Goal: Task Accomplishment & Management: Use online tool/utility

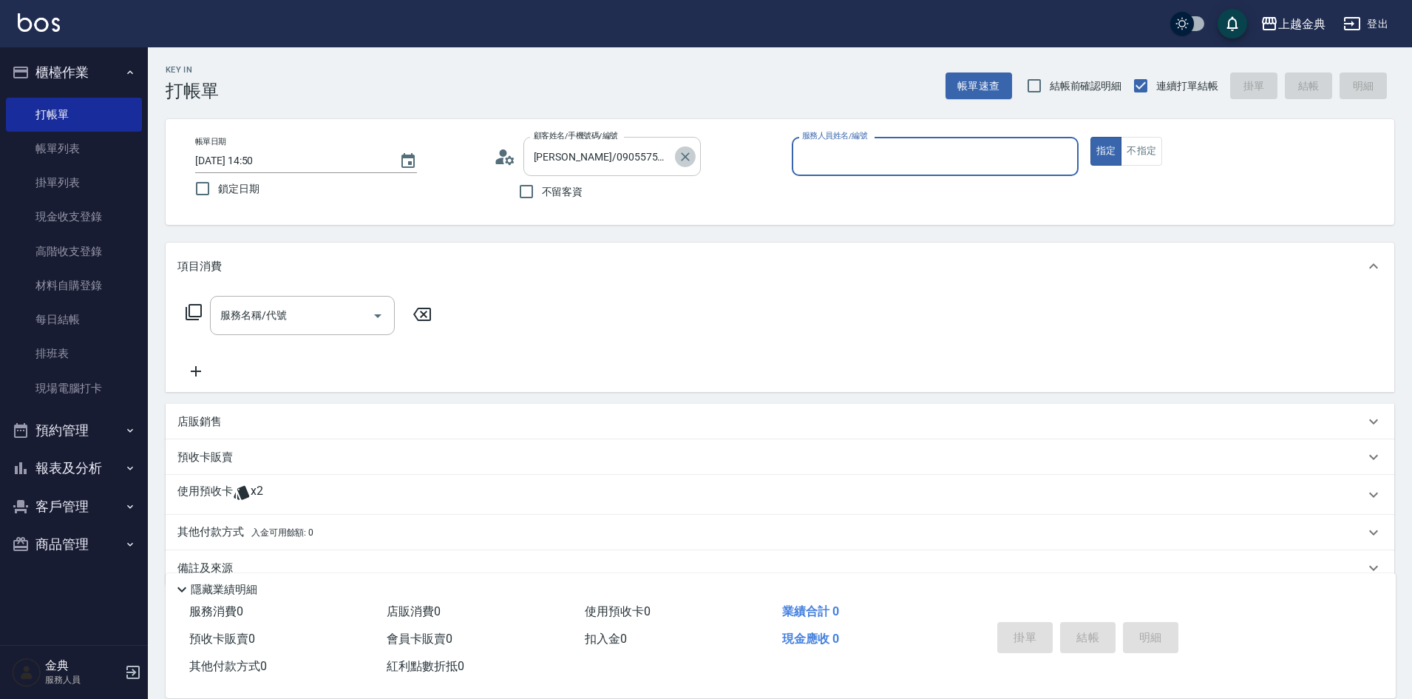
click at [692, 154] on icon "Clear" at bounding box center [685, 156] width 15 height 15
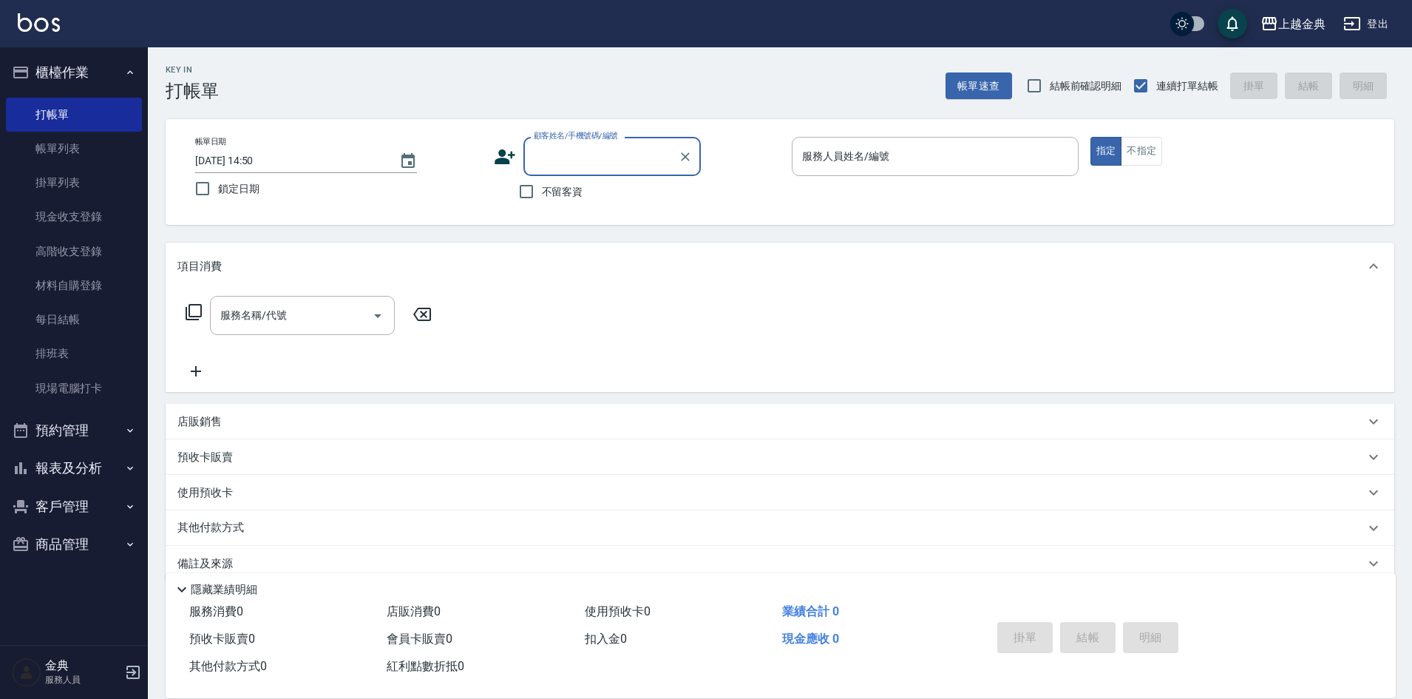
click at [583, 191] on span "不留客資" at bounding box center [562, 192] width 41 height 16
click at [542, 191] on input "不留客資" at bounding box center [526, 191] width 31 height 31
checkbox input "true"
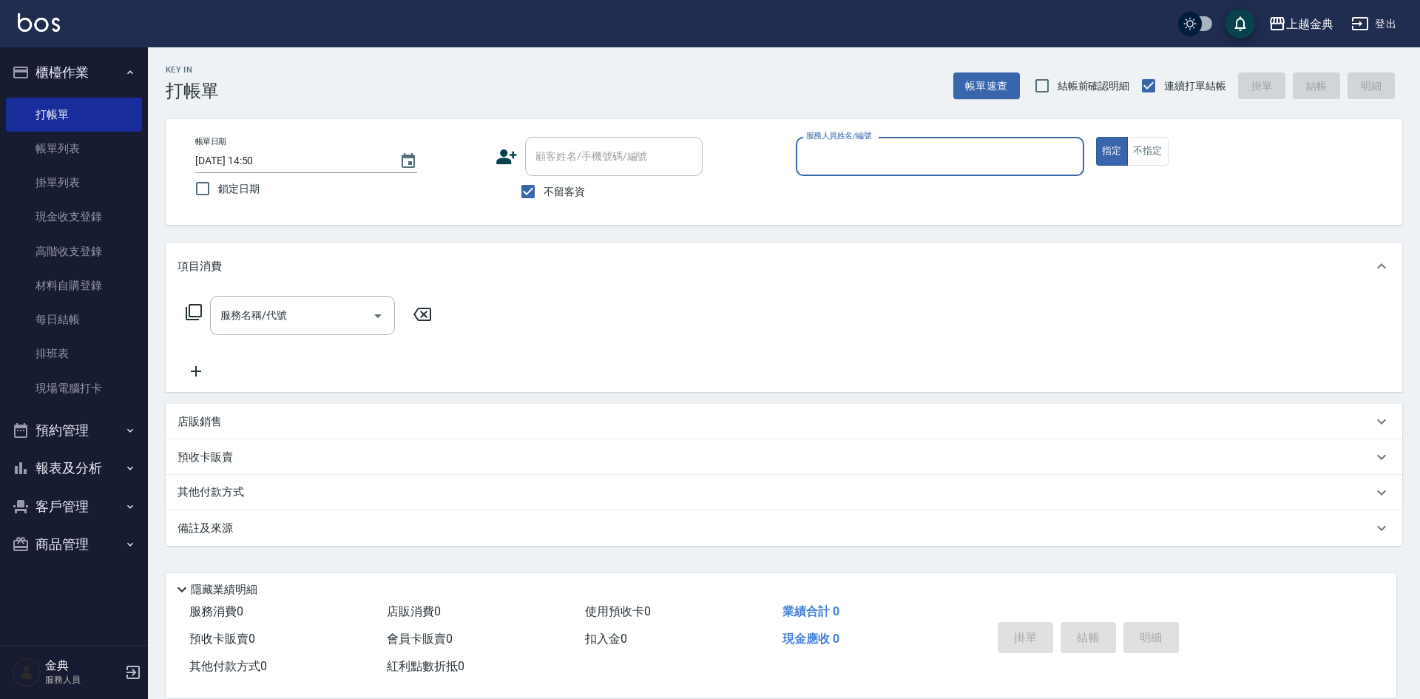
click at [848, 152] on input "服務人員姓名/編號" at bounding box center [939, 156] width 275 height 26
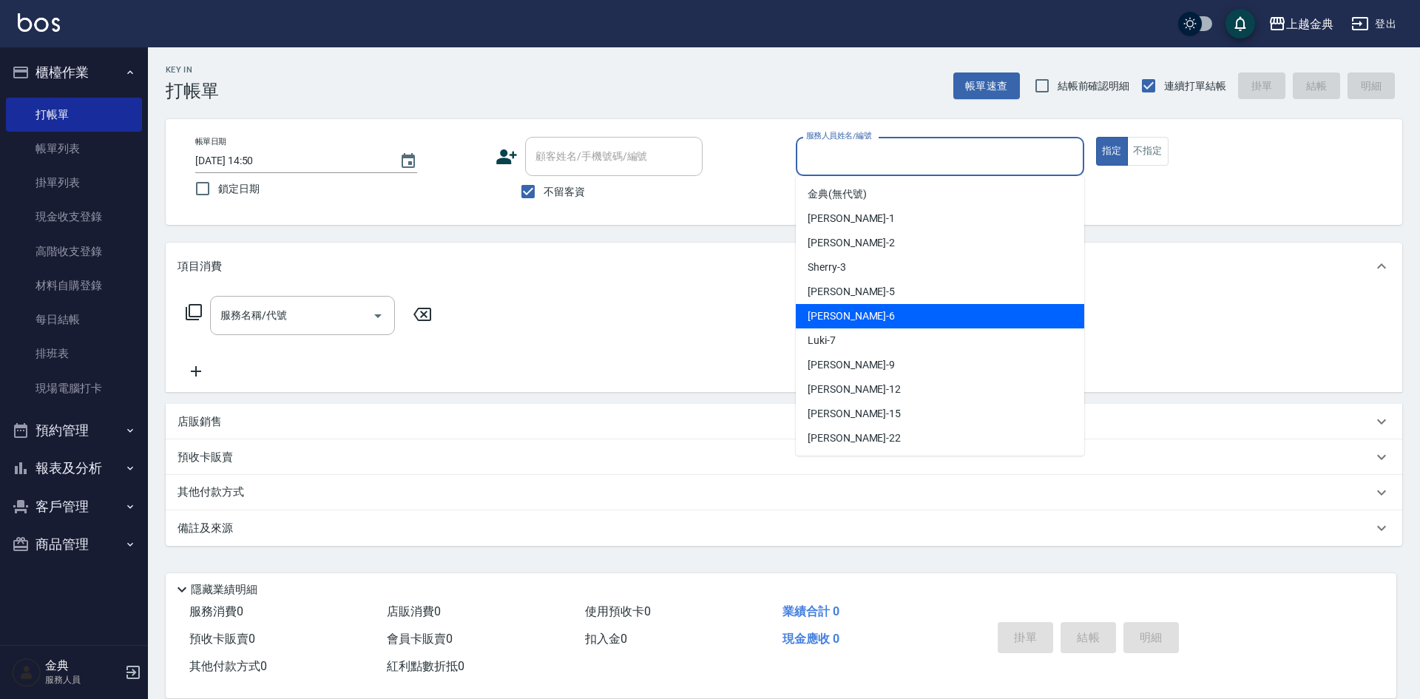
click at [898, 304] on div "[PERSON_NAME] -6" at bounding box center [940, 316] width 288 height 24
type input "[PERSON_NAME]-6"
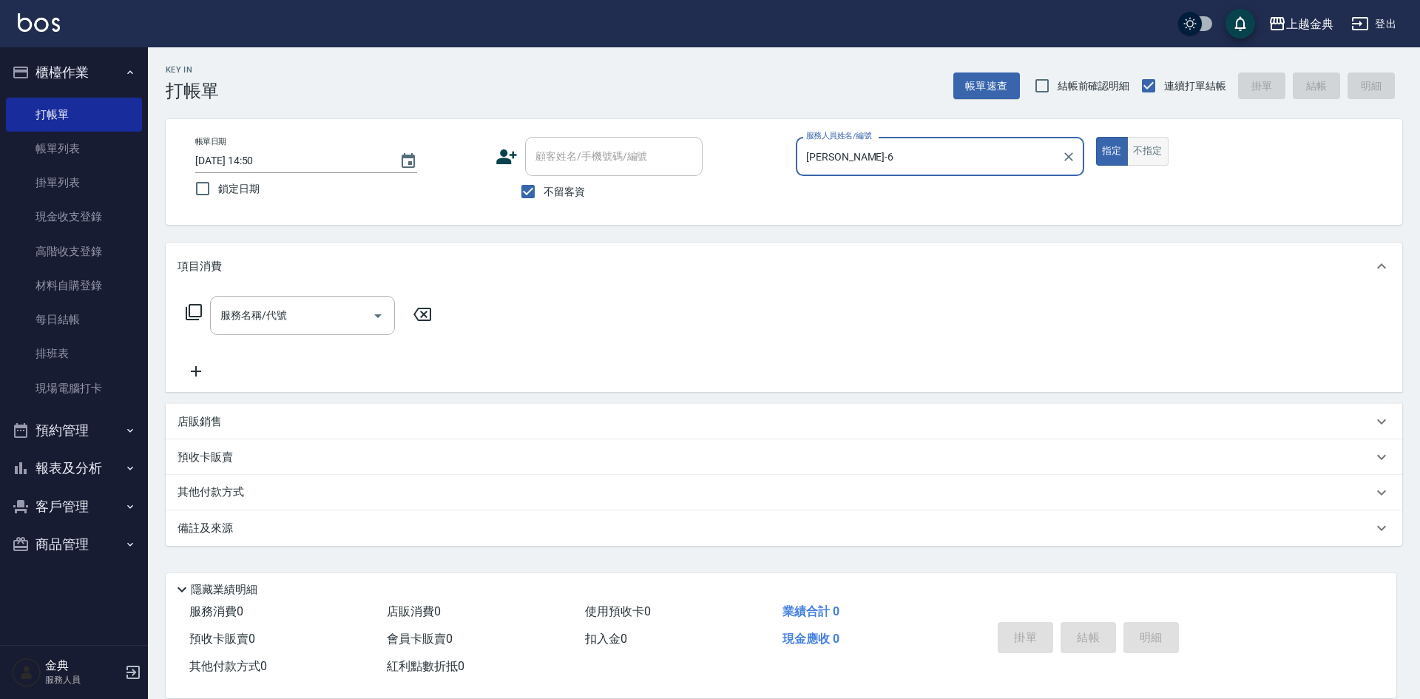
click at [1145, 163] on button "不指定" at bounding box center [1147, 151] width 41 height 29
click at [1117, 156] on button "指定" at bounding box center [1112, 151] width 32 height 29
click at [251, 306] on input "服務名稱/代號" at bounding box center [291, 315] width 149 height 26
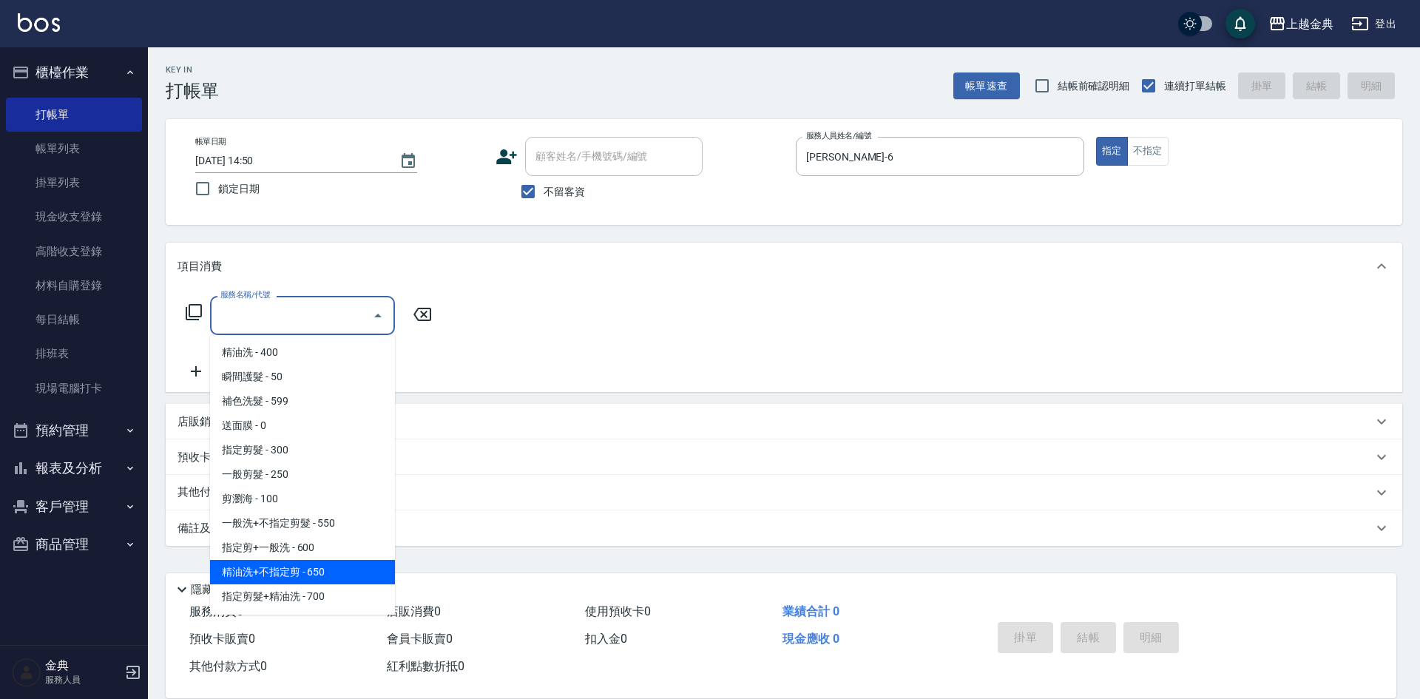
scroll to position [74, 0]
click at [331, 577] on span "指定剪髮+精油洗 - 700" at bounding box center [302, 572] width 185 height 24
type input "指定剪髮+精油洗(207)"
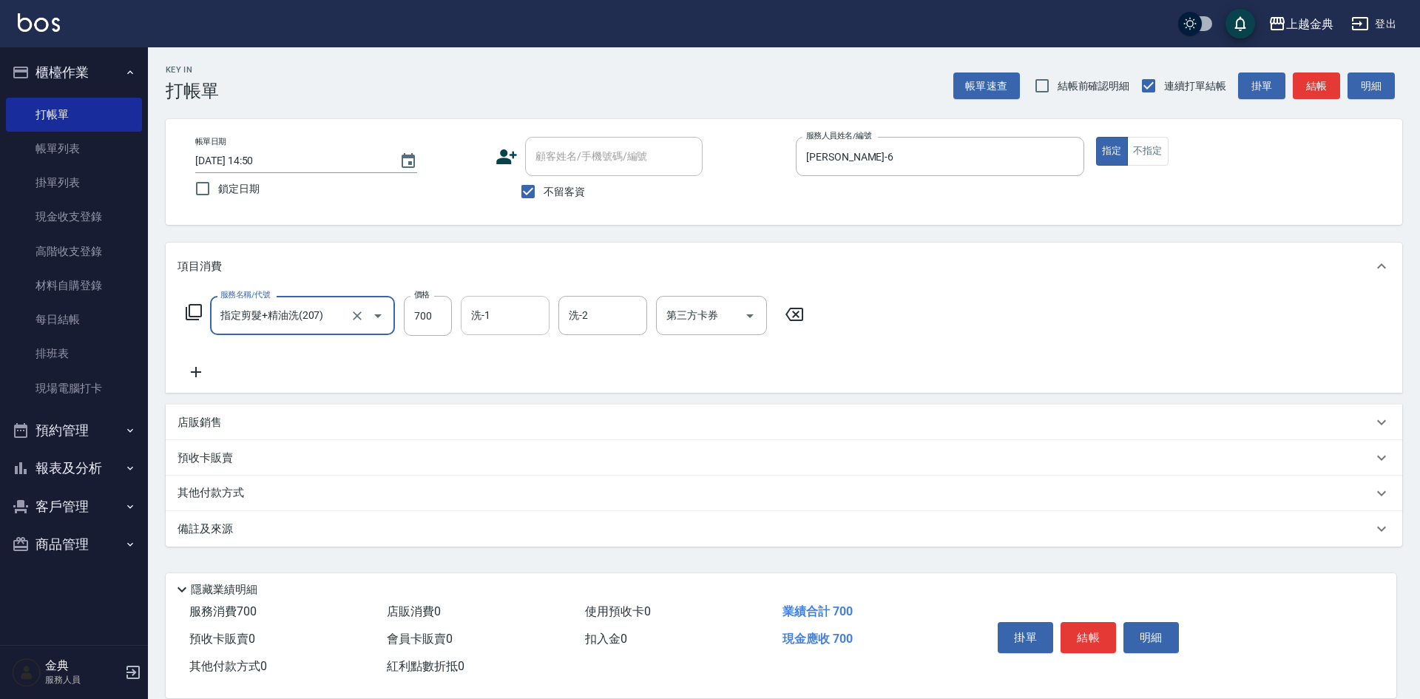
click at [508, 313] on input "洗-1" at bounding box center [504, 315] width 75 height 26
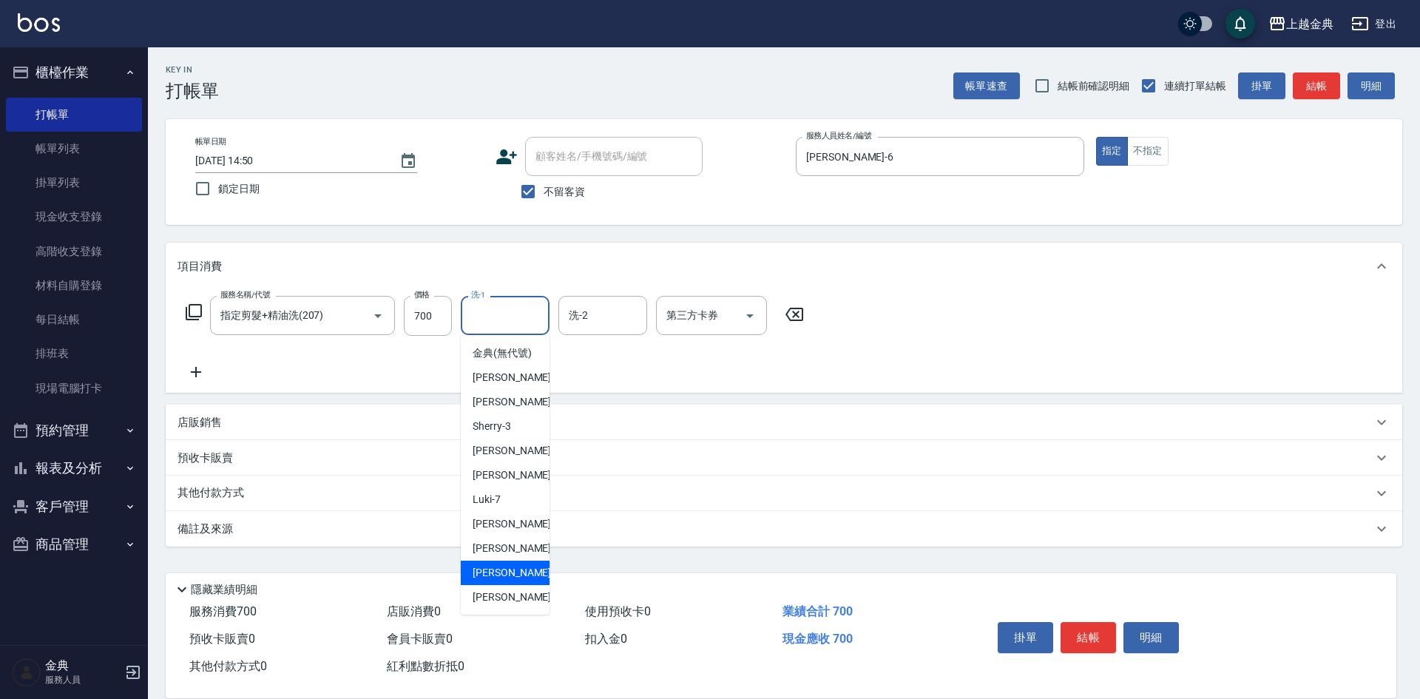
click at [514, 577] on div "[PERSON_NAME] -15" at bounding box center [505, 572] width 89 height 24
type input "[PERSON_NAME]-15"
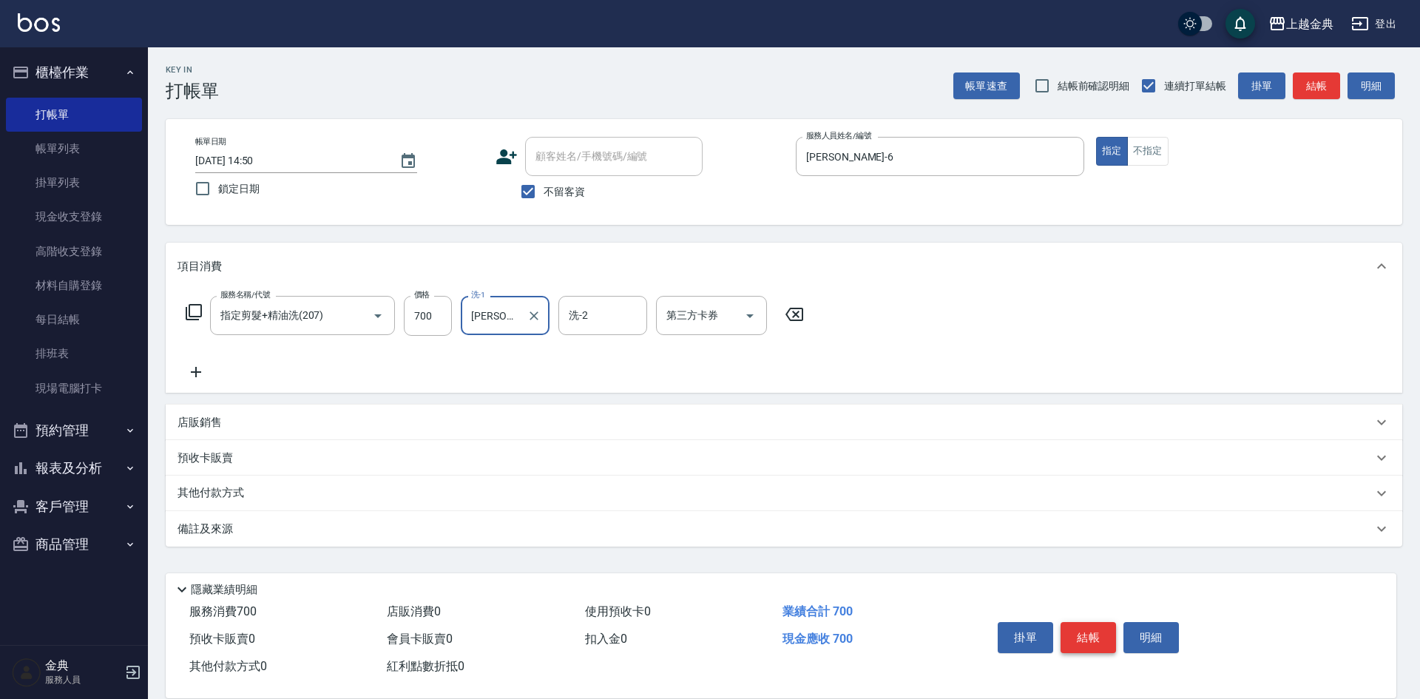
click at [1090, 633] on button "結帳" at bounding box center [1087, 637] width 55 height 31
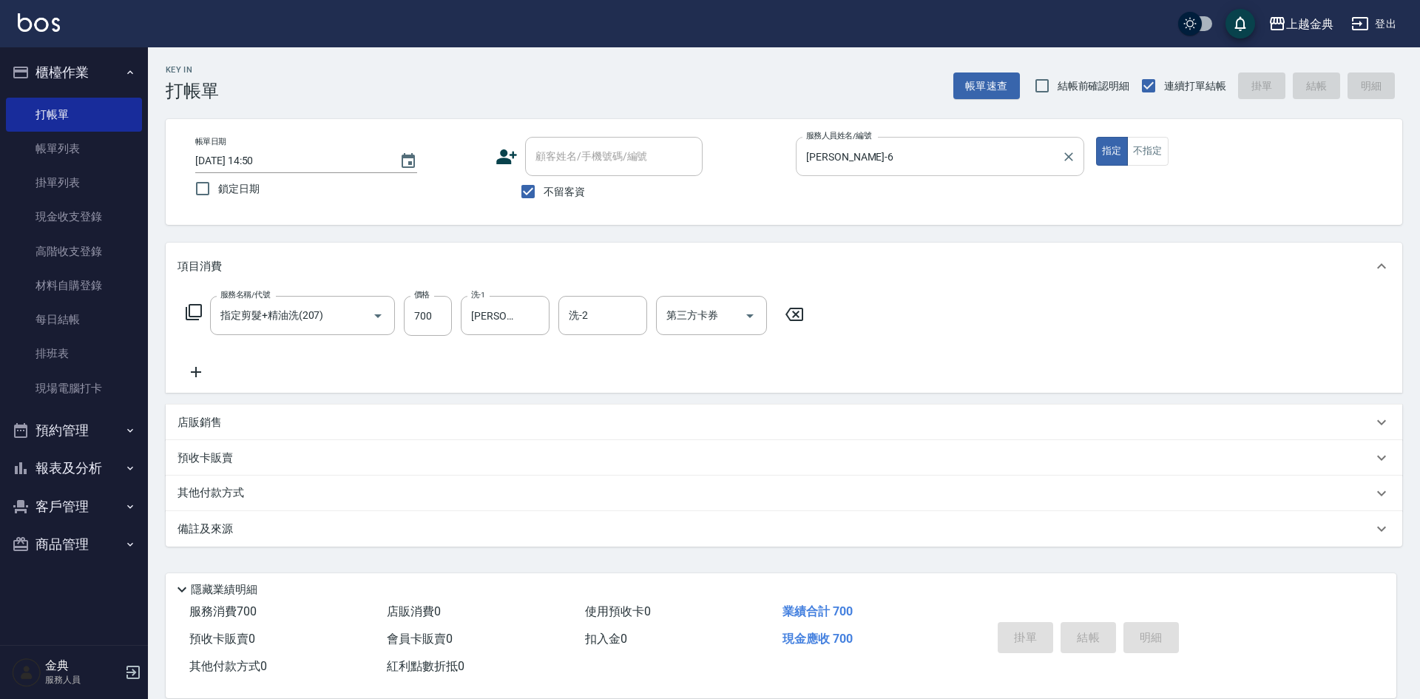
type input "[DATE] 15:51"
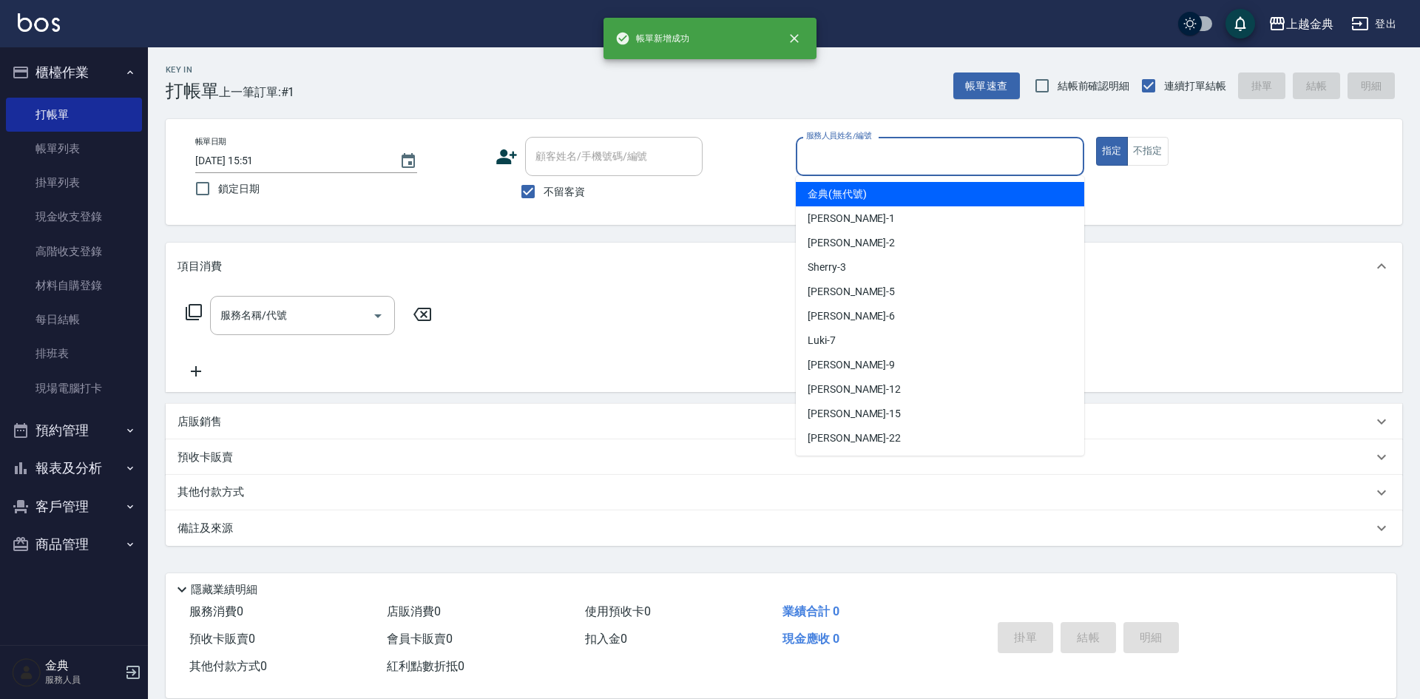
click at [907, 162] on input "服務人員姓名/編號" at bounding box center [939, 156] width 275 height 26
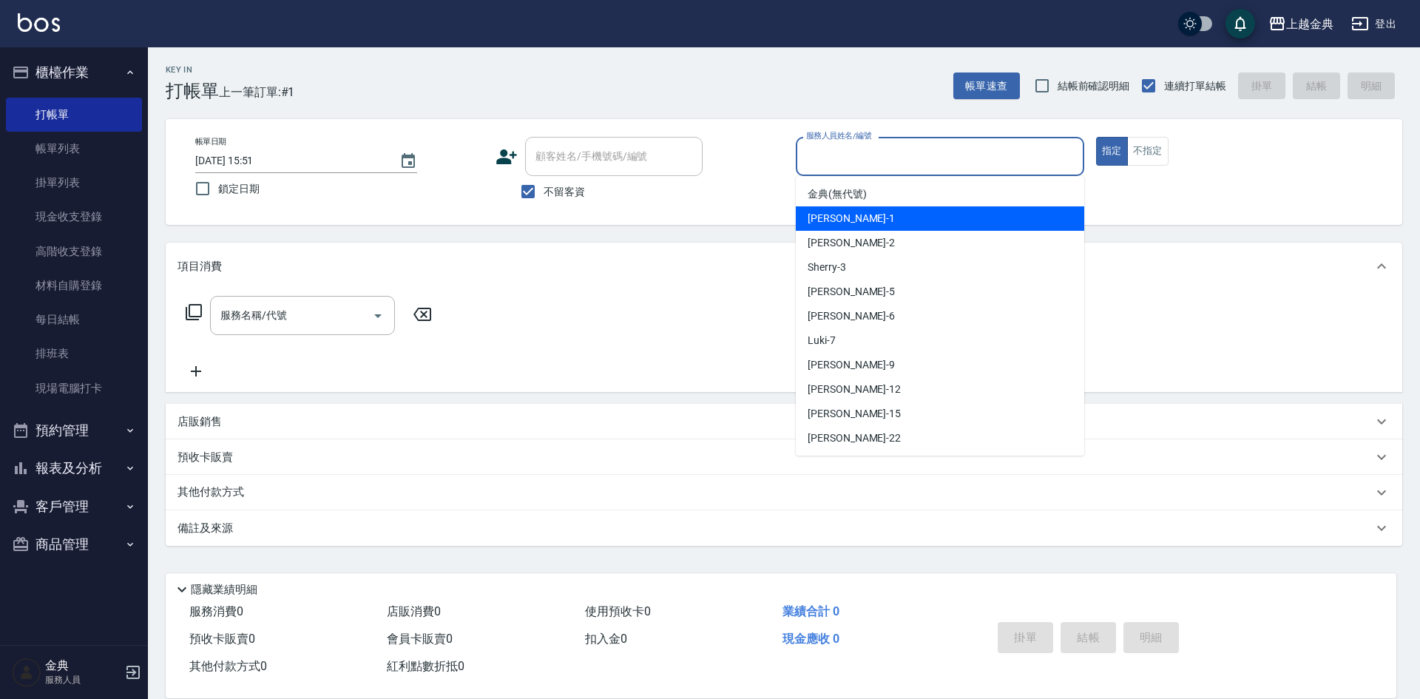
click at [894, 226] on div "Emma -1" at bounding box center [940, 218] width 288 height 24
type input "Emma-1"
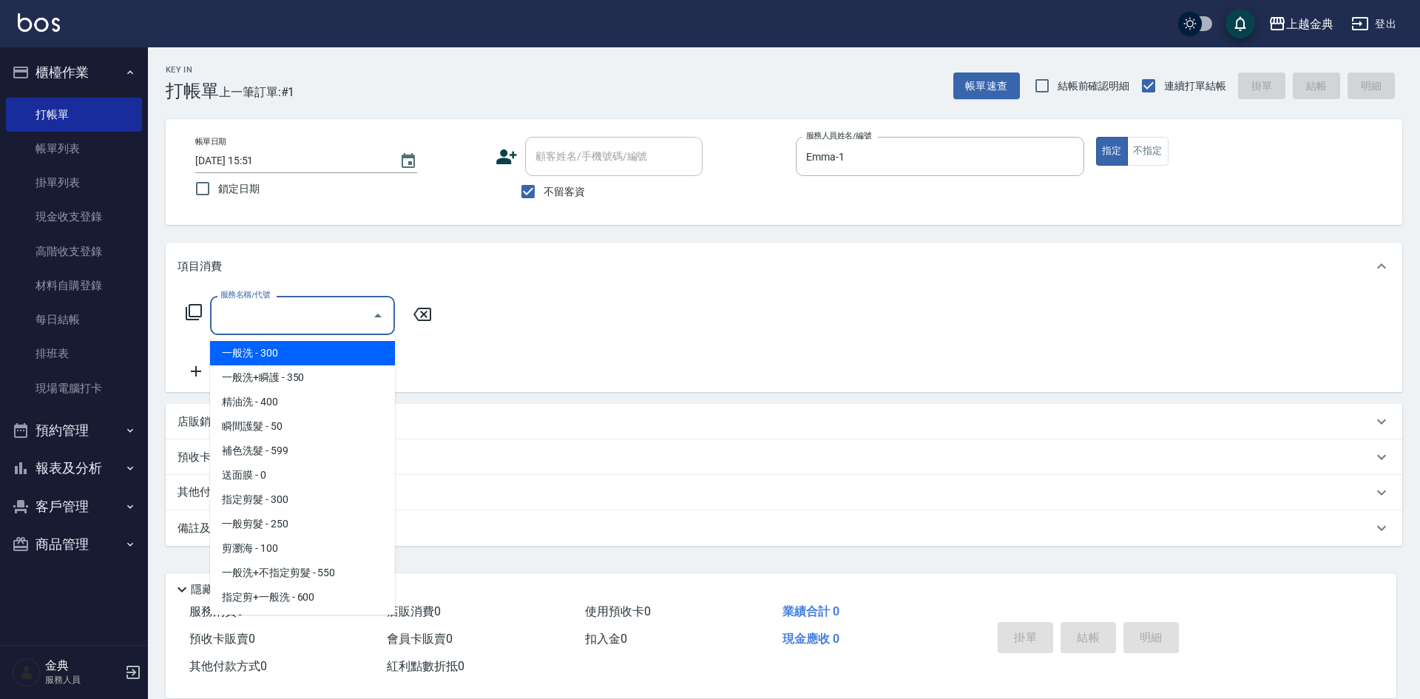
click at [302, 303] on input "服務名稱/代號" at bounding box center [291, 315] width 149 height 26
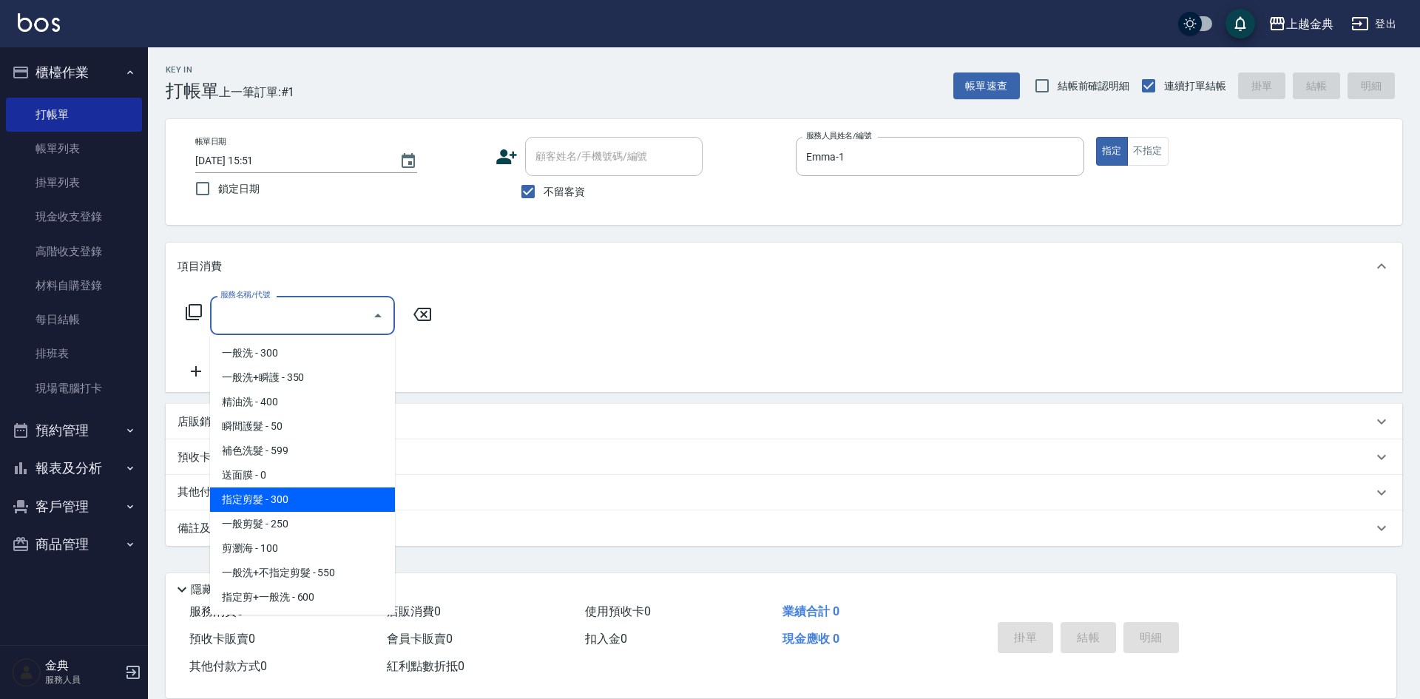
click at [320, 501] on span "指定剪髮 - 300" at bounding box center [302, 499] width 185 height 24
type input "指定剪髮(199)"
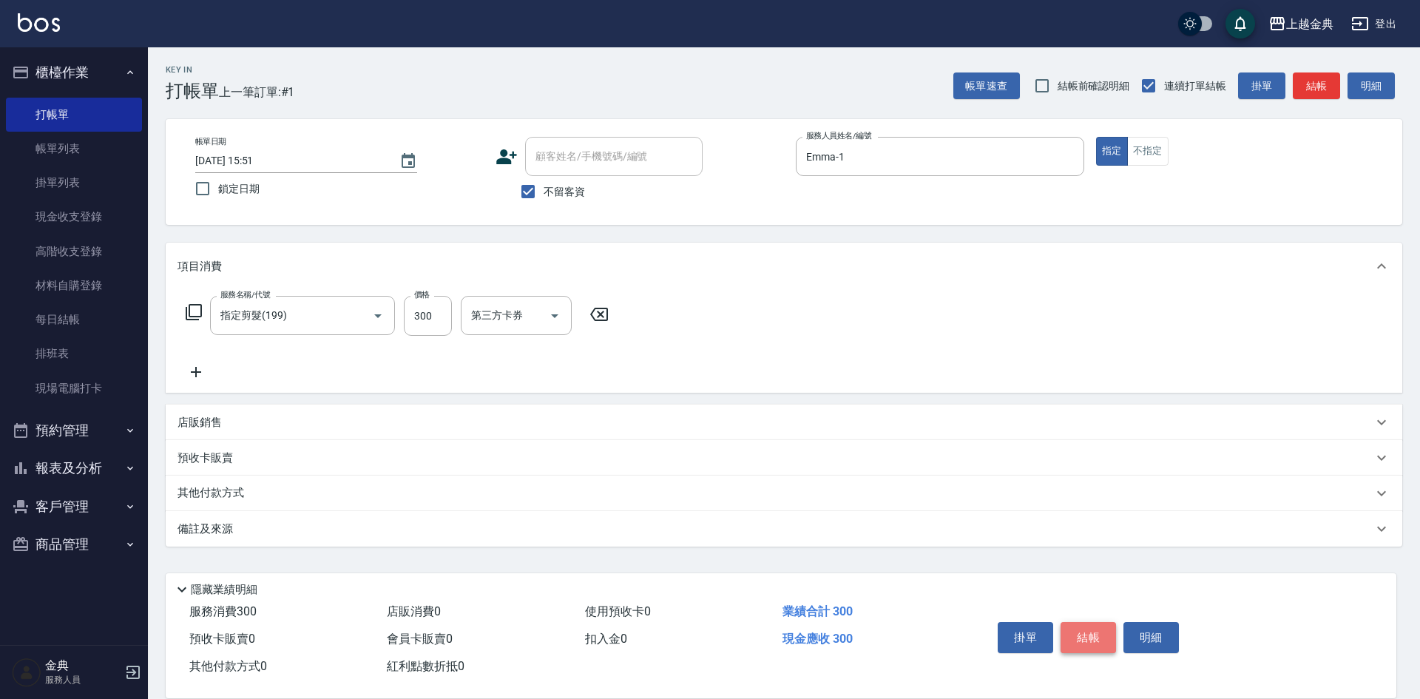
click at [1094, 639] on button "結帳" at bounding box center [1087, 637] width 55 height 31
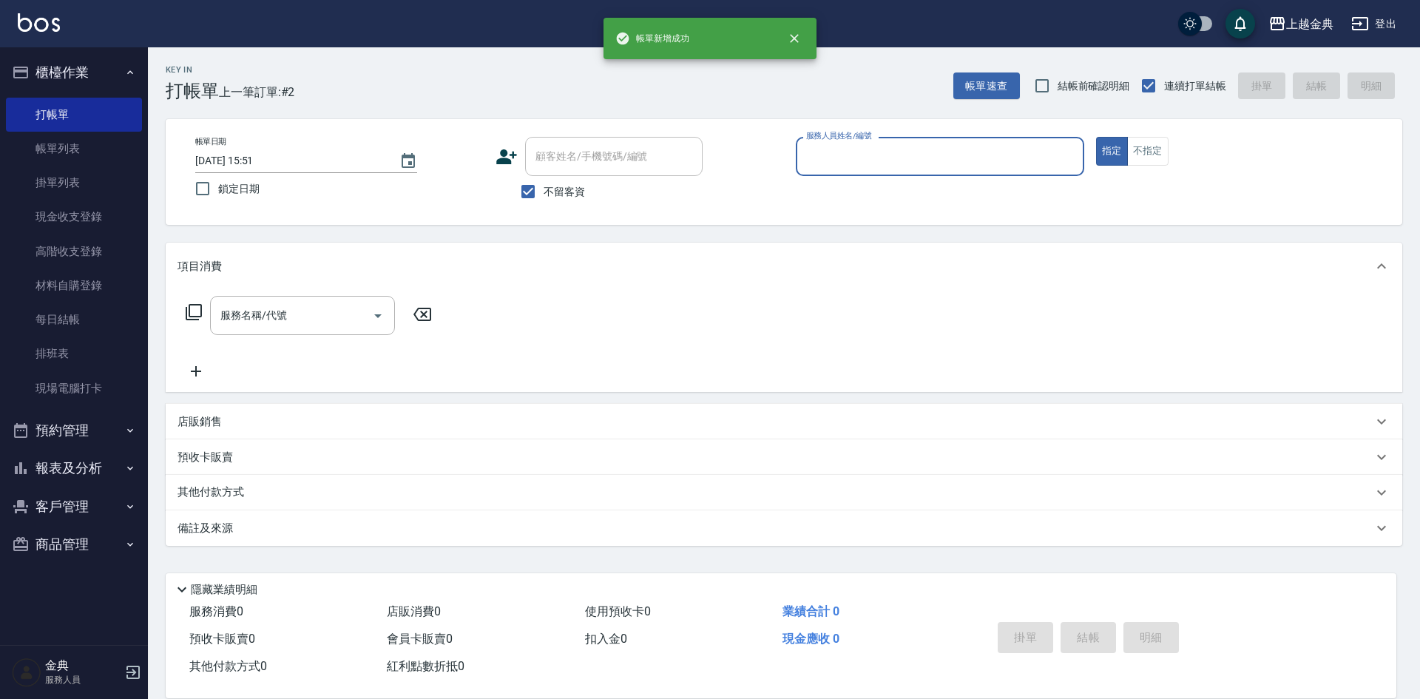
click at [890, 172] on div "服務人員姓名/編號" at bounding box center [940, 156] width 288 height 39
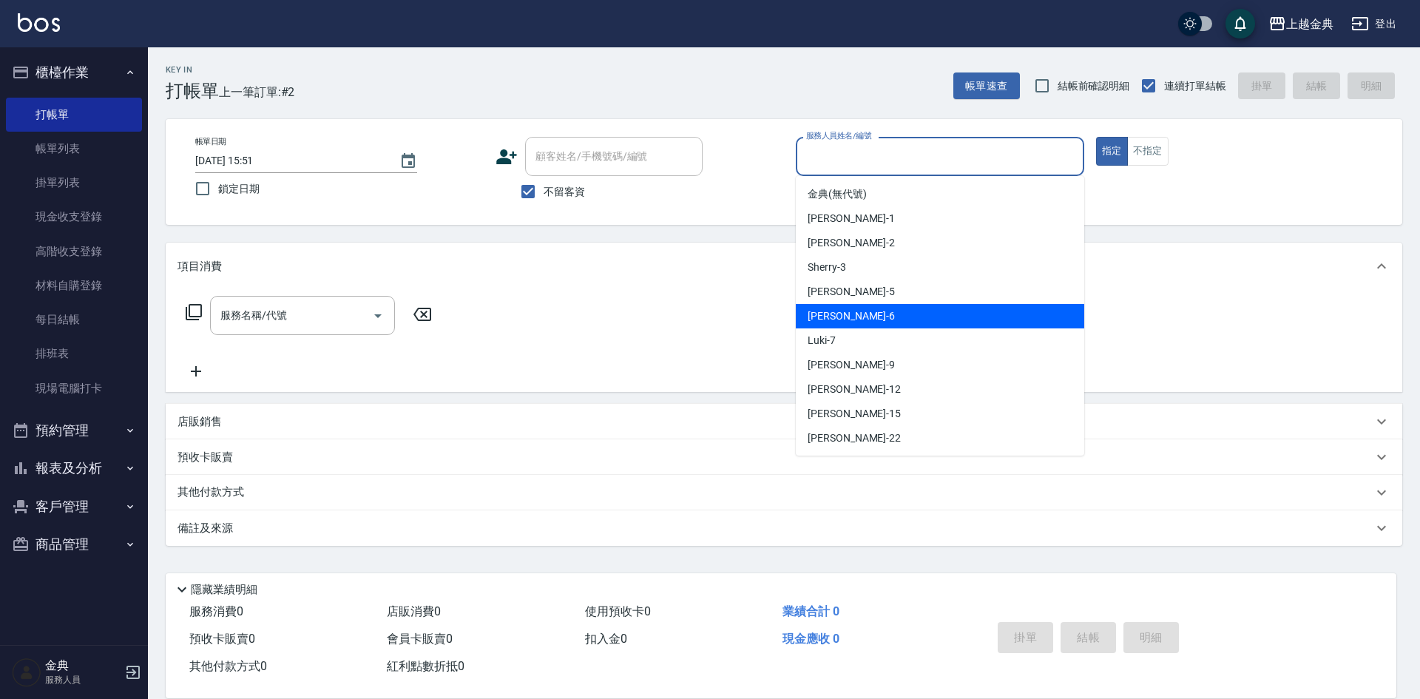
click at [887, 326] on div "[PERSON_NAME] -6" at bounding box center [940, 316] width 288 height 24
type input "[PERSON_NAME]-6"
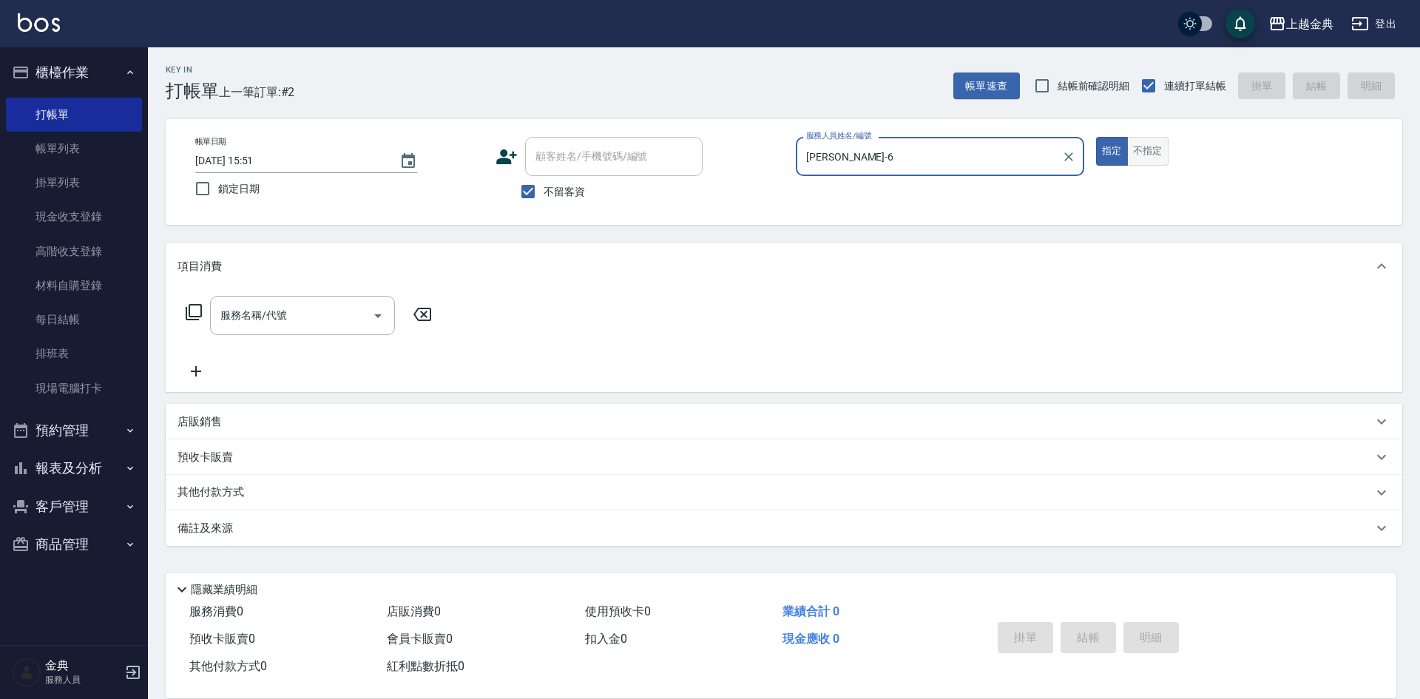
click at [1154, 140] on button "不指定" at bounding box center [1147, 151] width 41 height 29
click at [272, 316] on div "服務名稱/代號 服務名稱/代號" at bounding box center [302, 315] width 185 height 39
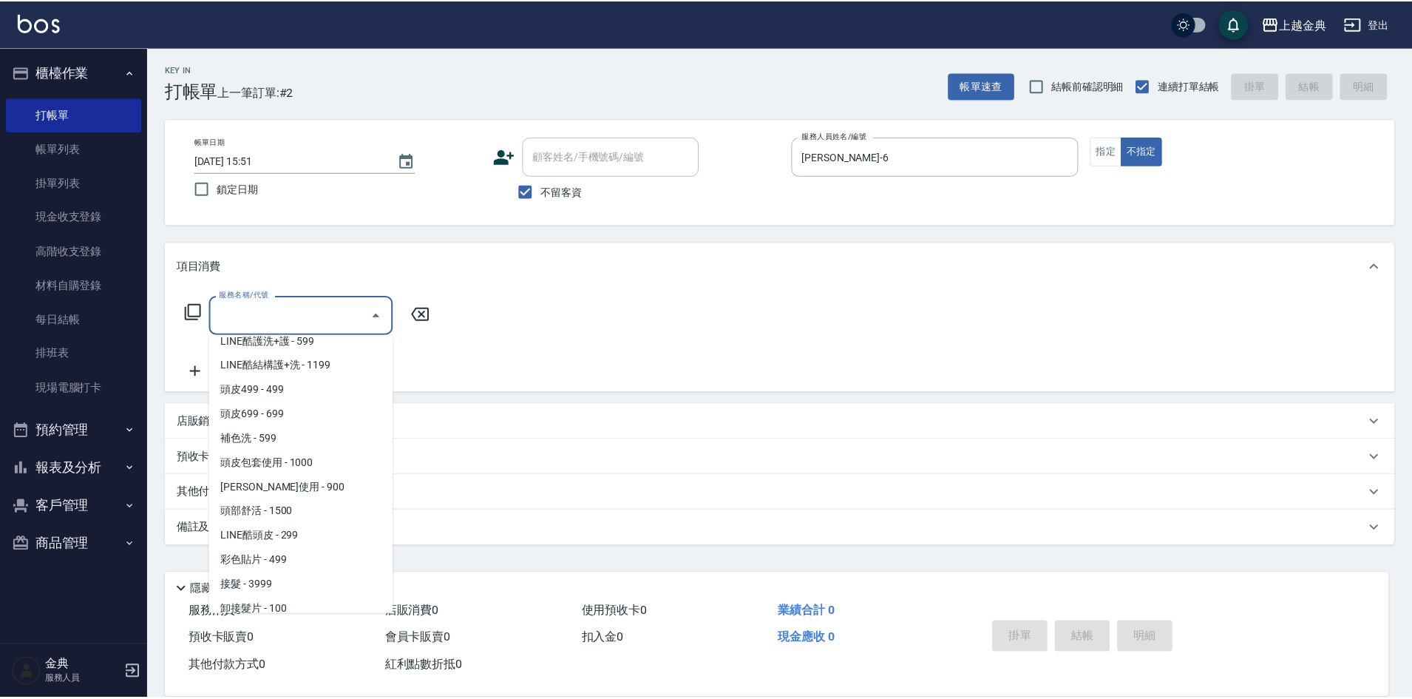
scroll to position [961, 0]
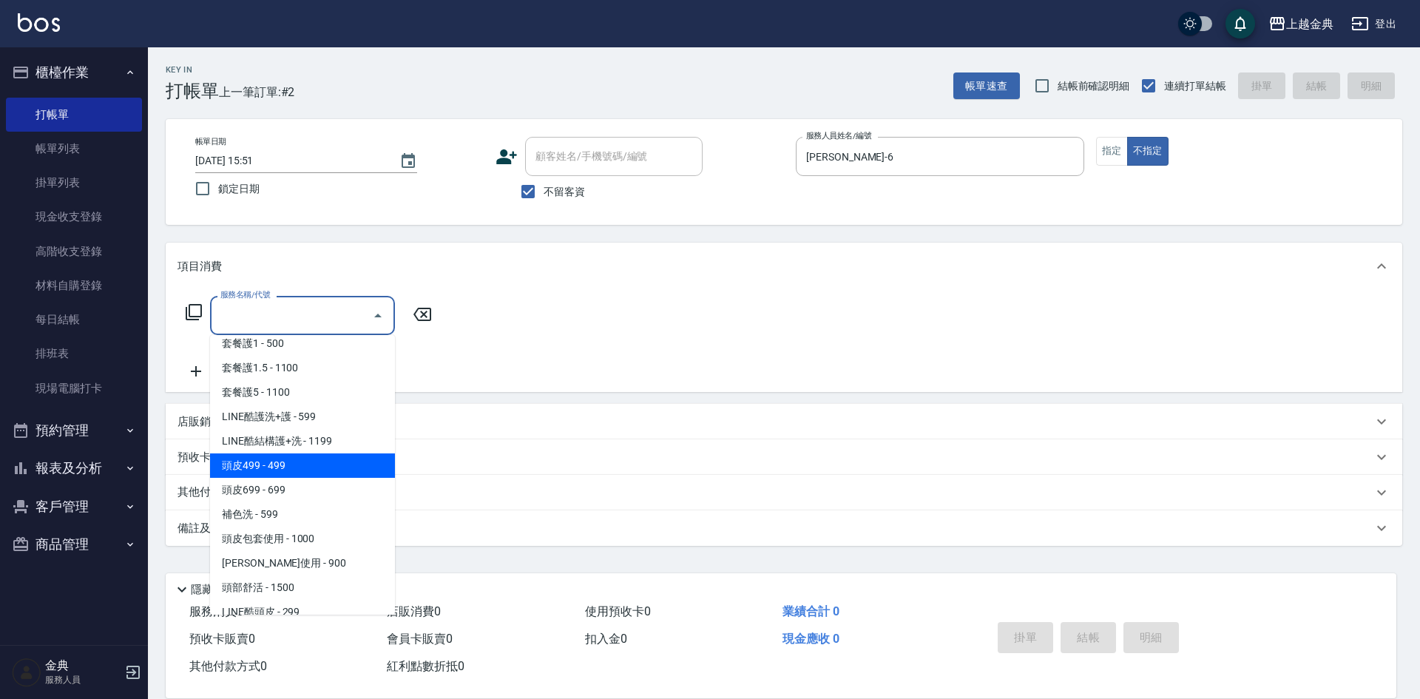
click at [313, 458] on span "頭皮499 - 499" at bounding box center [302, 465] width 185 height 24
type input "頭皮499(601)"
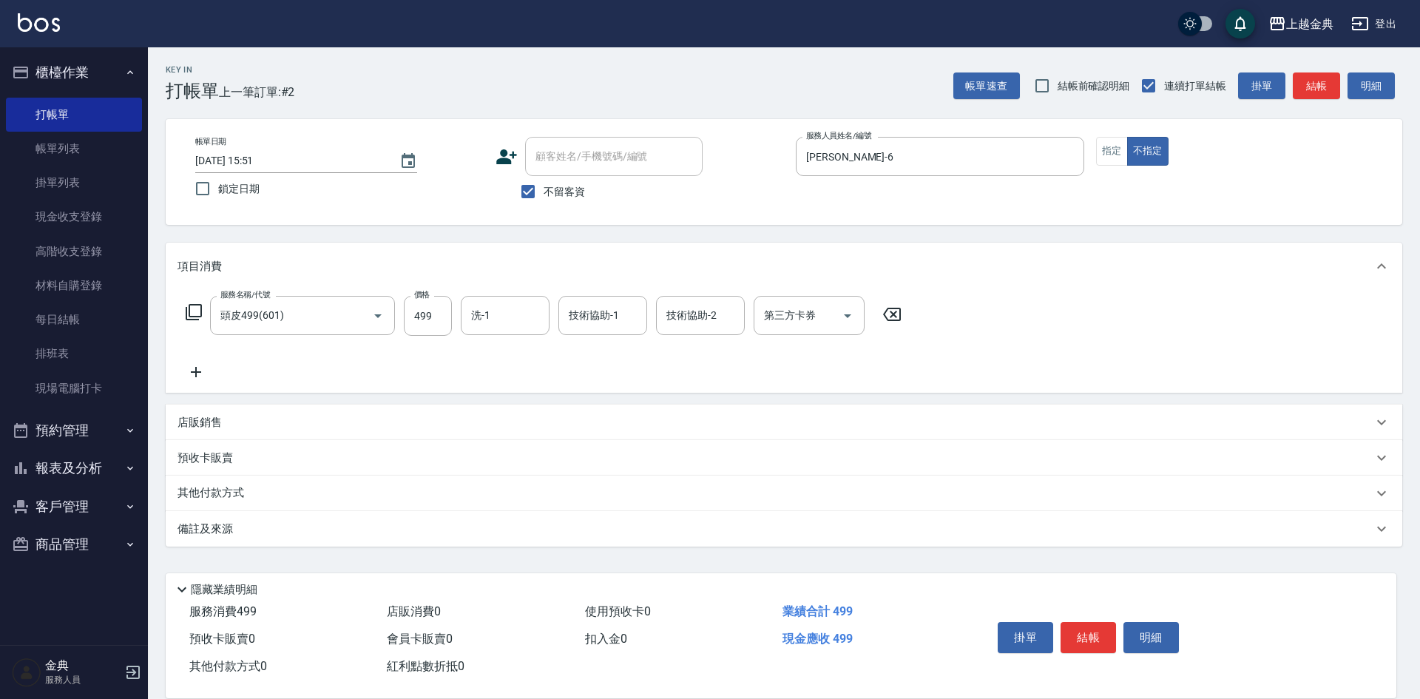
click at [209, 379] on icon at bounding box center [195, 372] width 37 height 18
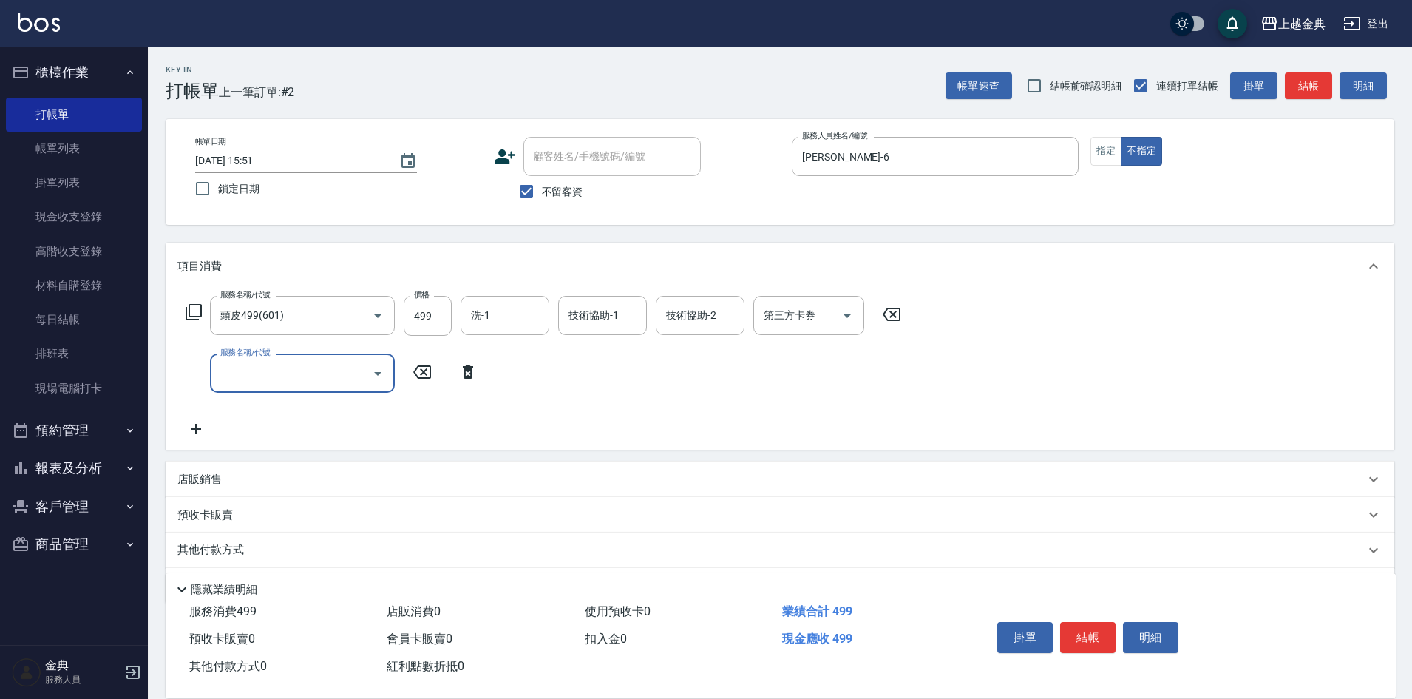
click at [252, 384] on input "服務名稱/代號" at bounding box center [291, 373] width 149 height 26
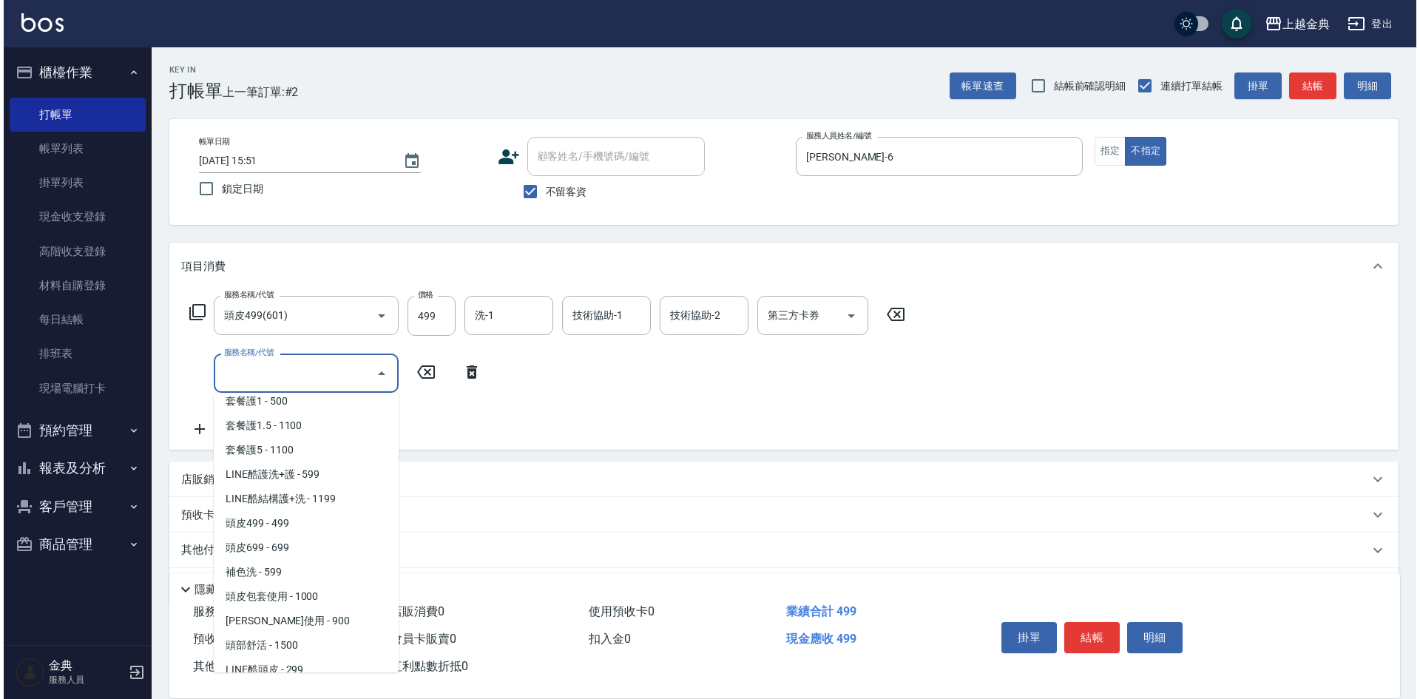
scroll to position [1109, 0]
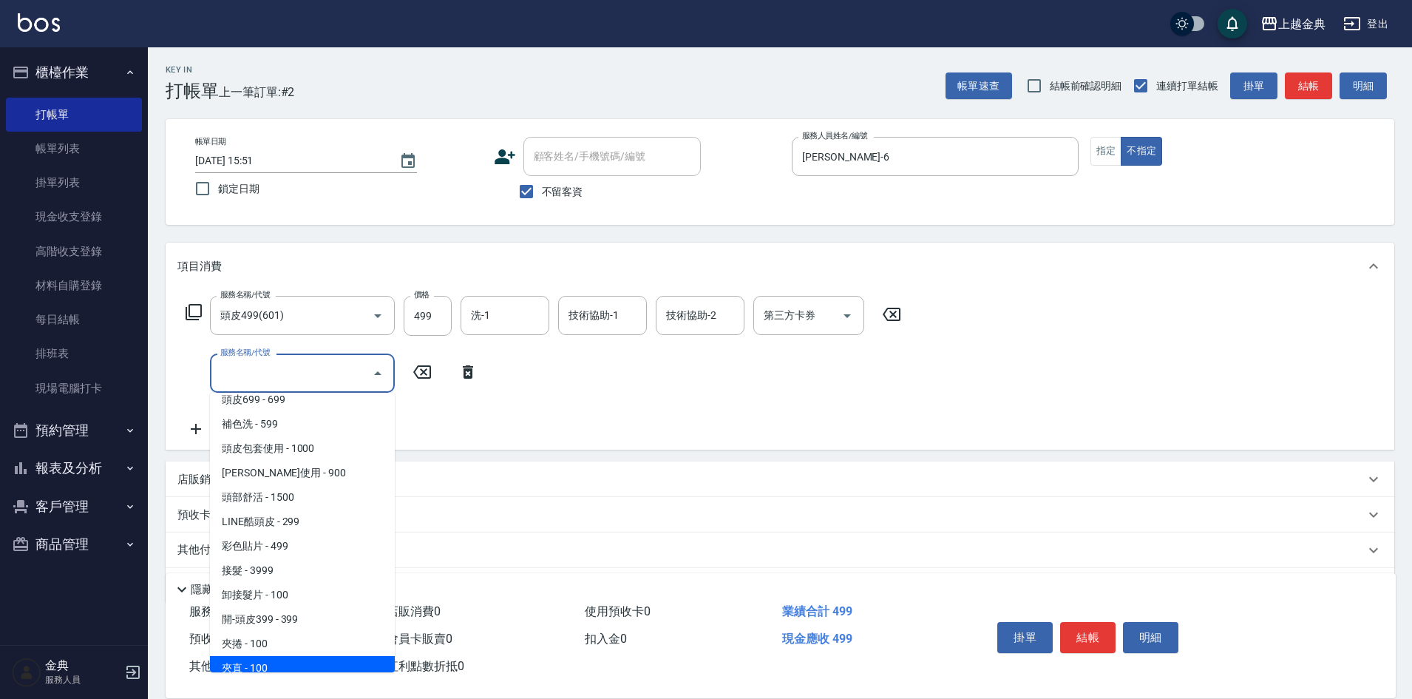
click at [297, 656] on span "夾直 - 100" at bounding box center [302, 668] width 185 height 24
type input "夾直(902)"
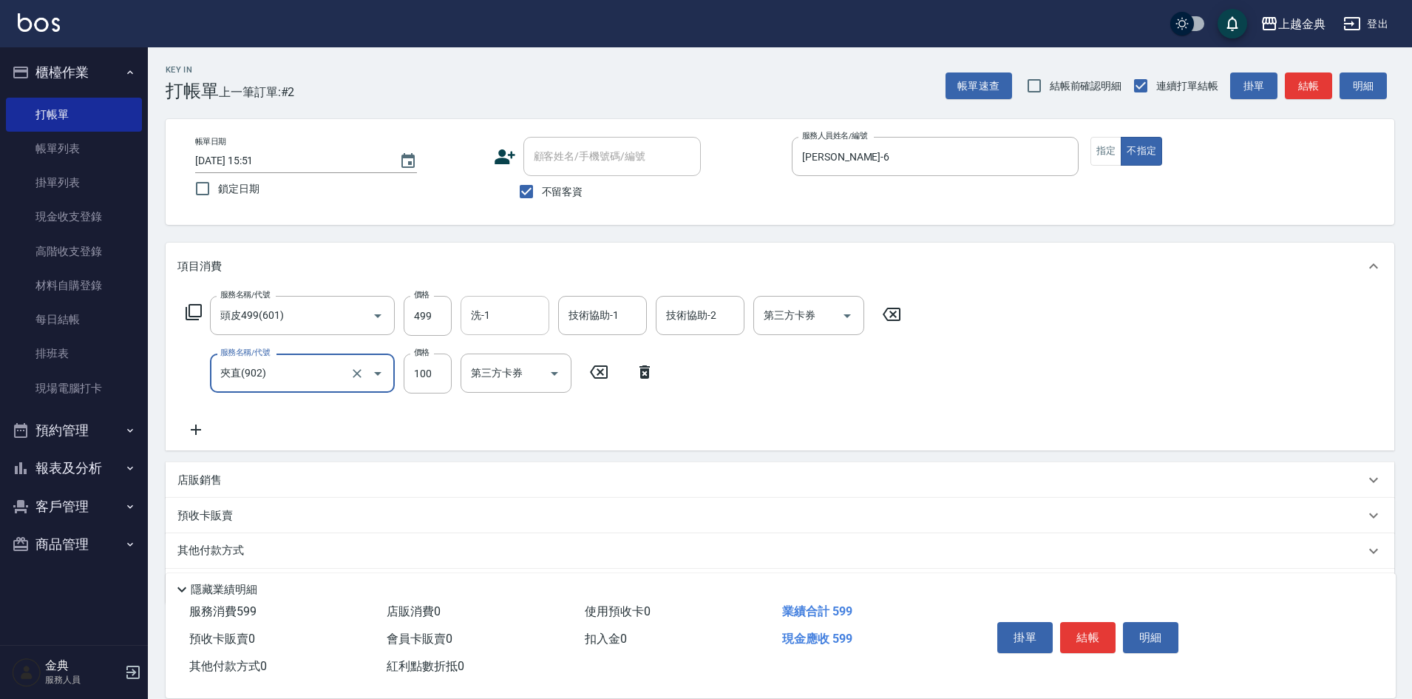
click at [507, 329] on div "洗-1" at bounding box center [505, 315] width 89 height 39
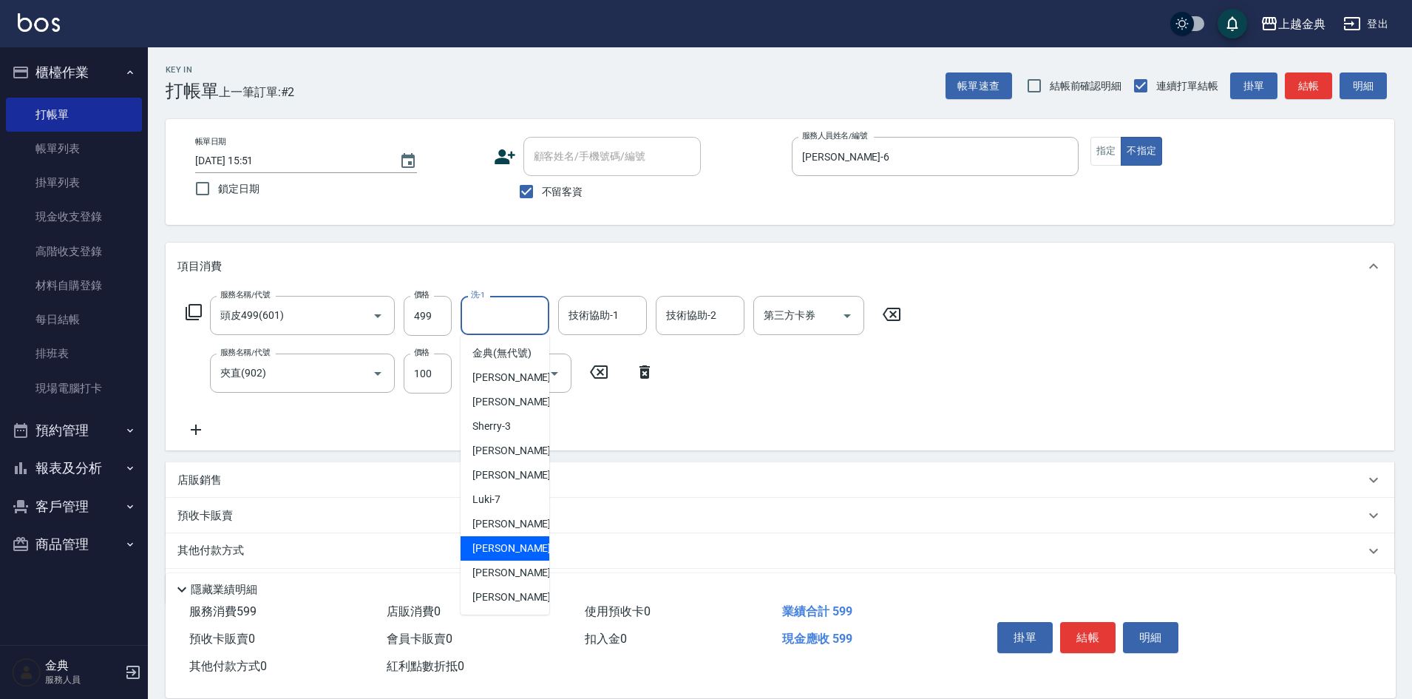
click at [517, 556] on span "[PERSON_NAME]-12" at bounding box center [518, 549] width 93 height 16
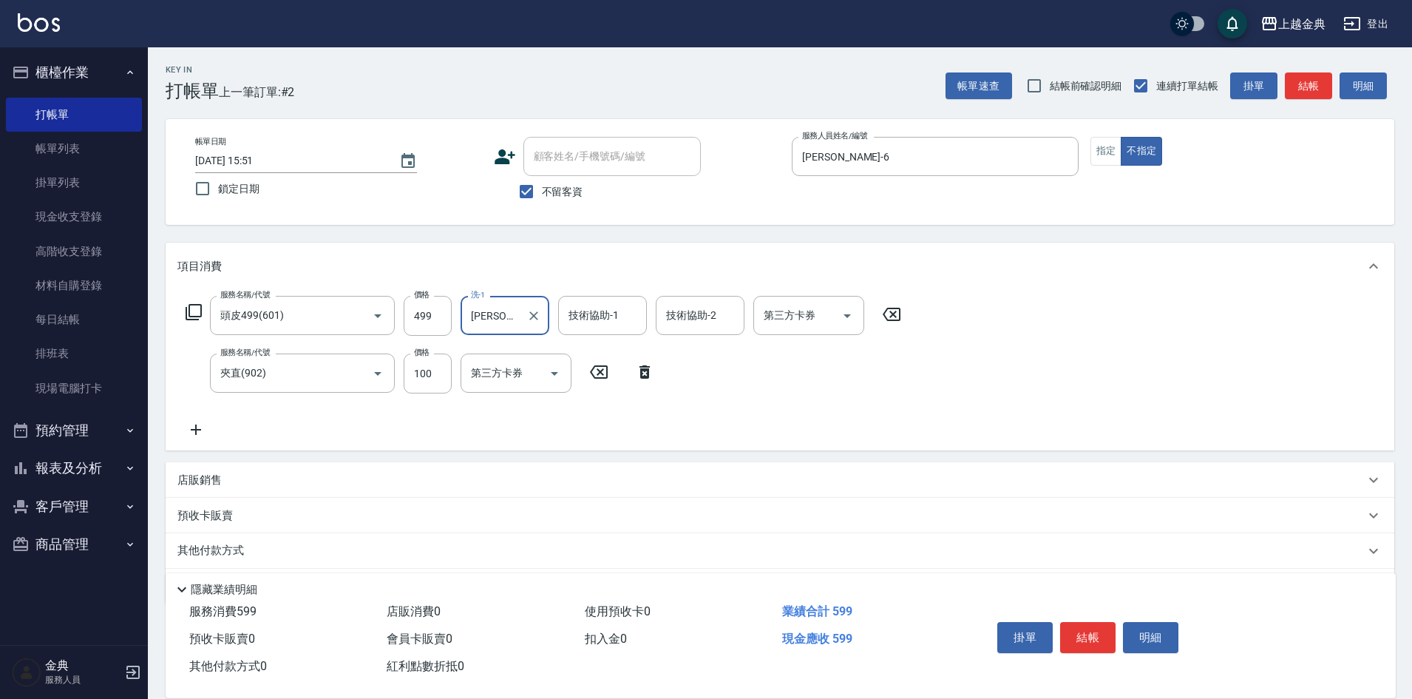
type input "[PERSON_NAME]-12"
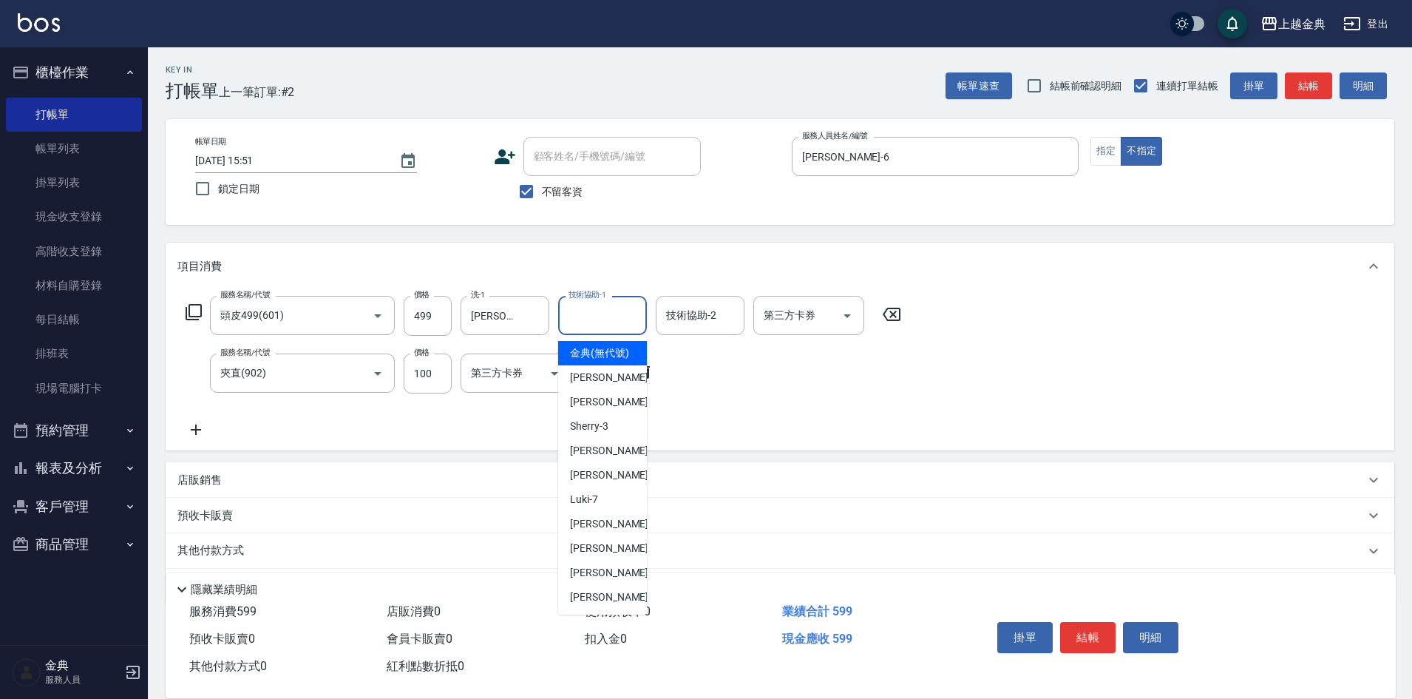
click at [605, 320] on div "技術協助-1 技術協助-1" at bounding box center [602, 315] width 89 height 39
click at [624, 560] on div "[PERSON_NAME]-12" at bounding box center [602, 548] width 89 height 24
type input "[PERSON_NAME]-12"
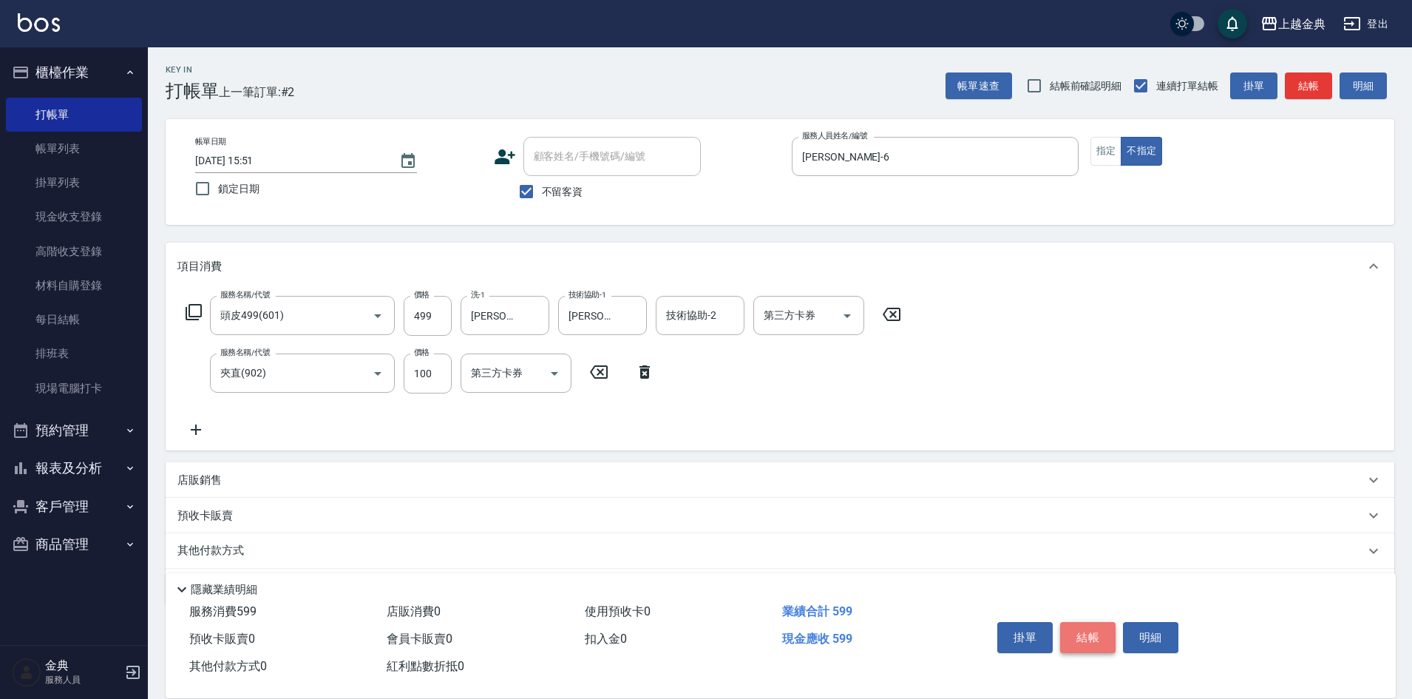
click at [1081, 639] on button "結帳" at bounding box center [1087, 637] width 55 height 31
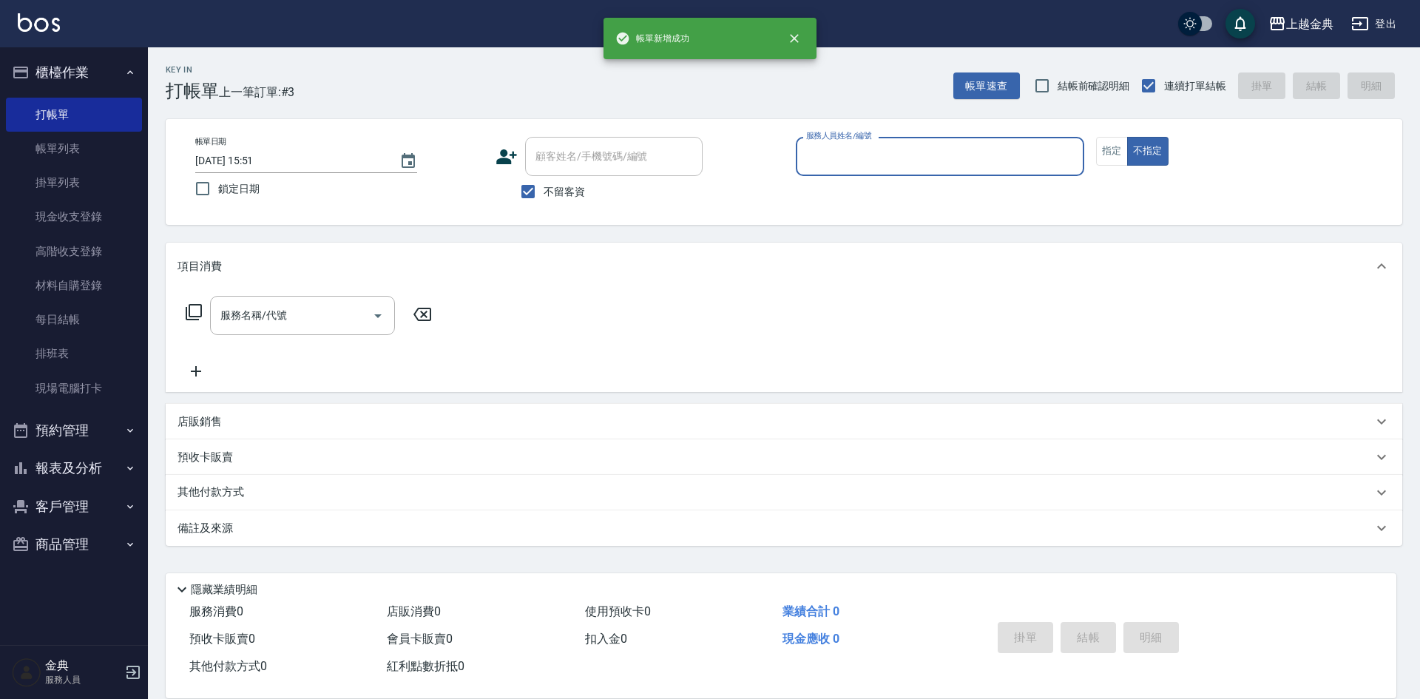
click at [836, 149] on input "服務人員姓名/編號" at bounding box center [939, 156] width 275 height 26
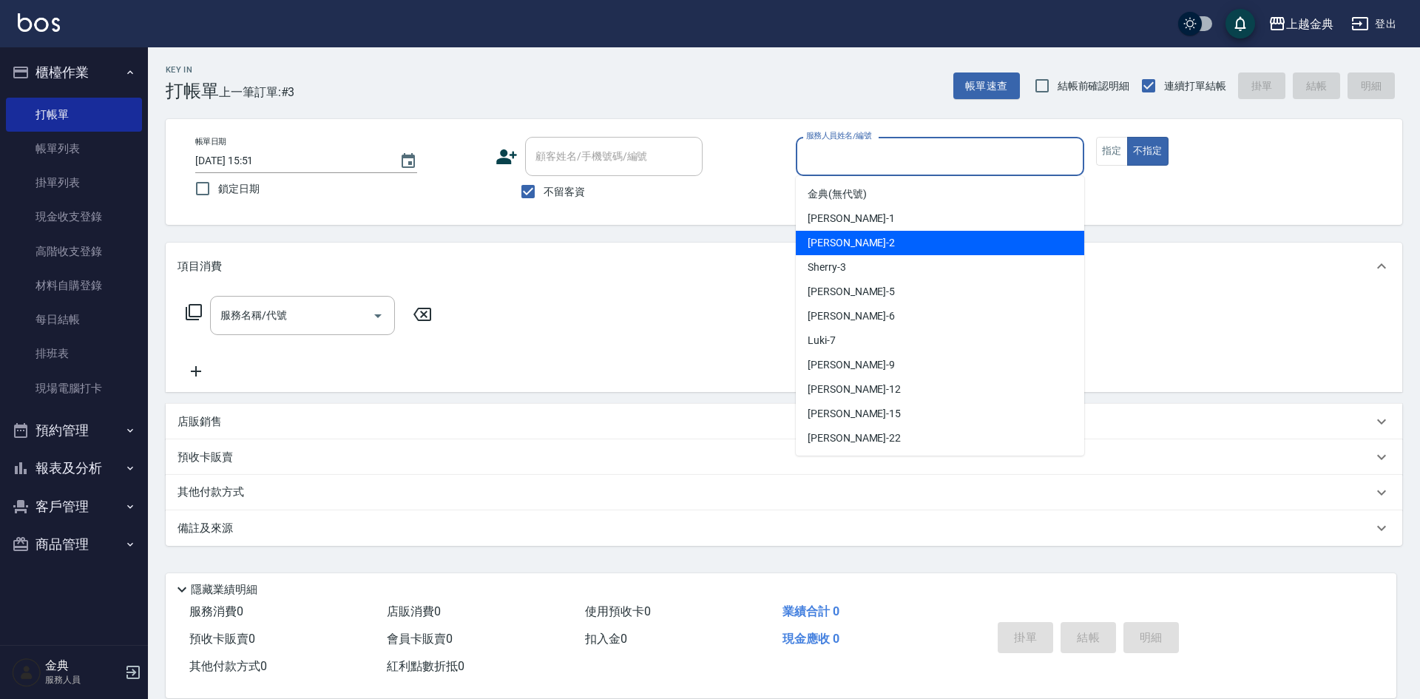
click at [844, 240] on div "Cindy -2" at bounding box center [940, 243] width 288 height 24
type input "Cindy-2"
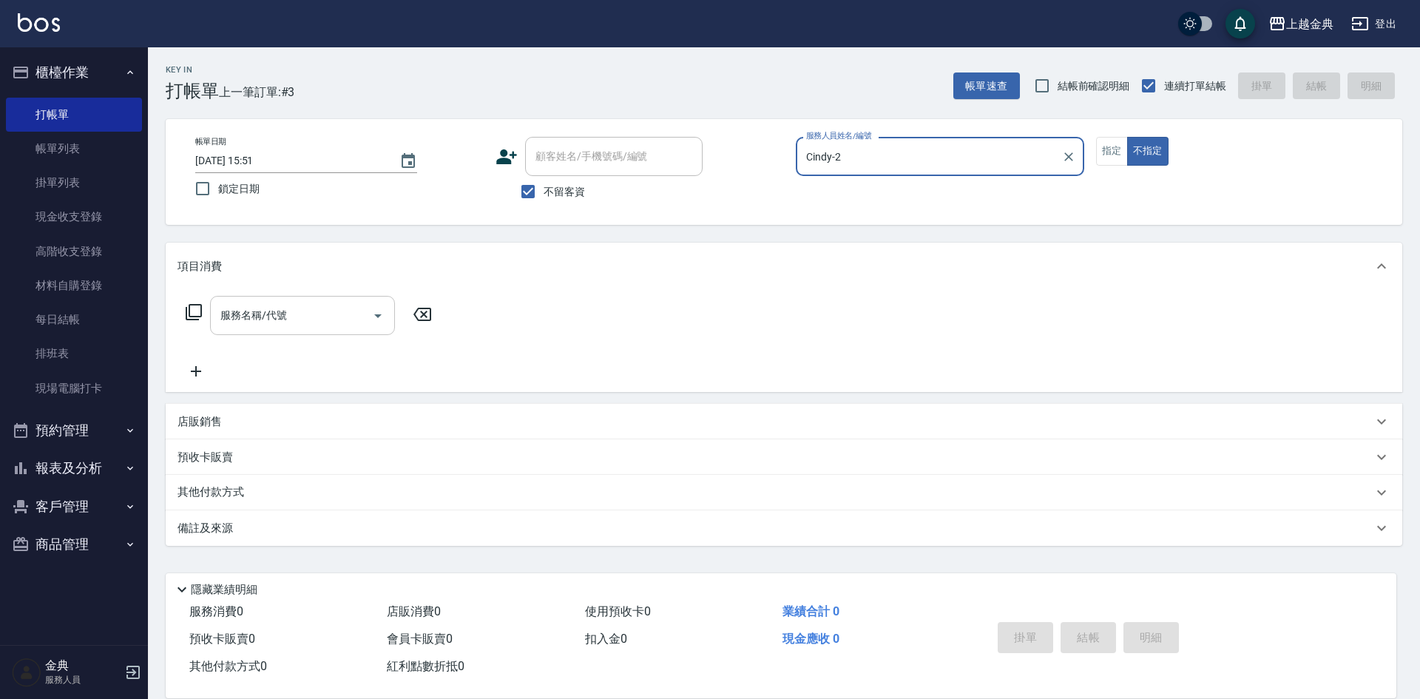
drag, startPoint x: 289, startPoint y: 318, endPoint x: 294, endPoint y: 326, distance: 9.3
click at [289, 317] on input "服務名稱/代號" at bounding box center [291, 315] width 149 height 26
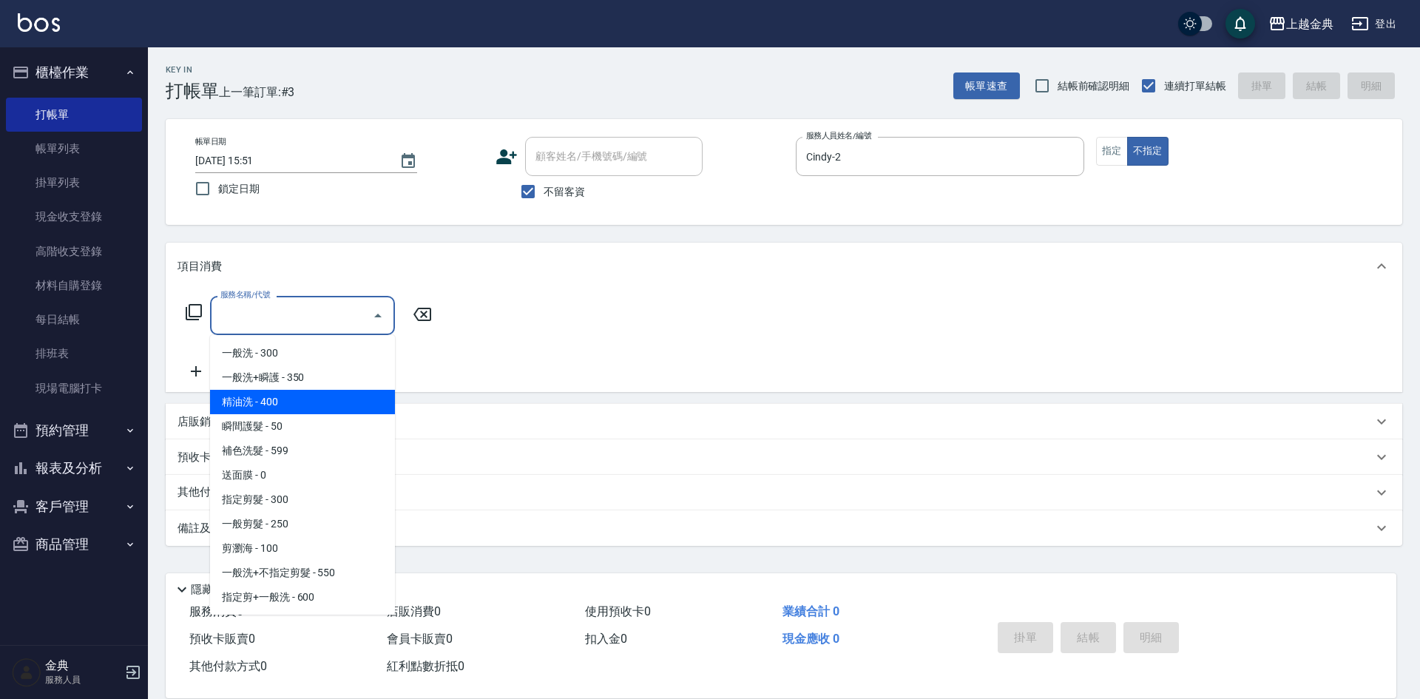
click at [324, 399] on span "精油洗 - 400" at bounding box center [302, 402] width 185 height 24
type input "精油洗(102)"
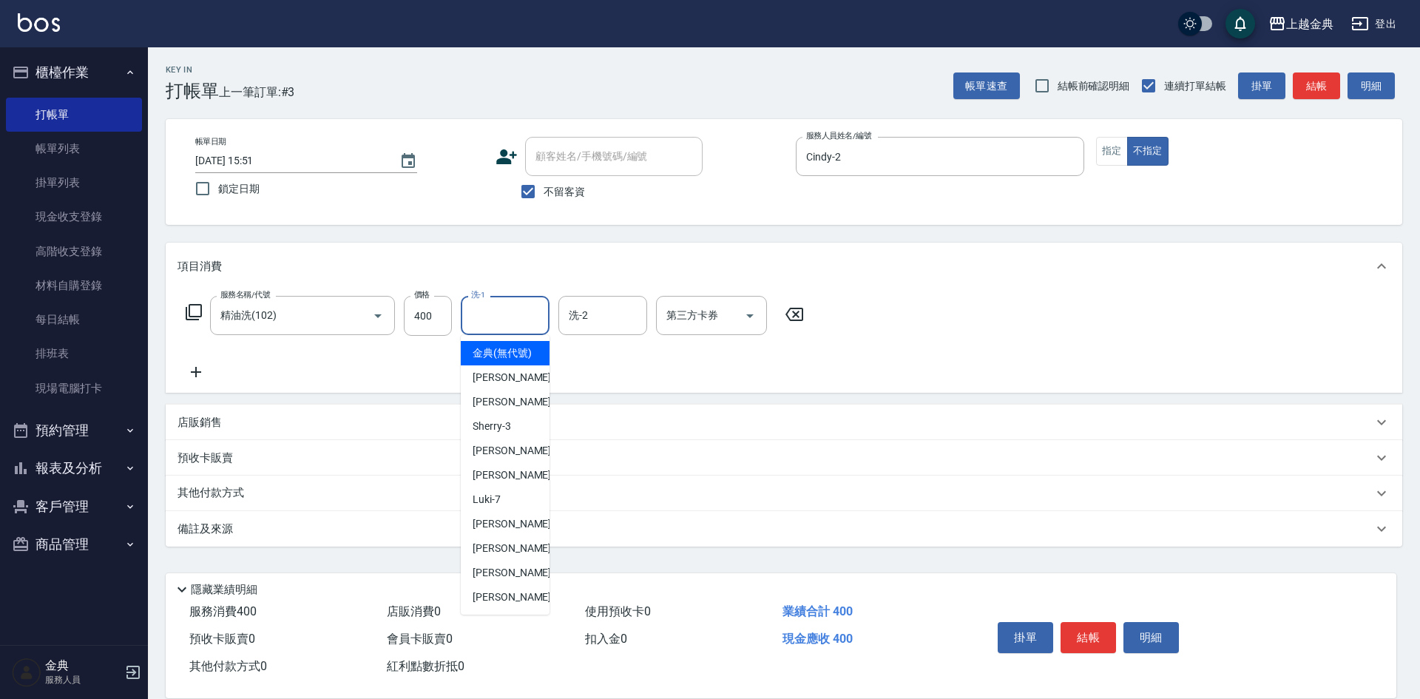
click at [504, 306] on input "洗-1" at bounding box center [504, 315] width 75 height 26
click at [516, 577] on div "[PERSON_NAME] -15" at bounding box center [505, 572] width 89 height 24
type input "[PERSON_NAME]-15"
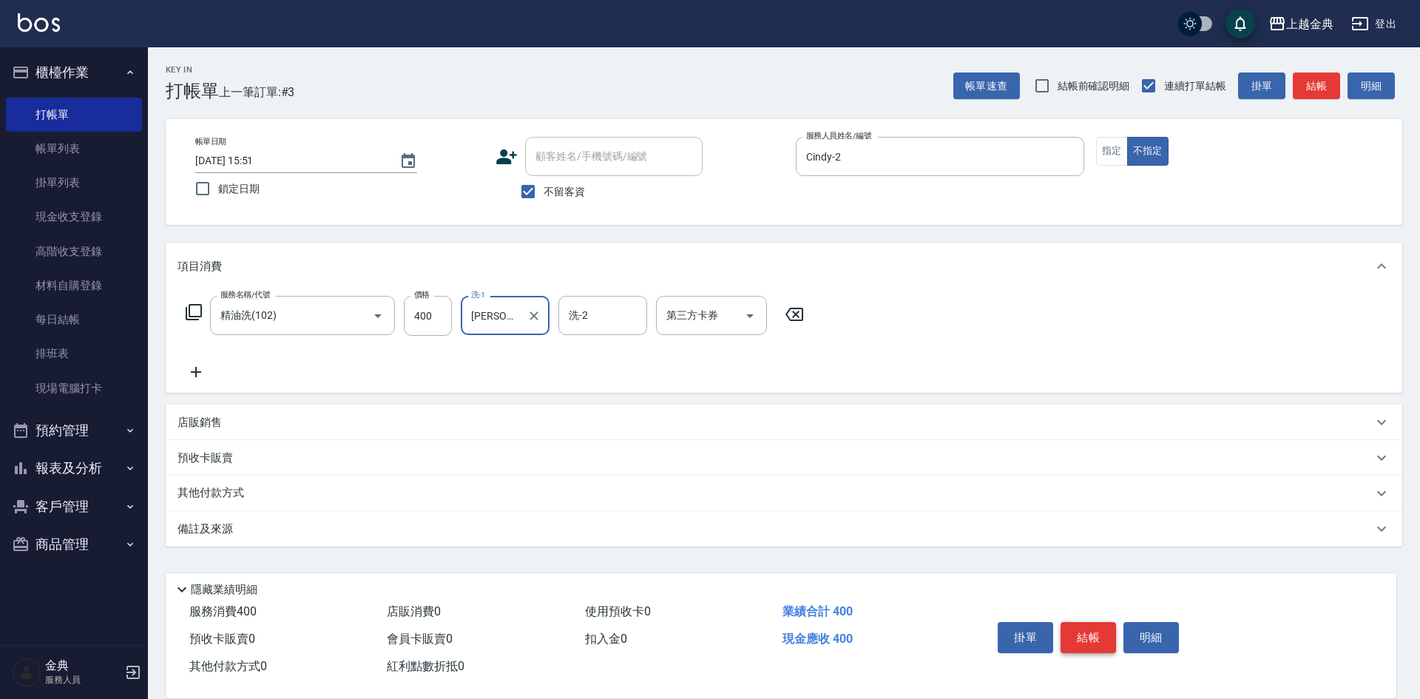
click at [1076, 622] on button "結帳" at bounding box center [1087, 637] width 55 height 31
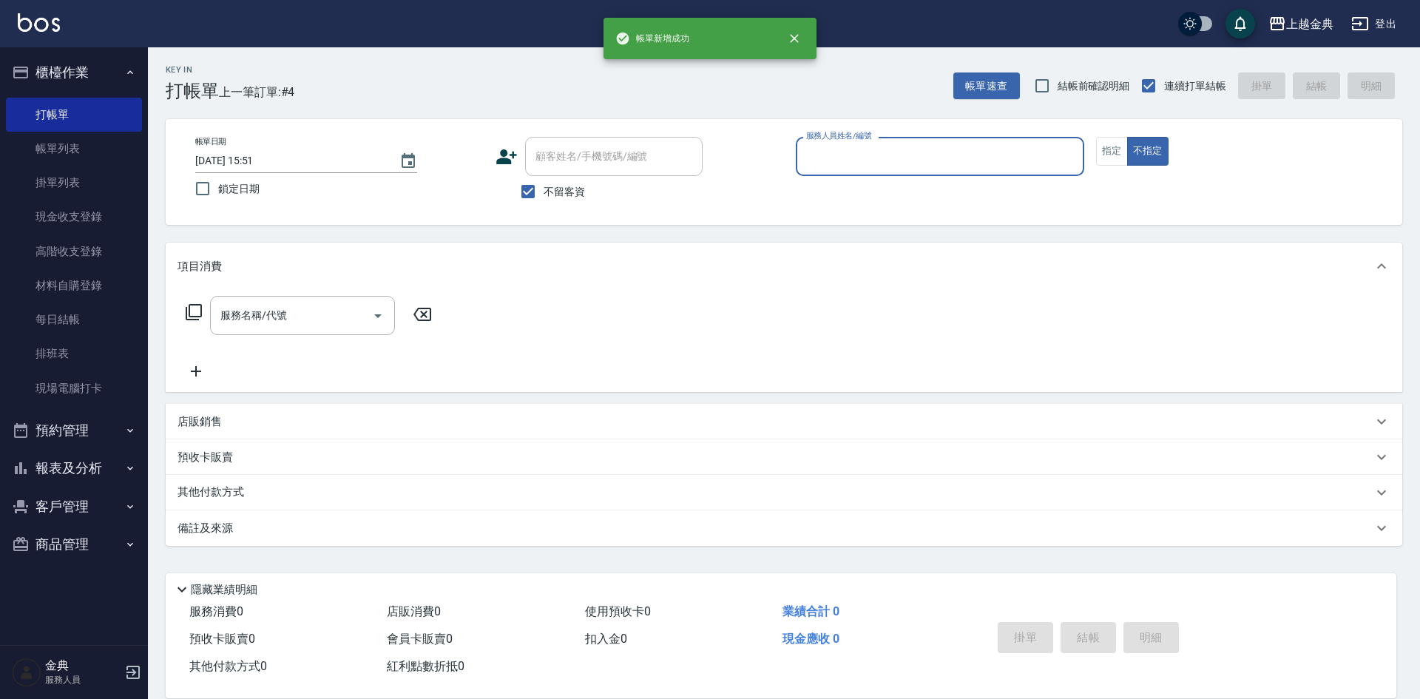
click at [852, 141] on div "服務人員姓名/編號 服務人員姓名/編號" at bounding box center [940, 156] width 288 height 39
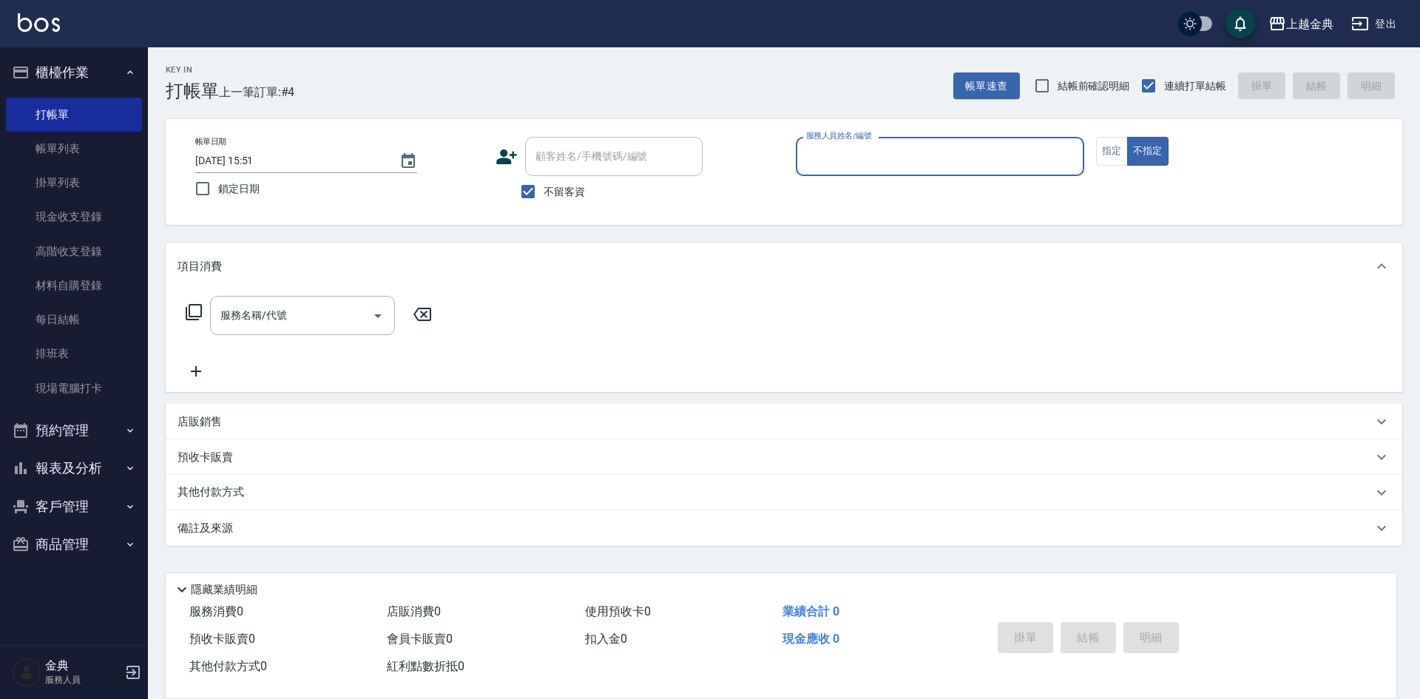
click at [911, 173] on div "服務人員姓名/編號" at bounding box center [940, 156] width 288 height 39
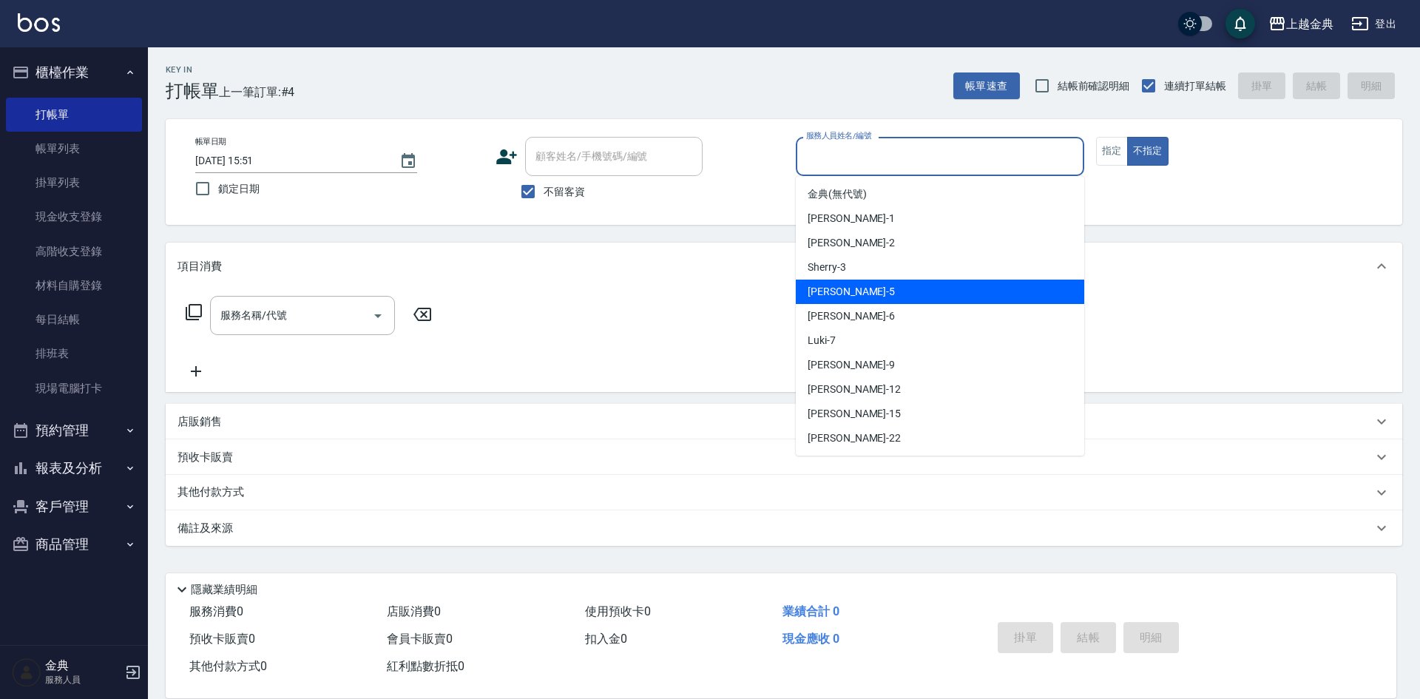
click at [898, 294] on div "[PERSON_NAME] -5" at bounding box center [940, 292] width 288 height 24
type input "[PERSON_NAME]-5"
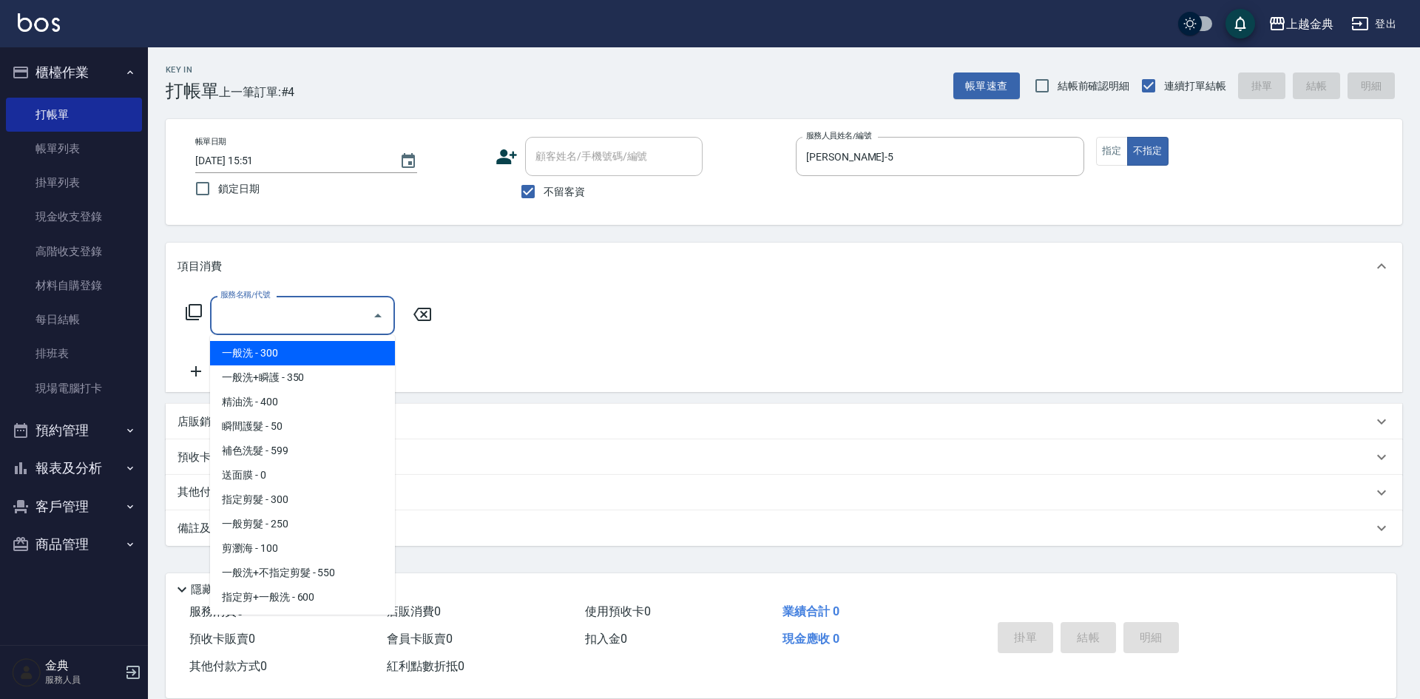
click at [302, 306] on input "服務名稱/代號" at bounding box center [291, 315] width 149 height 26
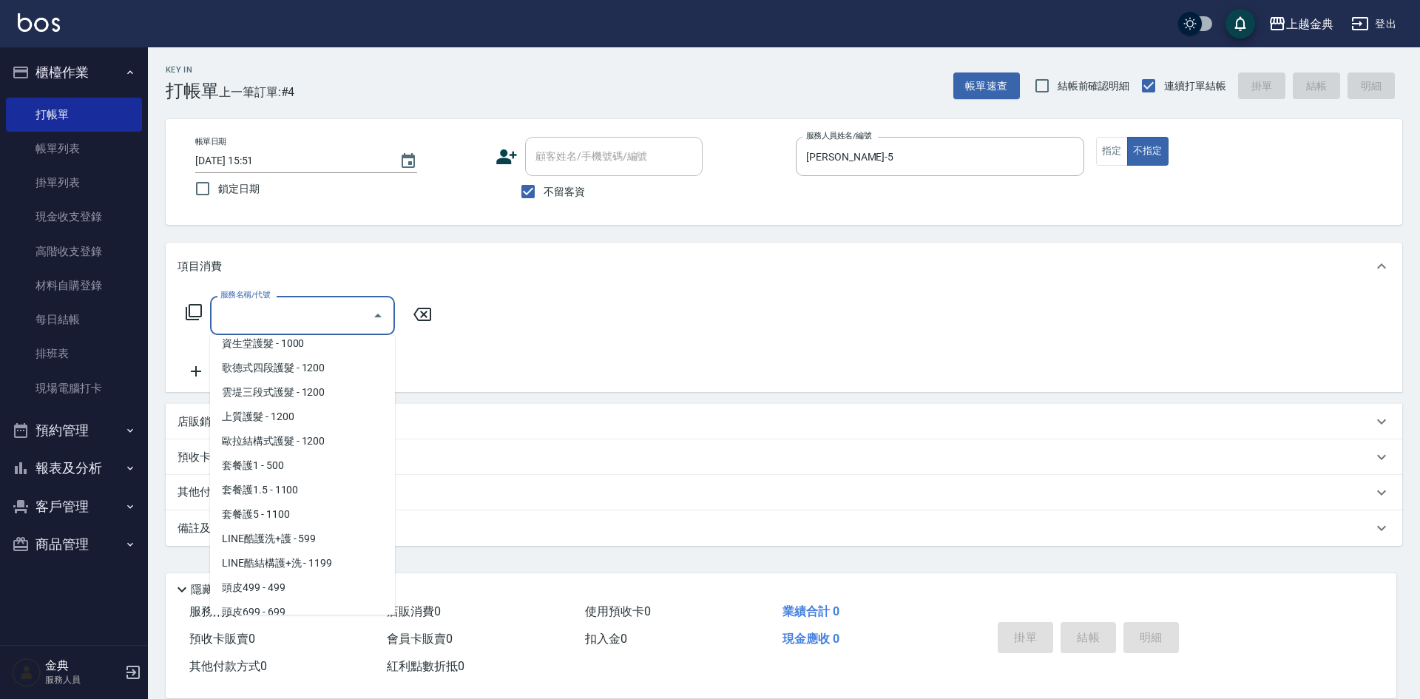
scroll to position [887, 0]
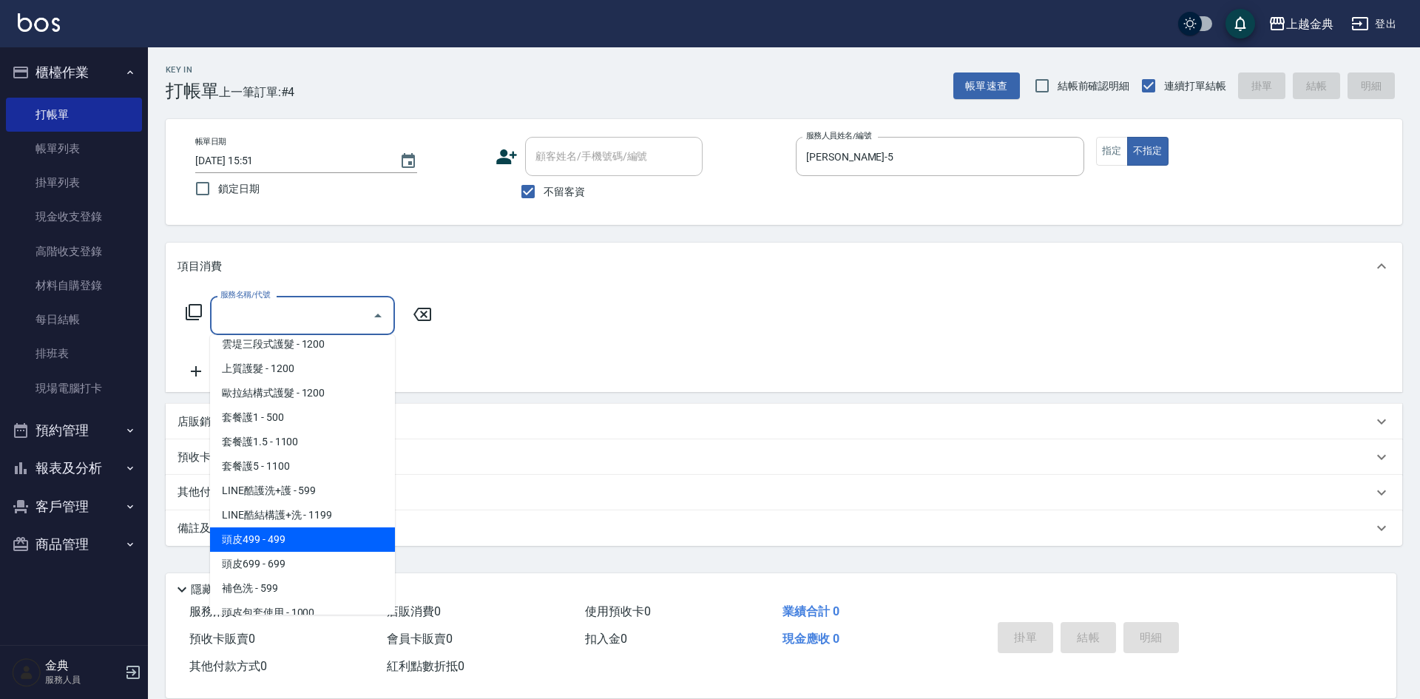
click at [311, 534] on span "頭皮499 - 499" at bounding box center [302, 539] width 185 height 24
type input "頭皮499(601)"
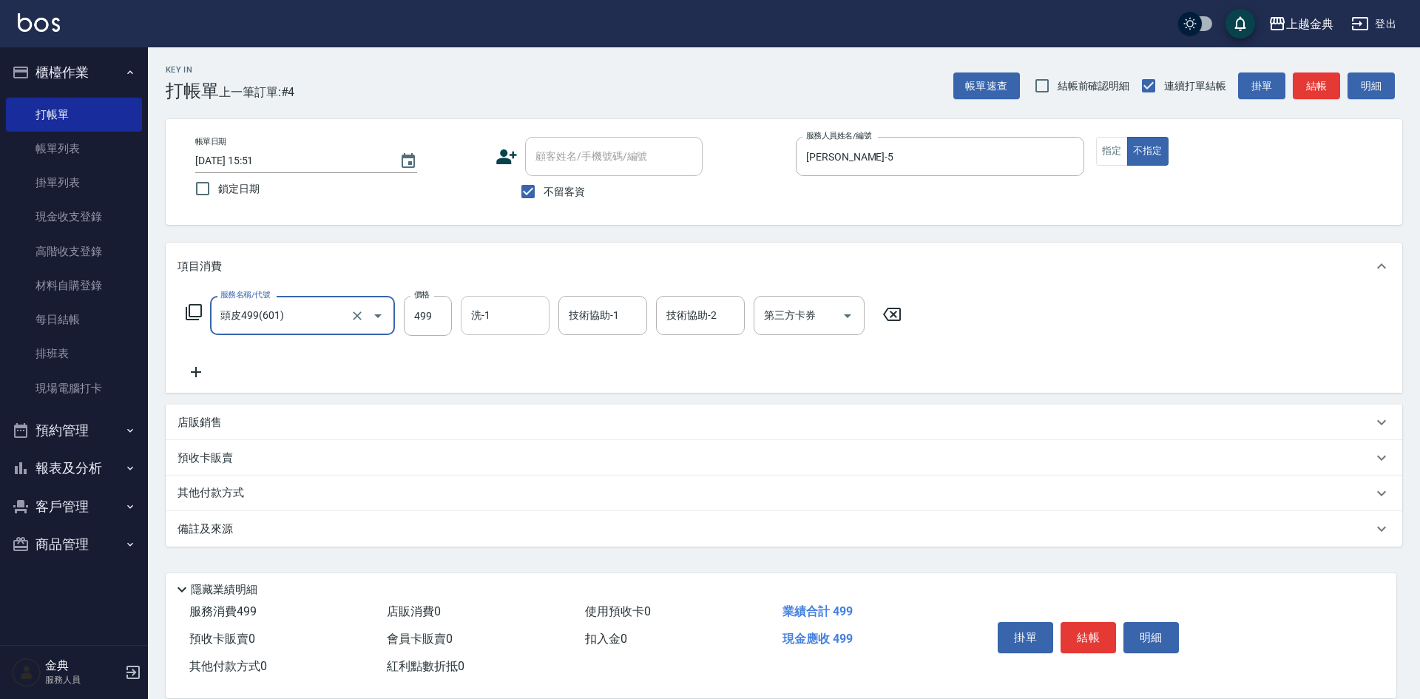
click at [510, 316] on input "洗-1" at bounding box center [504, 315] width 75 height 26
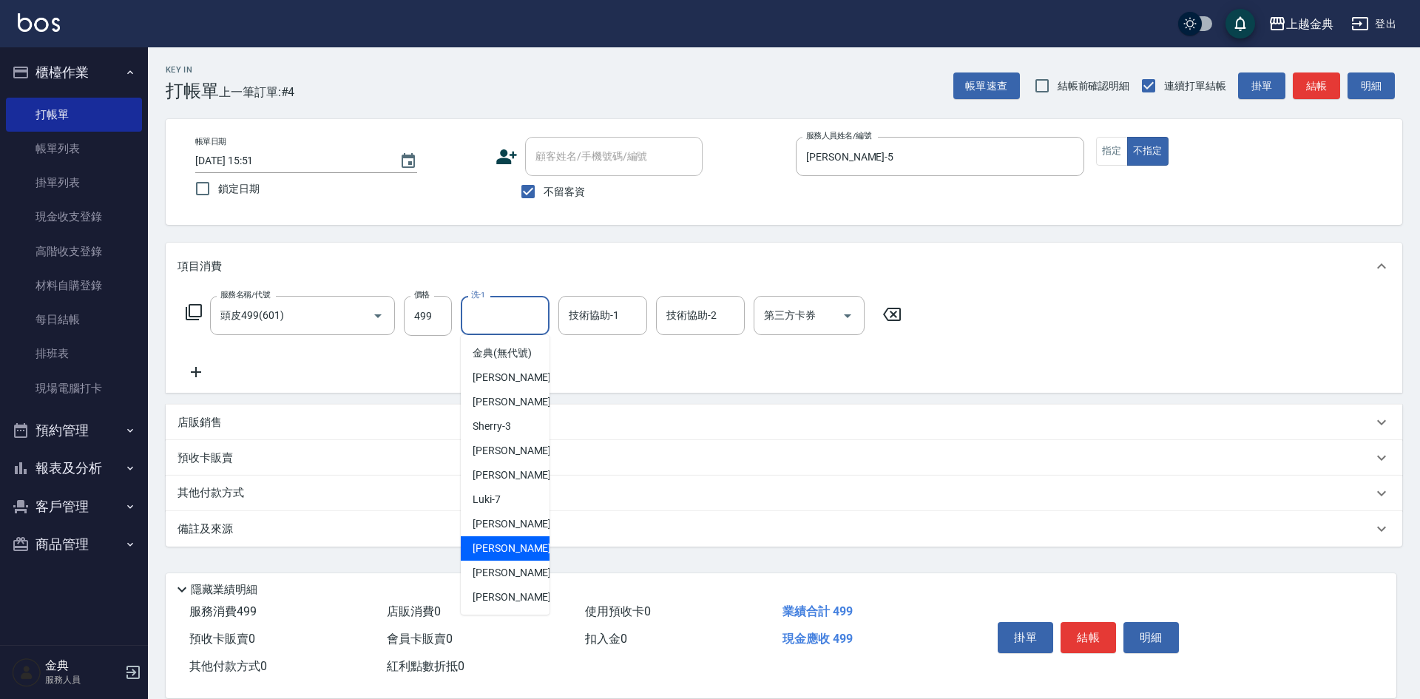
click at [509, 556] on span "[PERSON_NAME]-12" at bounding box center [518, 549] width 93 height 16
type input "[PERSON_NAME]-12"
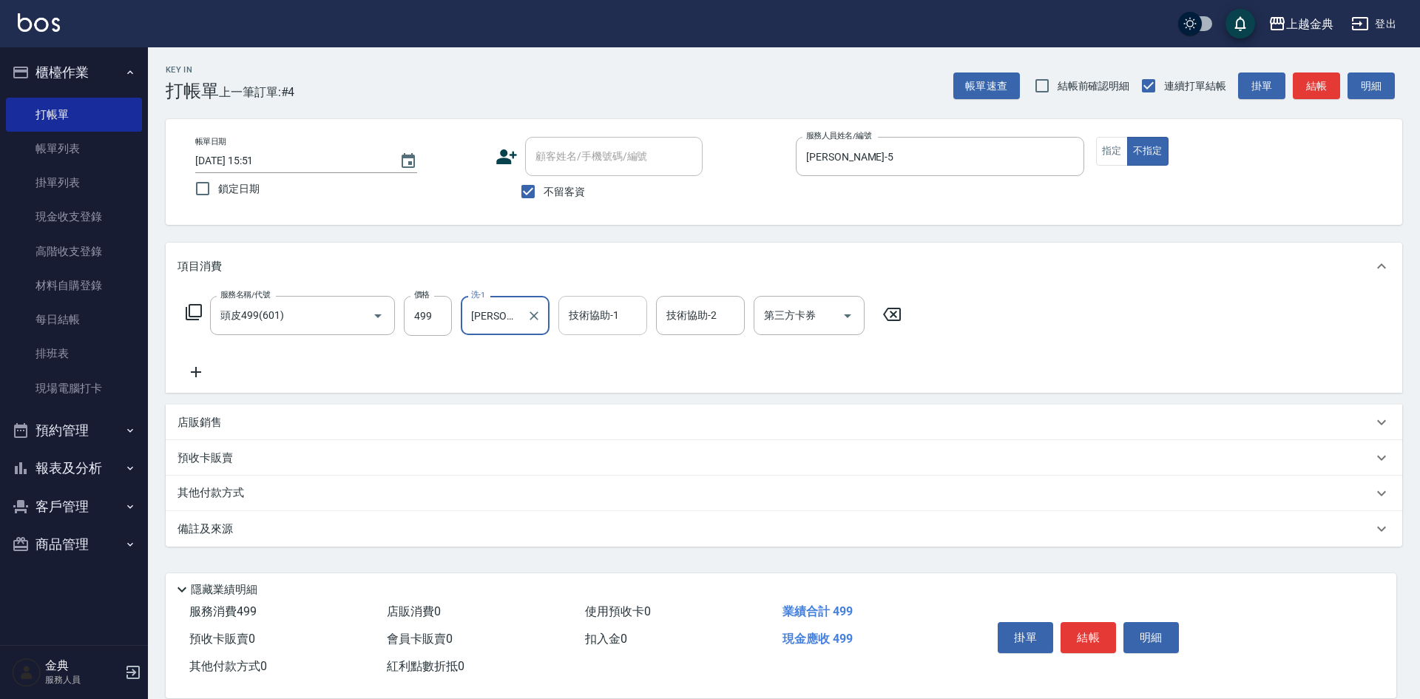
click at [593, 317] on input "技術協助-1" at bounding box center [602, 315] width 75 height 26
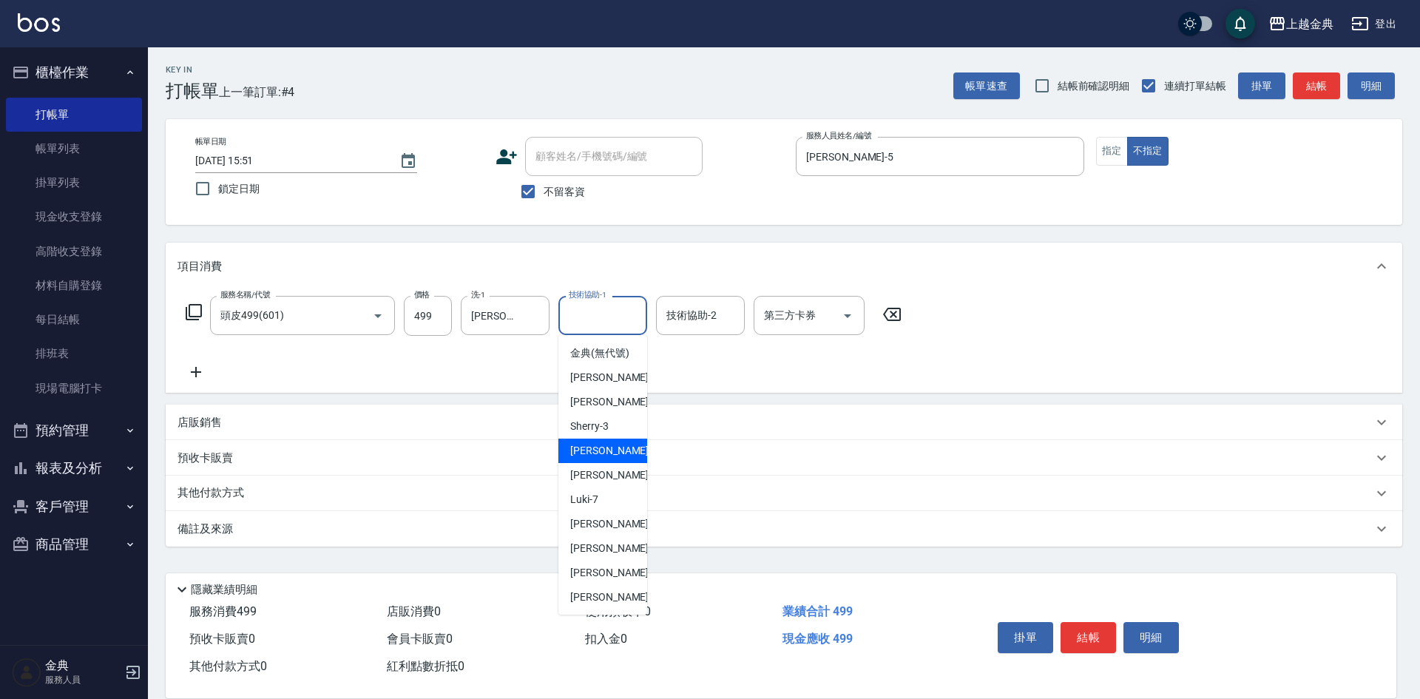
click at [597, 458] on span "[PERSON_NAME] -5" at bounding box center [613, 451] width 87 height 16
type input "[PERSON_NAME]-5"
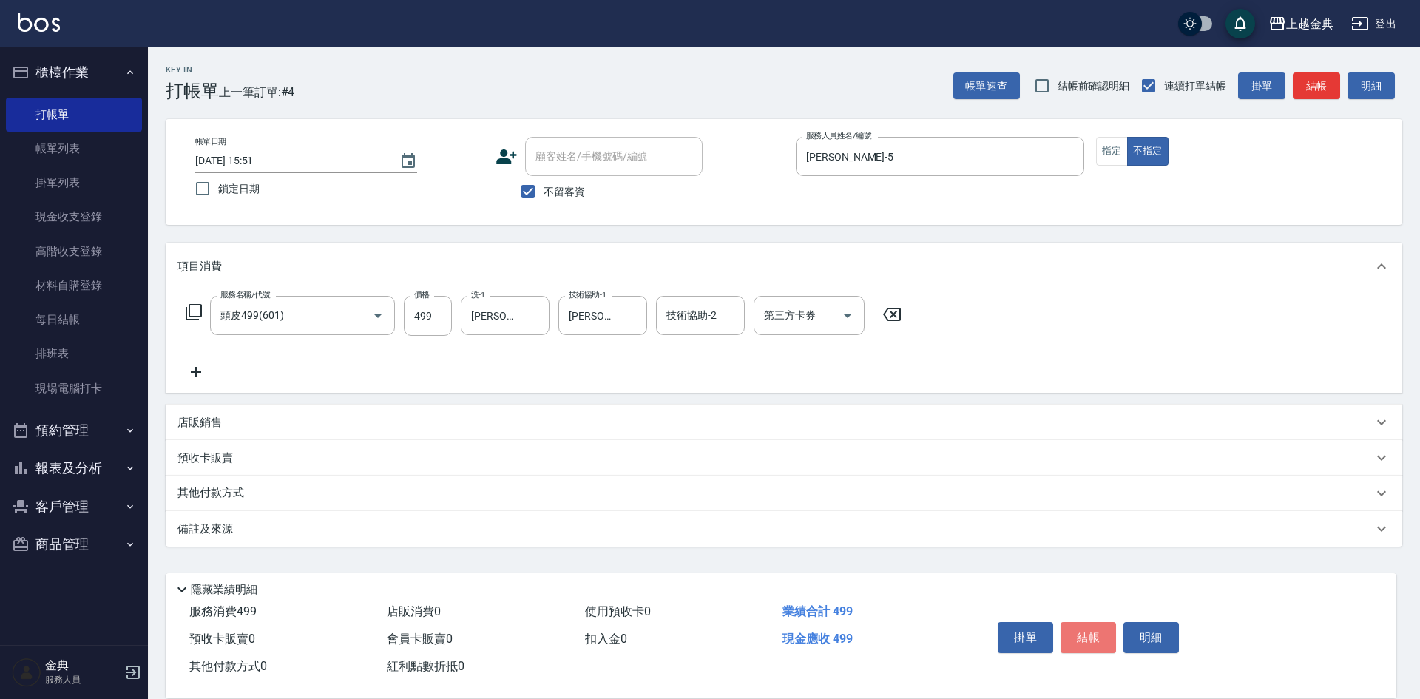
drag, startPoint x: 1097, startPoint y: 638, endPoint x: 1088, endPoint y: 641, distance: 9.4
click at [1097, 640] on button "結帳" at bounding box center [1087, 637] width 55 height 31
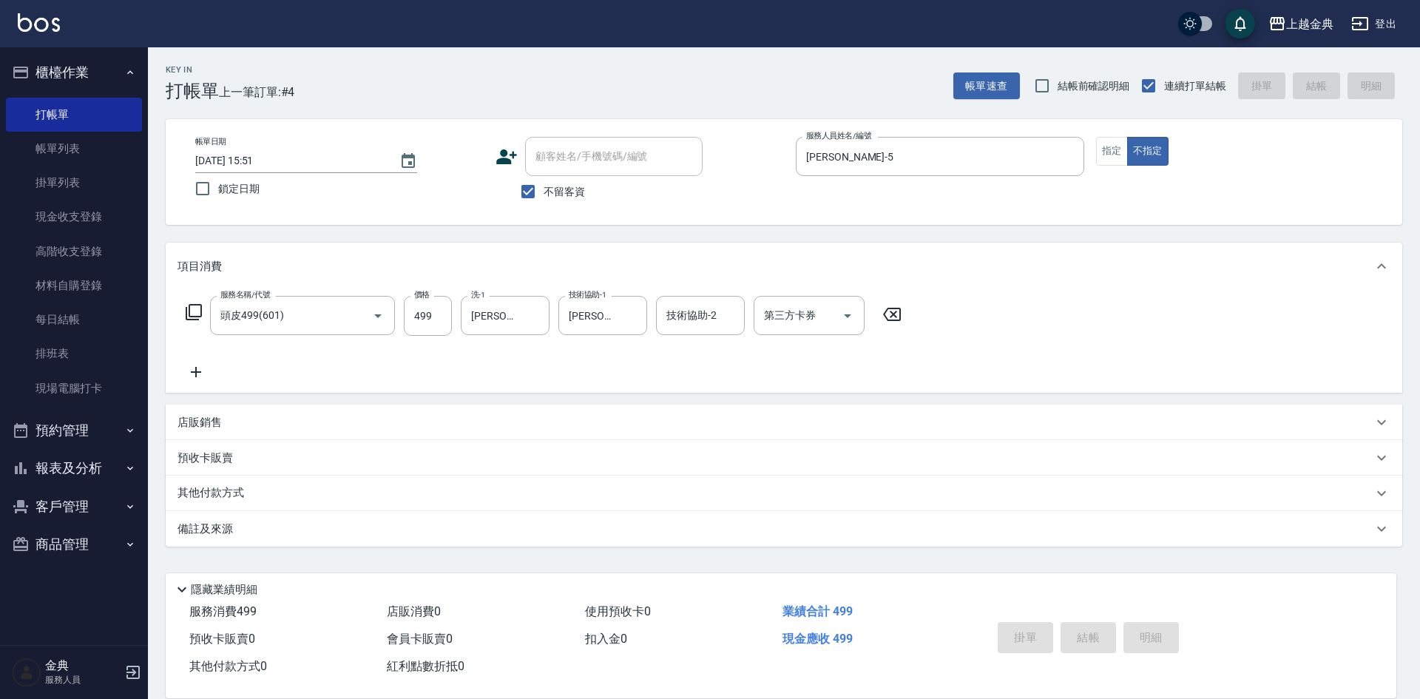
type input "[DATE] 15:52"
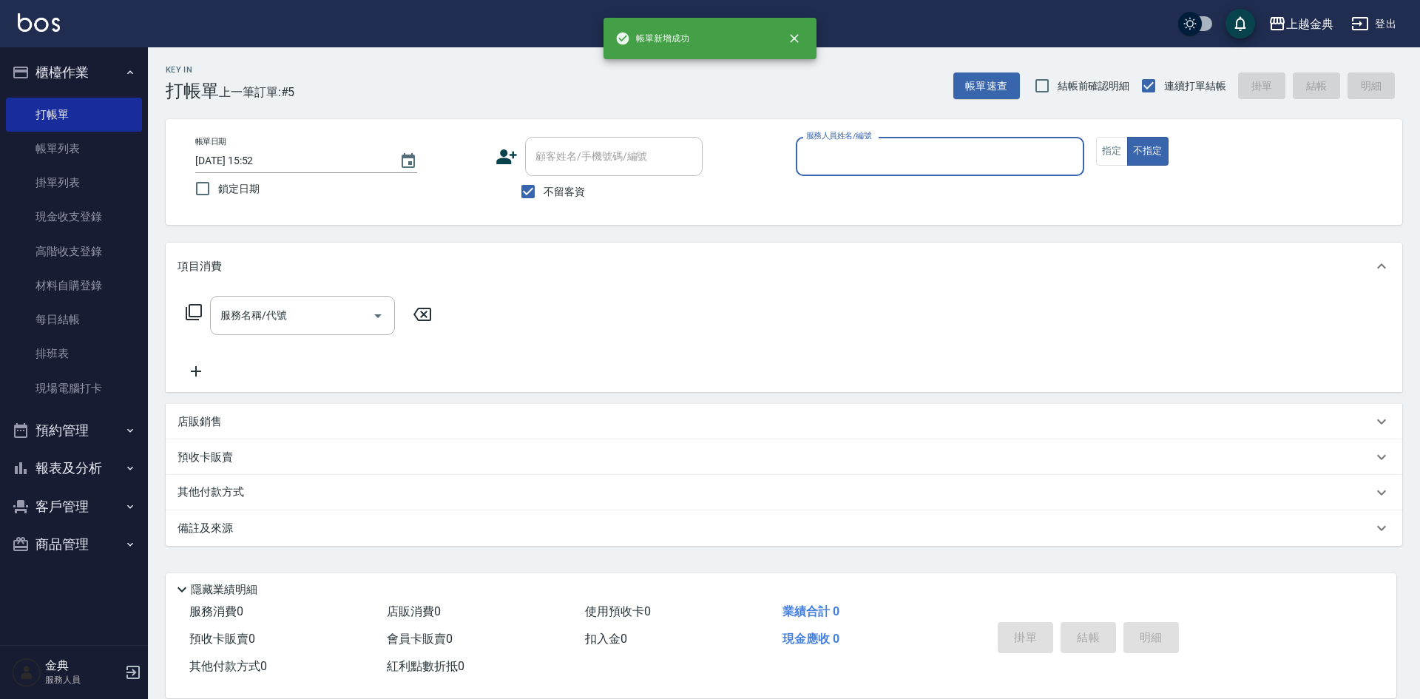
click at [841, 140] on label "服務人員姓名/編號" at bounding box center [838, 135] width 65 height 11
click at [841, 143] on input "服務人員姓名/編號" at bounding box center [939, 156] width 275 height 26
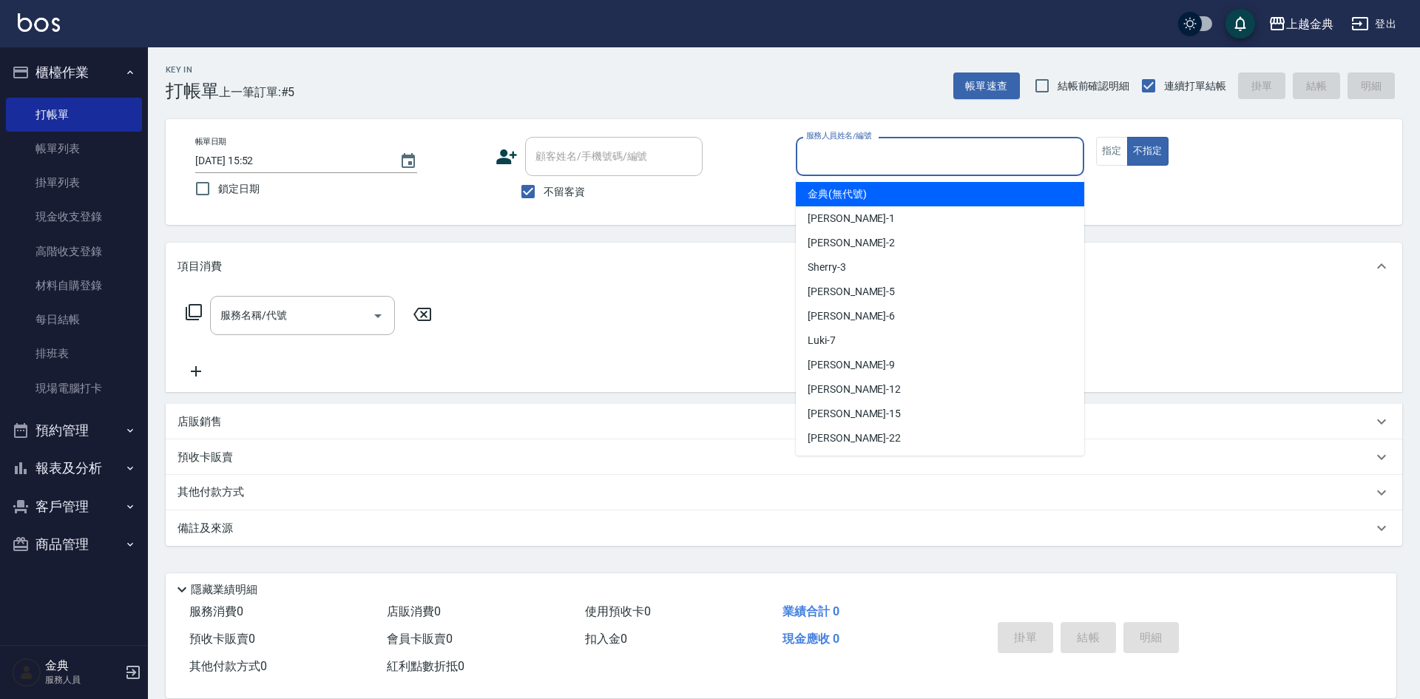
click at [847, 157] on input "服務人員姓名/編號" at bounding box center [939, 156] width 275 height 26
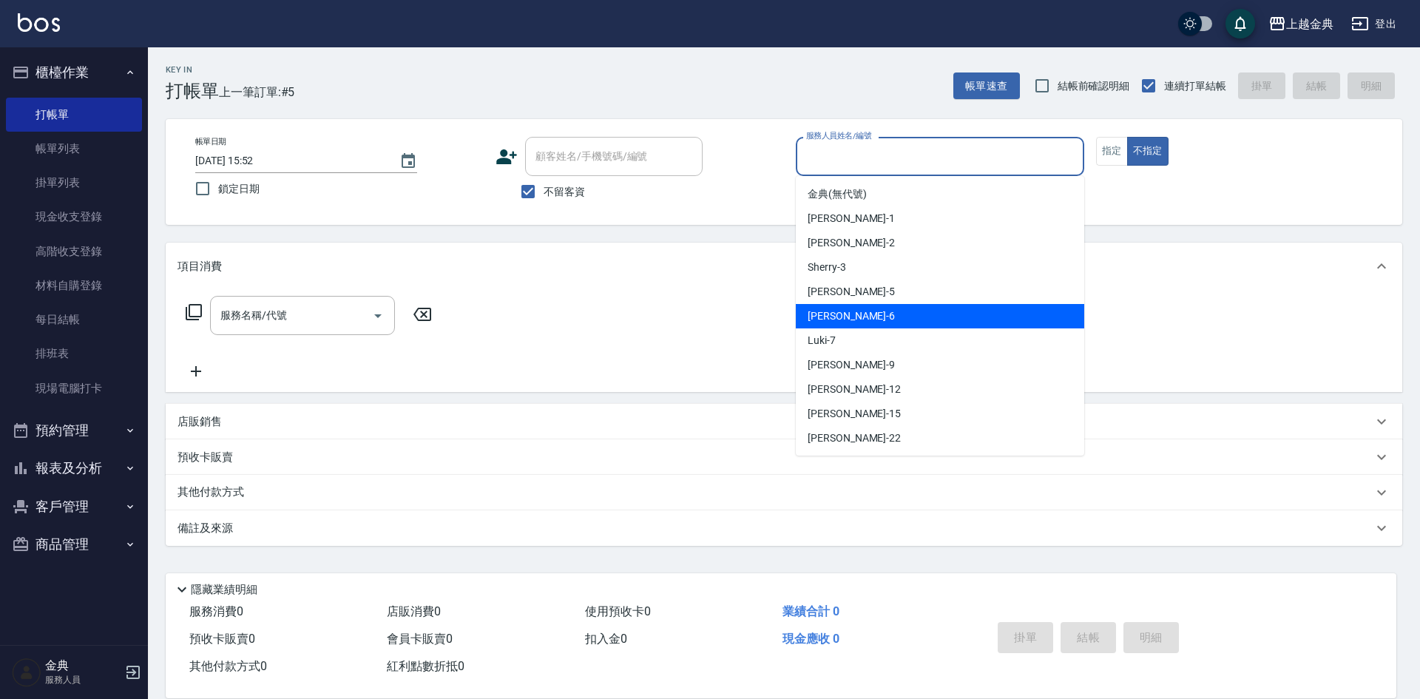
click at [891, 310] on div "[PERSON_NAME] -6" at bounding box center [940, 316] width 288 height 24
type input "[PERSON_NAME]-6"
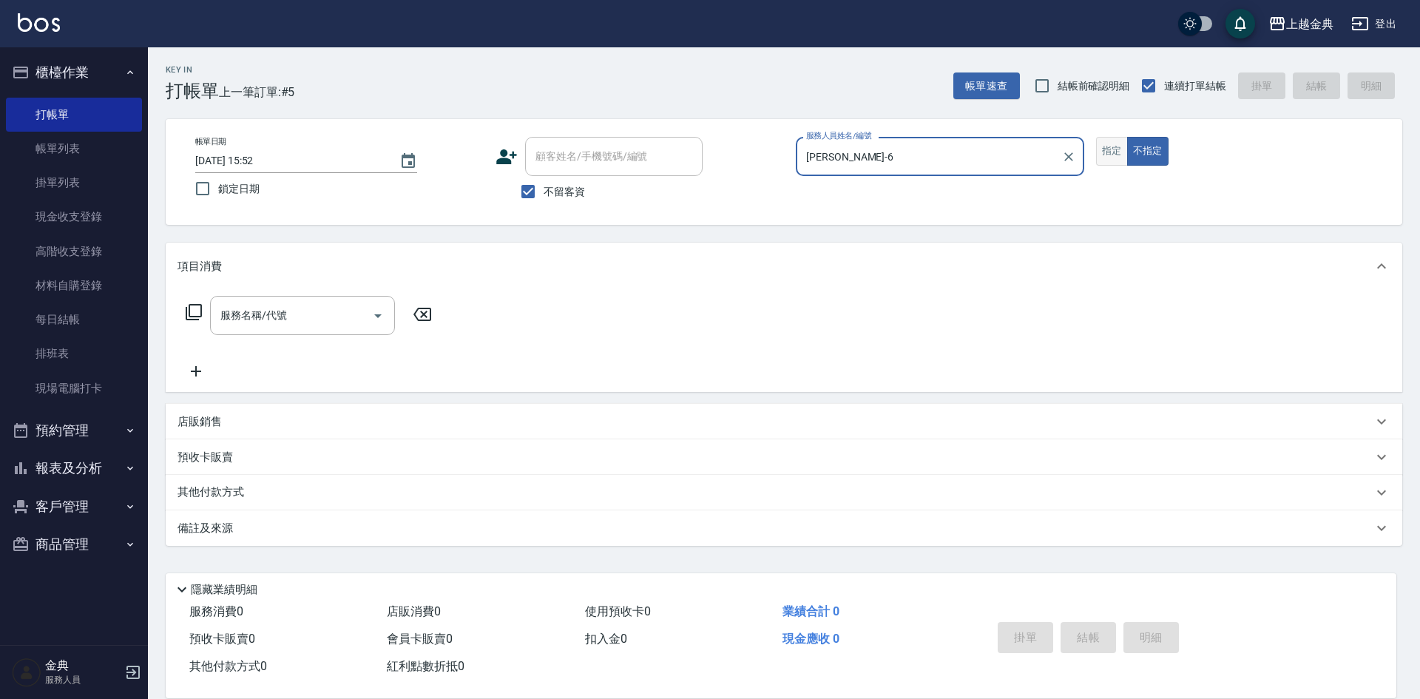
click at [1103, 154] on button "指定" at bounding box center [1112, 151] width 32 height 29
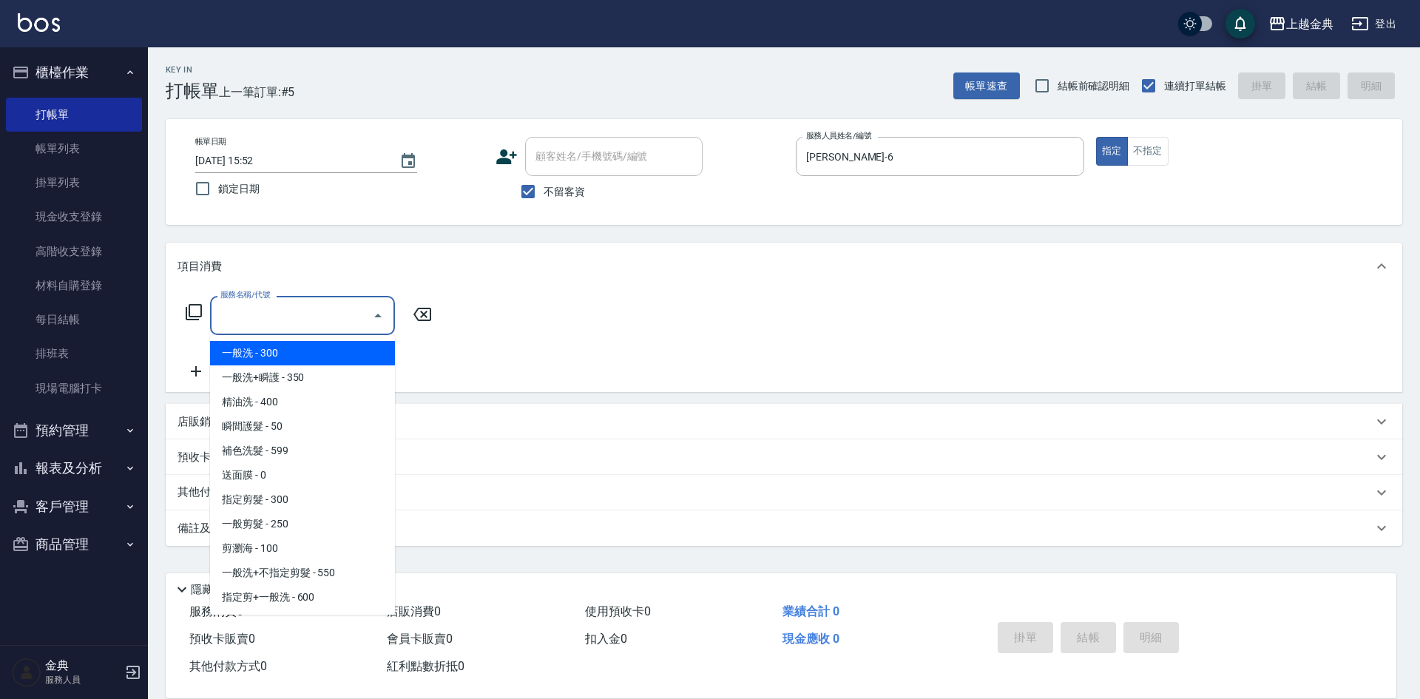
click at [266, 307] on div "服務名稱/代號 服務名稱/代號" at bounding box center [302, 315] width 185 height 39
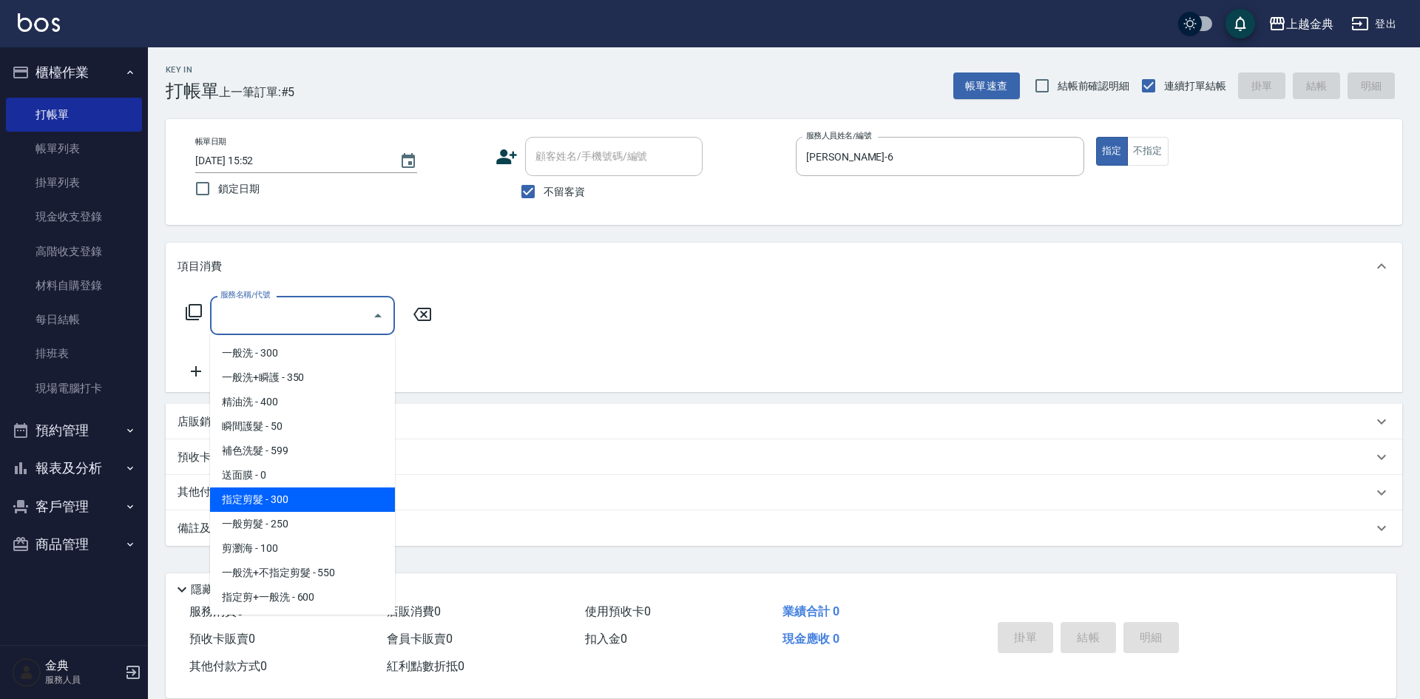
click at [324, 499] on span "指定剪髮 - 300" at bounding box center [302, 499] width 185 height 24
type input "指定剪髮(199)"
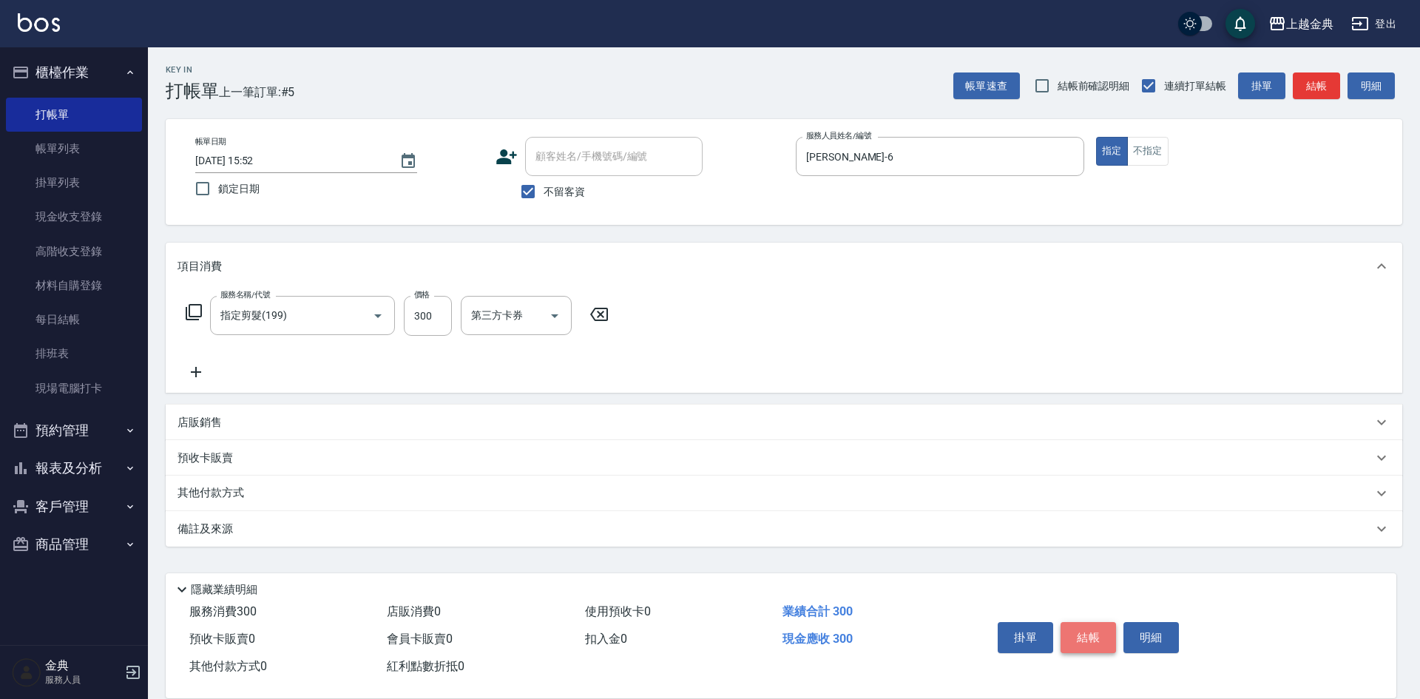
click at [1093, 623] on button "結帳" at bounding box center [1087, 637] width 55 height 31
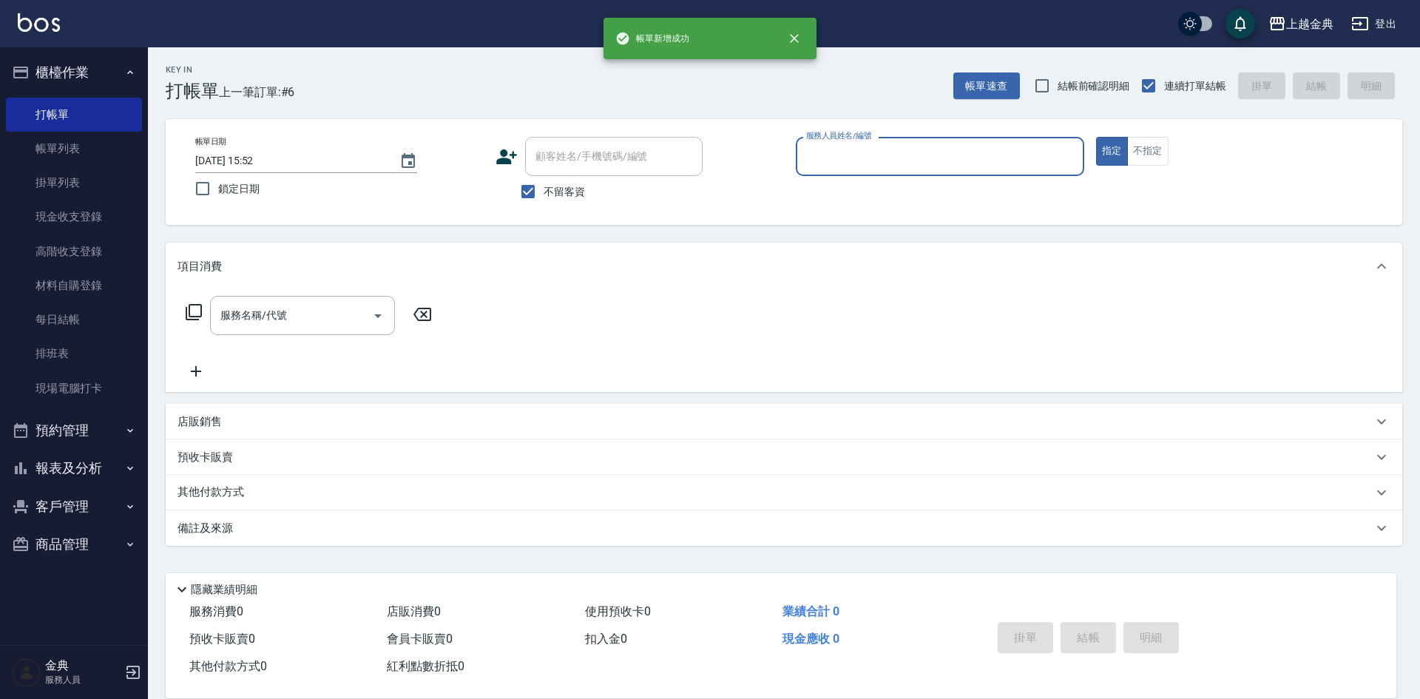
click at [850, 150] on input "服務人員姓名/編號" at bounding box center [939, 156] width 275 height 26
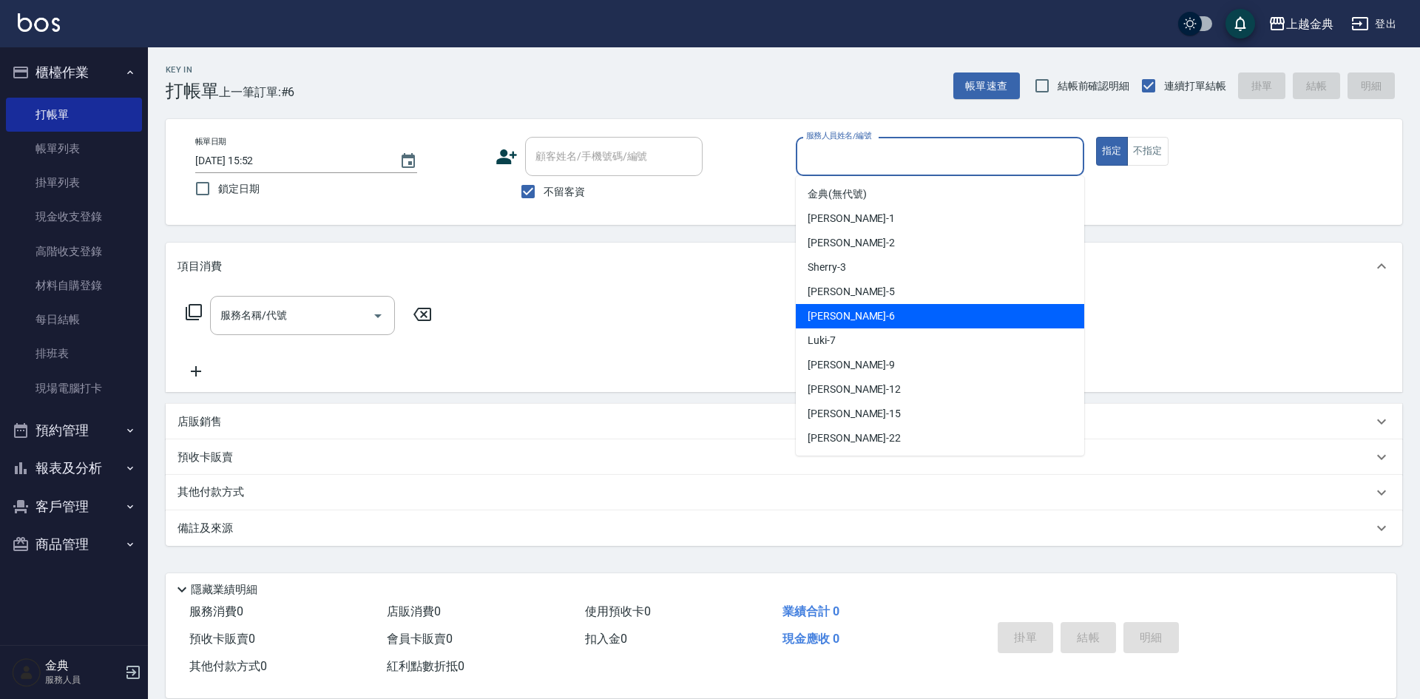
click at [875, 316] on div "[PERSON_NAME] -6" at bounding box center [940, 316] width 288 height 24
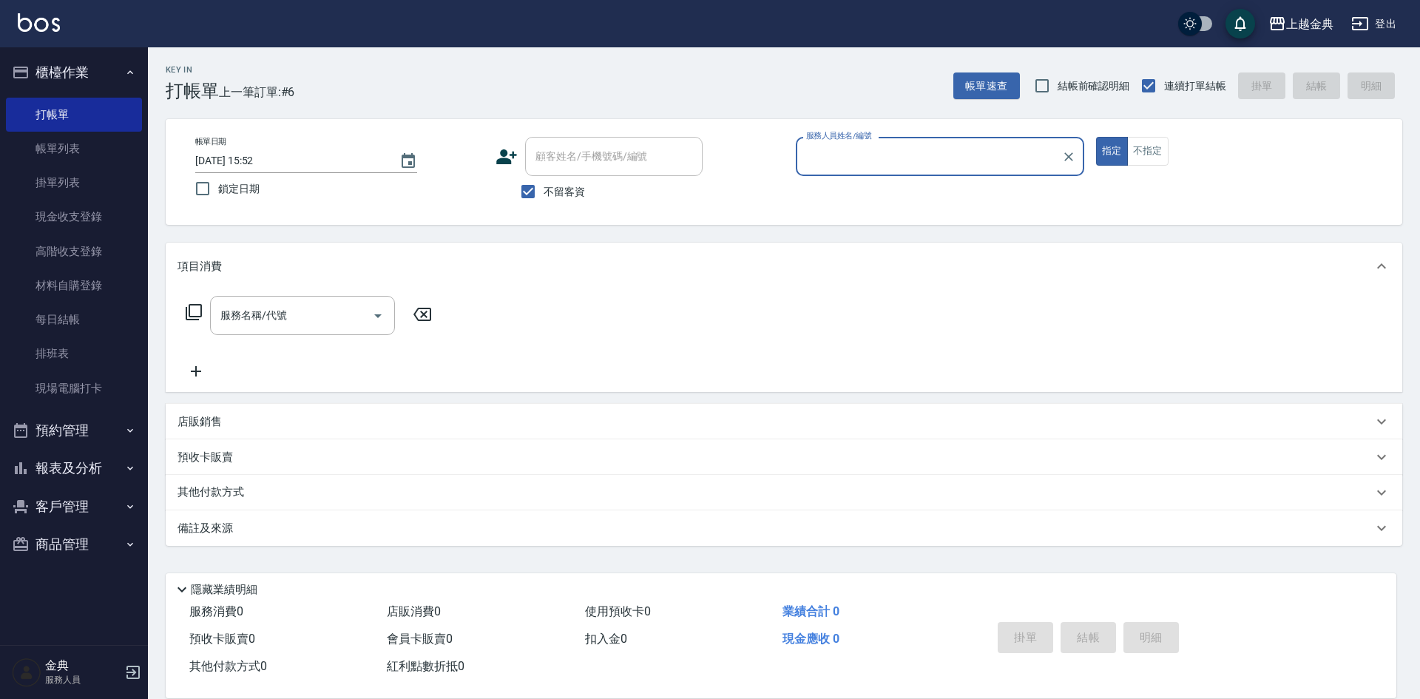
type input "[PERSON_NAME]-6"
click at [1143, 145] on button "不指定" at bounding box center [1147, 151] width 41 height 29
click at [268, 312] on div "服務名稱/代號 服務名稱/代號" at bounding box center [302, 315] width 185 height 39
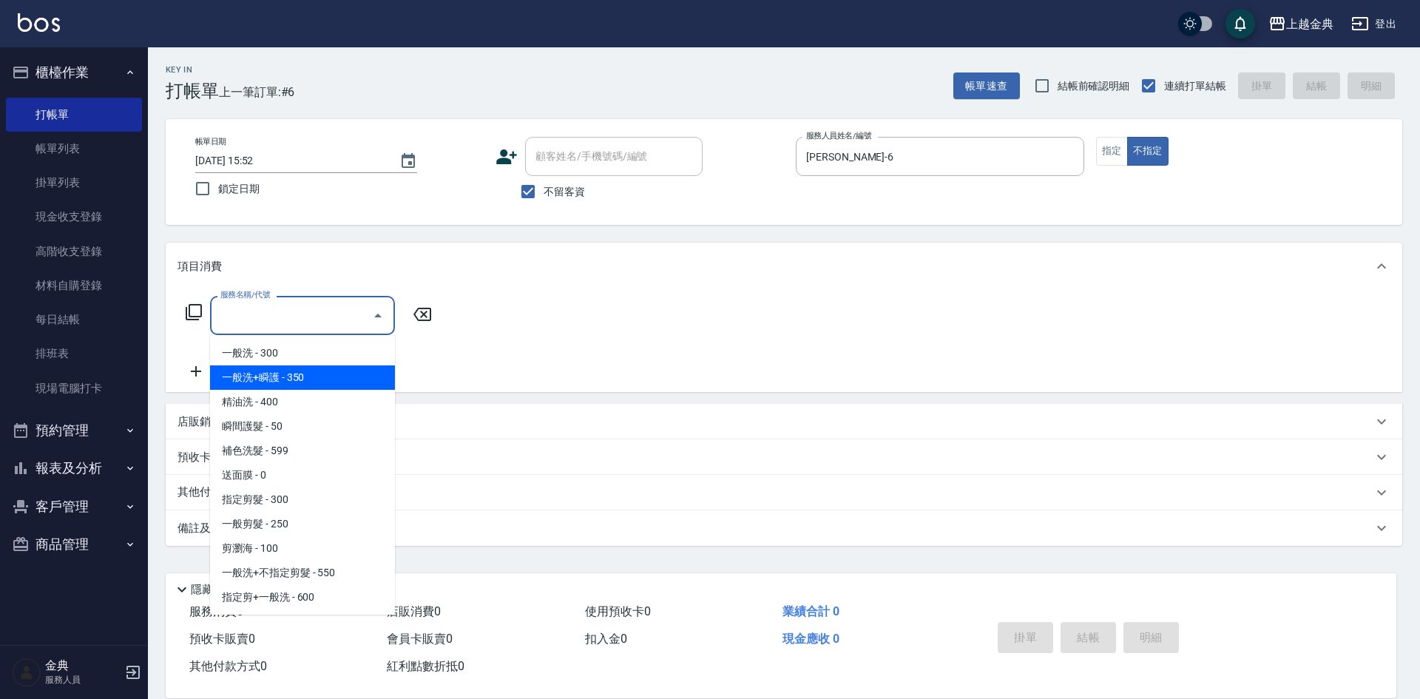
click at [304, 357] on span "一般洗 - 300" at bounding box center [302, 353] width 185 height 24
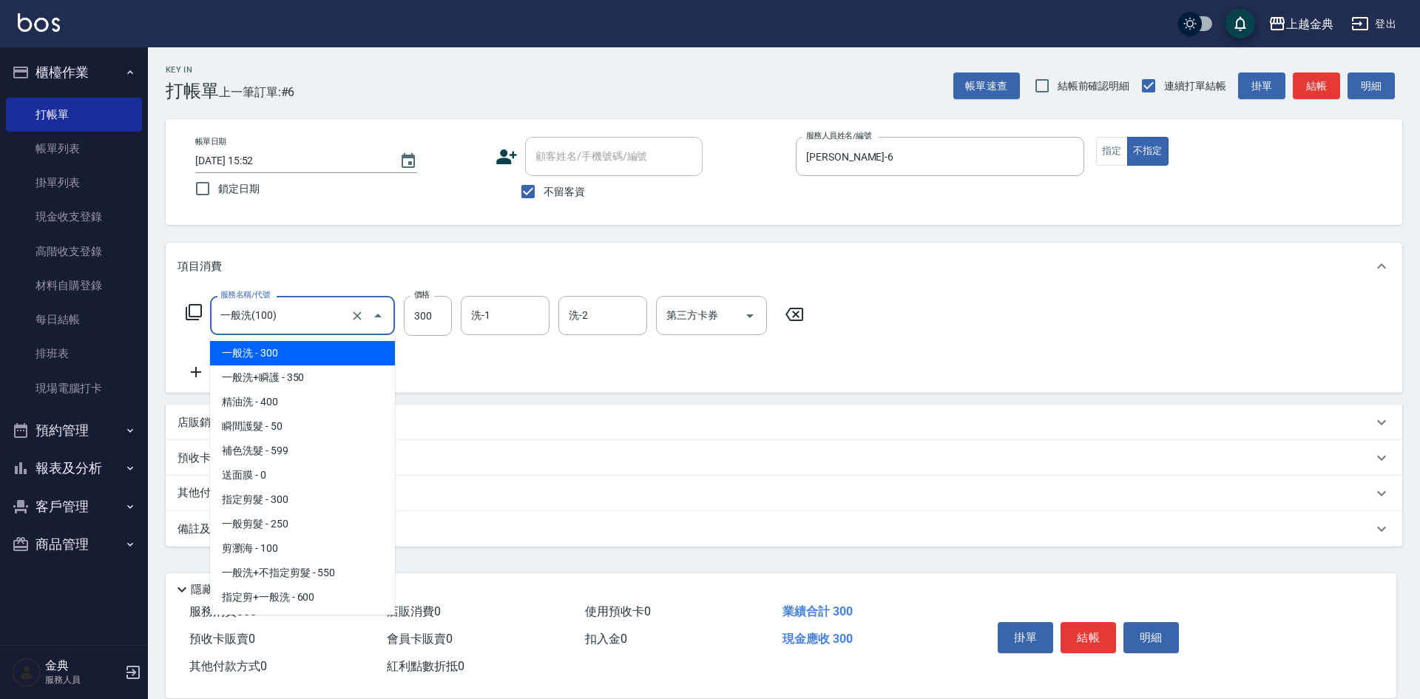
click at [290, 308] on input "一般洗(100)" at bounding box center [282, 315] width 130 height 26
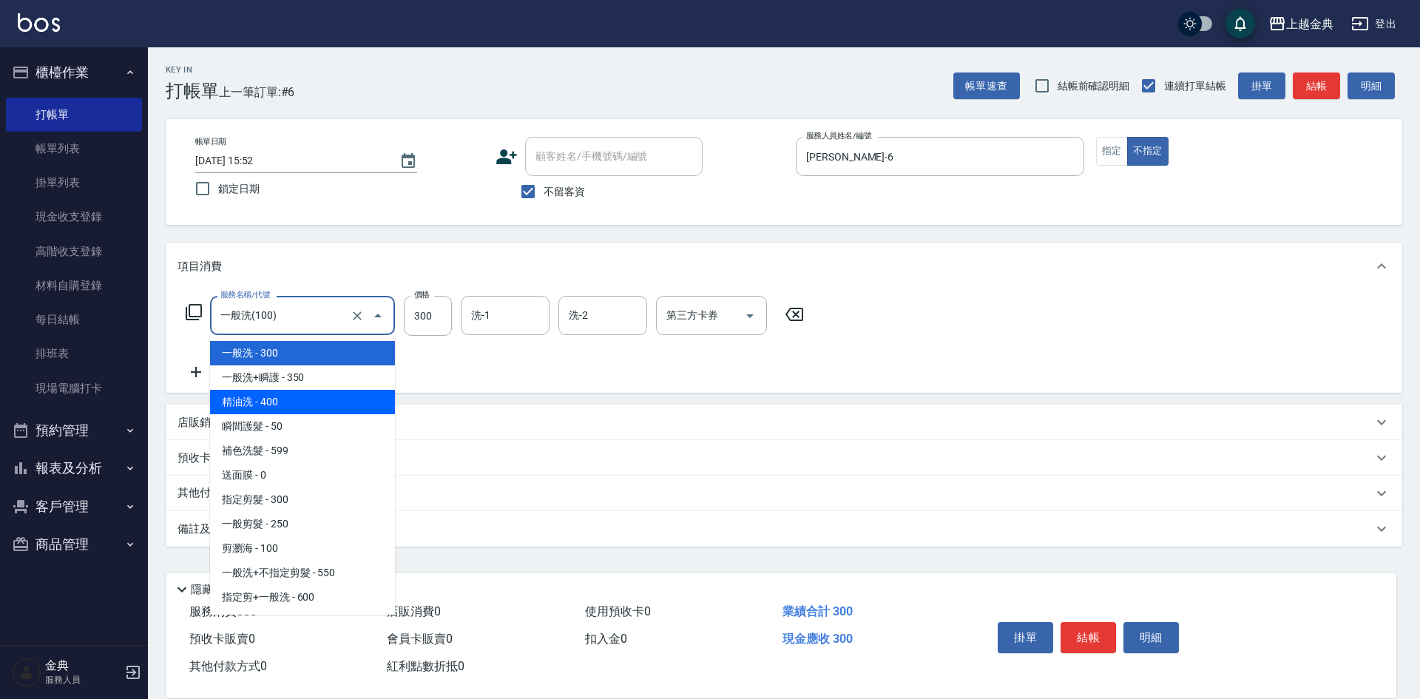
click at [311, 405] on span "精油洗 - 400" at bounding box center [302, 402] width 185 height 24
type input "精油洗(102)"
type input "400"
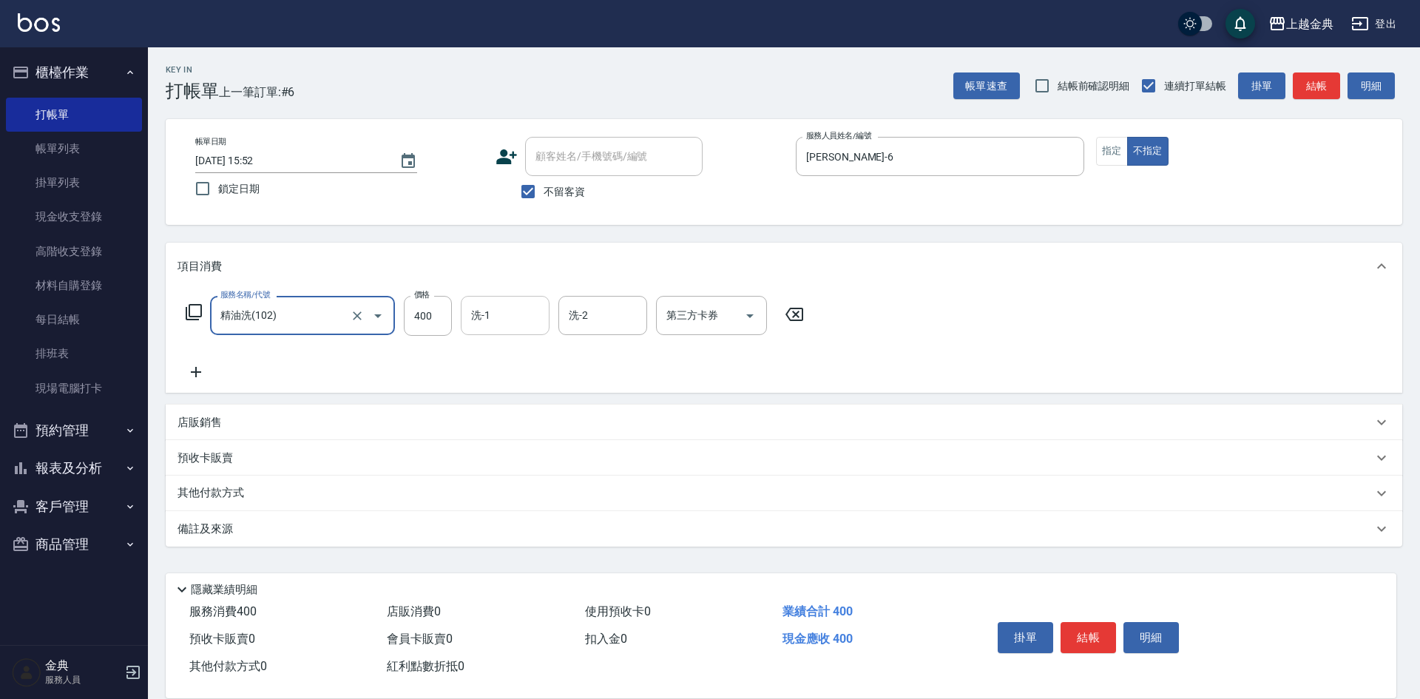
click at [494, 314] on input "洗-1" at bounding box center [504, 315] width 75 height 26
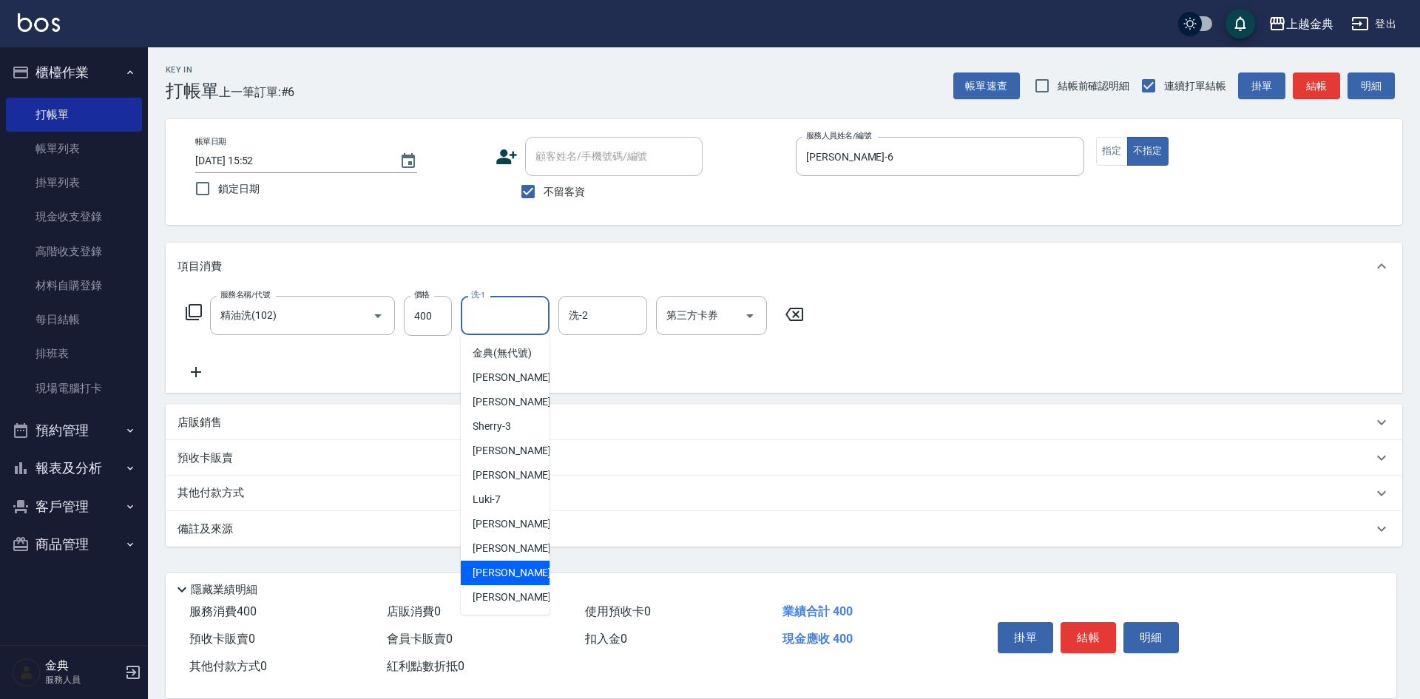
click at [510, 580] on div "[PERSON_NAME] -15" at bounding box center [505, 572] width 89 height 24
type input "[PERSON_NAME]-15"
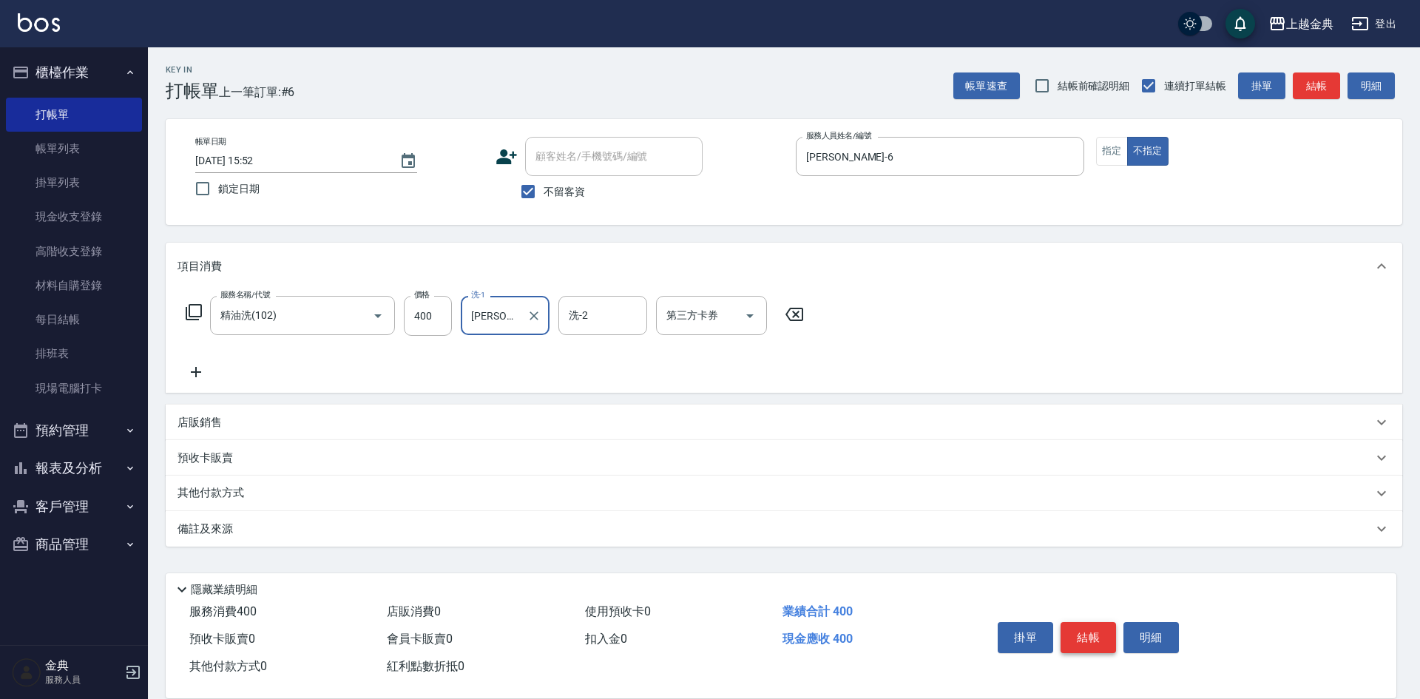
click at [1077, 626] on button "結帳" at bounding box center [1087, 637] width 55 height 31
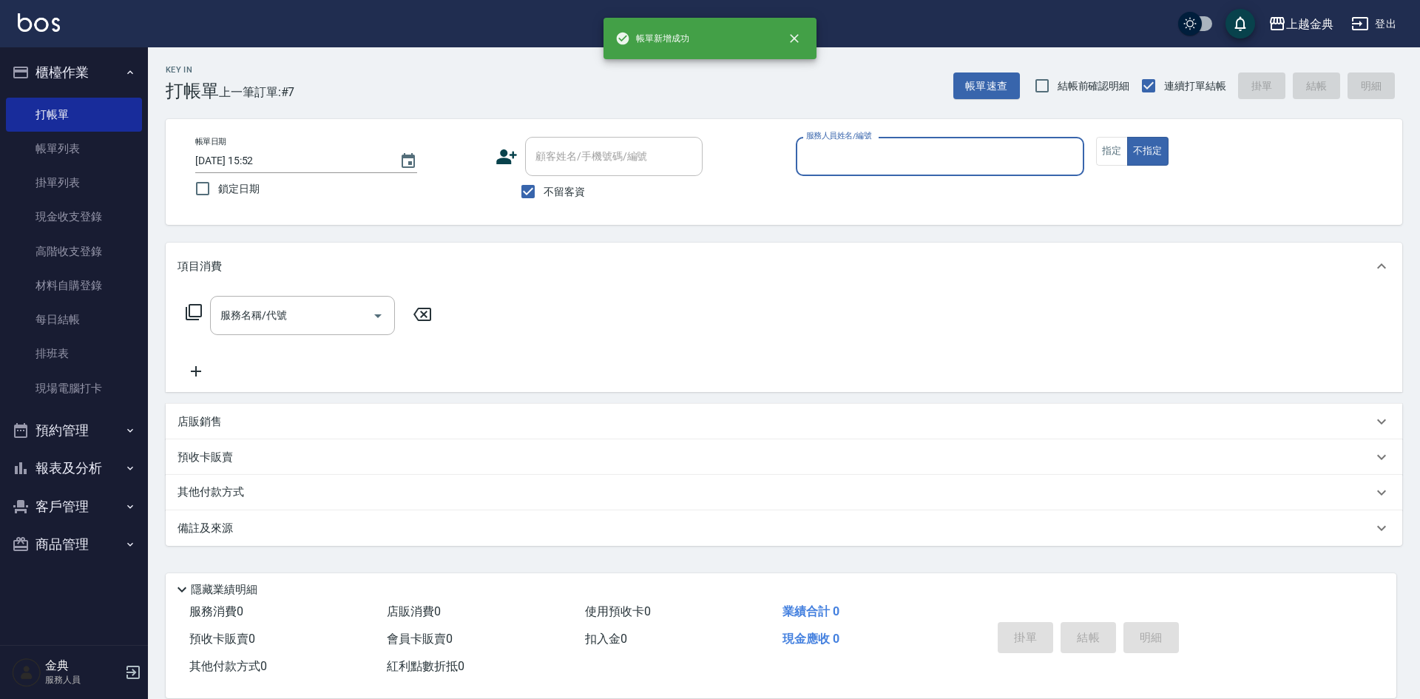
click at [850, 162] on input "服務人員姓名/編號" at bounding box center [939, 156] width 275 height 26
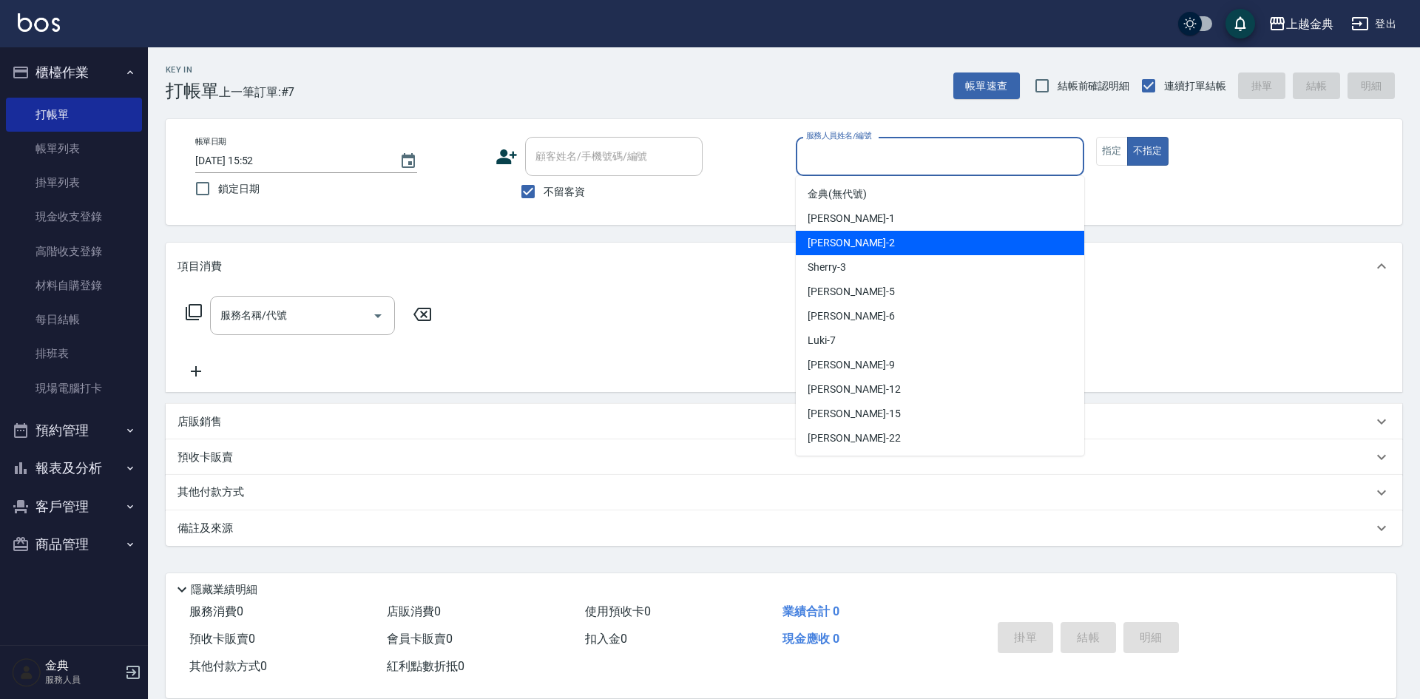
click at [869, 254] on div "Cindy -2" at bounding box center [940, 243] width 288 height 24
type input "Cindy-2"
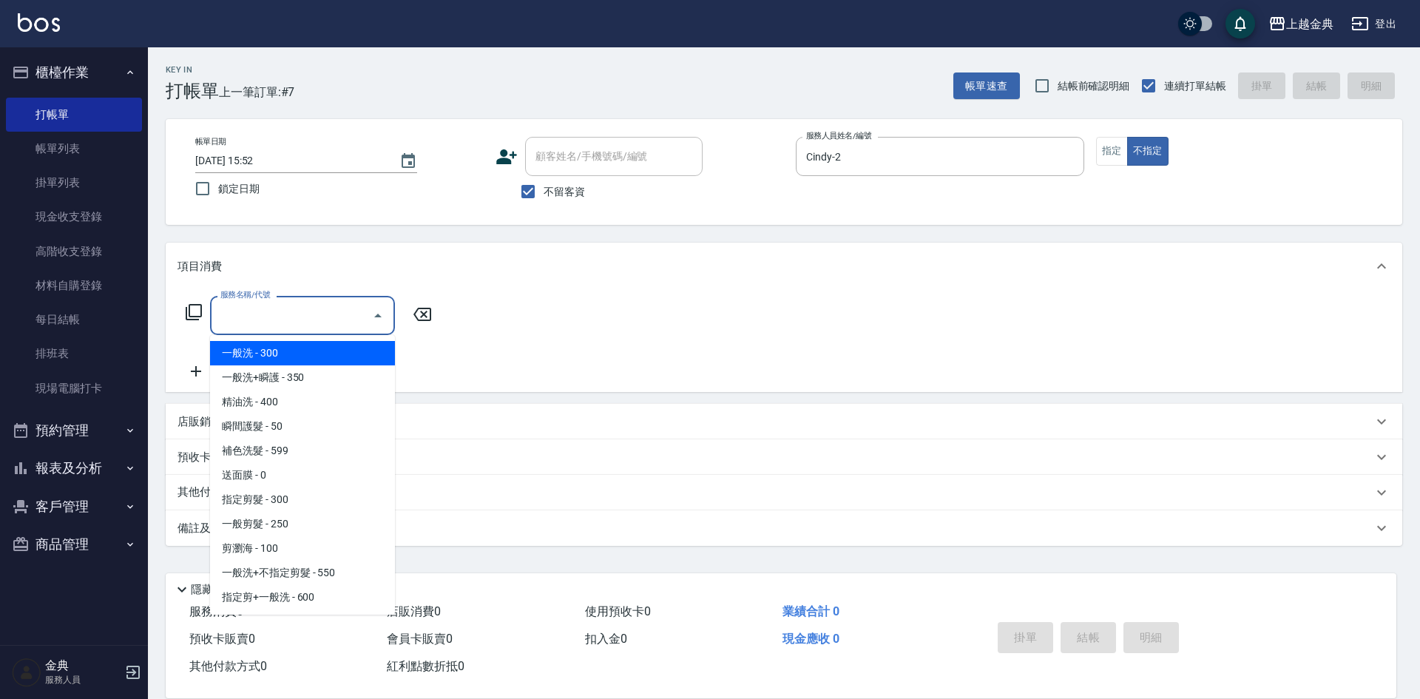
click at [263, 322] on input "服務名稱/代號" at bounding box center [291, 315] width 149 height 26
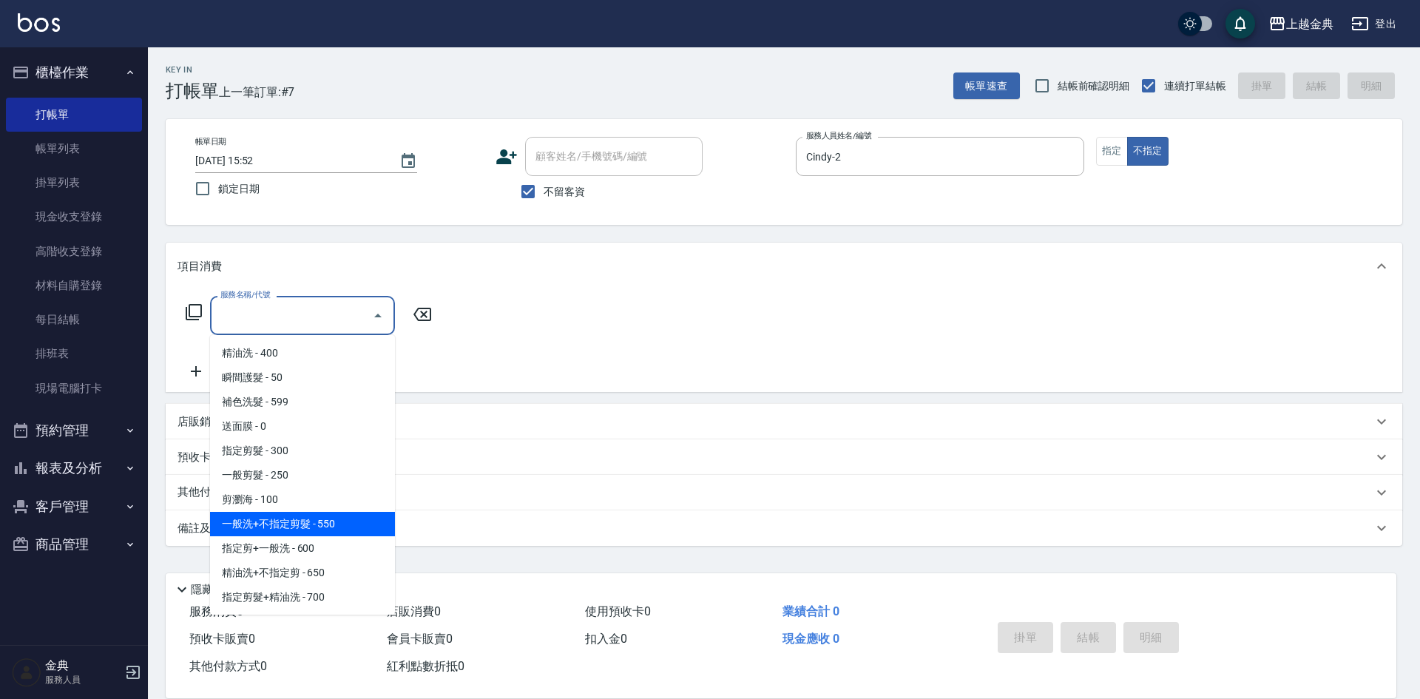
scroll to position [74, 0]
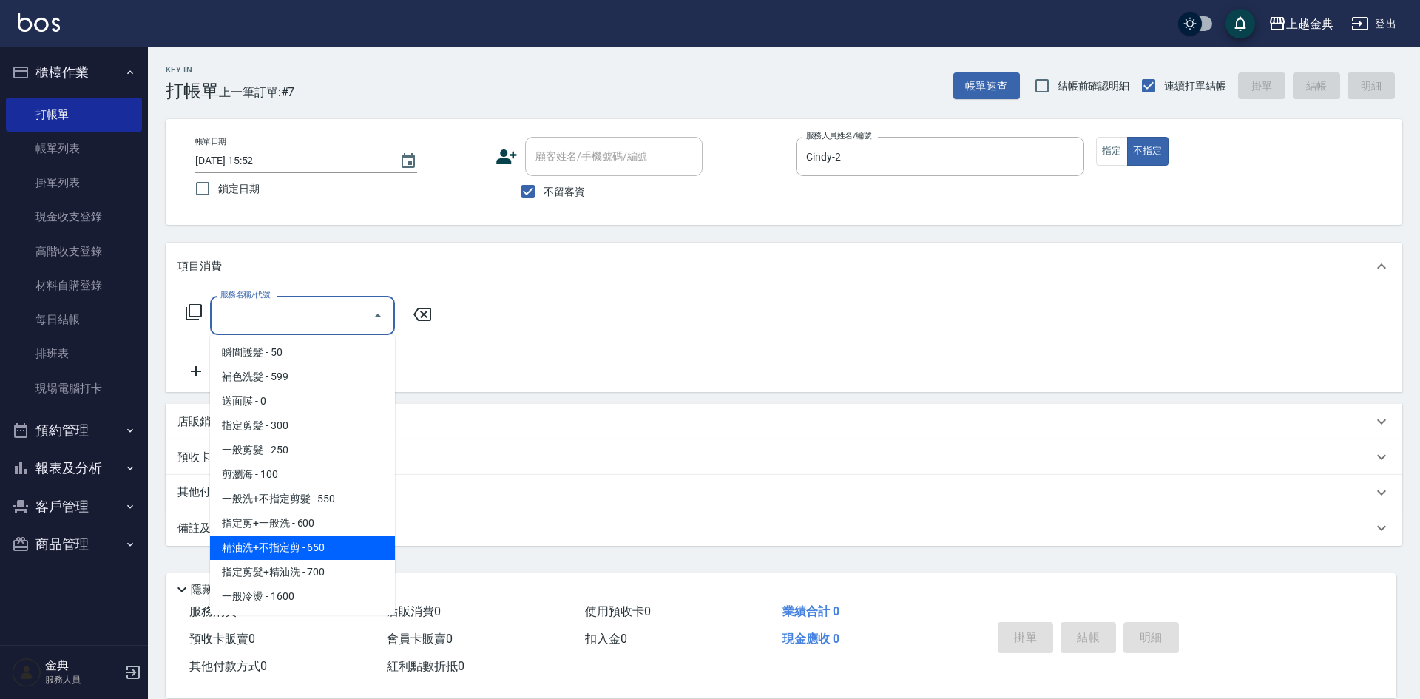
click at [339, 540] on span "精油洗+不指定剪 - 650" at bounding box center [302, 547] width 185 height 24
type input "精油洗+不指定剪(205)"
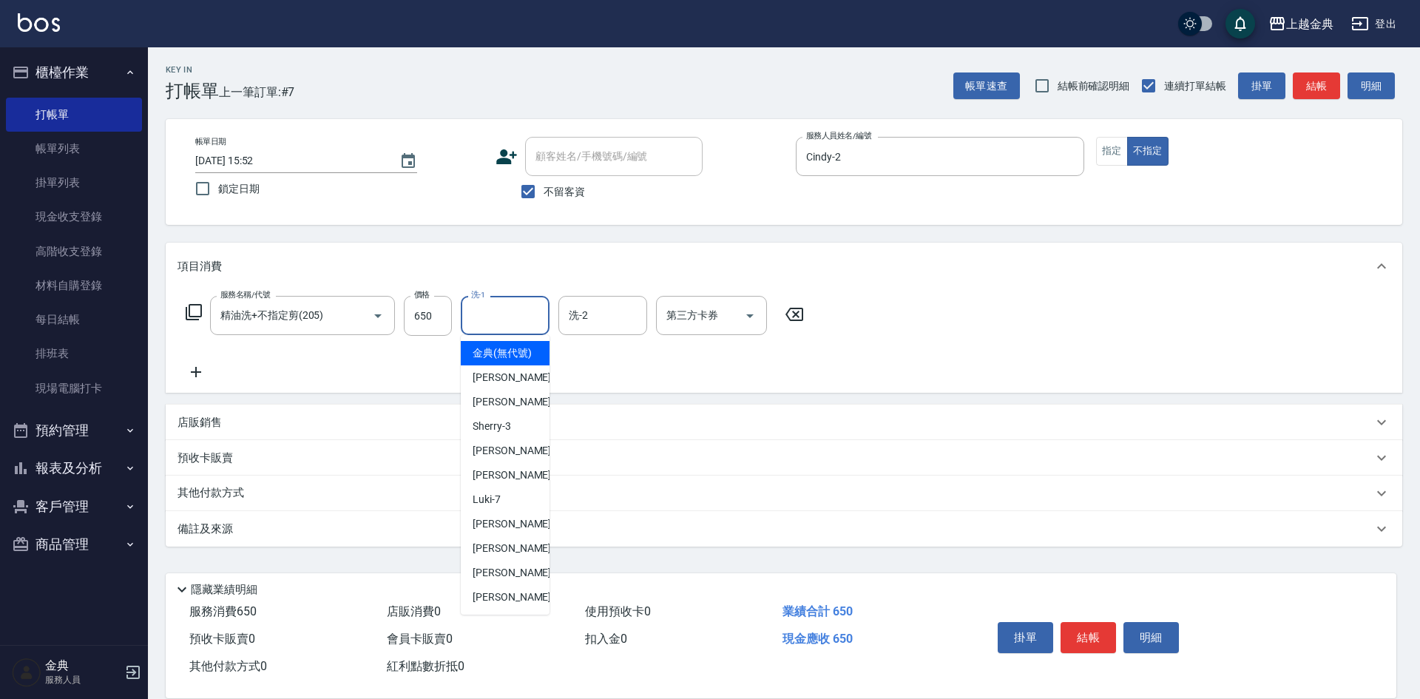
click at [514, 317] on input "洗-1" at bounding box center [504, 315] width 75 height 26
click at [518, 560] on div "[PERSON_NAME]-12" at bounding box center [505, 548] width 89 height 24
type input "[PERSON_NAME]-12"
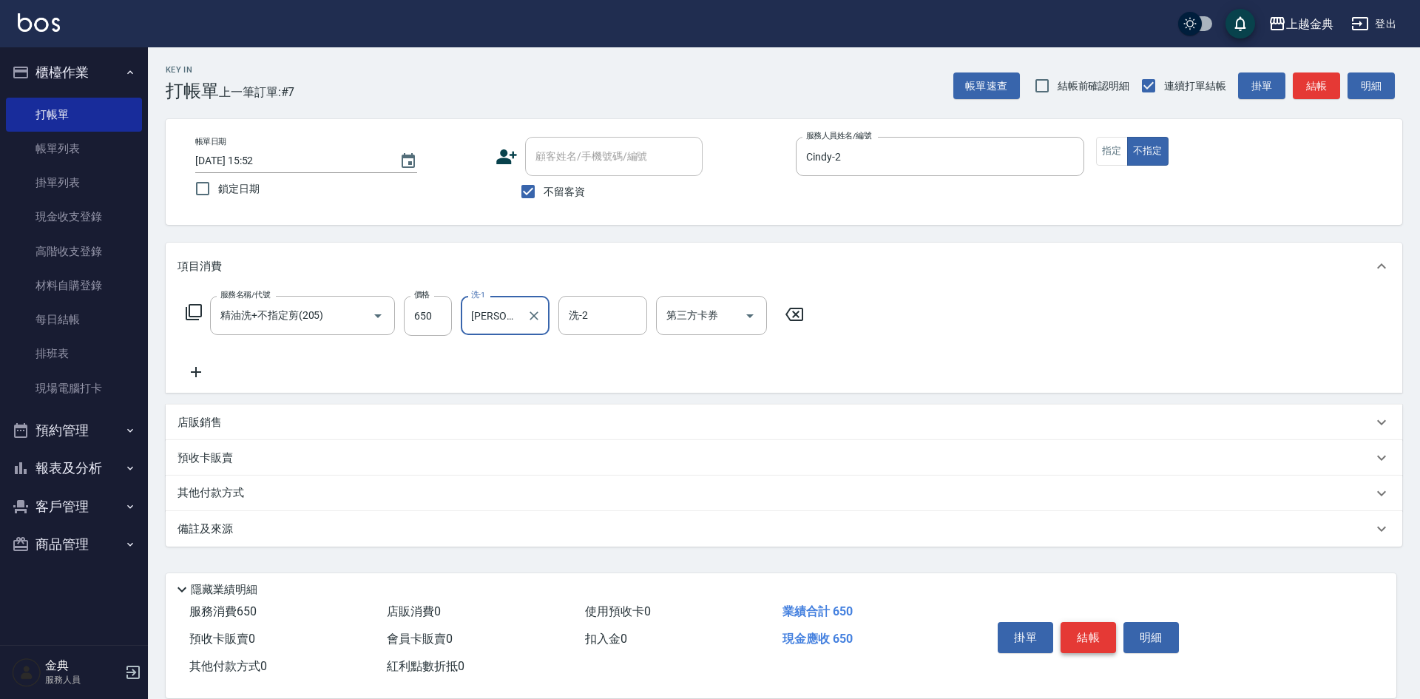
click at [1078, 637] on button "結帳" at bounding box center [1087, 637] width 55 height 31
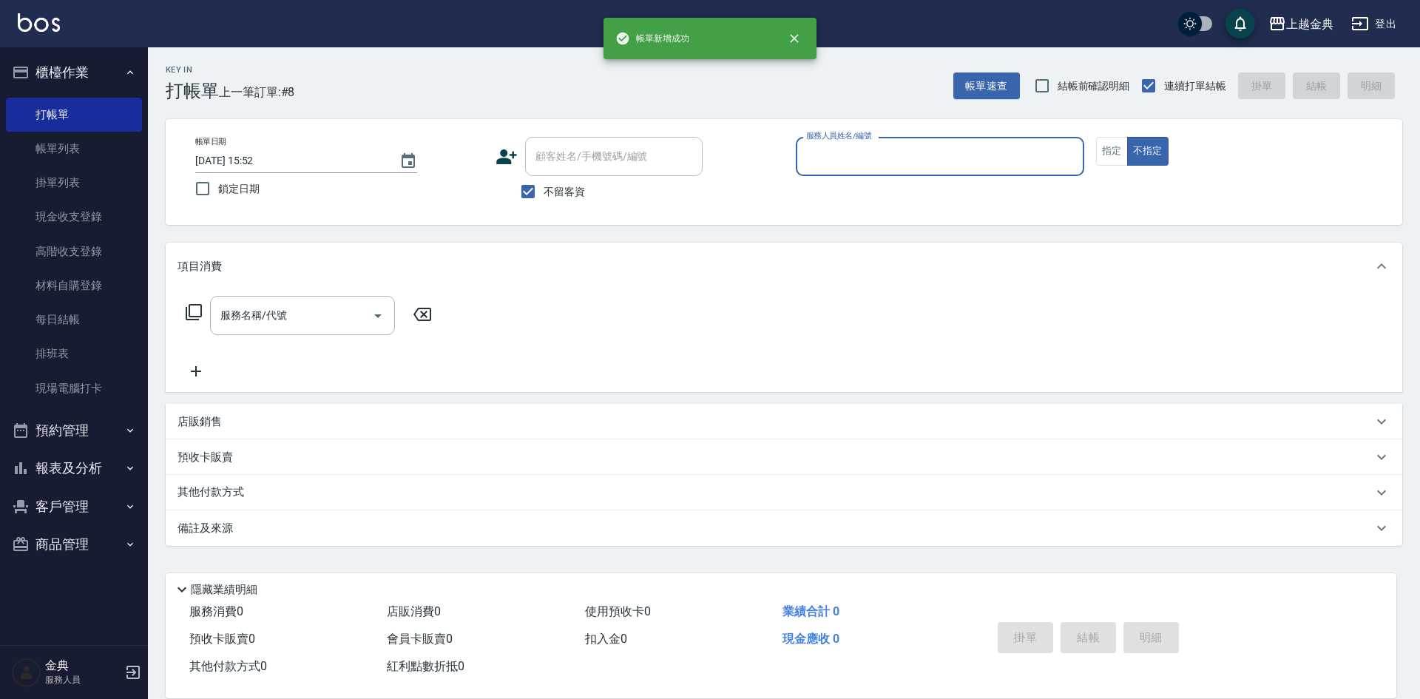
click at [946, 159] on input "服務人員姓名/編號" at bounding box center [939, 156] width 275 height 26
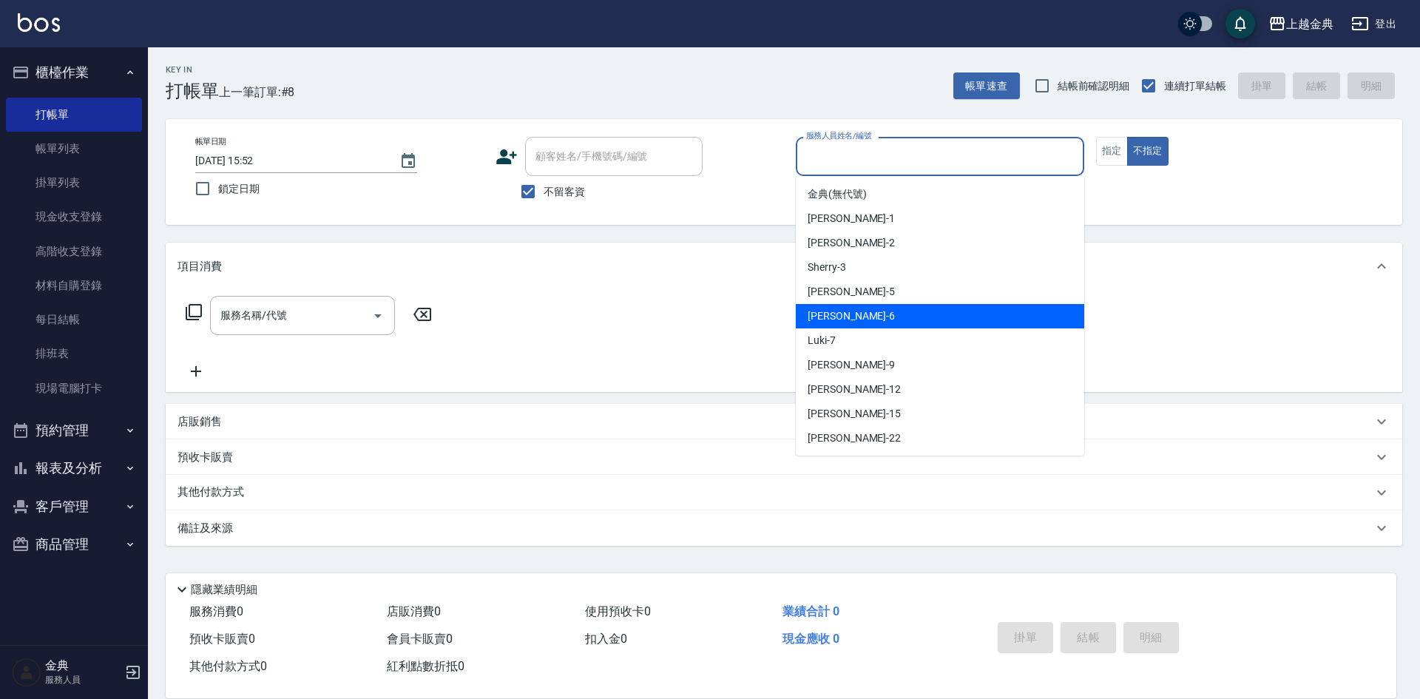
click at [854, 316] on div "[PERSON_NAME] -6" at bounding box center [940, 316] width 288 height 24
type input "[PERSON_NAME]-6"
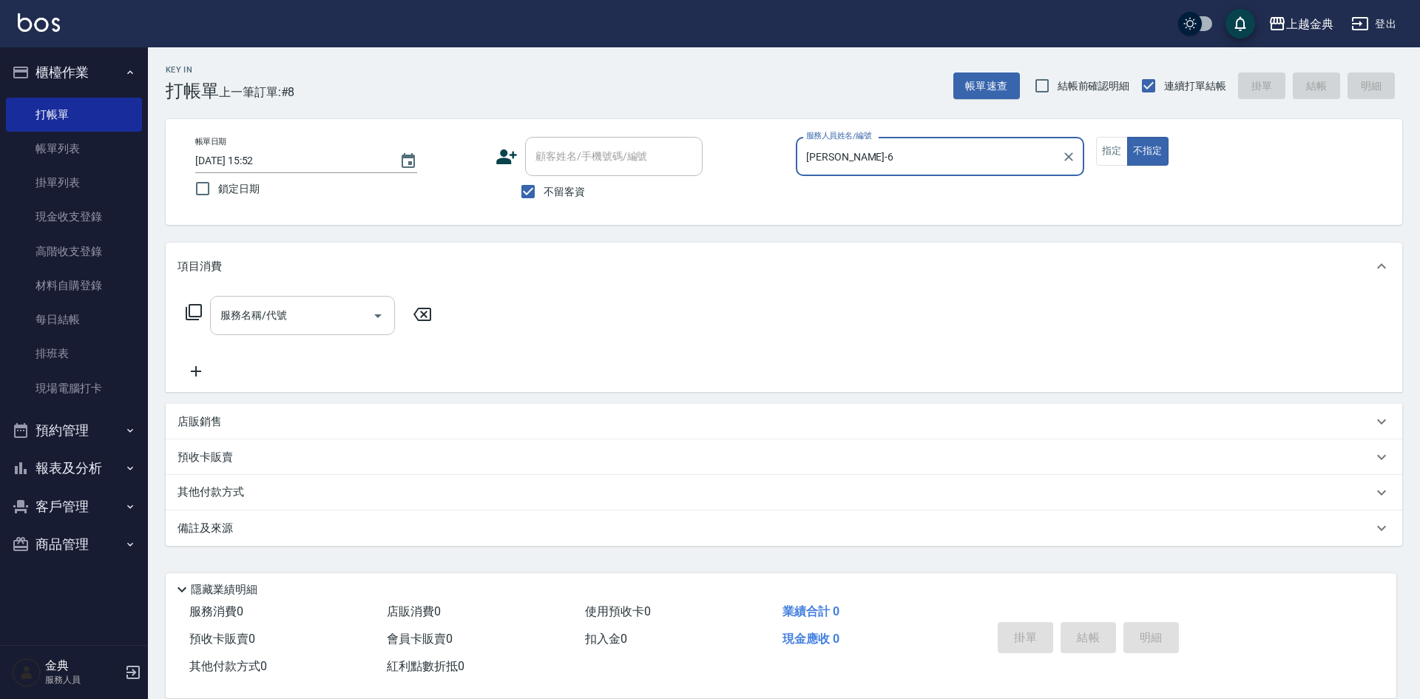
click at [288, 327] on input "服務名稱/代號" at bounding box center [291, 315] width 149 height 26
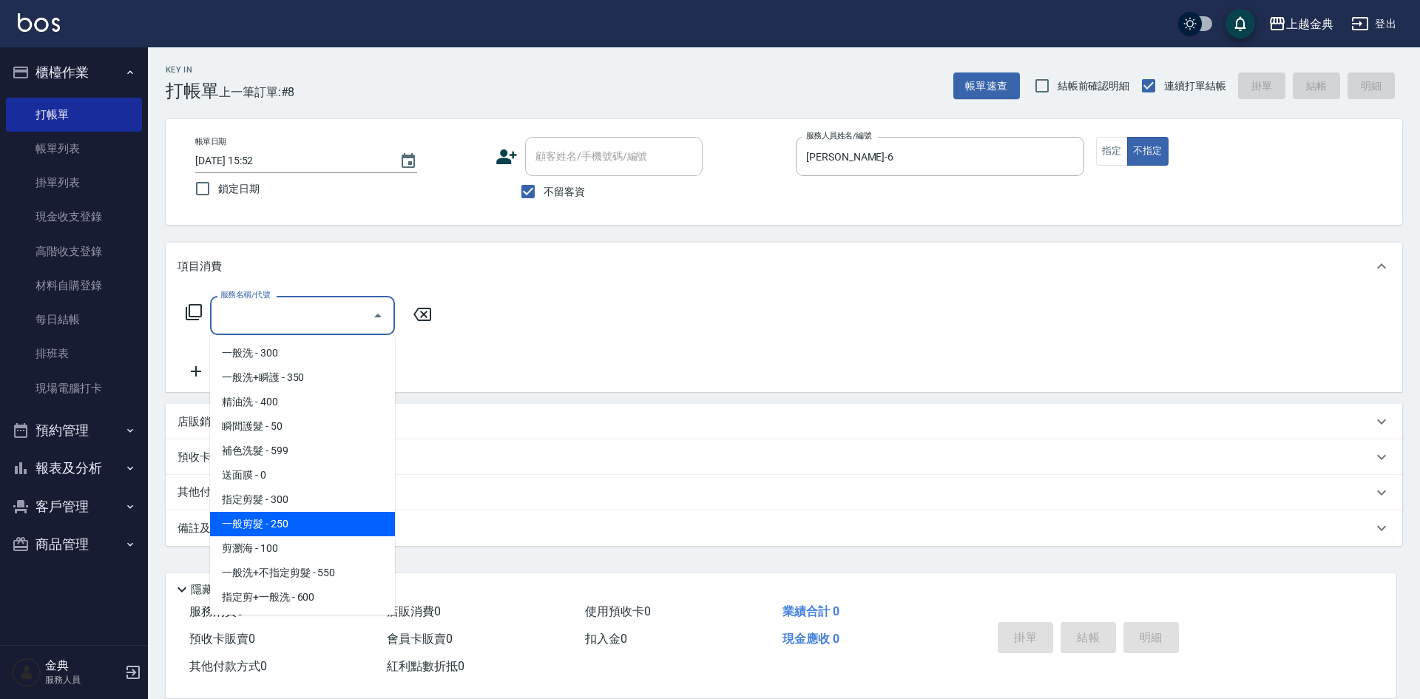
click at [362, 535] on span "一般剪髮 - 250" at bounding box center [302, 524] width 185 height 24
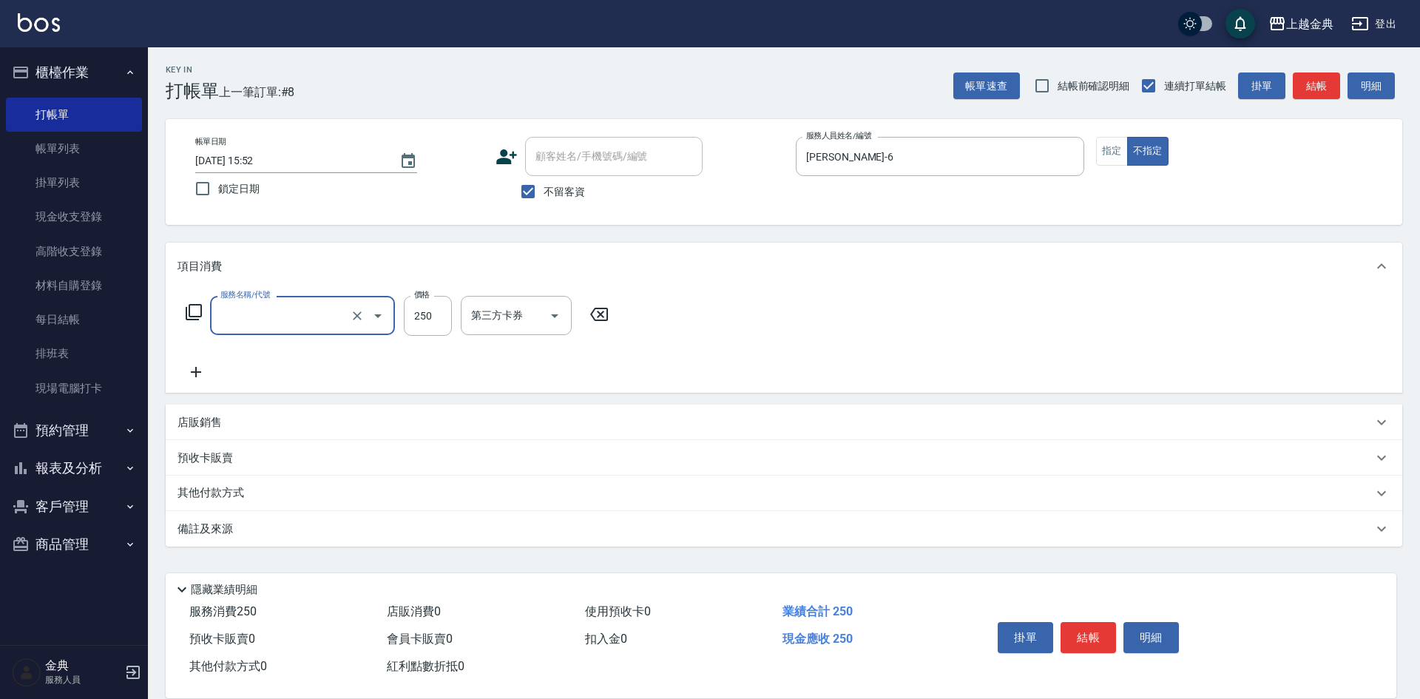
type input "一般剪髮(200)"
click at [1097, 640] on button "結帳" at bounding box center [1087, 637] width 55 height 31
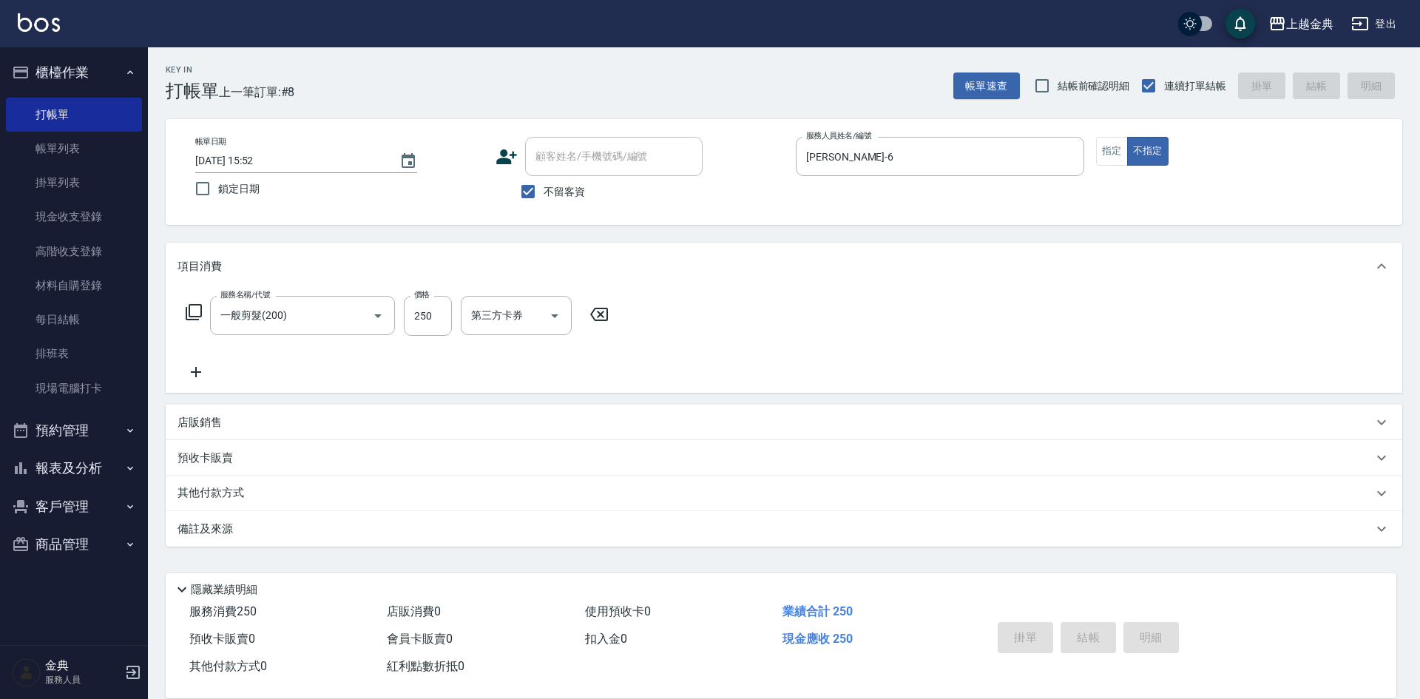
type input "[DATE] 15:53"
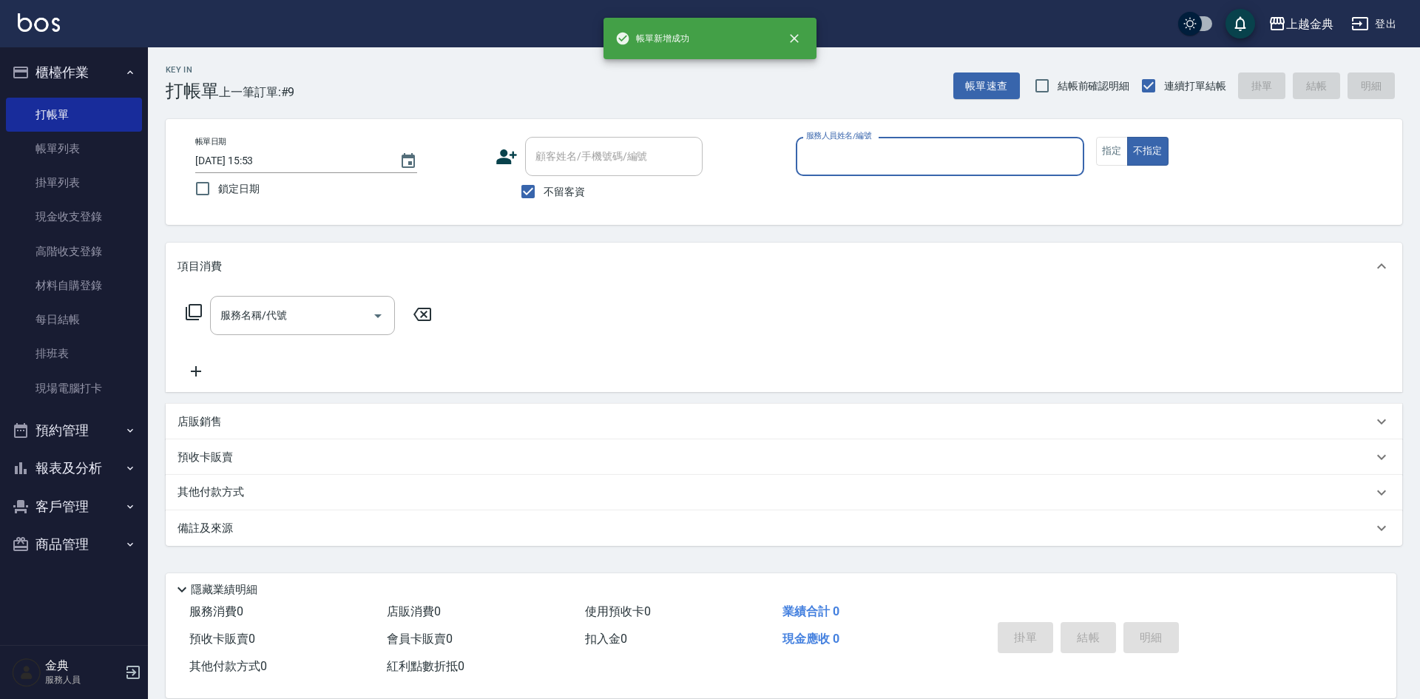
click at [890, 183] on p at bounding box center [940, 184] width 288 height 16
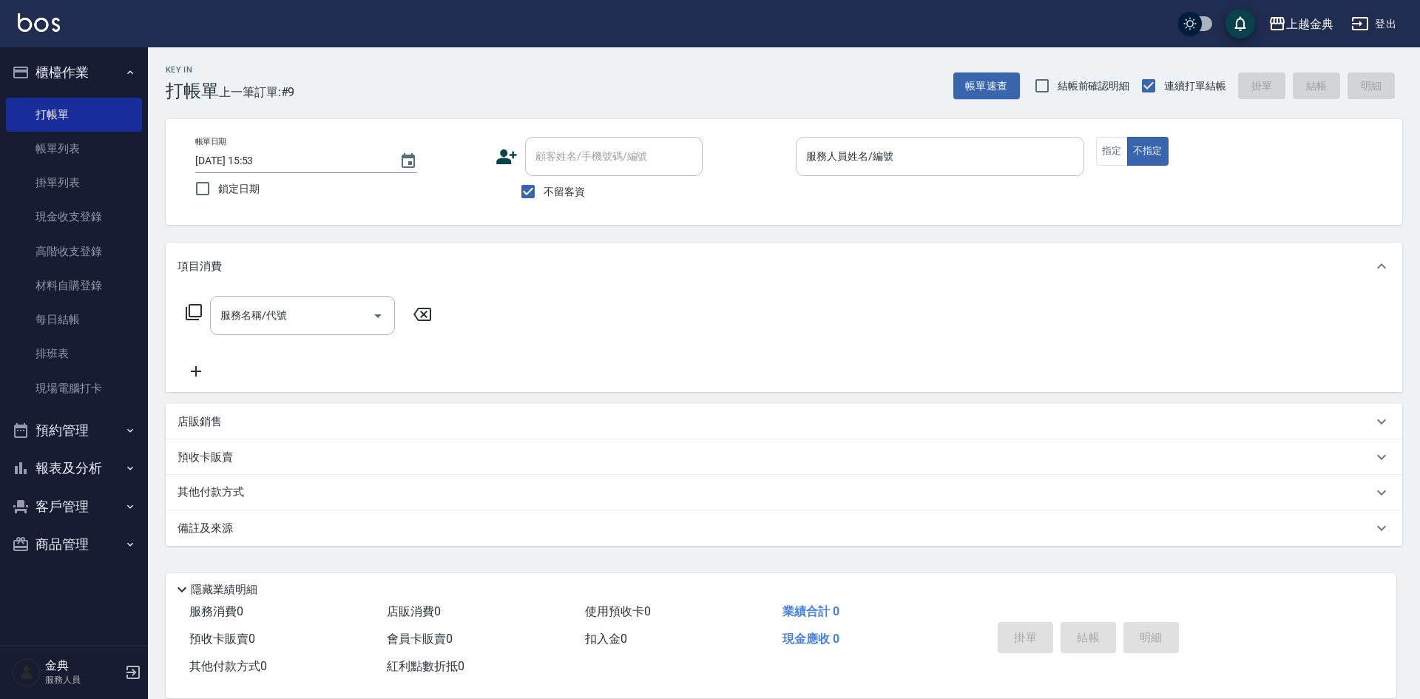
click at [890, 166] on input "服務人員姓名/編號" at bounding box center [939, 156] width 275 height 26
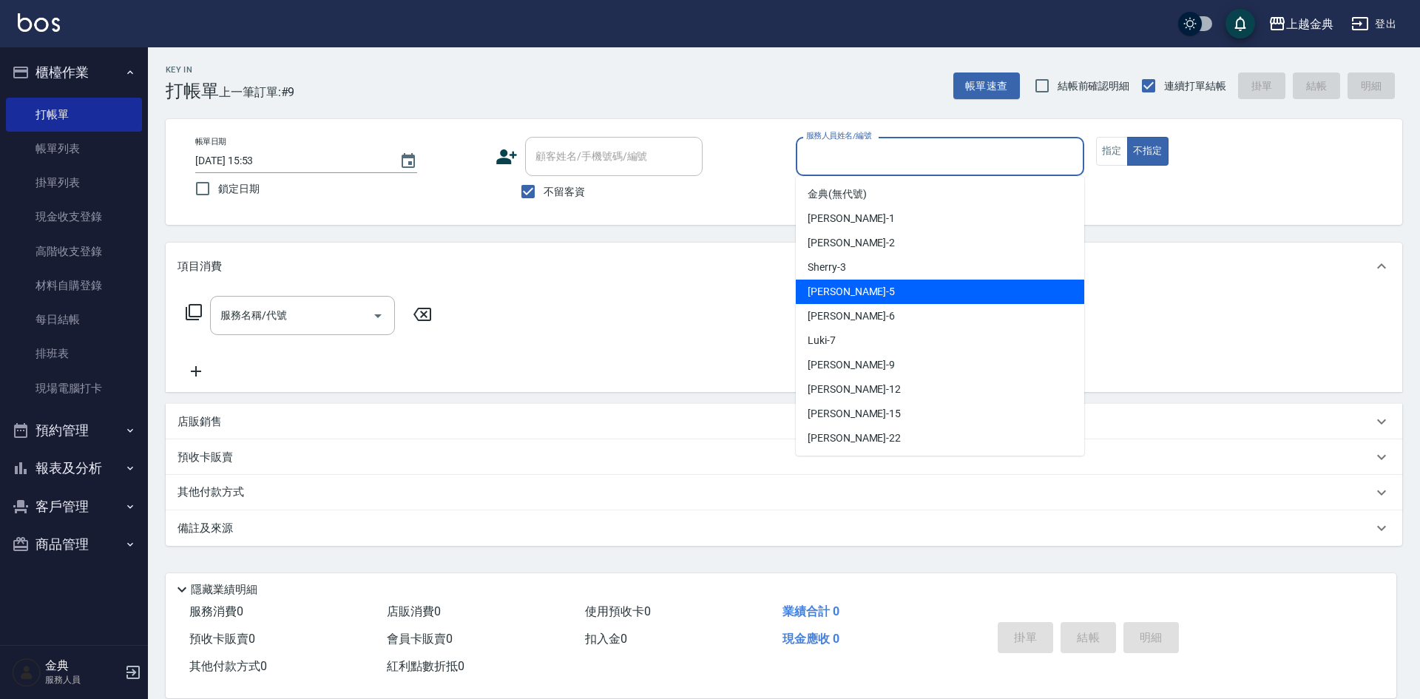
click at [868, 296] on div "[PERSON_NAME] -5" at bounding box center [940, 292] width 288 height 24
type input "[PERSON_NAME]-5"
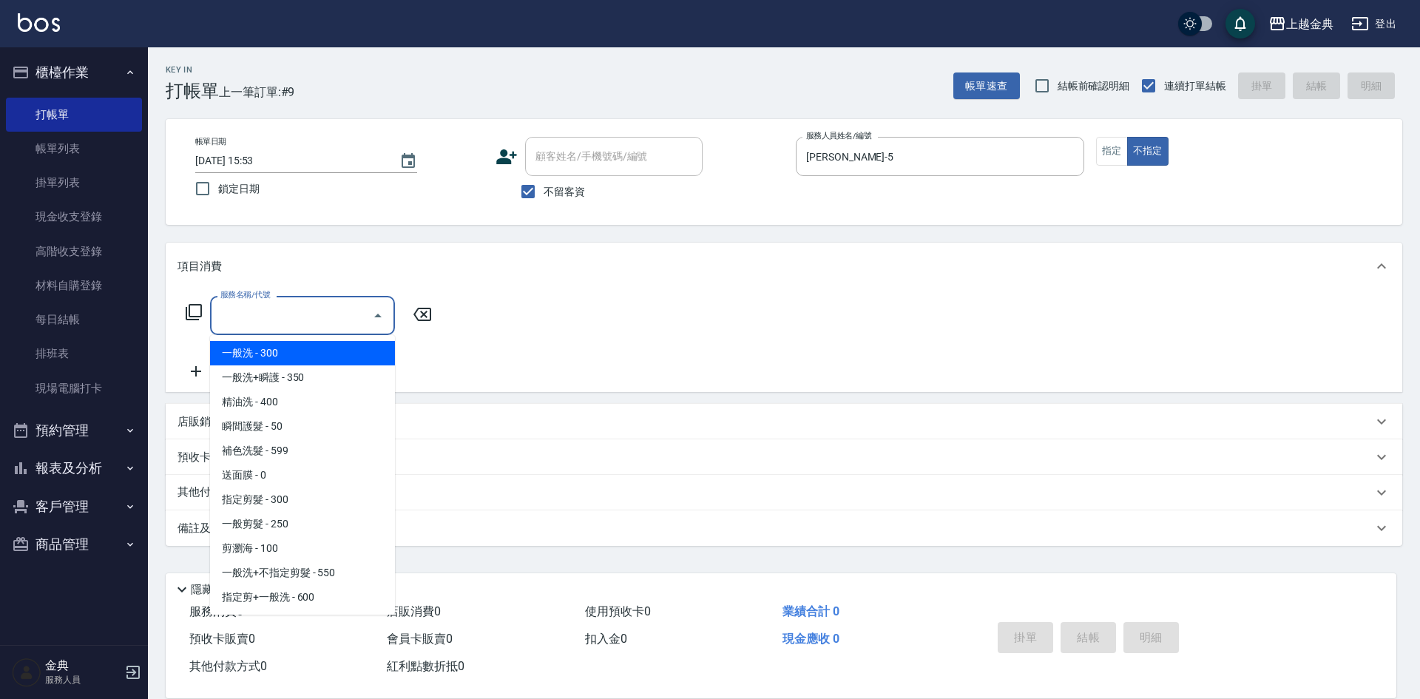
click at [270, 319] on input "服務名稱/代號" at bounding box center [291, 315] width 149 height 26
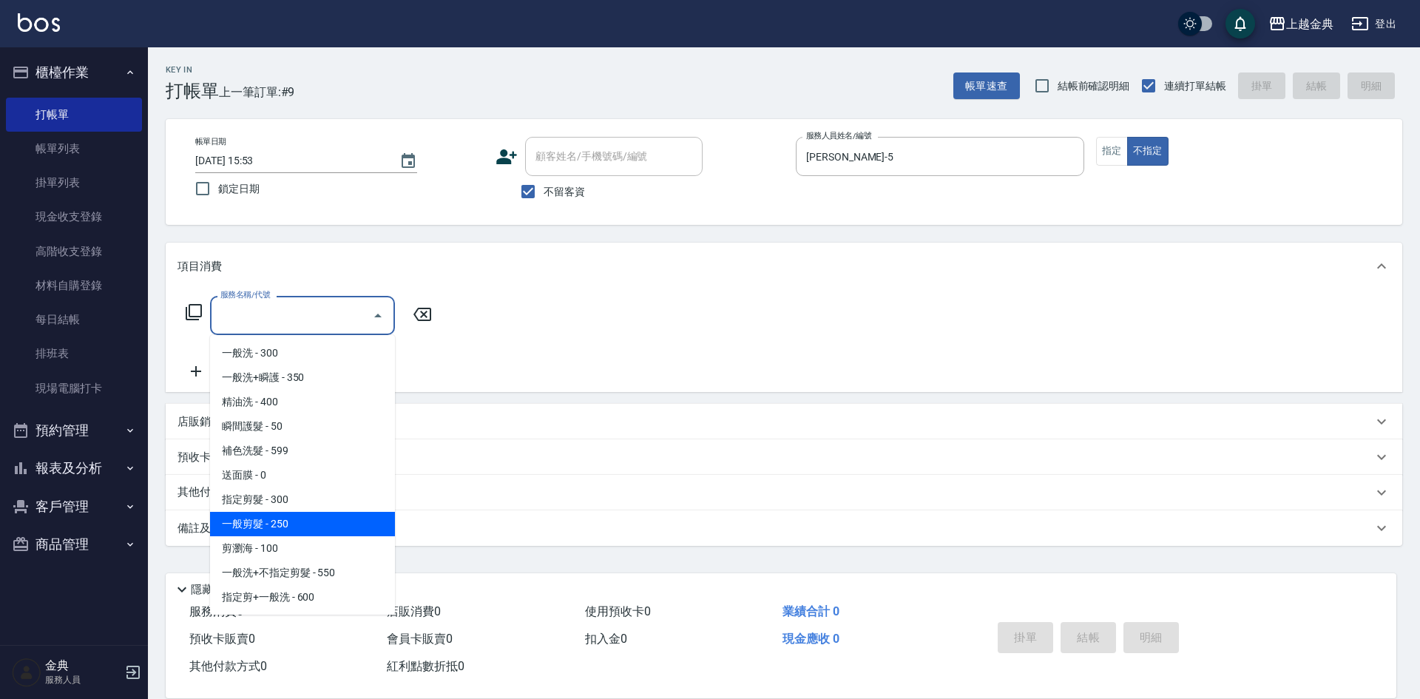
click at [340, 516] on span "一般剪髮 - 250" at bounding box center [302, 524] width 185 height 24
type input "一般剪髮(200)"
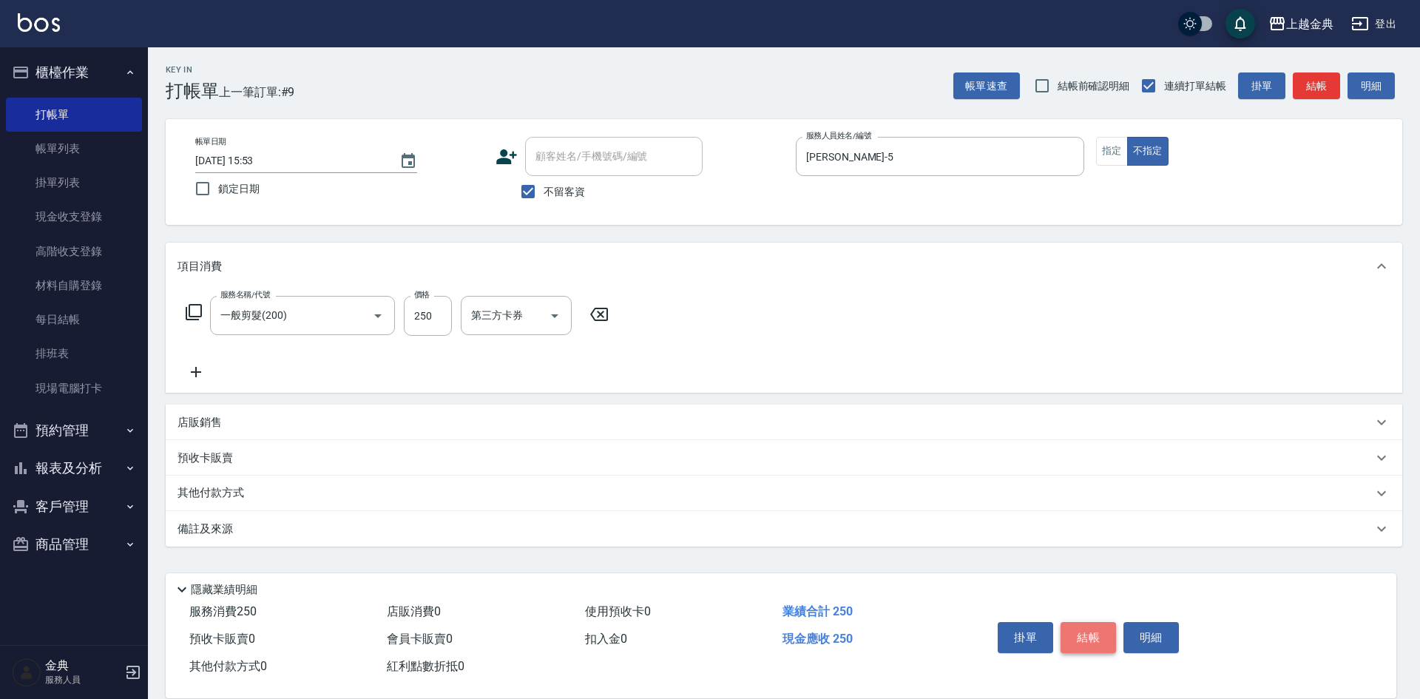
click at [1077, 625] on button "結帳" at bounding box center [1087, 637] width 55 height 31
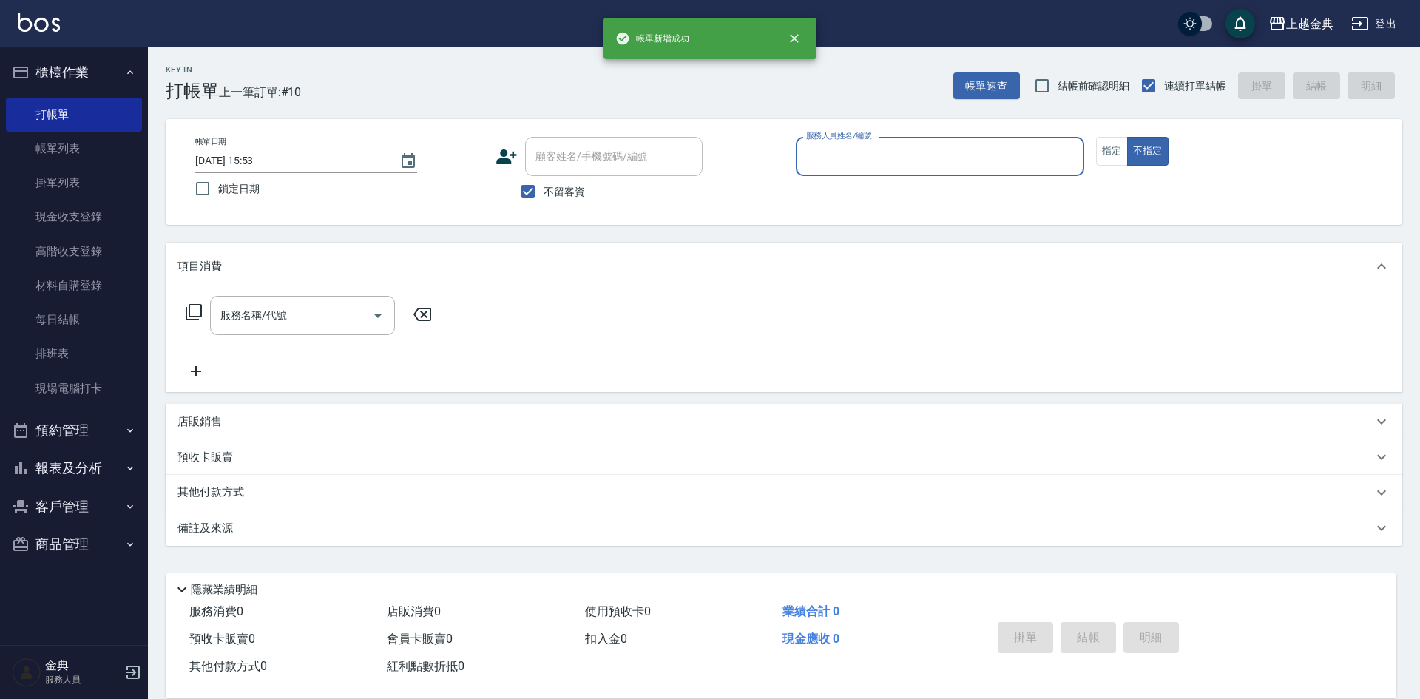
click at [823, 166] on input "服務人員姓名/編號" at bounding box center [939, 156] width 275 height 26
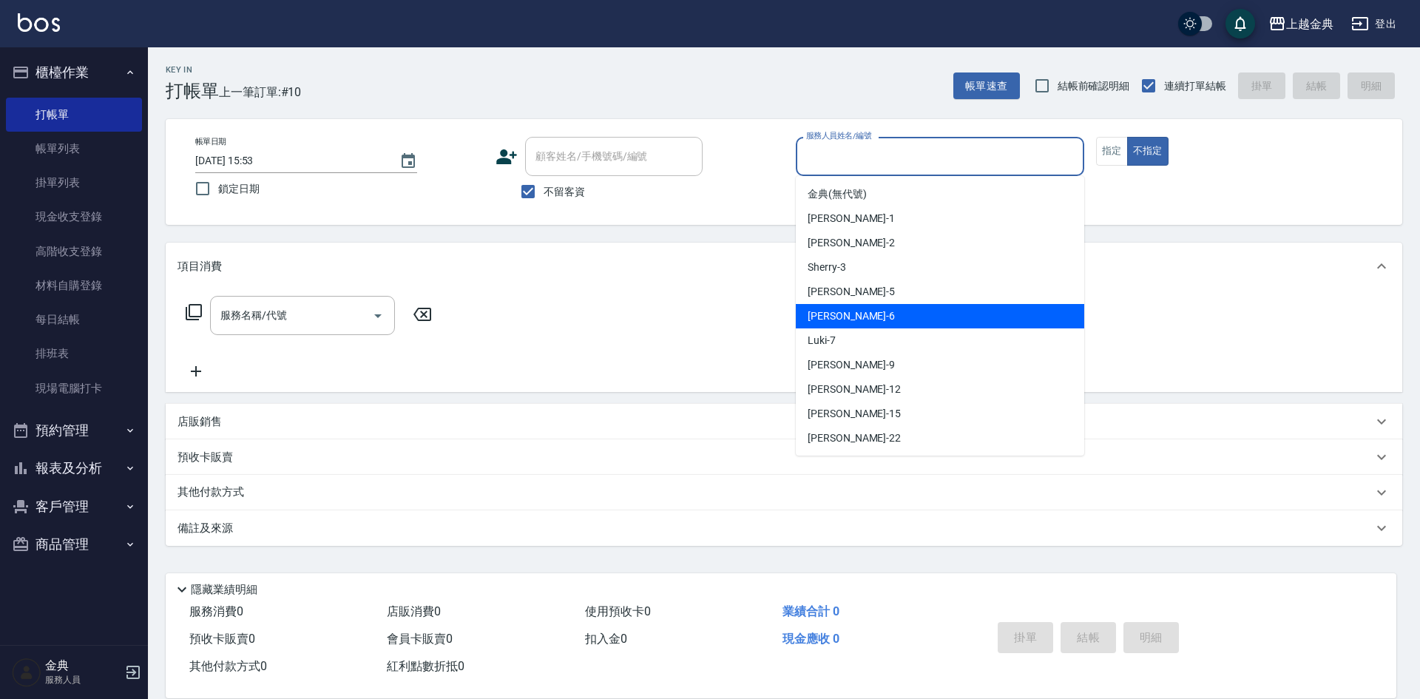
click at [856, 304] on div "[PERSON_NAME] -6" at bounding box center [940, 316] width 288 height 24
type input "[PERSON_NAME]-6"
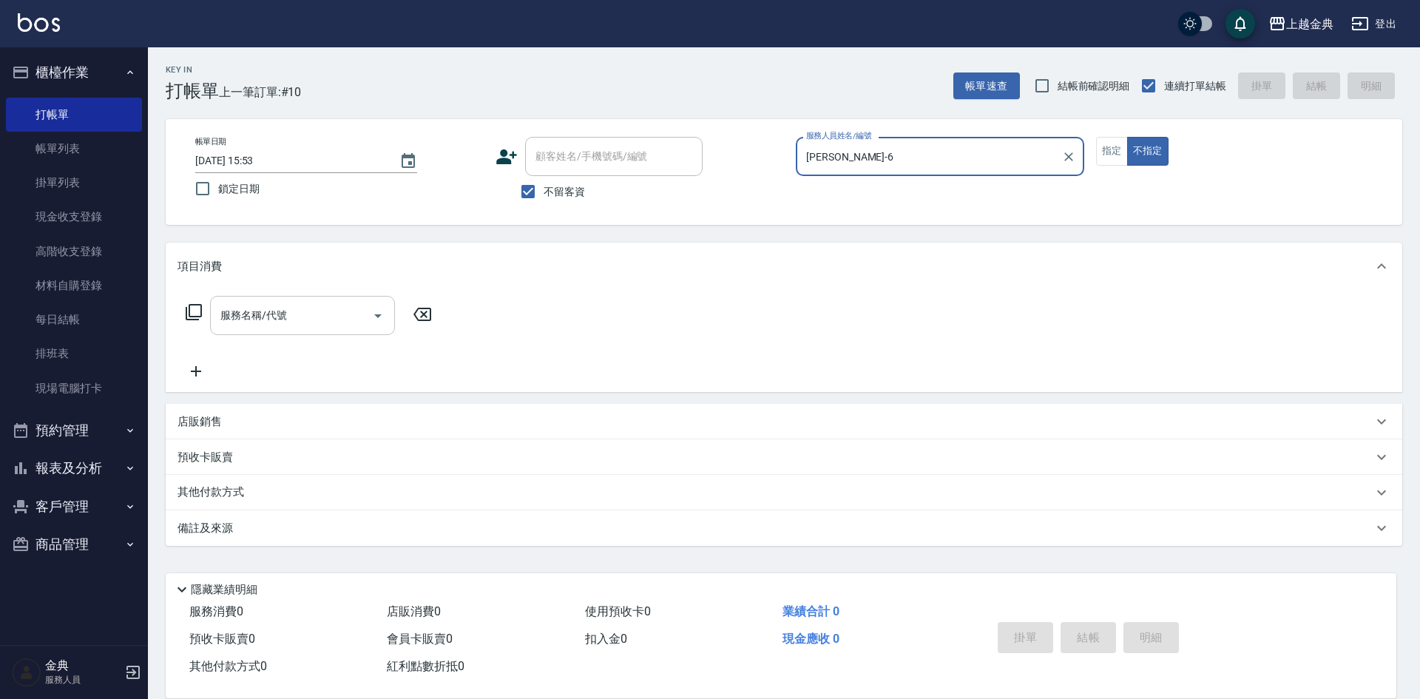
click at [245, 302] on div "服務名稱/代號 服務名稱/代號" at bounding box center [302, 315] width 185 height 39
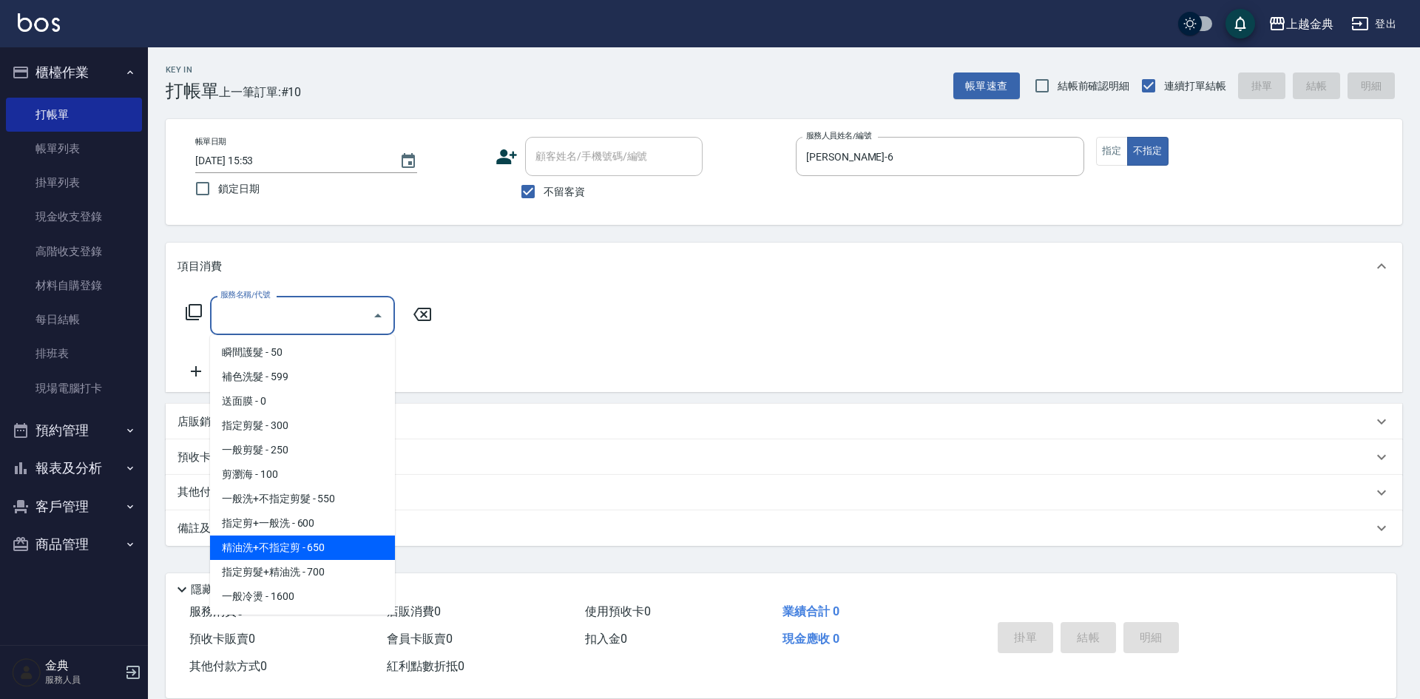
click at [335, 549] on span "精油洗+不指定剪 - 650" at bounding box center [302, 547] width 185 height 24
type input "精油洗+不指定剪(205)"
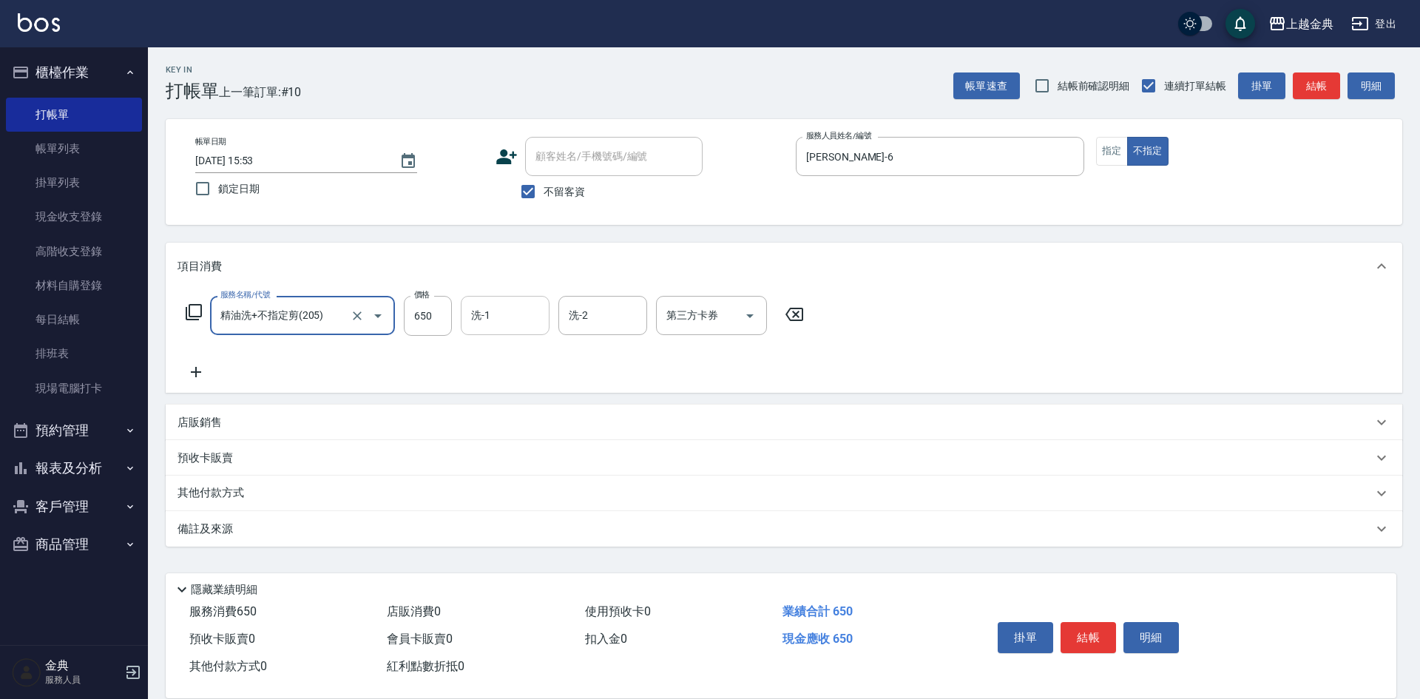
click at [480, 322] on input "洗-1" at bounding box center [504, 315] width 75 height 26
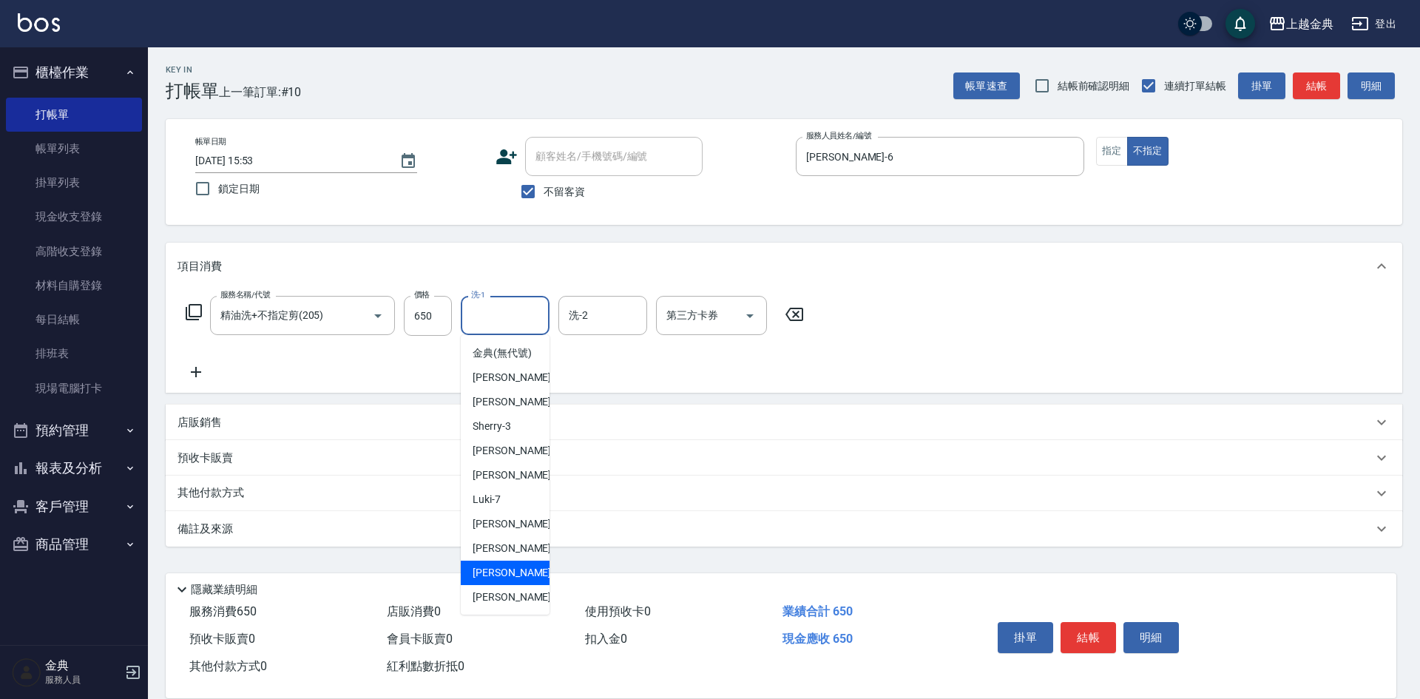
click at [523, 585] on div "[PERSON_NAME] -15" at bounding box center [505, 572] width 89 height 24
type input "[PERSON_NAME]-15"
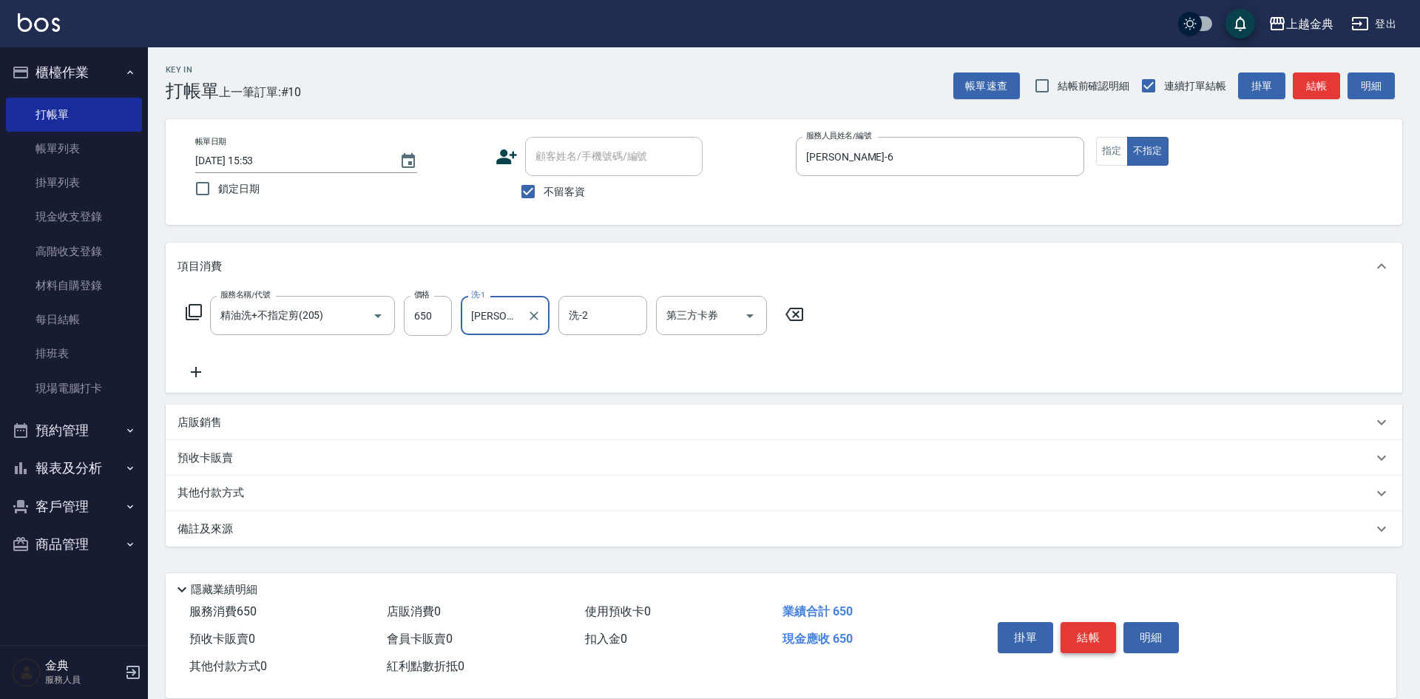
click at [1080, 627] on button "結帳" at bounding box center [1087, 637] width 55 height 31
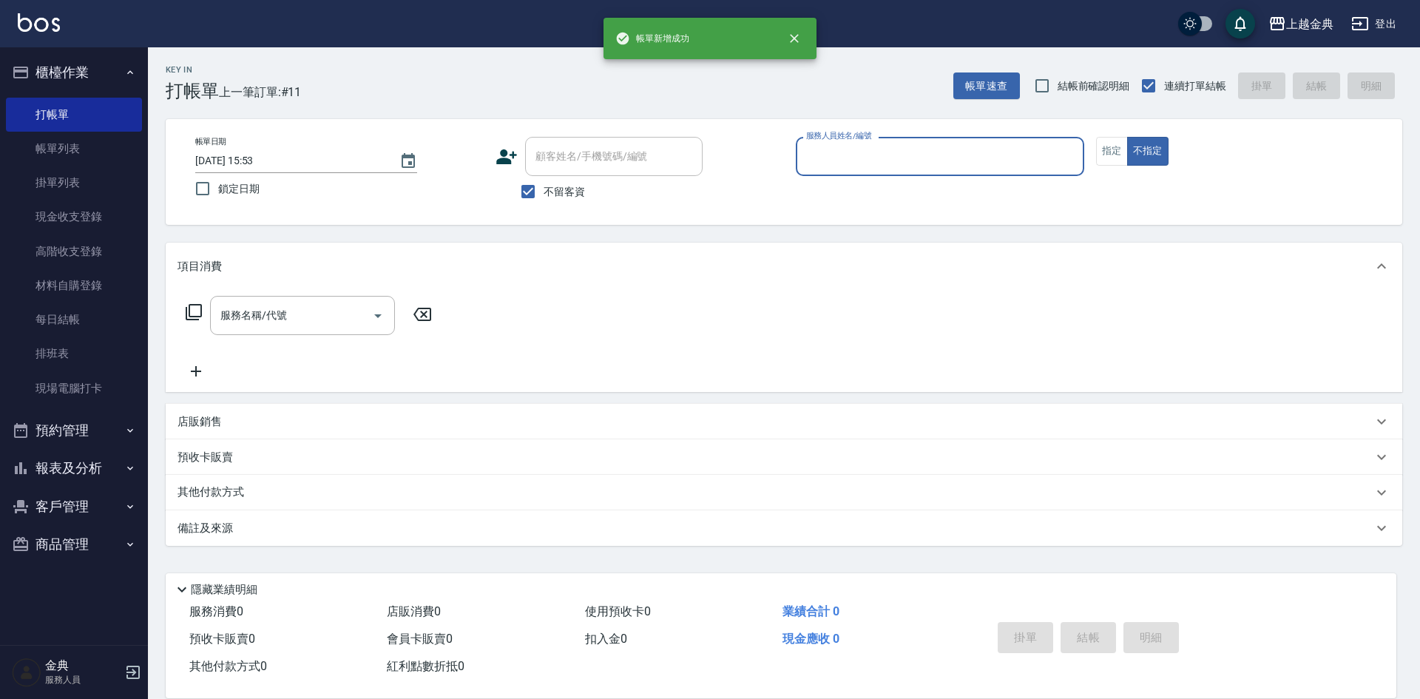
click at [870, 168] on input "服務人員姓名/編號" at bounding box center [939, 156] width 275 height 26
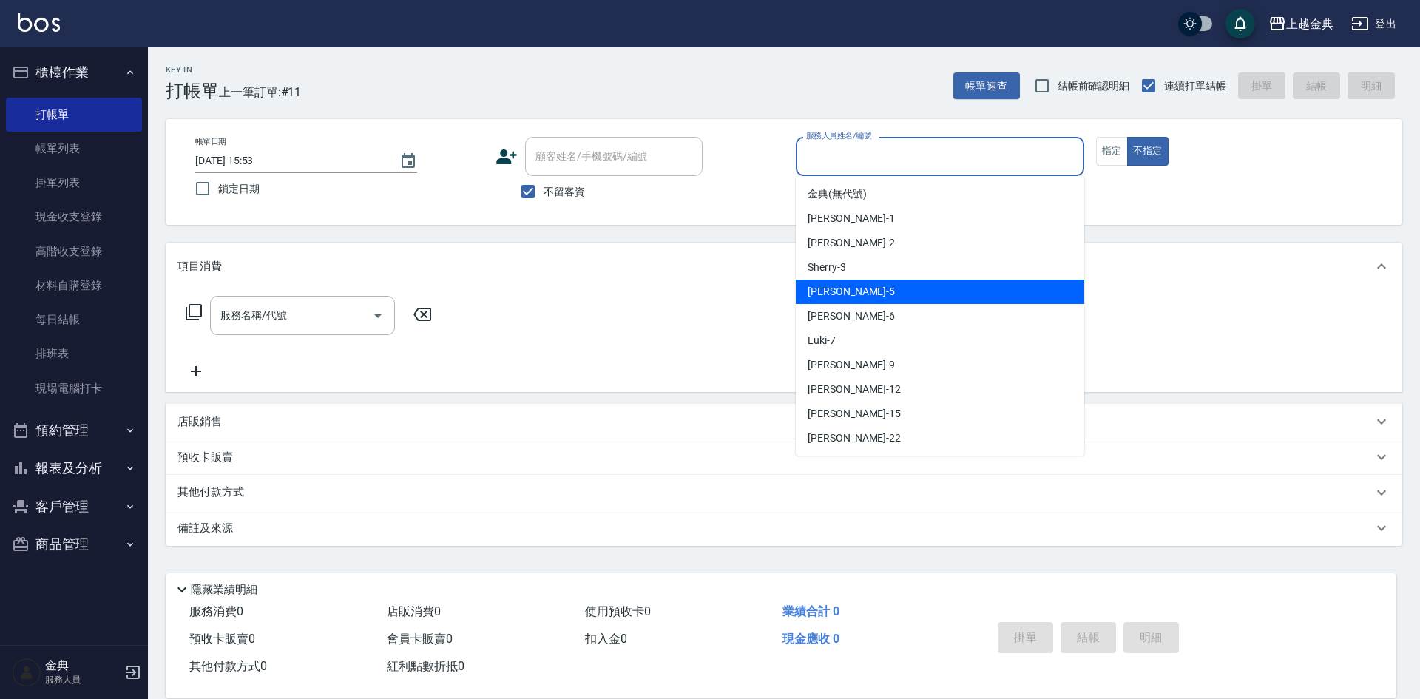
click at [873, 287] on div "[PERSON_NAME] -5" at bounding box center [940, 292] width 288 height 24
type input "[PERSON_NAME]-5"
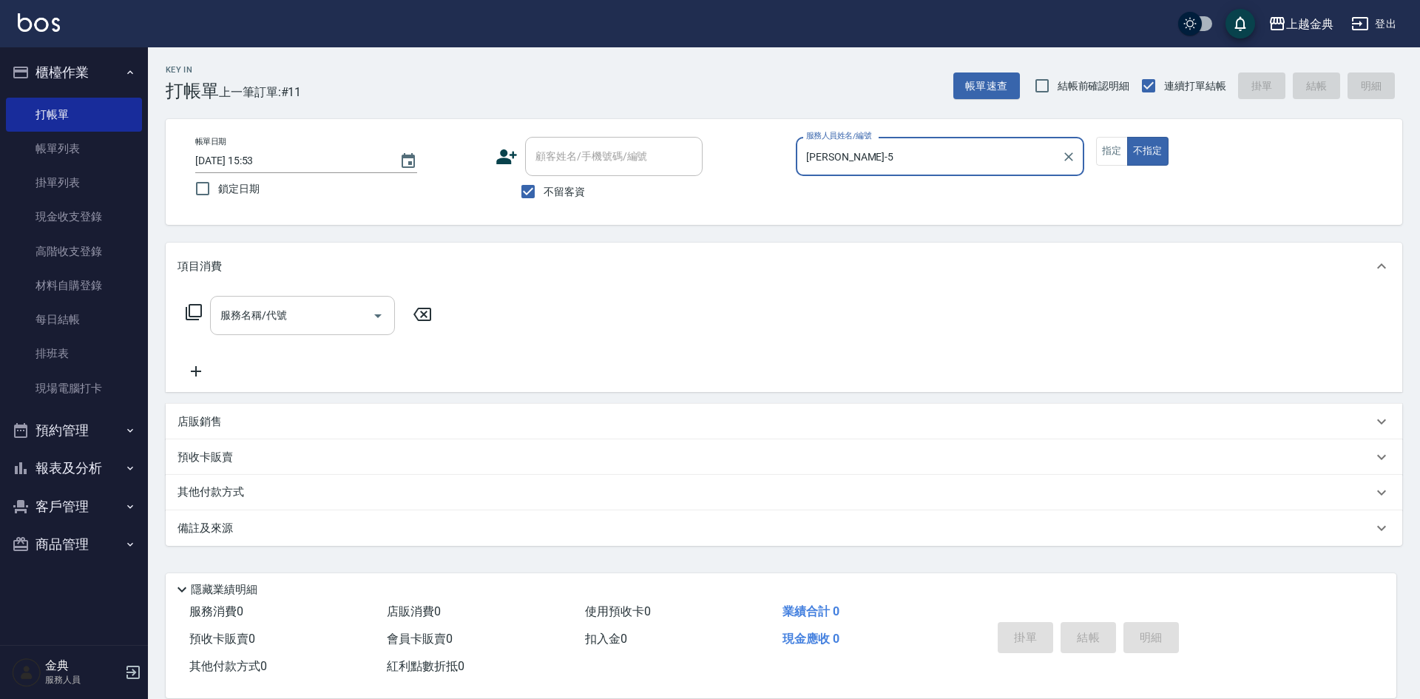
click at [224, 315] on input "服務名稱/代號" at bounding box center [291, 315] width 149 height 26
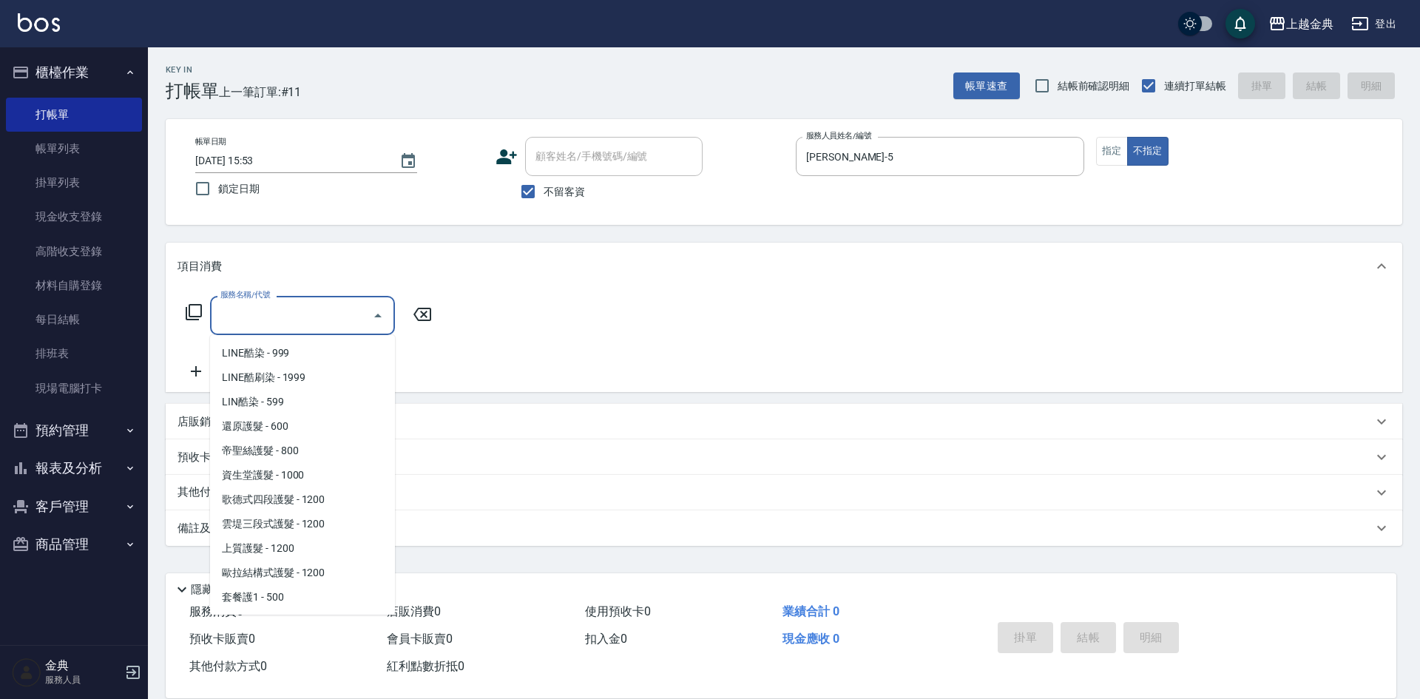
scroll to position [887, 0]
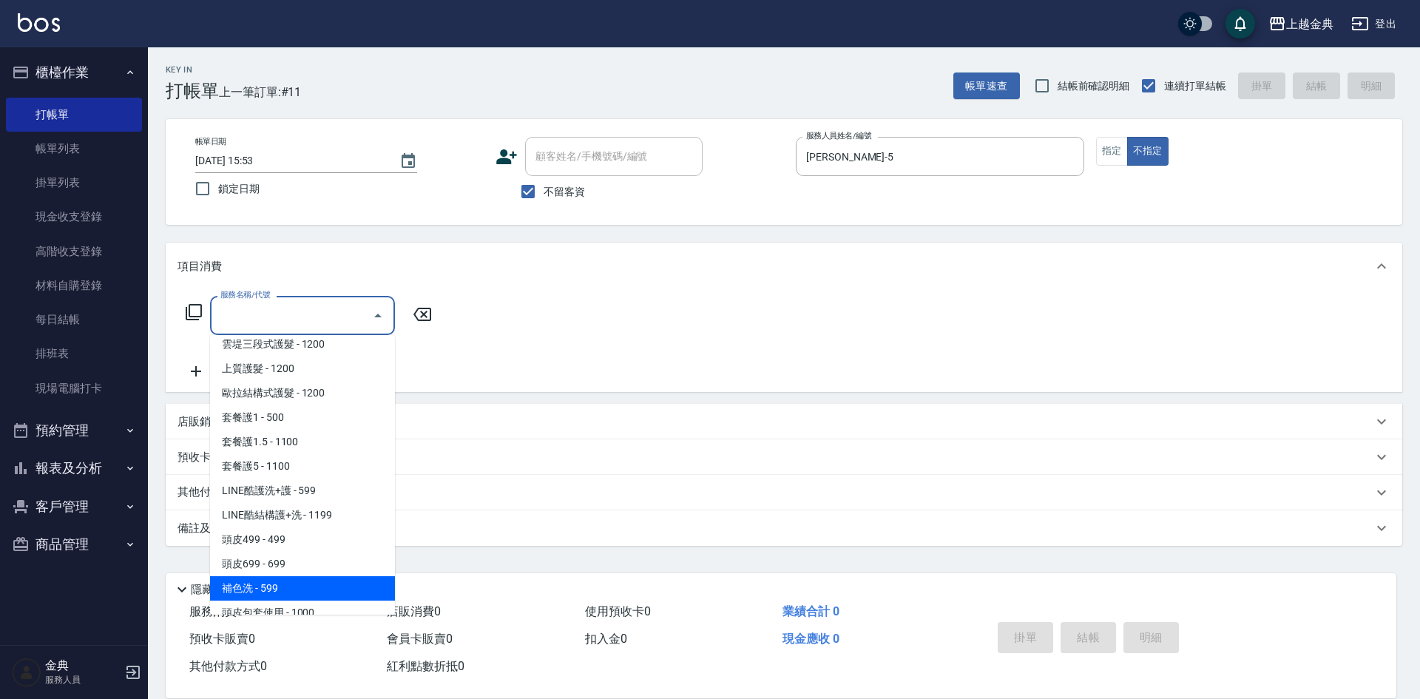
click at [326, 577] on span "補色洗 - 599" at bounding box center [302, 588] width 185 height 24
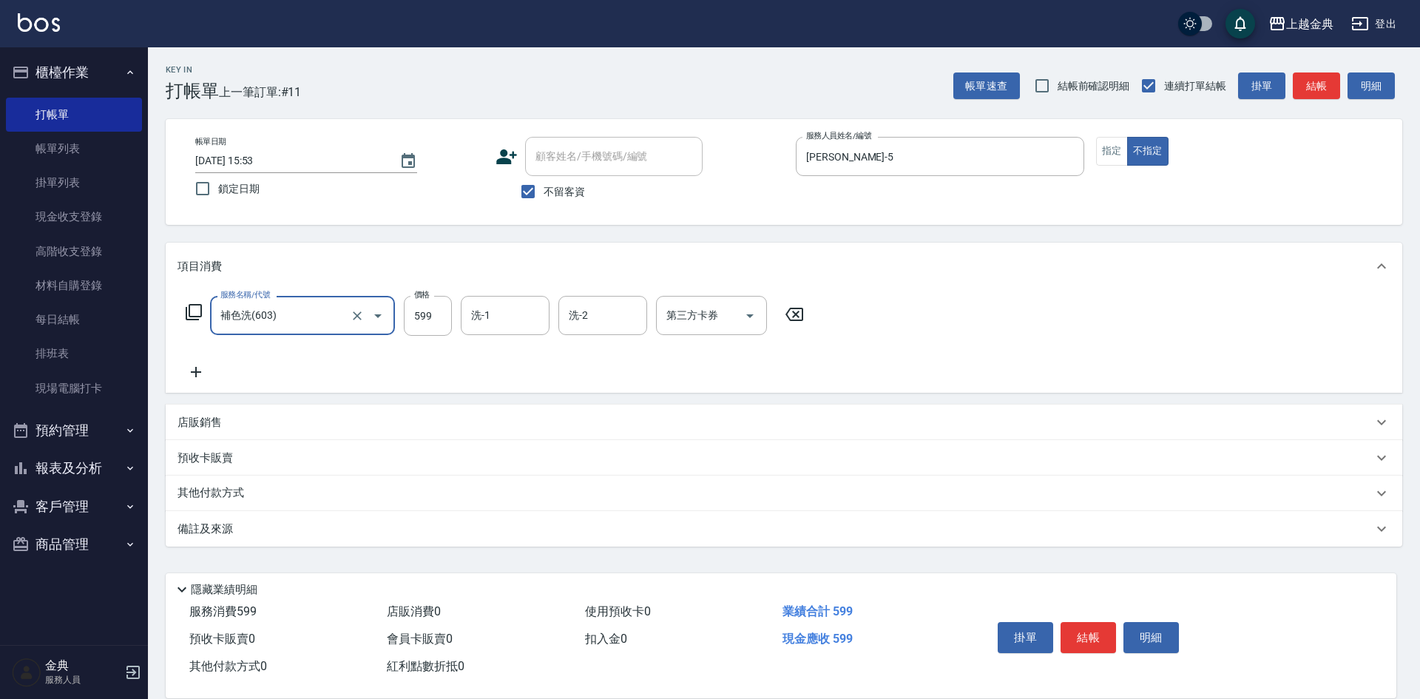
click at [295, 311] on input "補色洗(603)" at bounding box center [282, 315] width 130 height 26
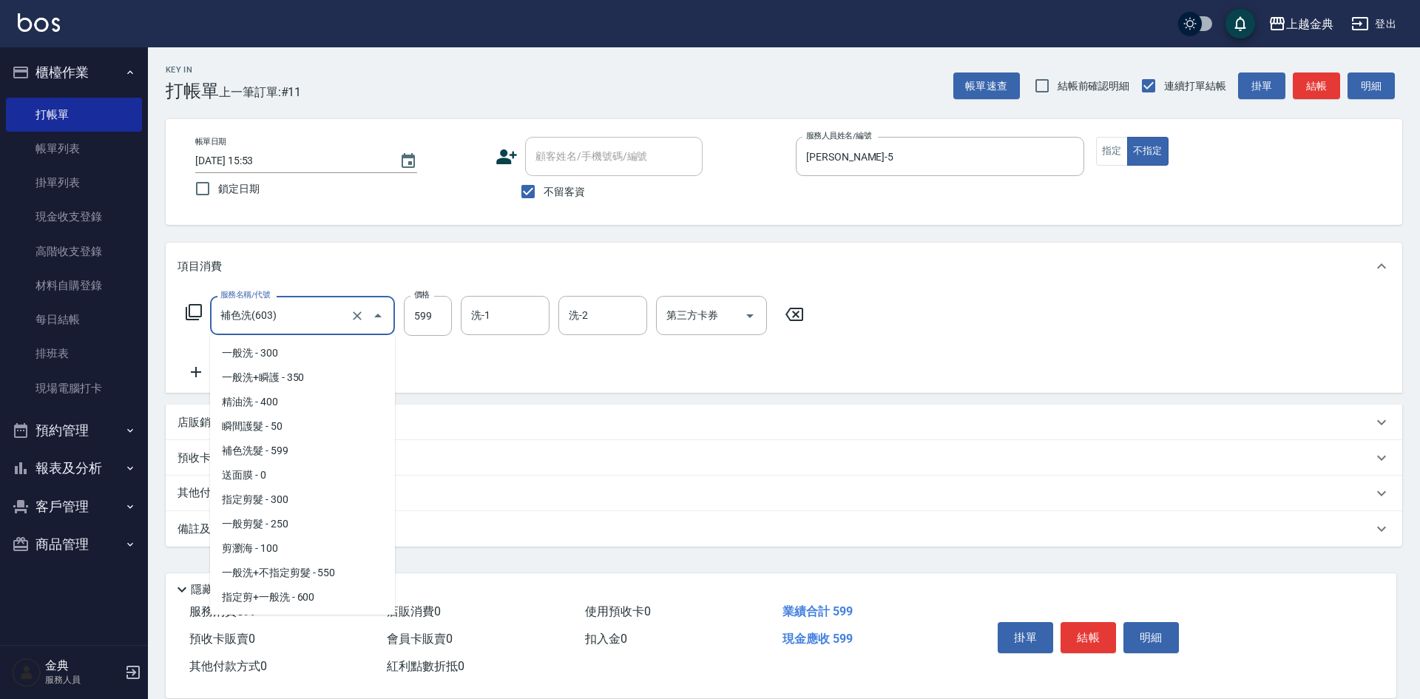
scroll to position [873, 0]
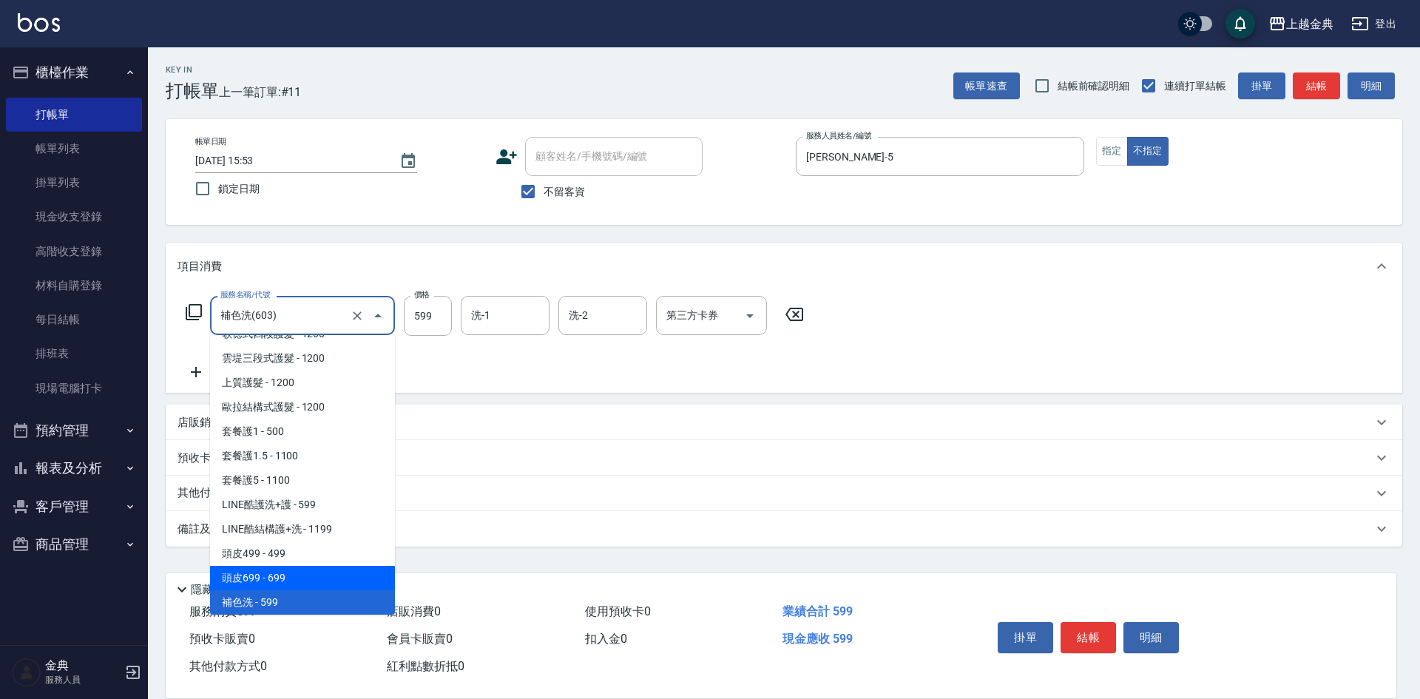
click at [316, 572] on span "頭皮699 - 699" at bounding box center [302, 578] width 185 height 24
type input "頭皮699(602)"
type input "699"
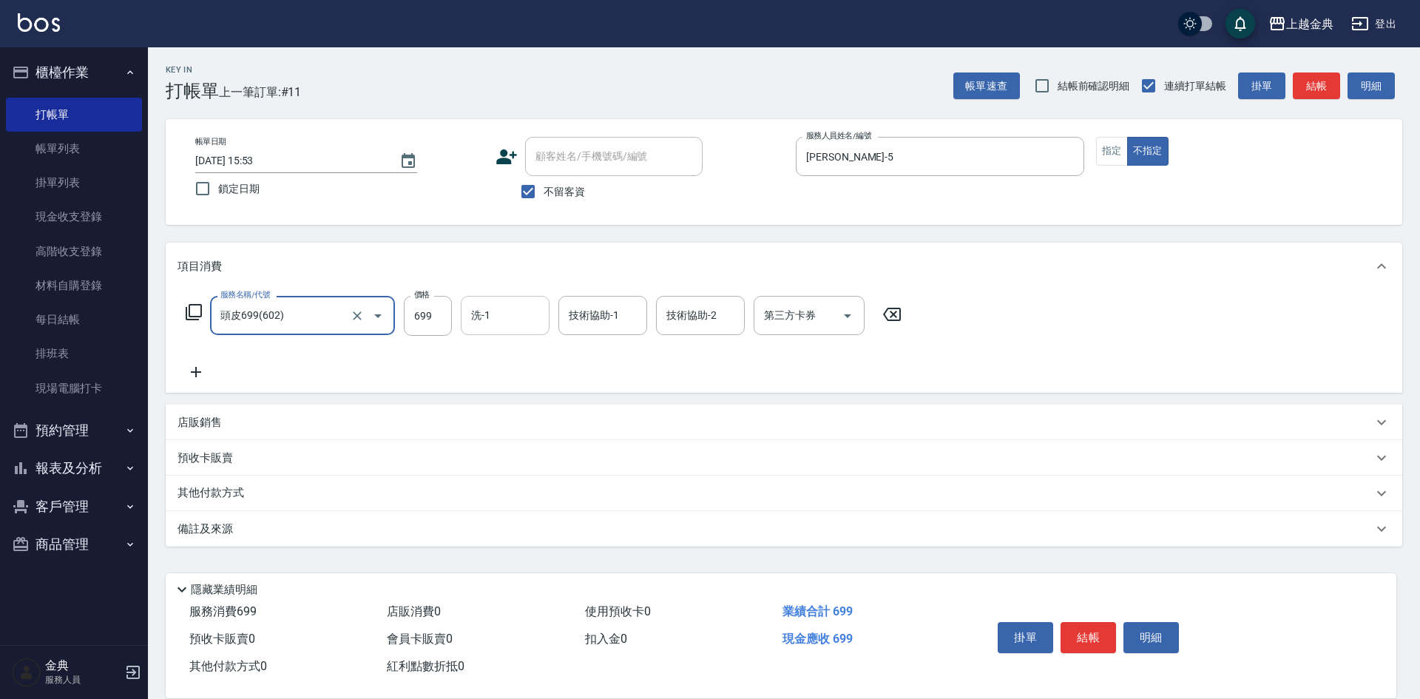
click at [525, 321] on input "洗-1" at bounding box center [504, 315] width 75 height 26
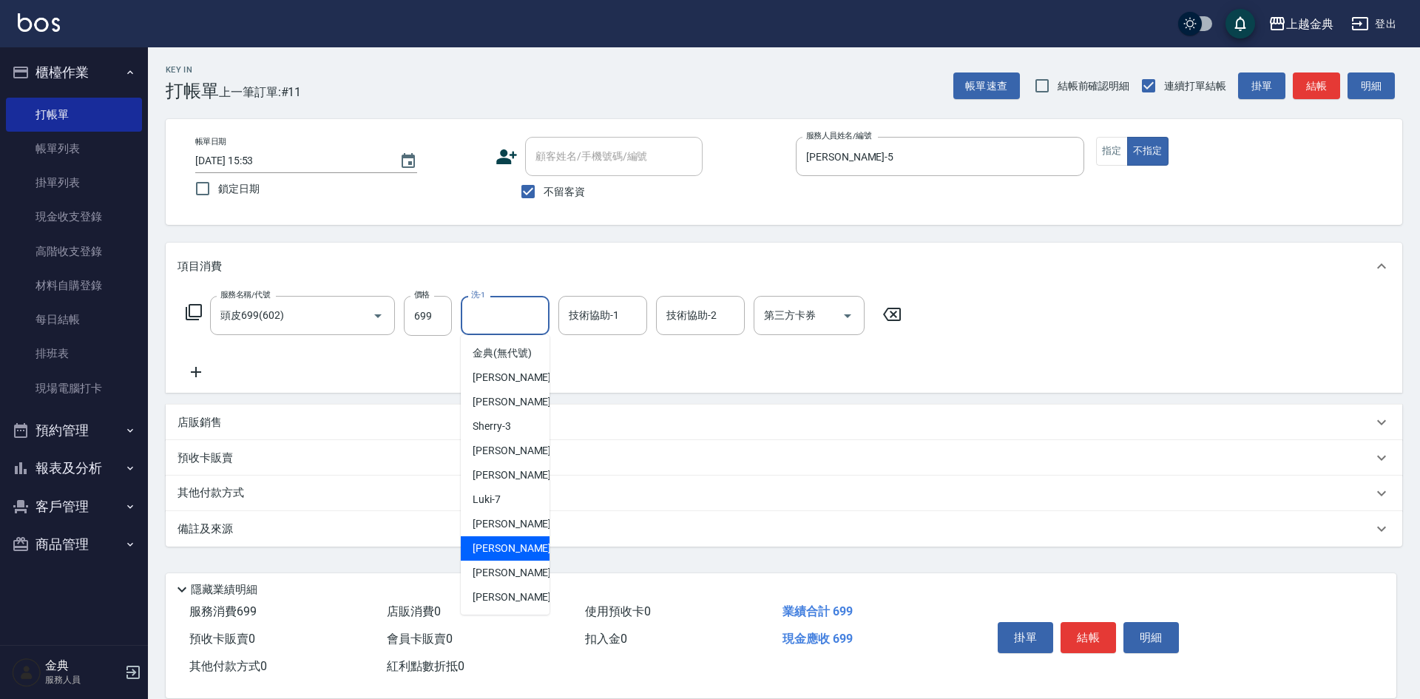
click at [512, 556] on span "[PERSON_NAME]-12" at bounding box center [518, 549] width 93 height 16
type input "[PERSON_NAME]-12"
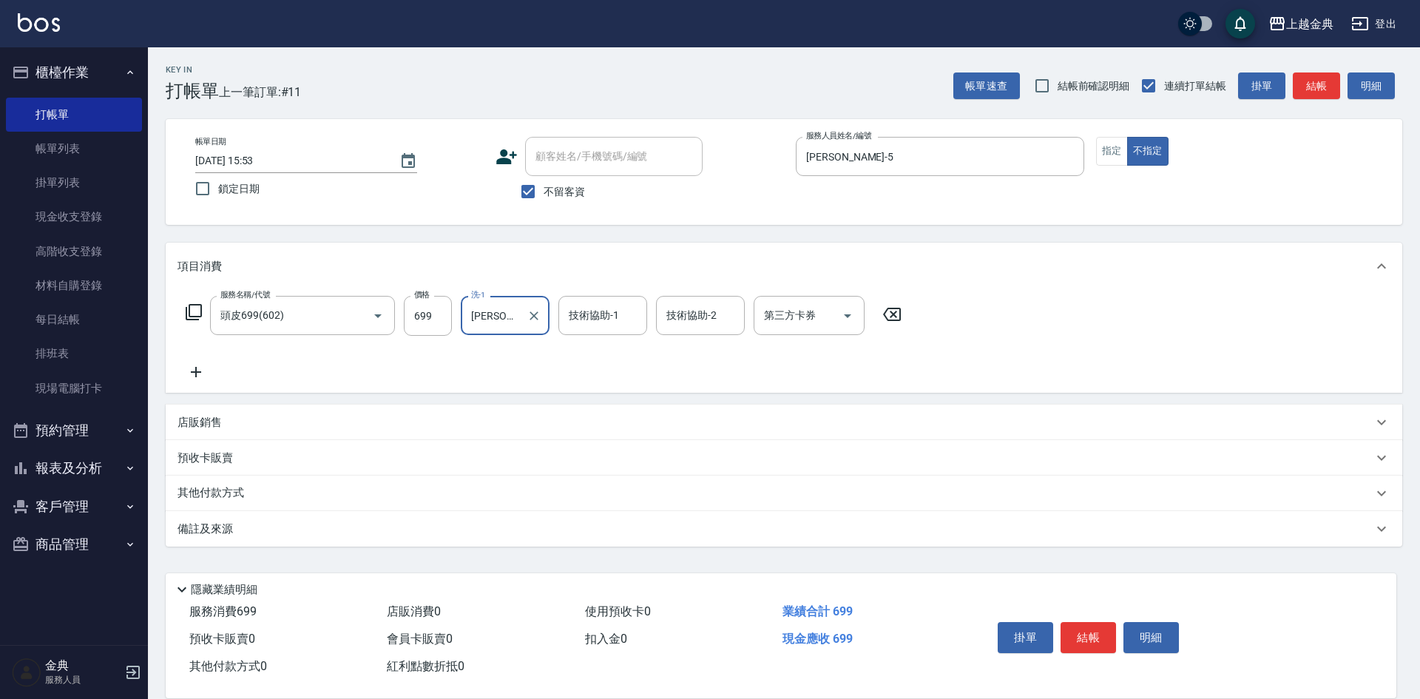
click at [680, 317] on input "技術協助-2" at bounding box center [700, 315] width 75 height 26
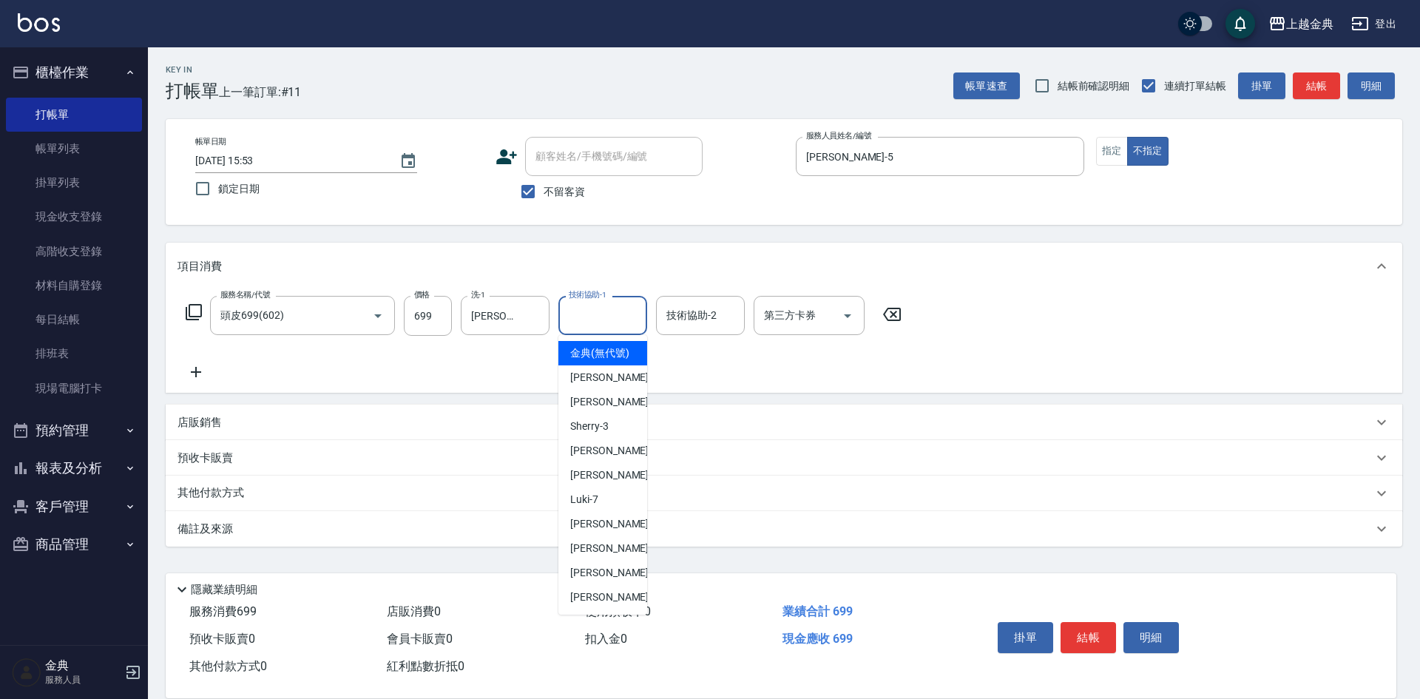
click at [590, 307] on div "技術協助-1 技術協助-1" at bounding box center [602, 315] width 89 height 39
click at [603, 556] on span "[PERSON_NAME]-12" at bounding box center [616, 549] width 93 height 16
type input "[PERSON_NAME]-12"
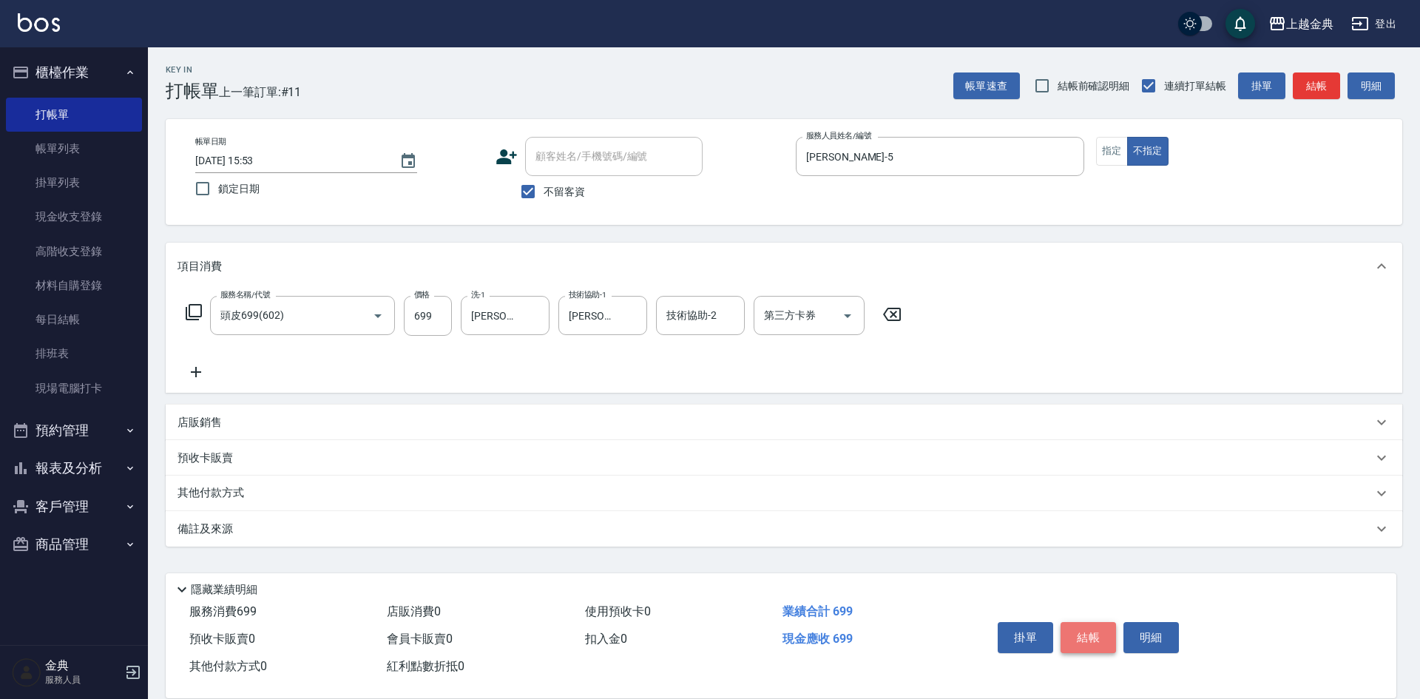
click at [1090, 631] on button "結帳" at bounding box center [1087, 637] width 55 height 31
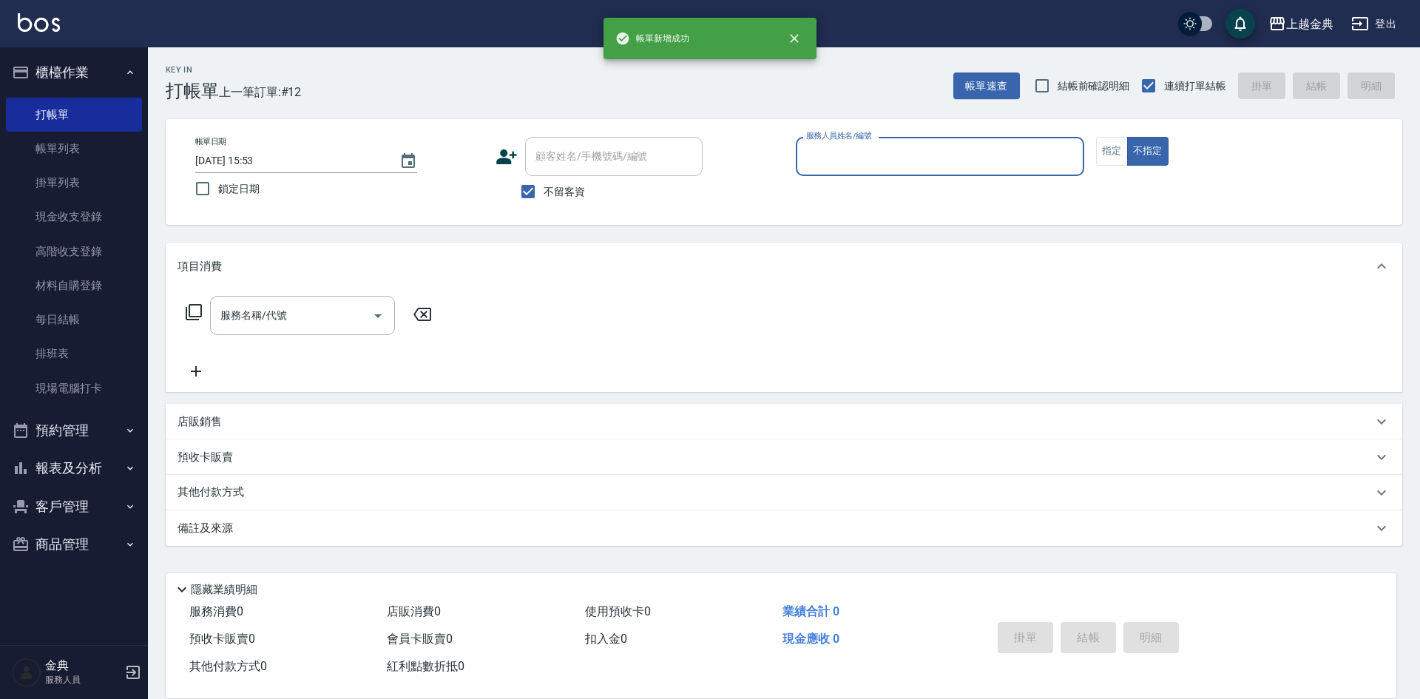
click at [864, 159] on input "服務人員姓名/編號" at bounding box center [939, 156] width 275 height 26
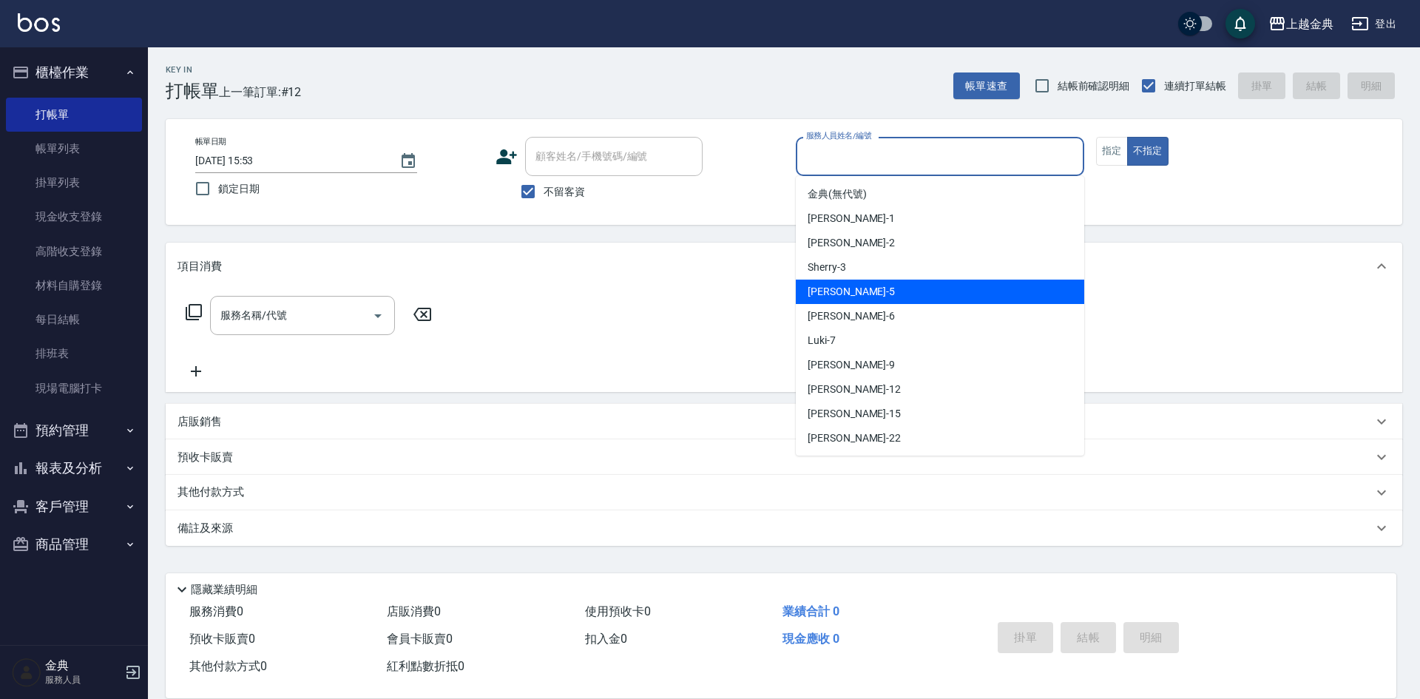
click at [867, 291] on div "[PERSON_NAME] -5" at bounding box center [940, 292] width 288 height 24
type input "[PERSON_NAME]-5"
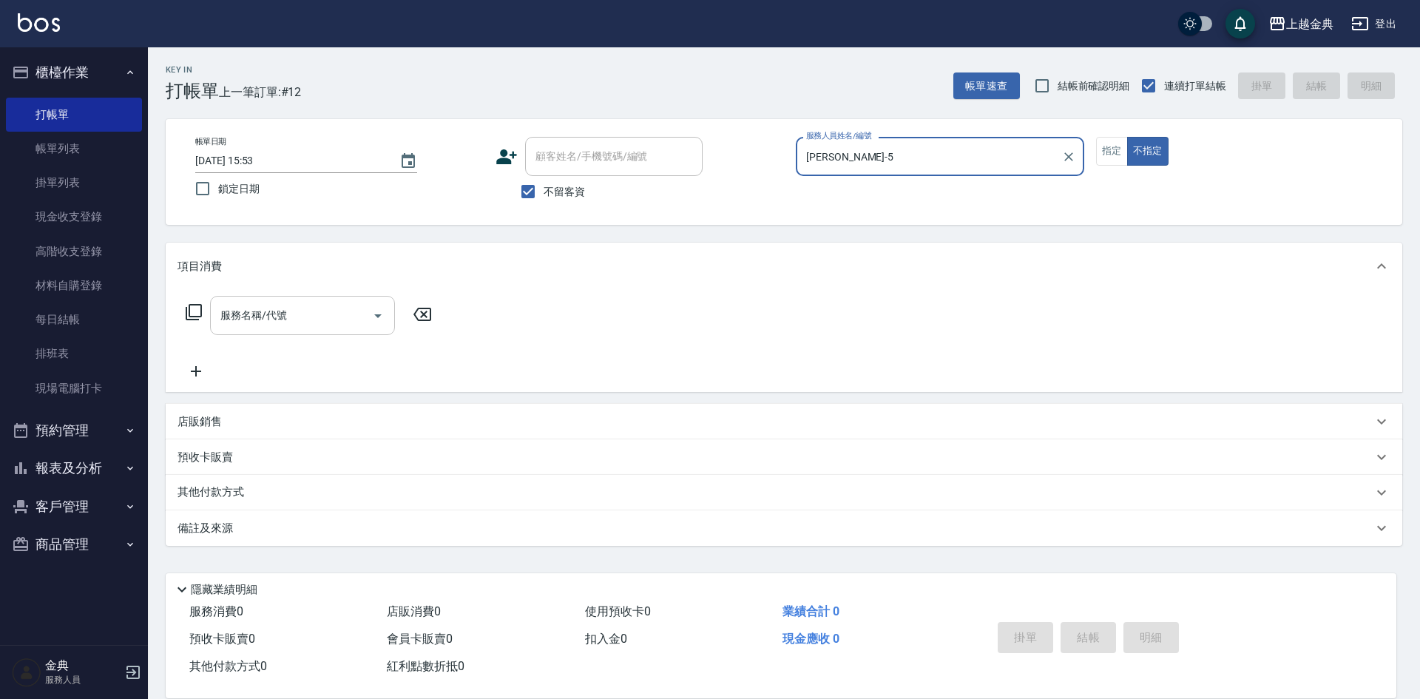
click at [259, 319] on input "服務名稱/代號" at bounding box center [291, 315] width 149 height 26
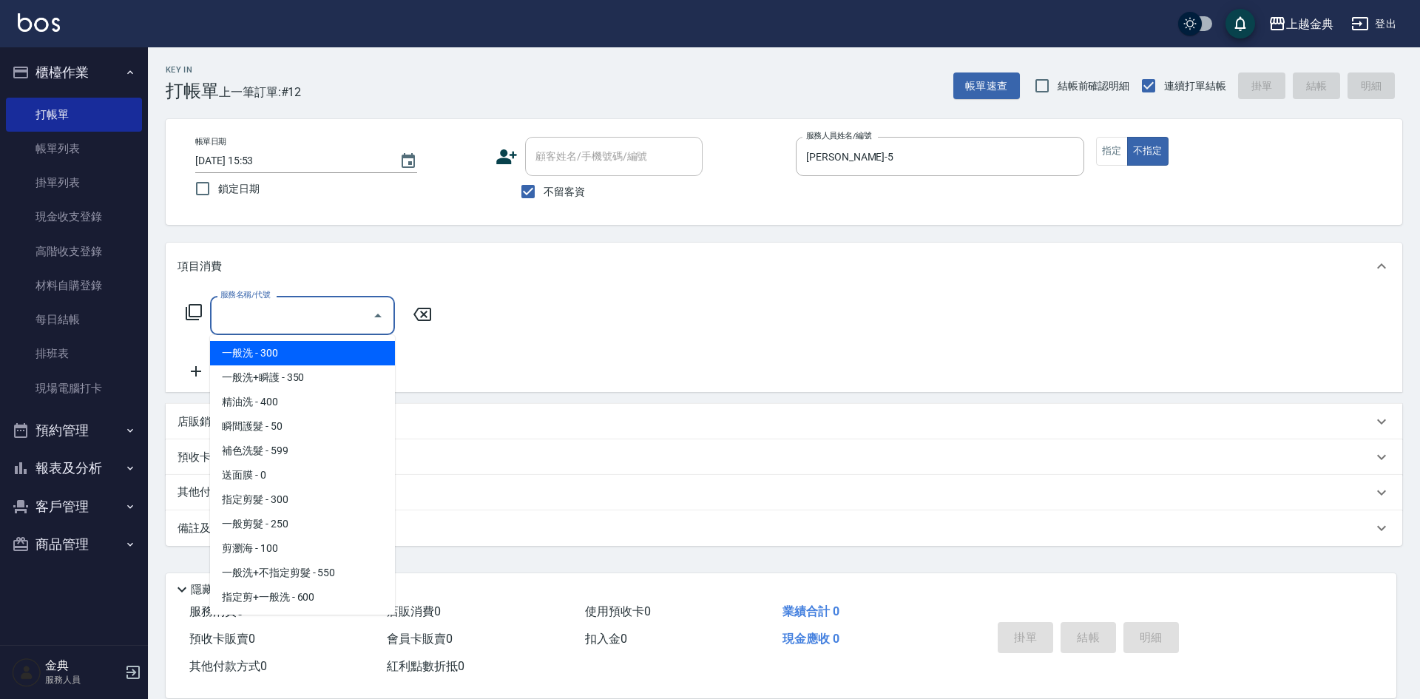
click at [309, 347] on span "一般洗 - 300" at bounding box center [302, 353] width 185 height 24
type input "一般洗(100)"
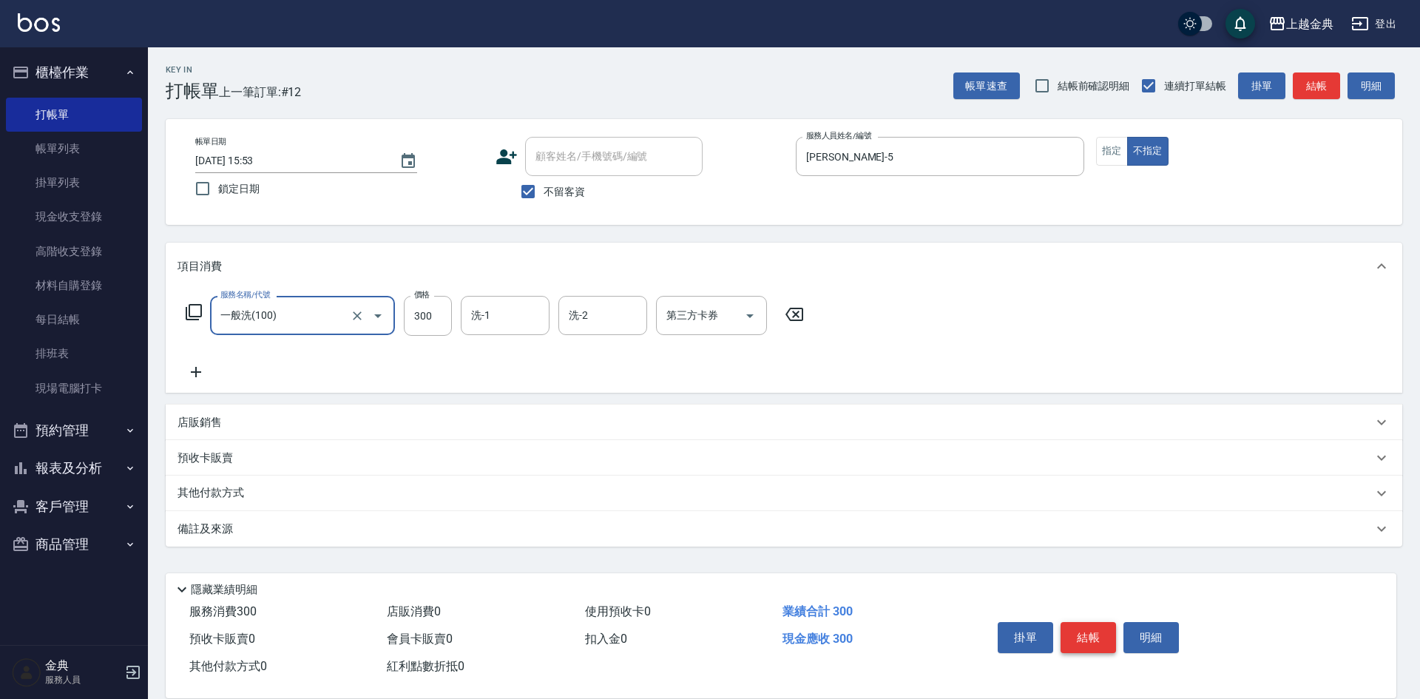
click at [1084, 626] on button "結帳" at bounding box center [1087, 637] width 55 height 31
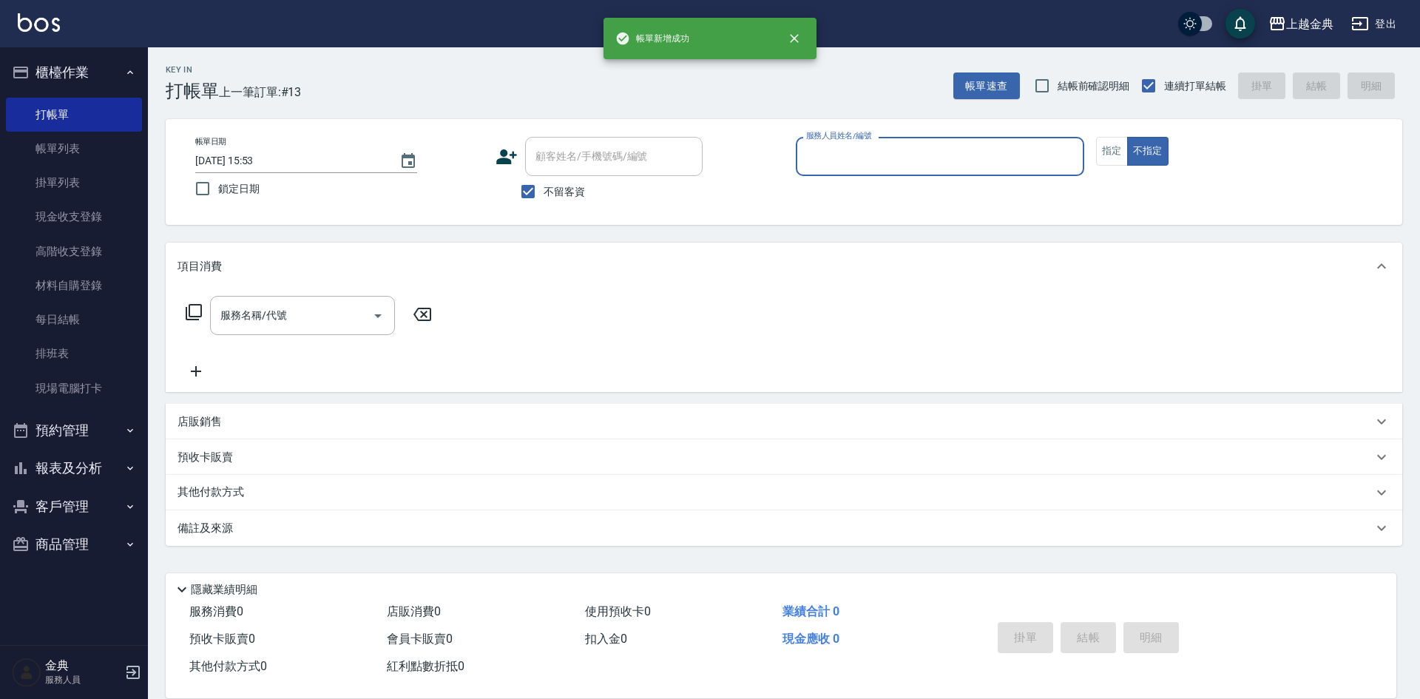
click at [881, 172] on div "服務人員姓名/編號" at bounding box center [940, 156] width 288 height 39
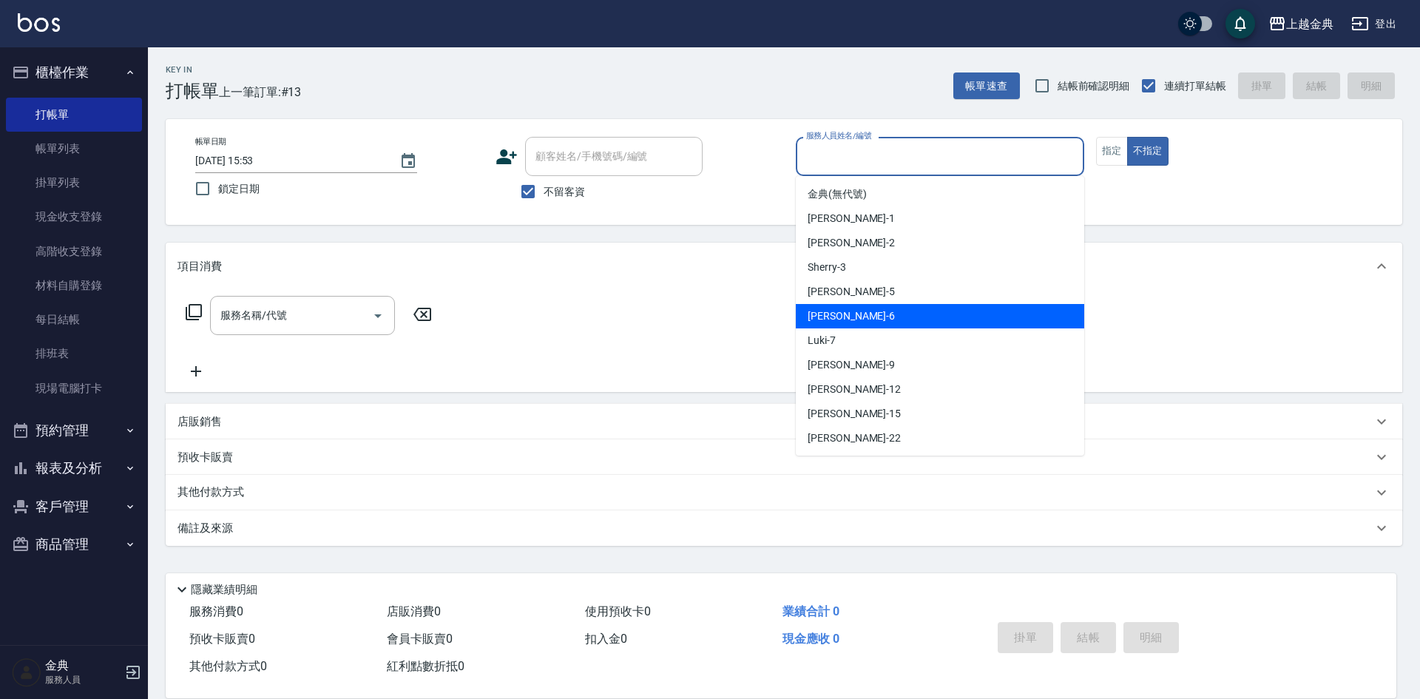
click at [861, 322] on div "[PERSON_NAME] -6" at bounding box center [940, 316] width 288 height 24
type input "[PERSON_NAME]-6"
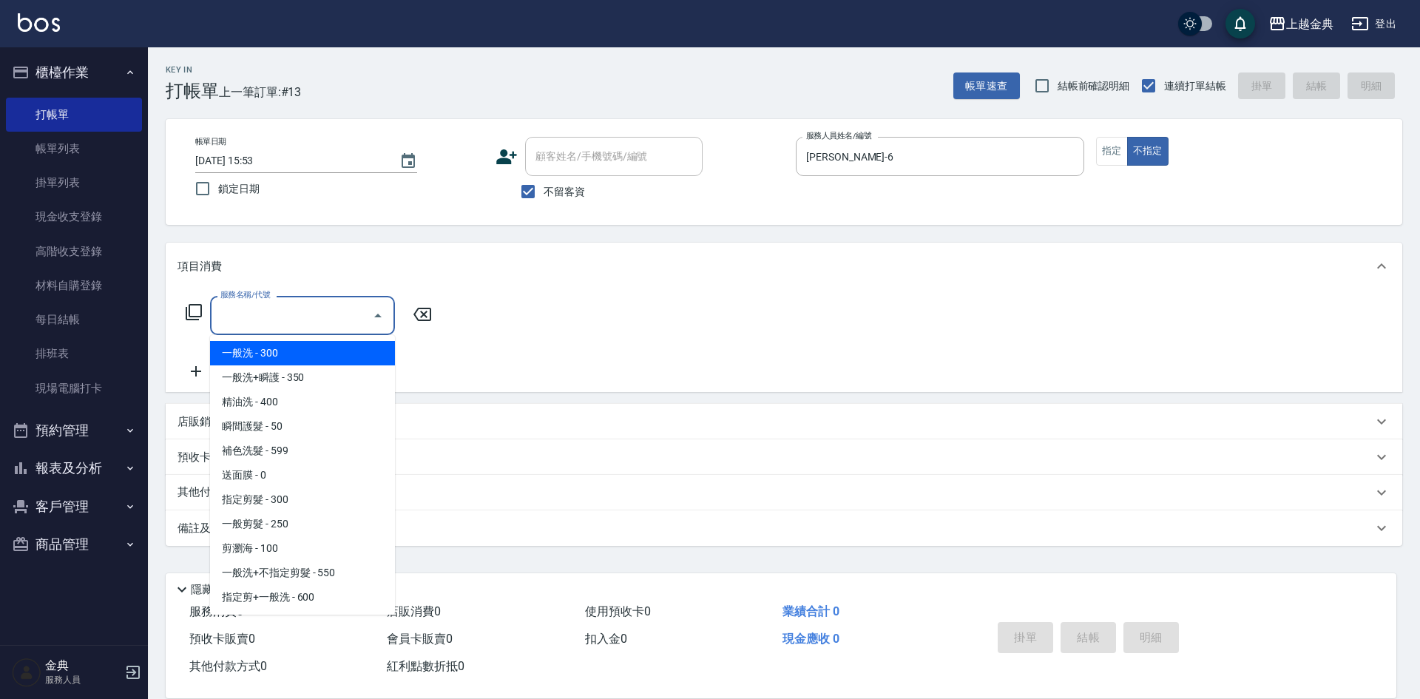
click at [293, 316] on input "服務名稱/代號" at bounding box center [291, 315] width 149 height 26
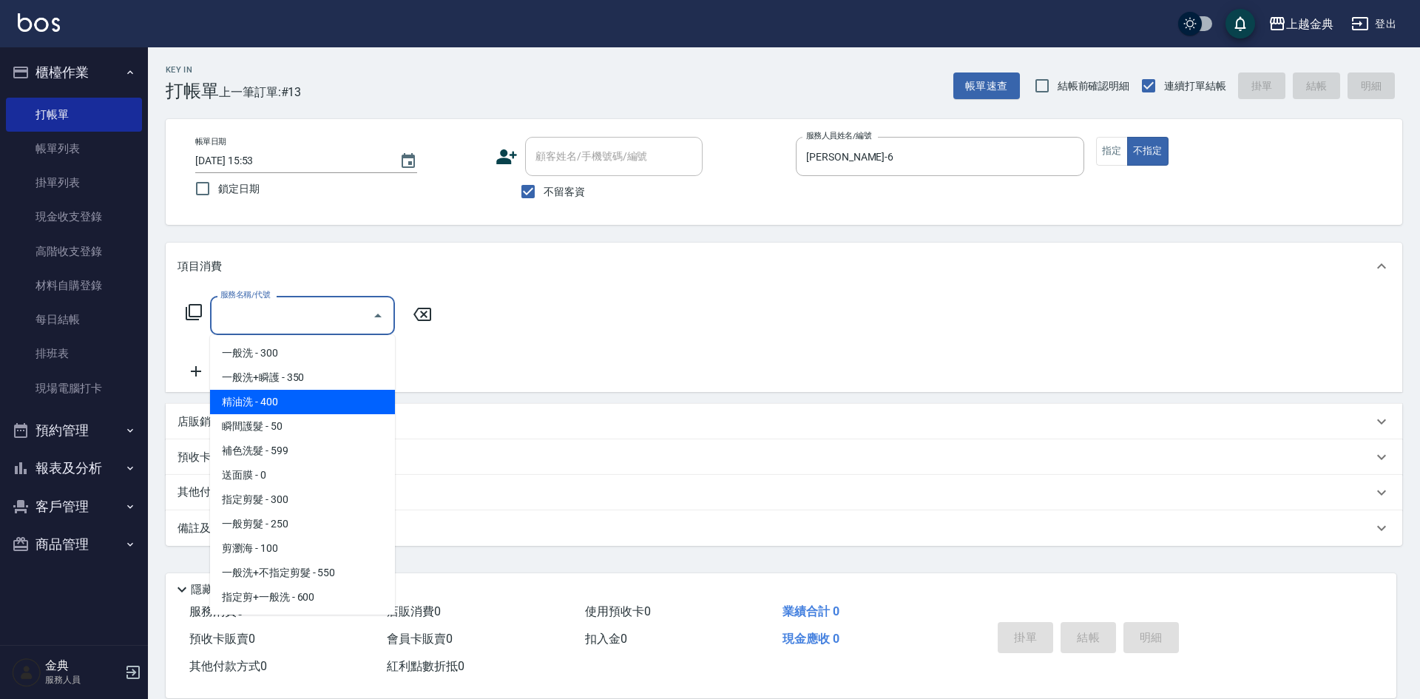
click at [305, 403] on span "精油洗 - 400" at bounding box center [302, 402] width 185 height 24
type input "精油洗(102)"
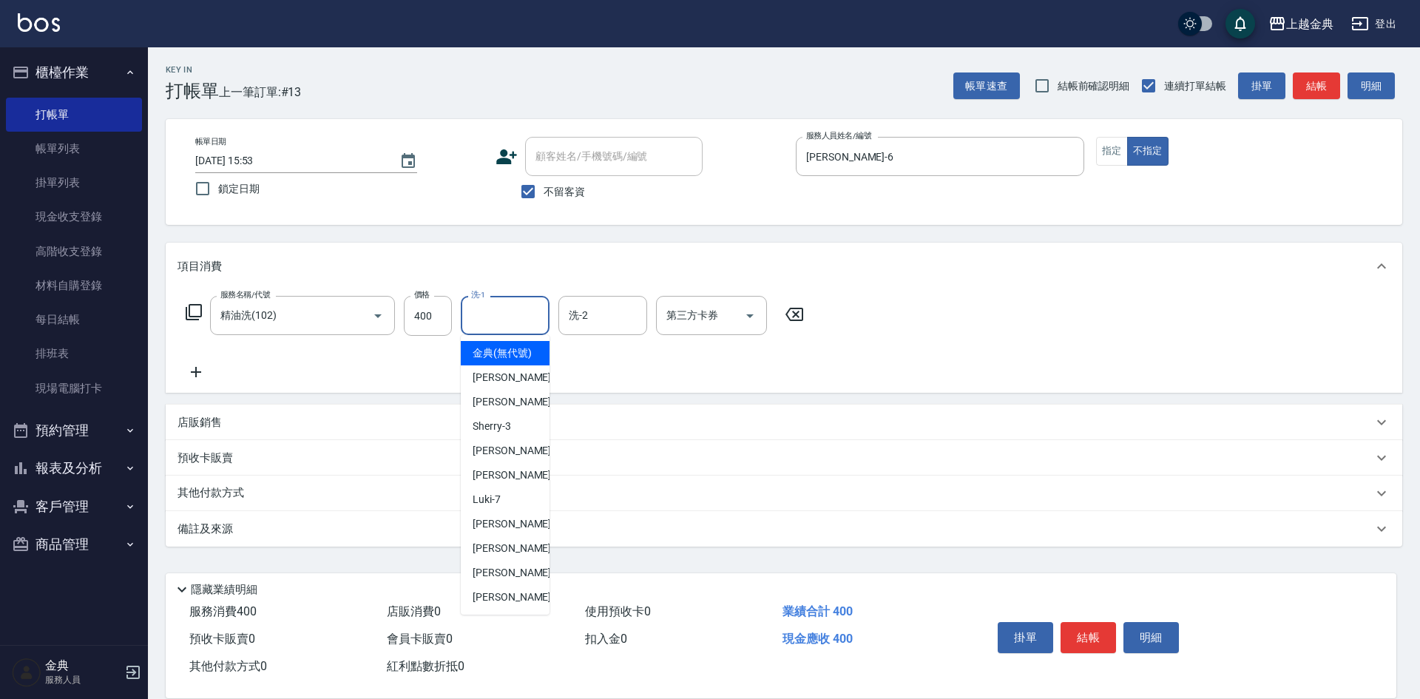
click at [504, 308] on input "洗-1" at bounding box center [504, 315] width 75 height 26
click at [513, 556] on span "[PERSON_NAME]-12" at bounding box center [518, 549] width 93 height 16
type input "[PERSON_NAME]-12"
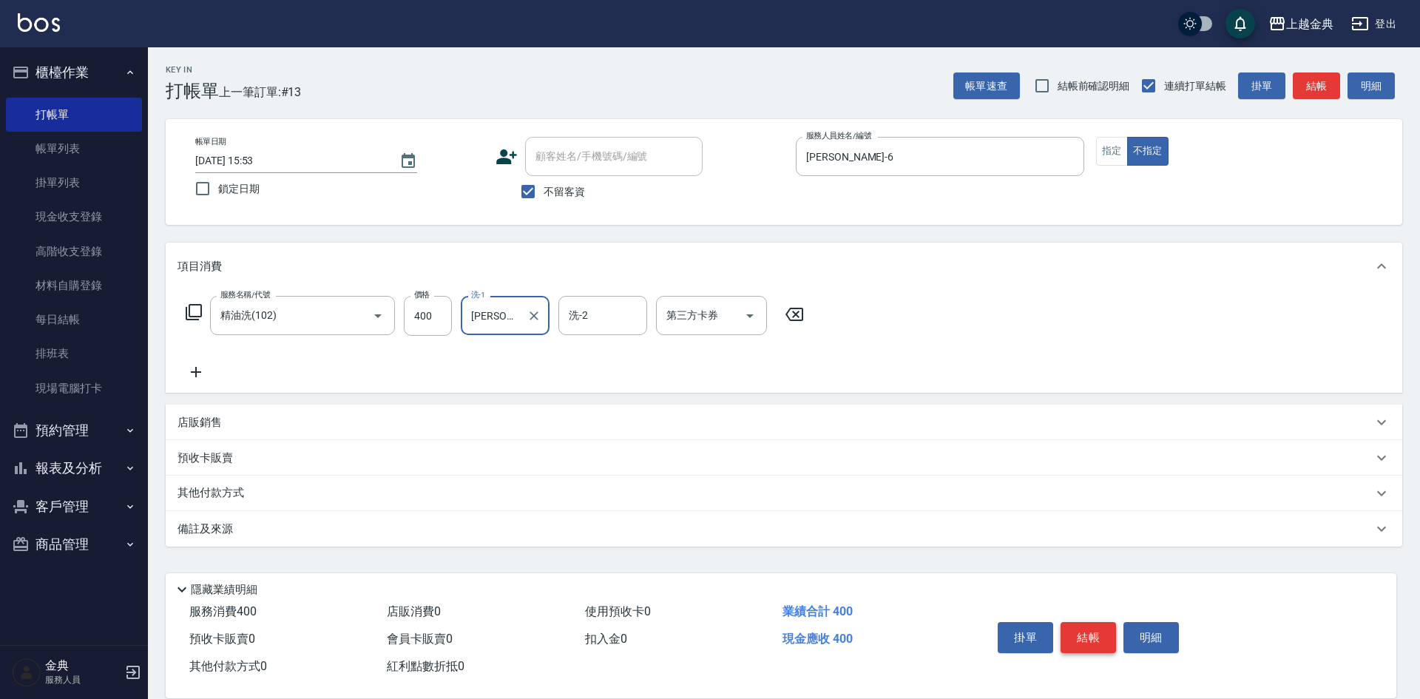
click at [1066, 624] on button "結帳" at bounding box center [1087, 637] width 55 height 31
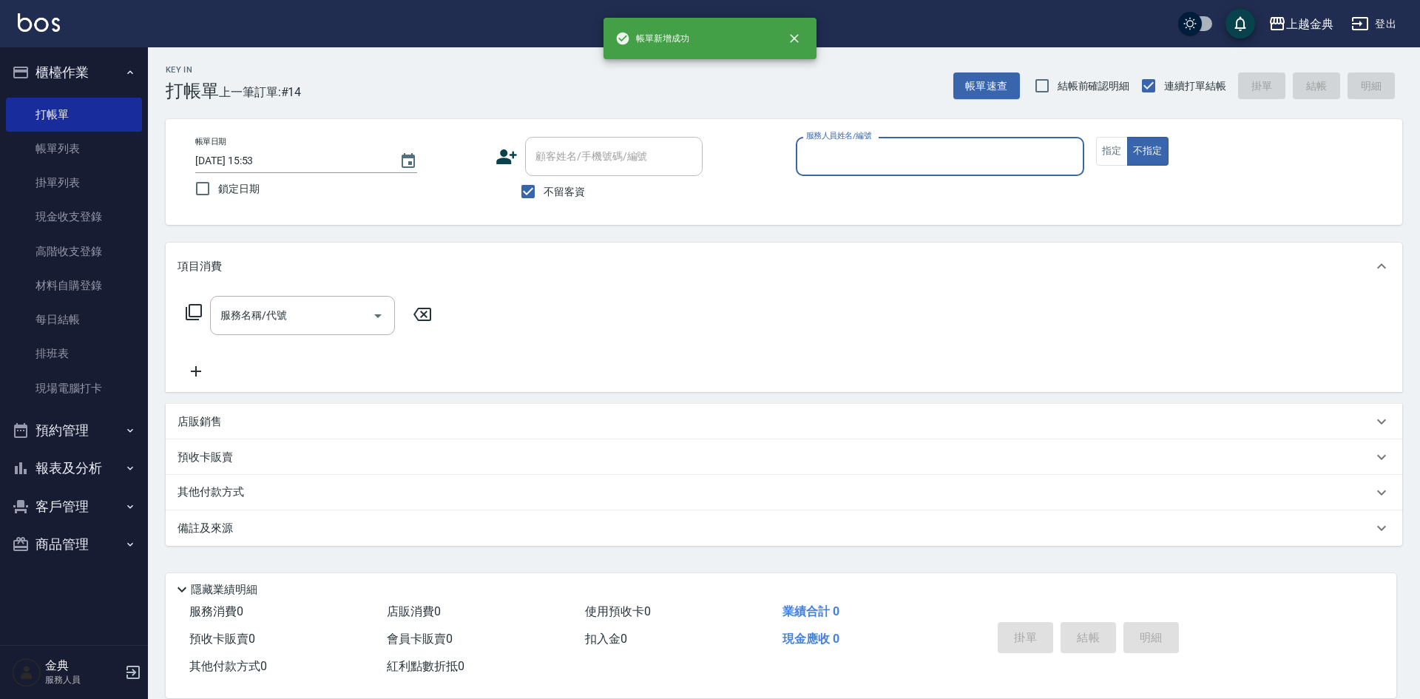
click at [873, 138] on div "服務人員姓名/編號" at bounding box center [940, 156] width 288 height 39
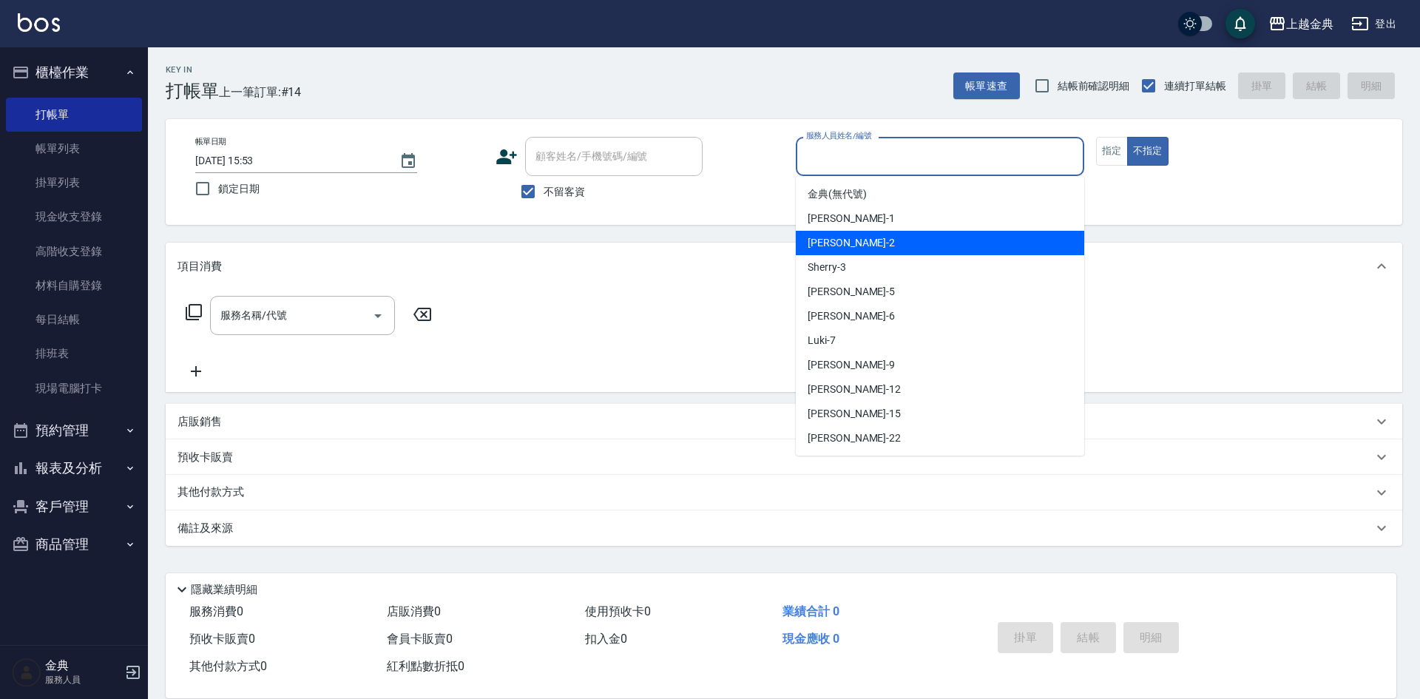
click at [864, 240] on div "Cindy -2" at bounding box center [940, 243] width 288 height 24
type input "Cindy-2"
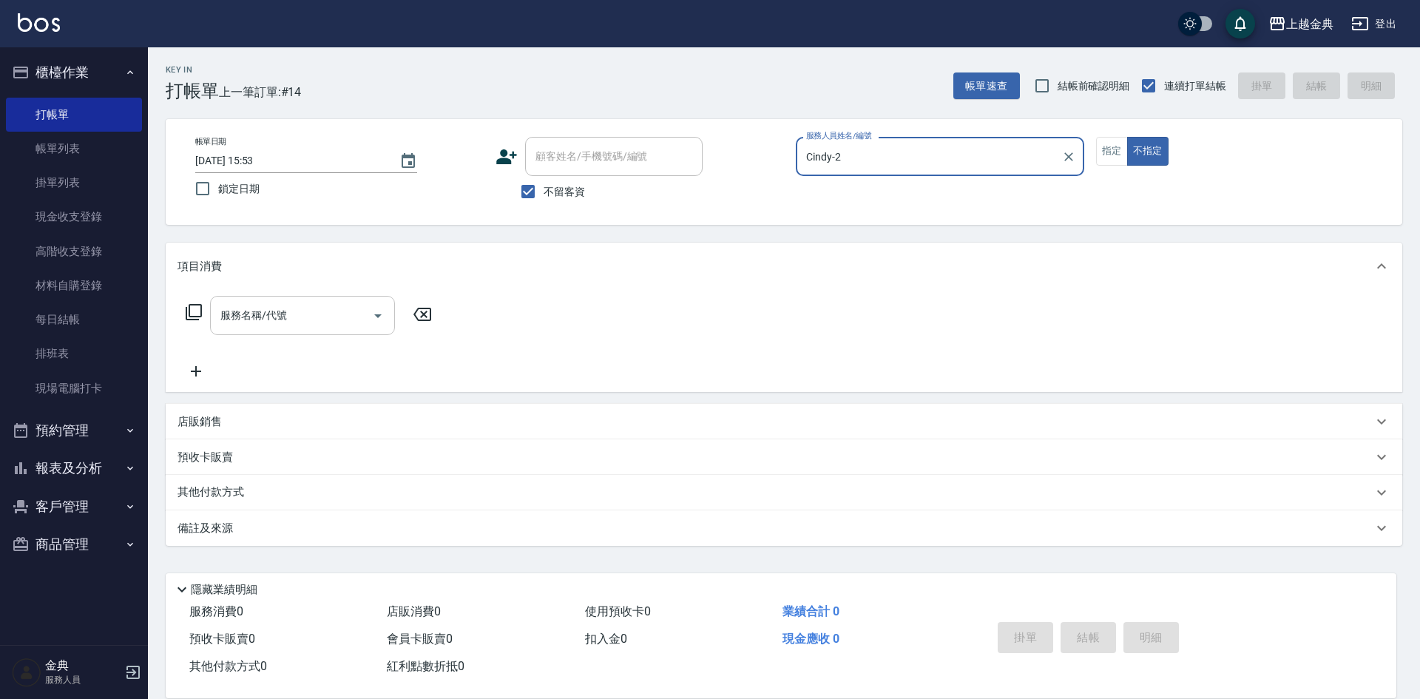
click at [299, 335] on div "服務名稱/代號" at bounding box center [302, 315] width 185 height 39
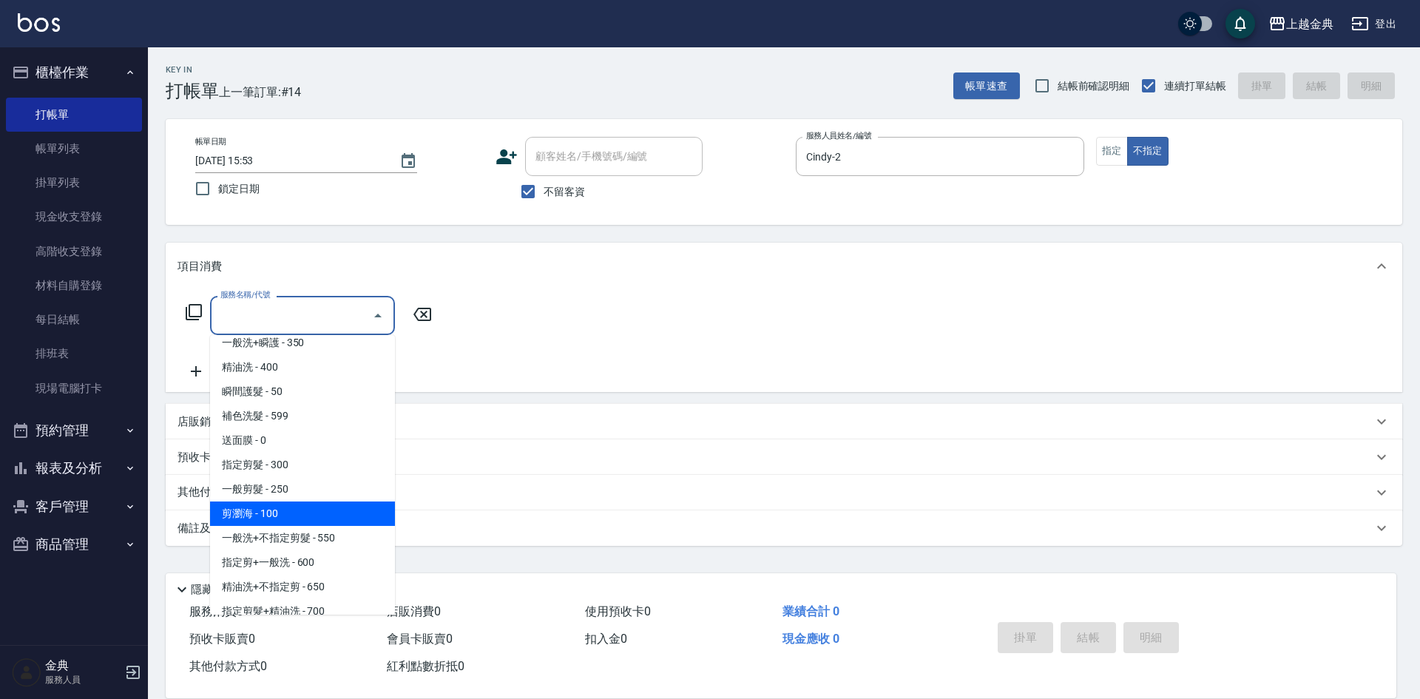
scroll to position [0, 0]
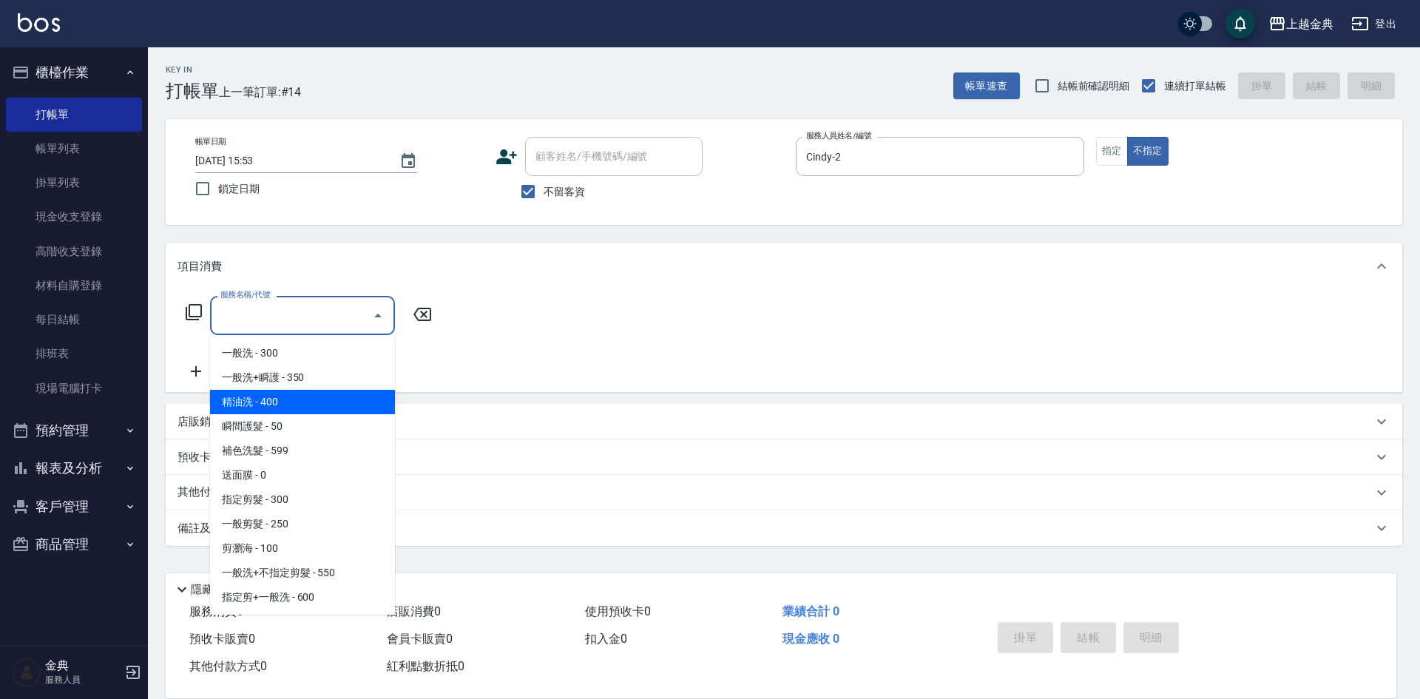
click at [288, 398] on span "精油洗 - 400" at bounding box center [302, 402] width 185 height 24
type input "精油洗(102)"
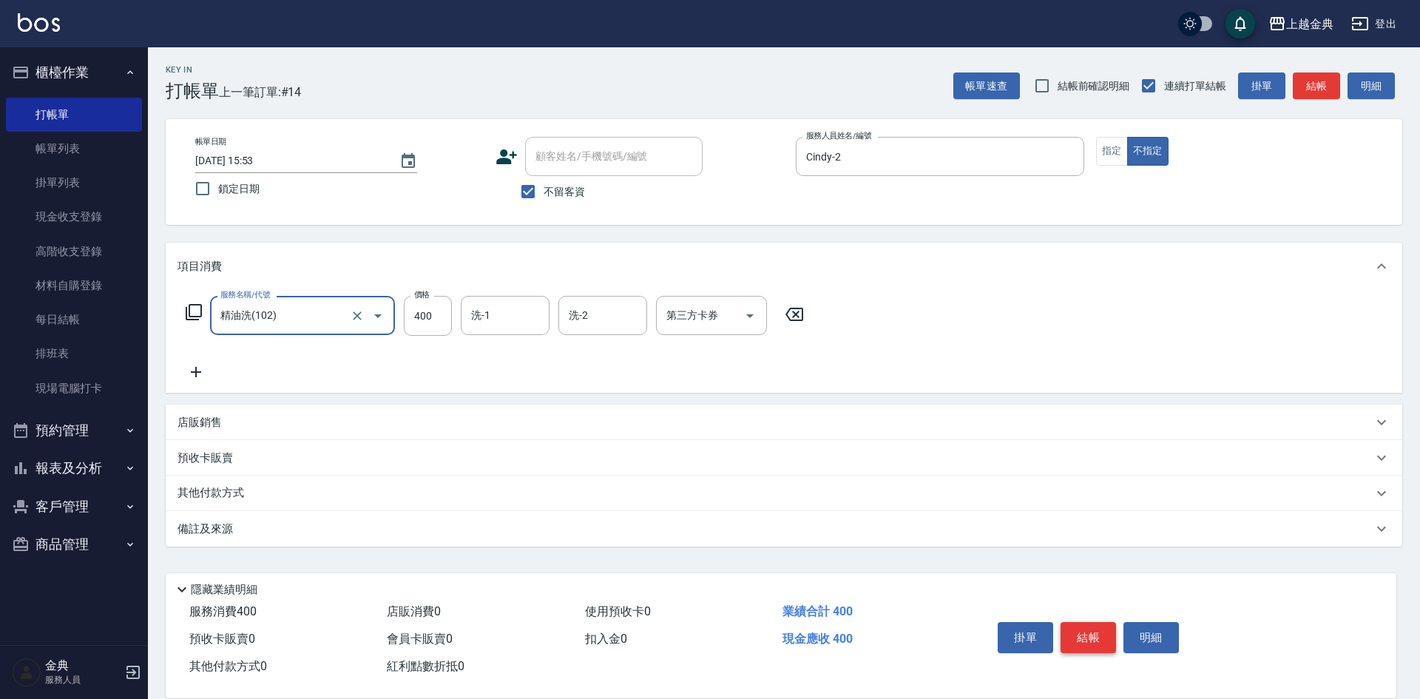
click at [1098, 630] on button "結帳" at bounding box center [1087, 637] width 55 height 31
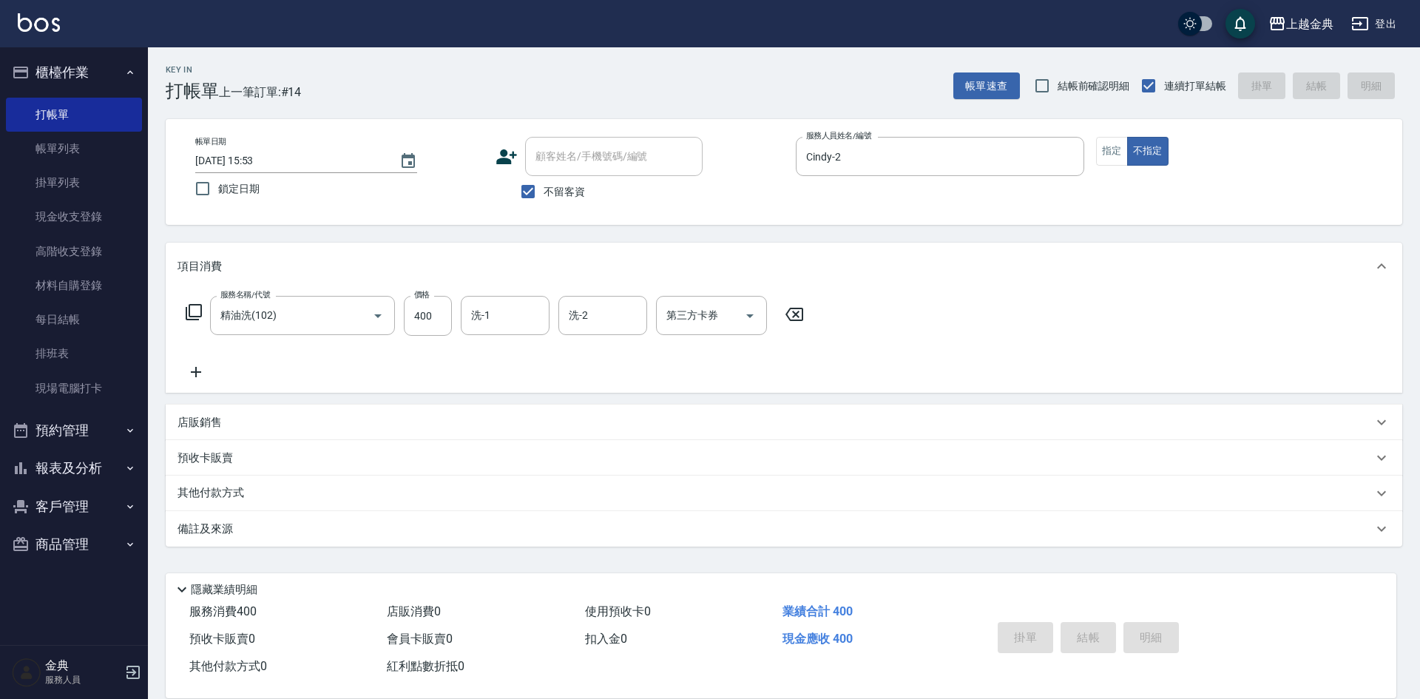
type input "[DATE] 15:54"
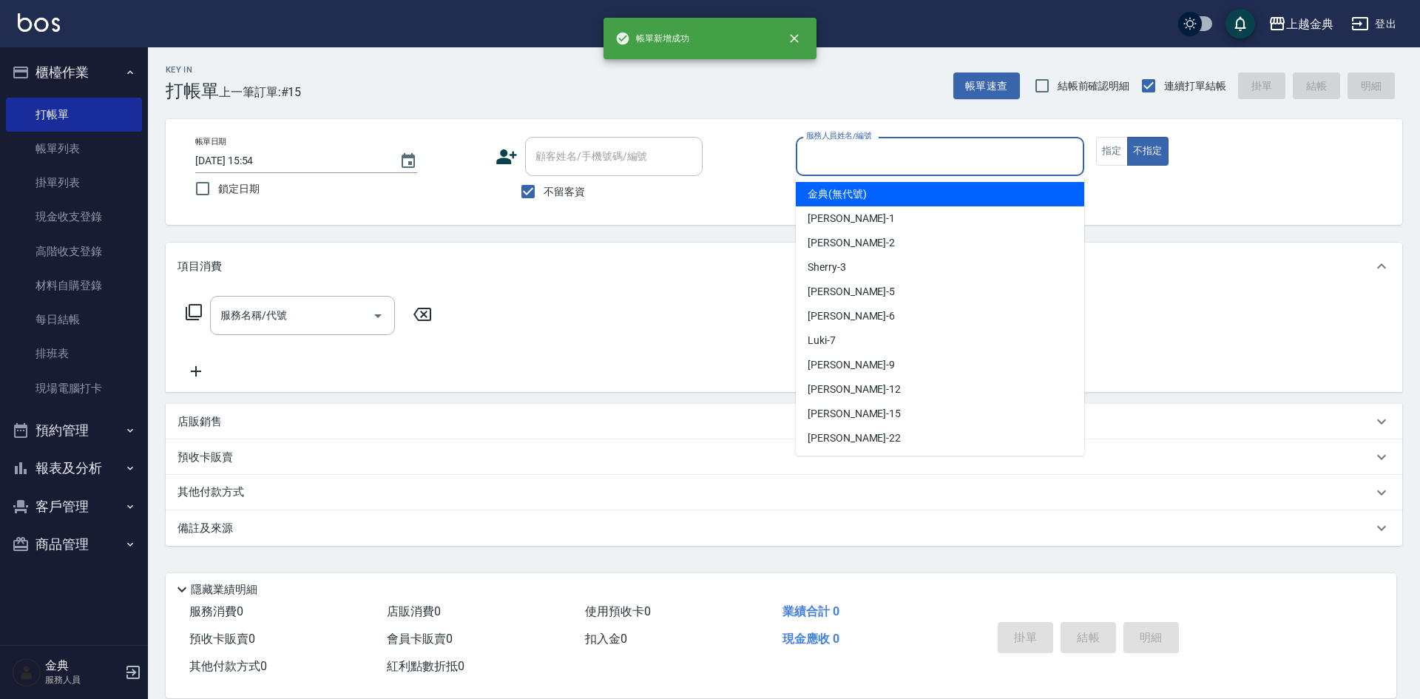
click at [970, 166] on input "服務人員姓名/編號" at bounding box center [939, 156] width 275 height 26
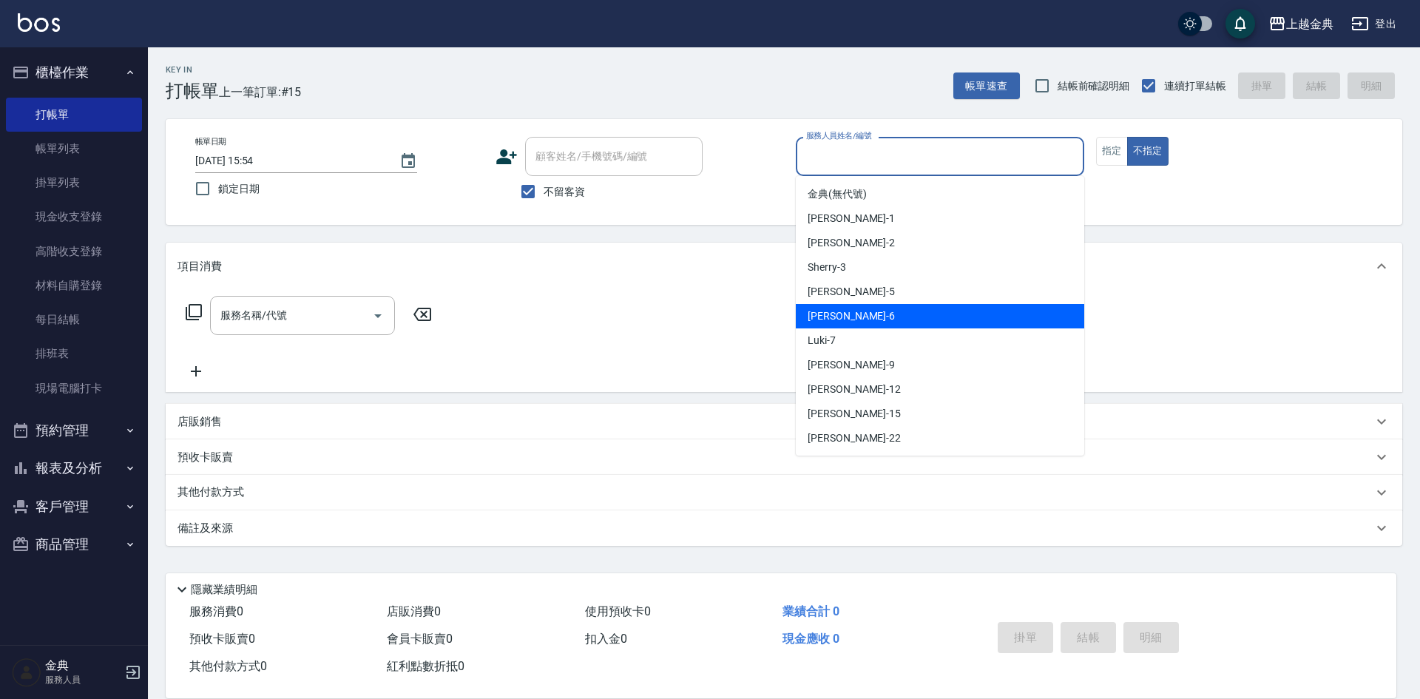
click at [918, 319] on div "[PERSON_NAME] -6" at bounding box center [940, 316] width 288 height 24
type input "[PERSON_NAME]-6"
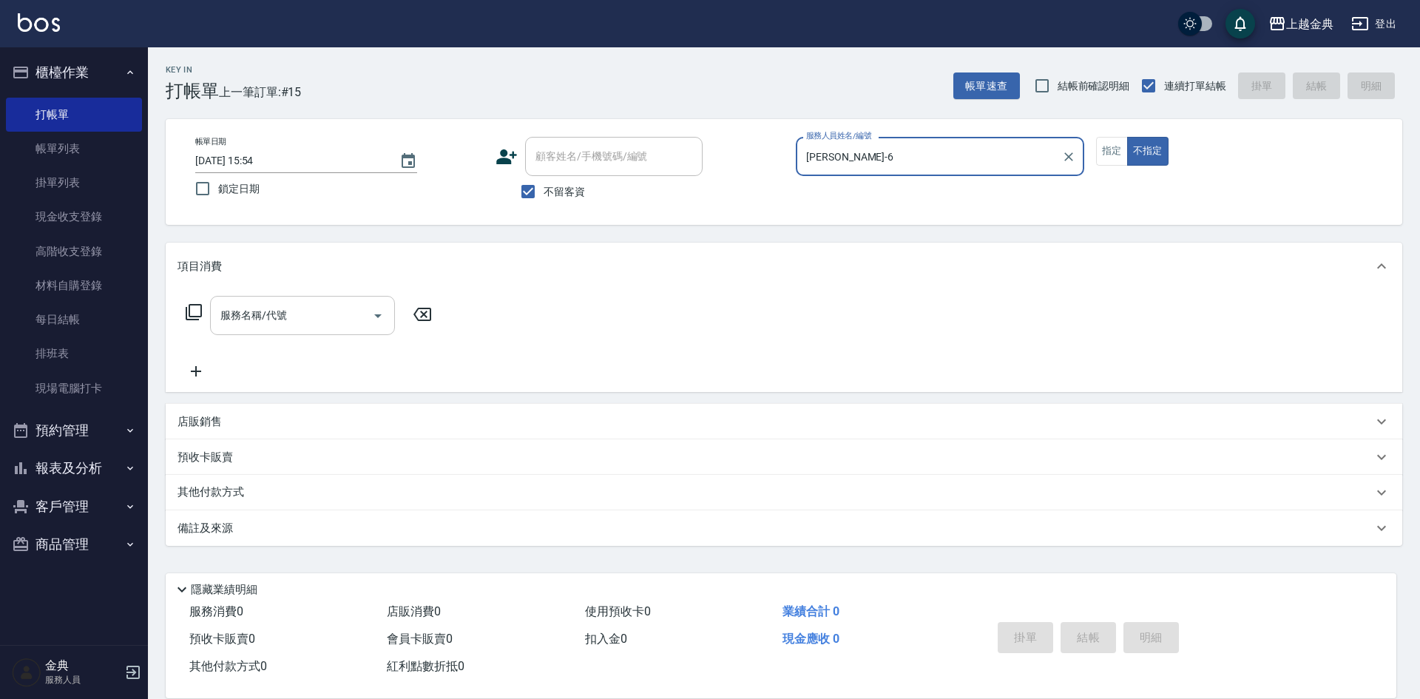
click at [288, 325] on input "服務名稱/代號" at bounding box center [291, 315] width 149 height 26
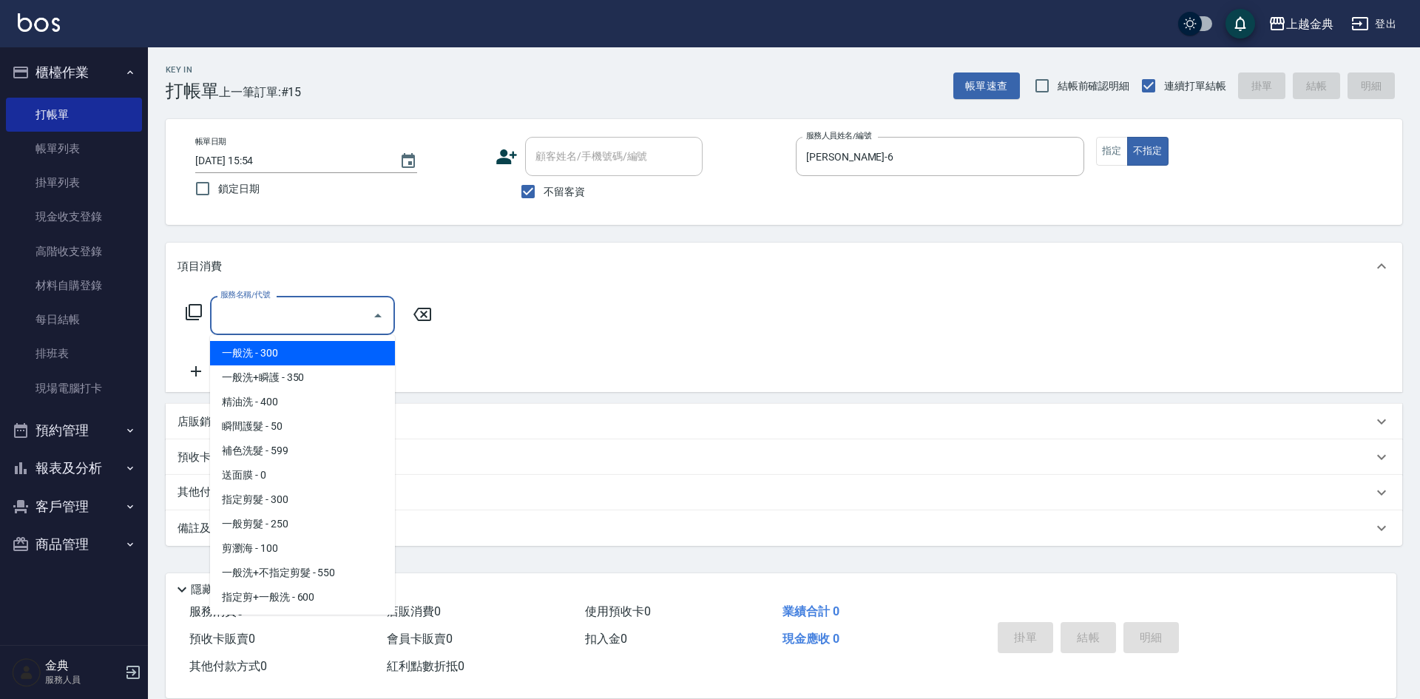
drag, startPoint x: 356, startPoint y: 399, endPoint x: 358, endPoint y: 407, distance: 9.1
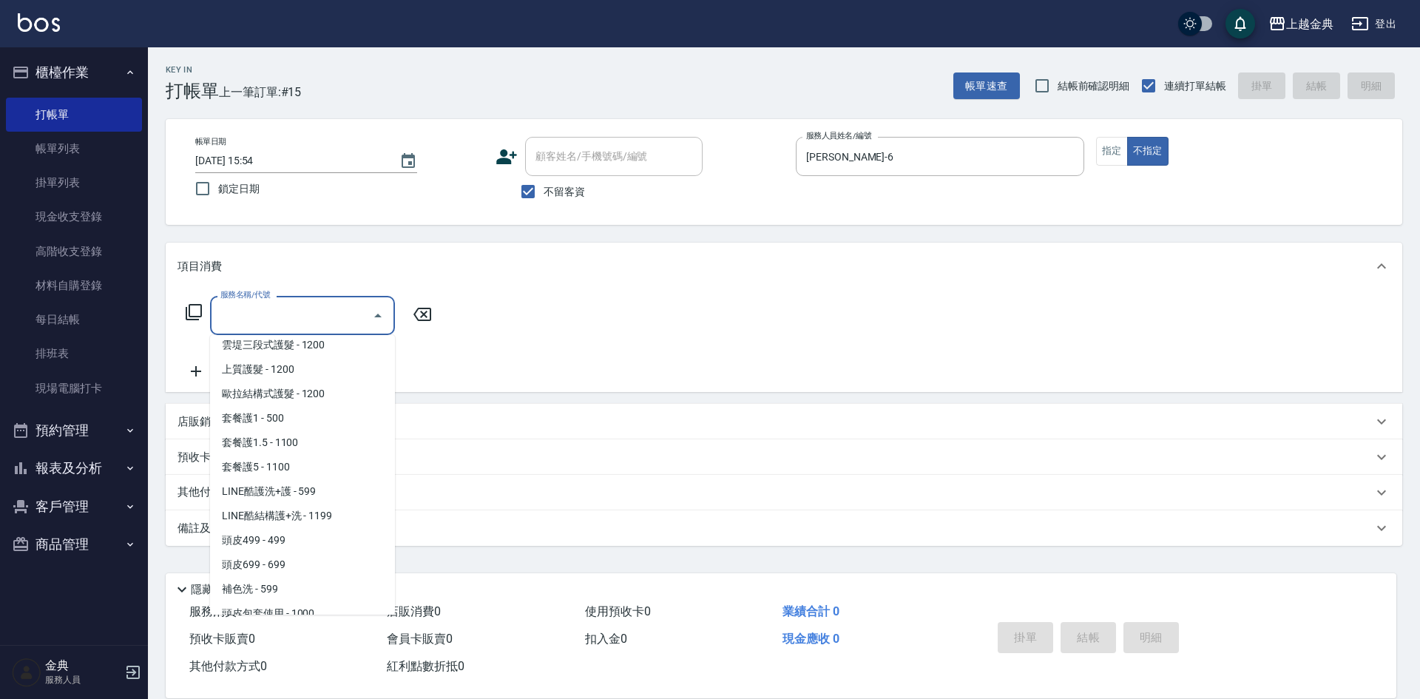
scroll to position [887, 0]
click at [310, 566] on span "頭皮699 - 699" at bounding box center [302, 564] width 185 height 24
type input "頭皮699(602)"
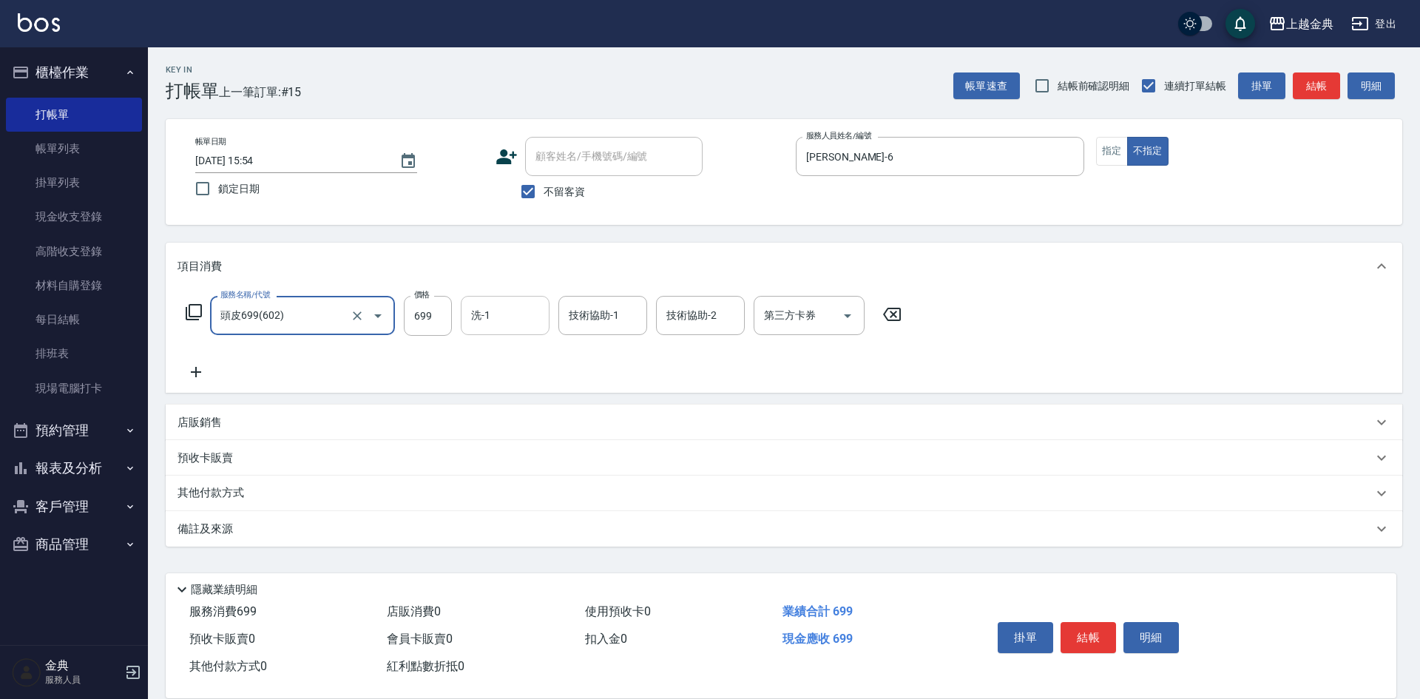
click at [496, 322] on input "洗-1" at bounding box center [504, 315] width 75 height 26
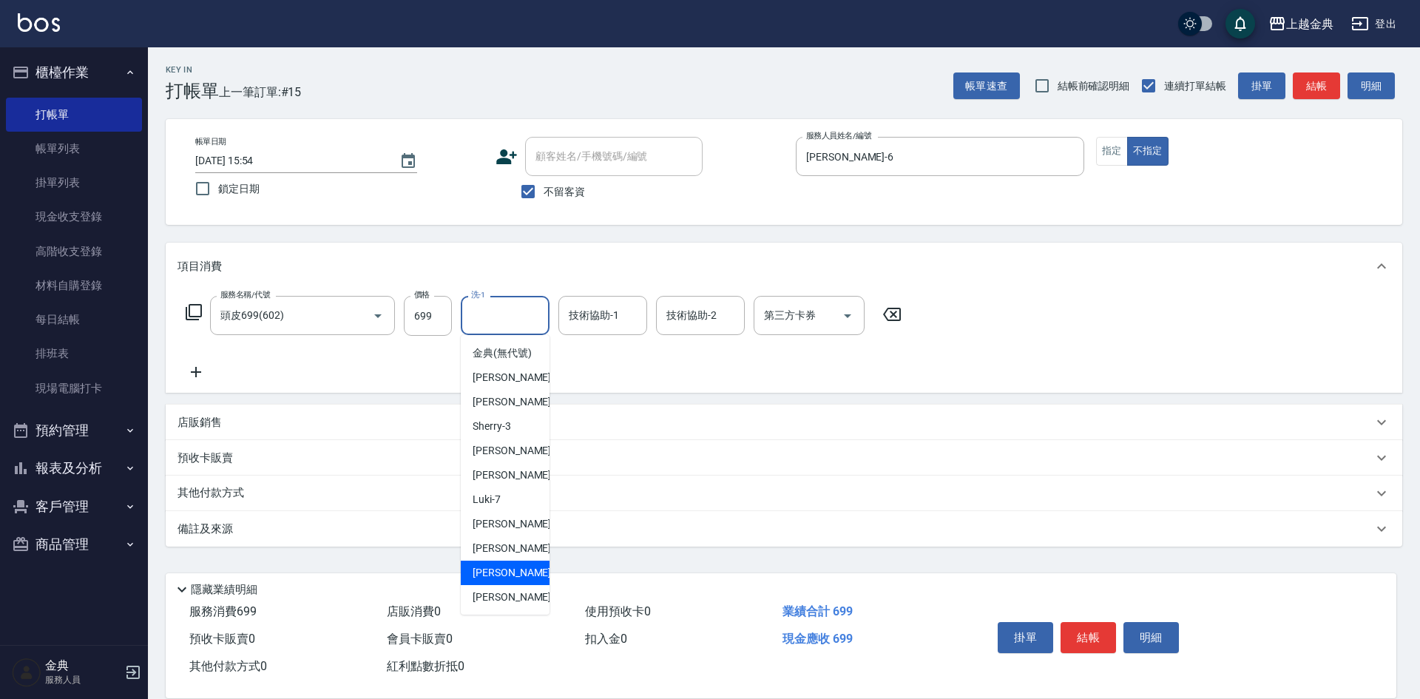
click at [521, 584] on div "[PERSON_NAME] -15" at bounding box center [505, 572] width 89 height 24
type input "[PERSON_NAME]-15"
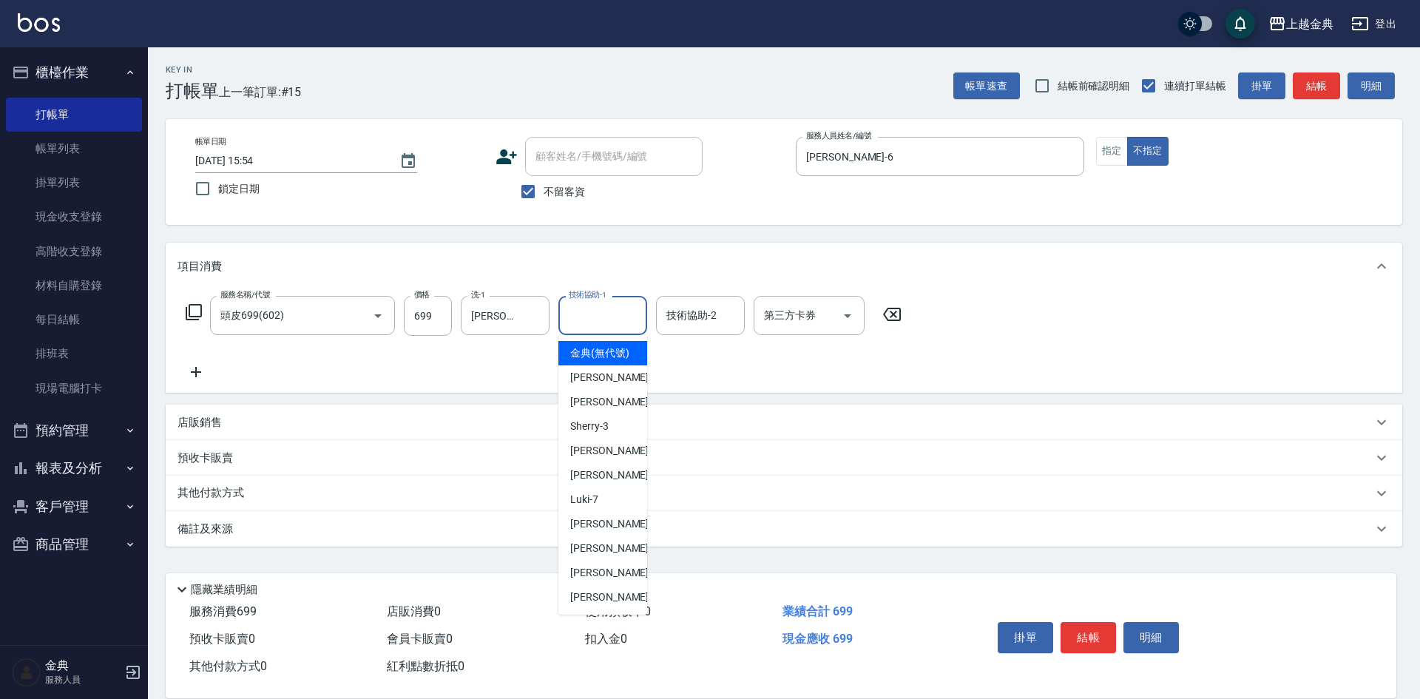
click at [608, 311] on div "技術協助-1 技術協助-1" at bounding box center [602, 315] width 89 height 39
click at [612, 580] on span "[PERSON_NAME] -15" at bounding box center [616, 573] width 93 height 16
type input "[PERSON_NAME]-15"
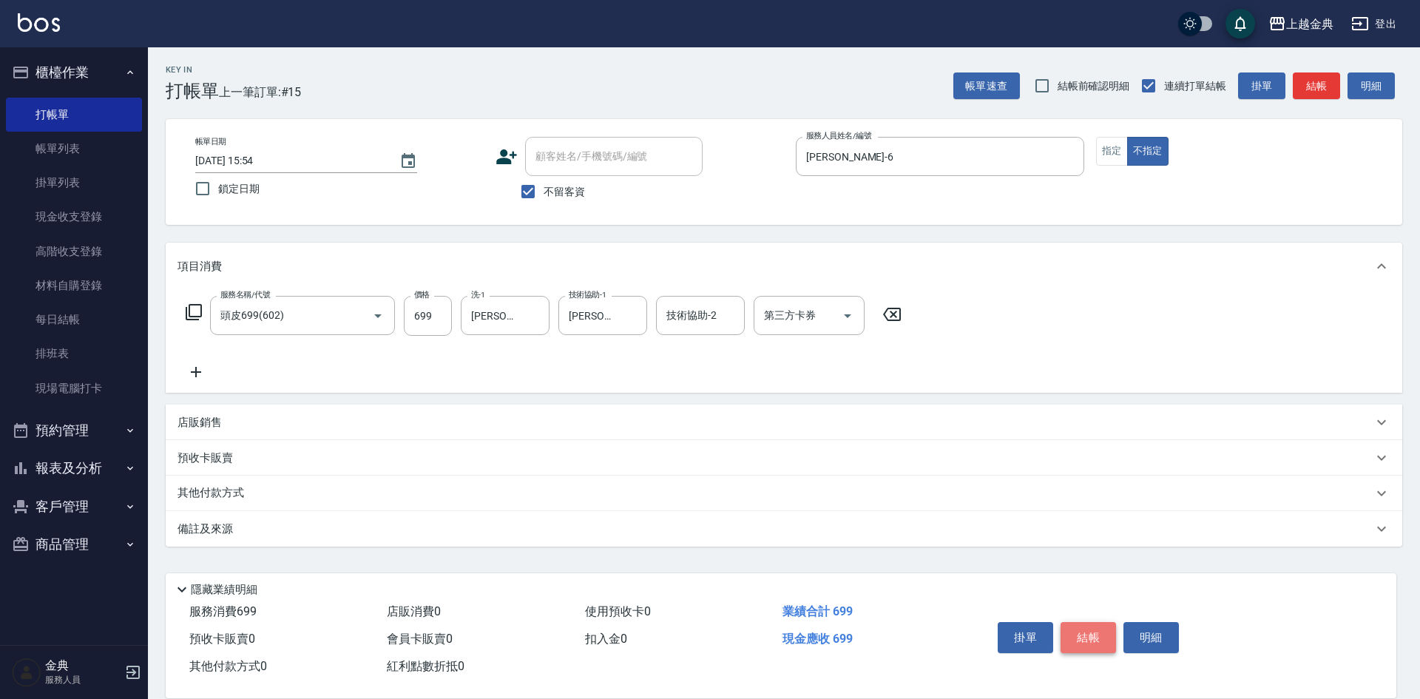
click at [1108, 623] on button "結帳" at bounding box center [1087, 637] width 55 height 31
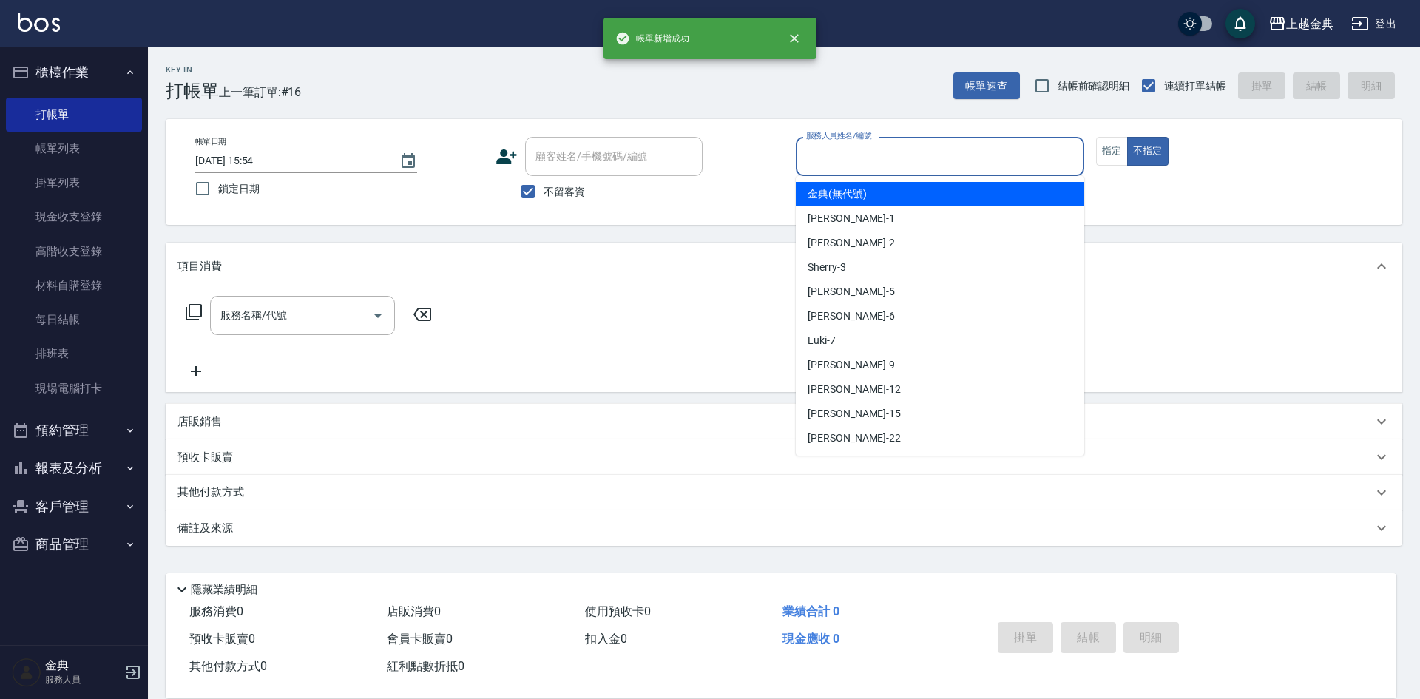
click at [975, 158] on input "服務人員姓名/編號" at bounding box center [939, 156] width 275 height 26
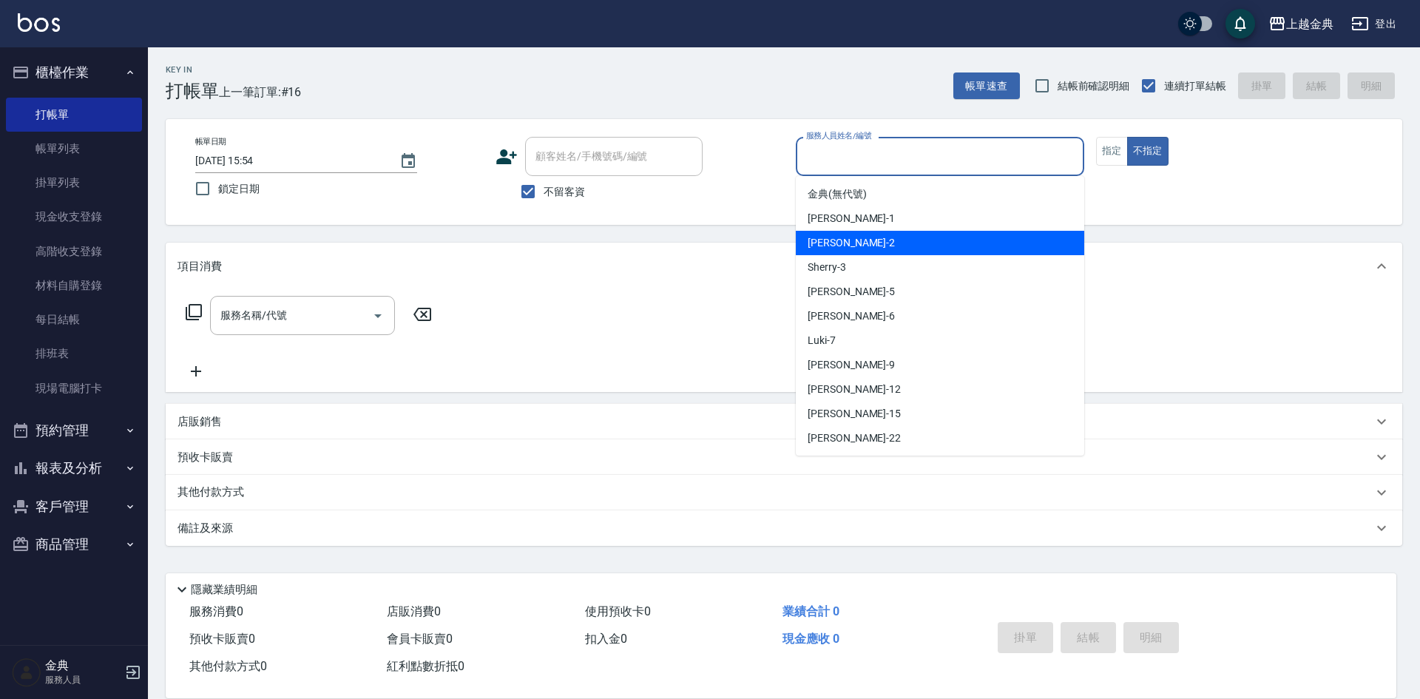
click at [881, 245] on div "Cindy -2" at bounding box center [940, 243] width 288 height 24
type input "Cindy-2"
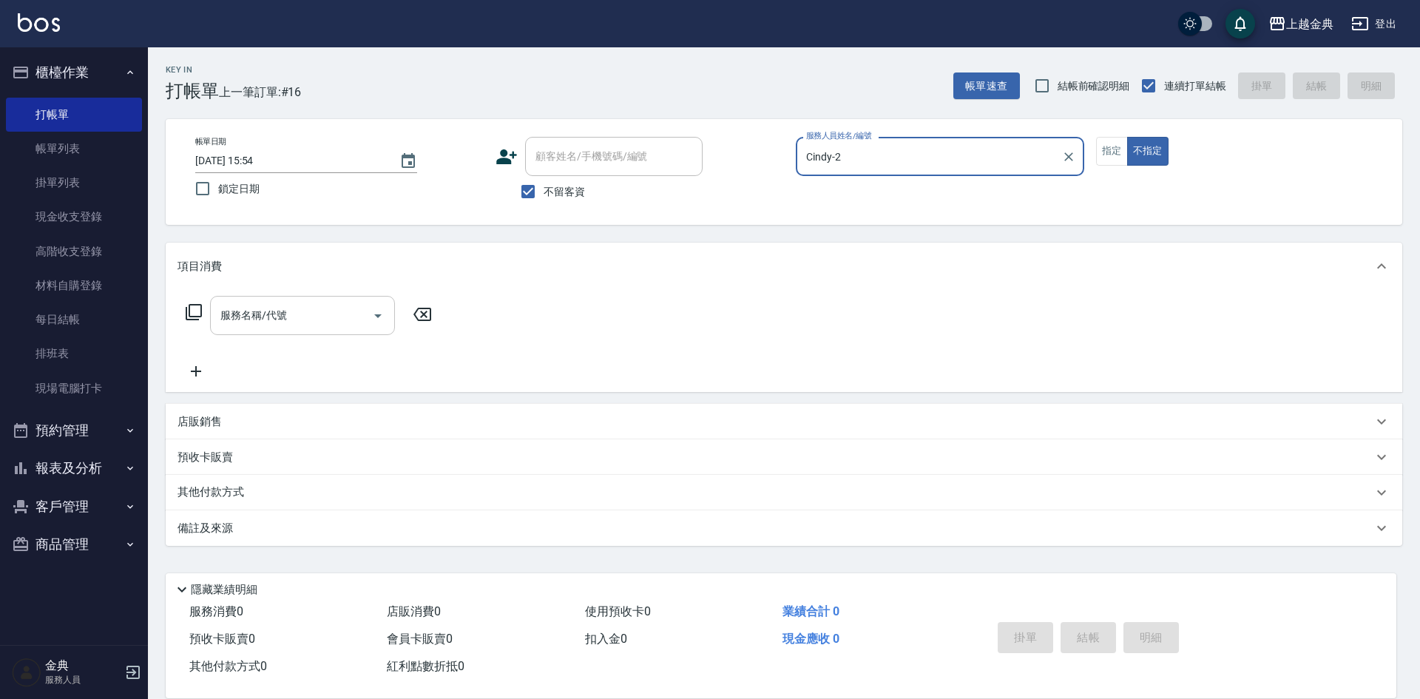
click at [251, 311] on div "服務名稱/代號 服務名稱/代號" at bounding box center [302, 315] width 185 height 39
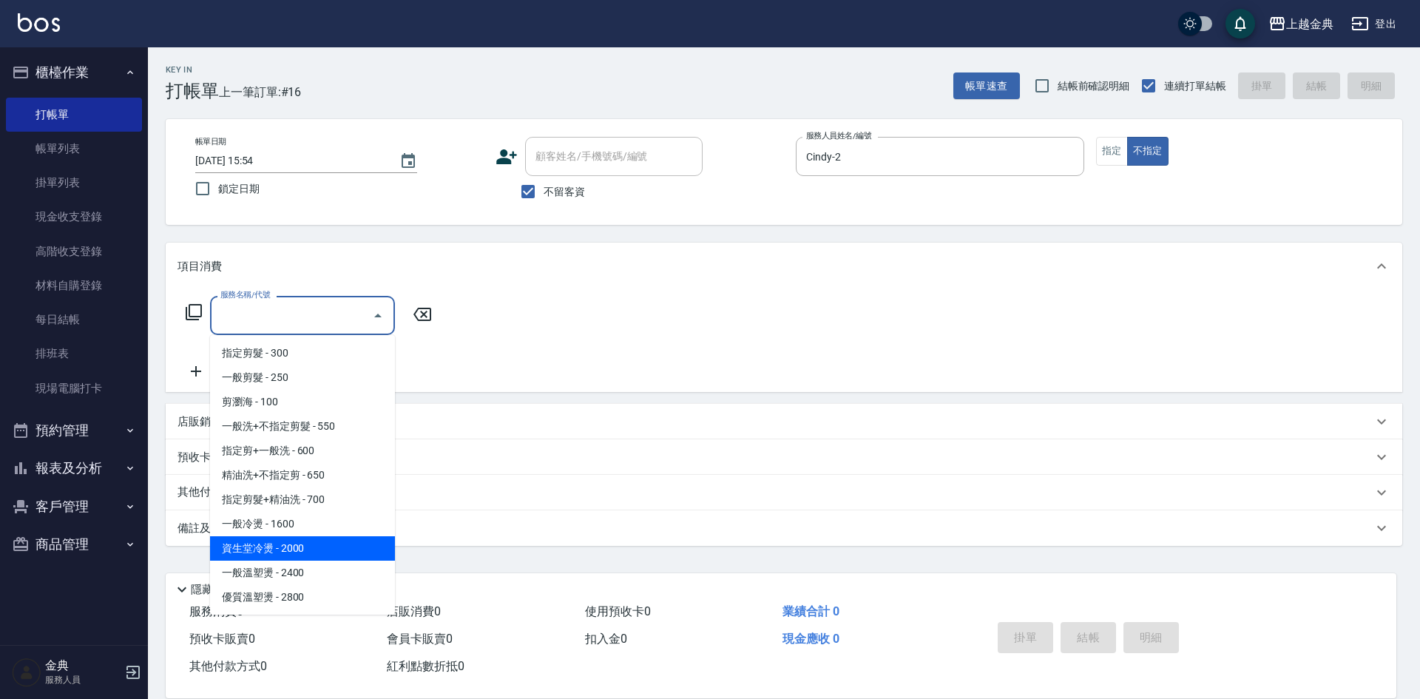
scroll to position [148, 0]
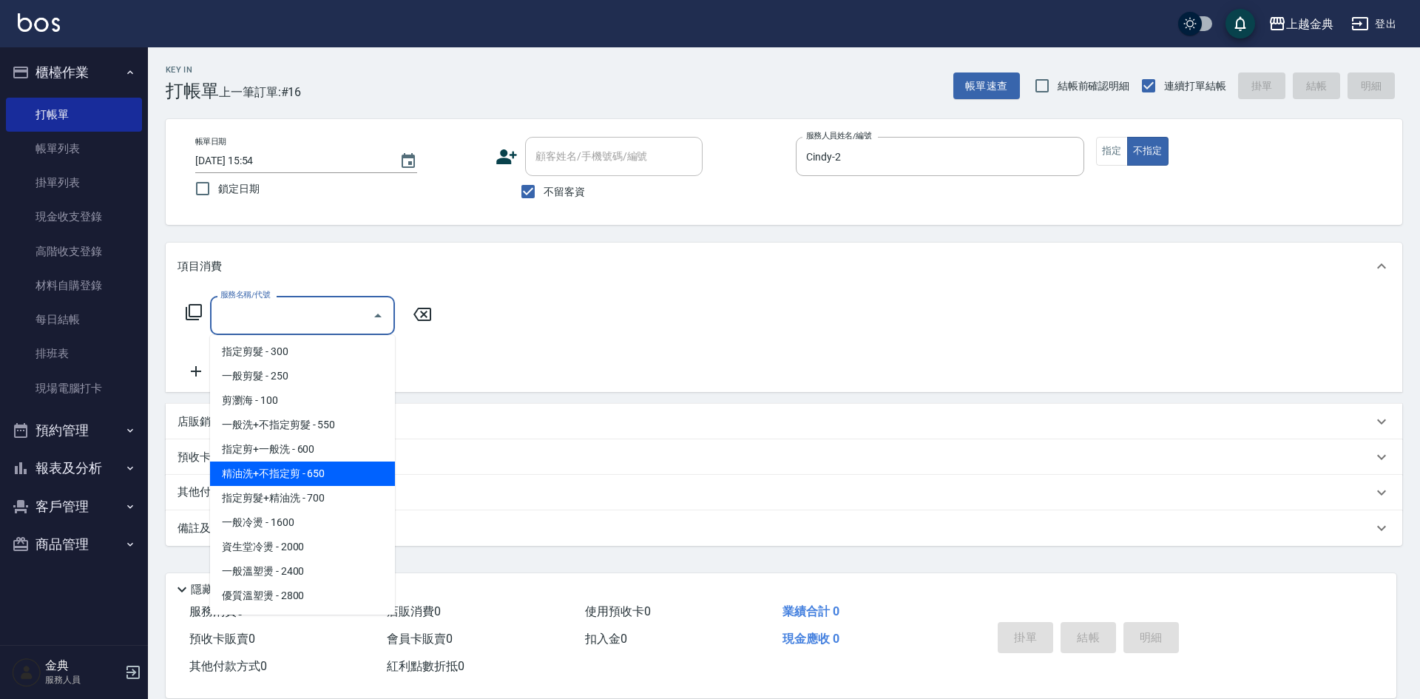
click at [353, 483] on span "精油洗+不指定剪 - 650" at bounding box center [302, 473] width 185 height 24
type input "精油洗+不指定剪(205)"
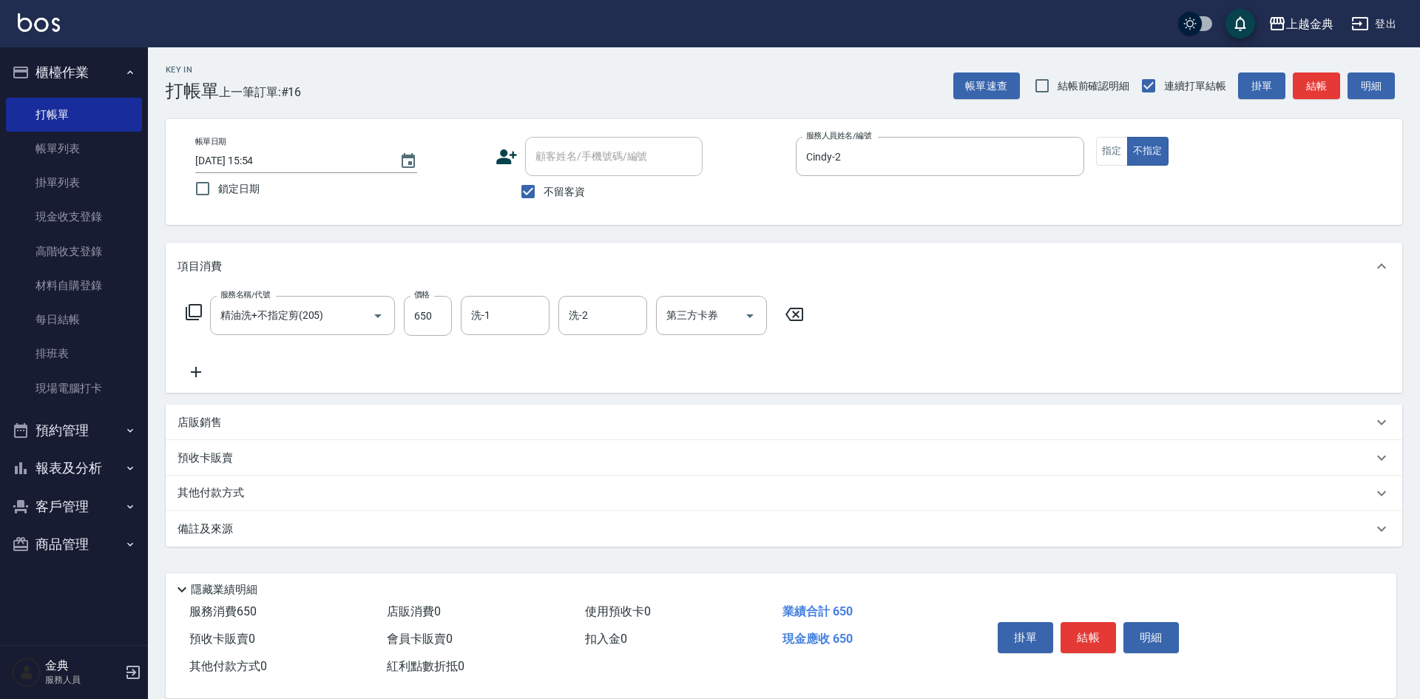
click at [1101, 652] on div "掛單 結帳 明細" at bounding box center [1088, 639] width 193 height 47
click at [1102, 646] on button "結帳" at bounding box center [1087, 637] width 55 height 31
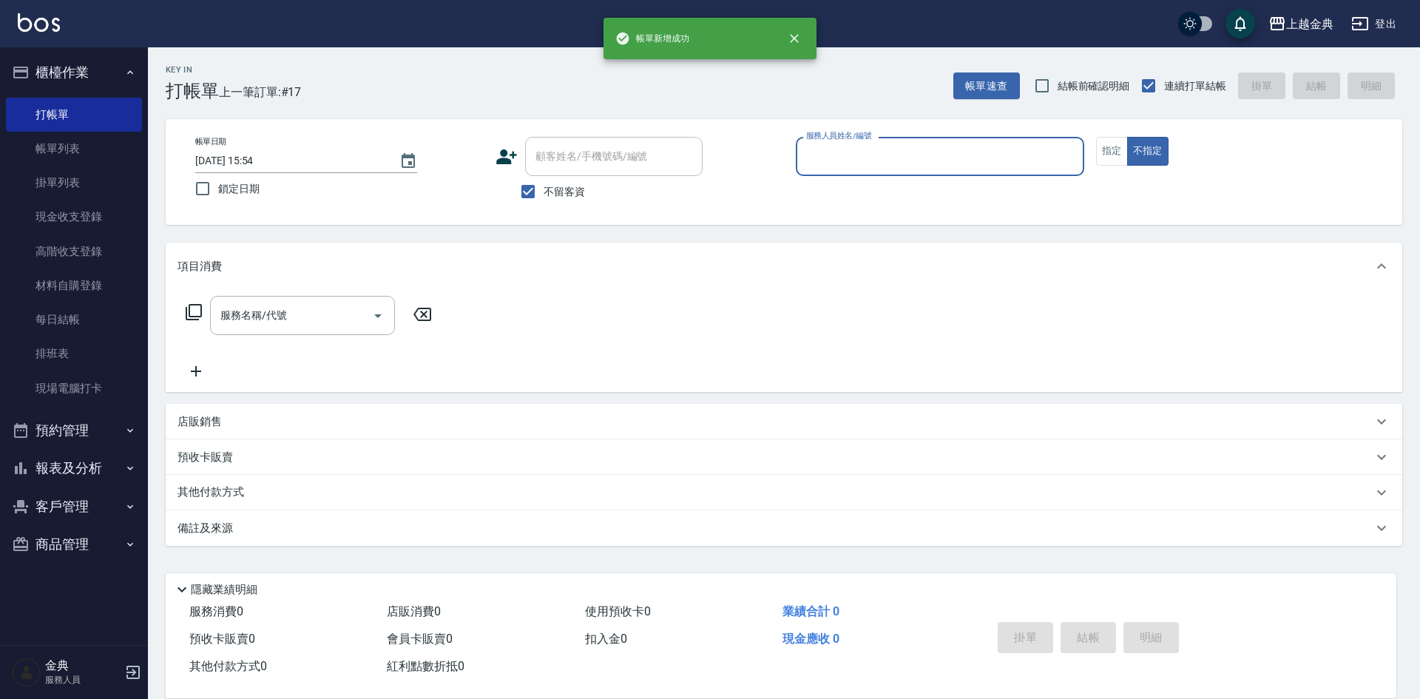
click at [838, 148] on input "服務人員姓名/編號" at bounding box center [939, 156] width 275 height 26
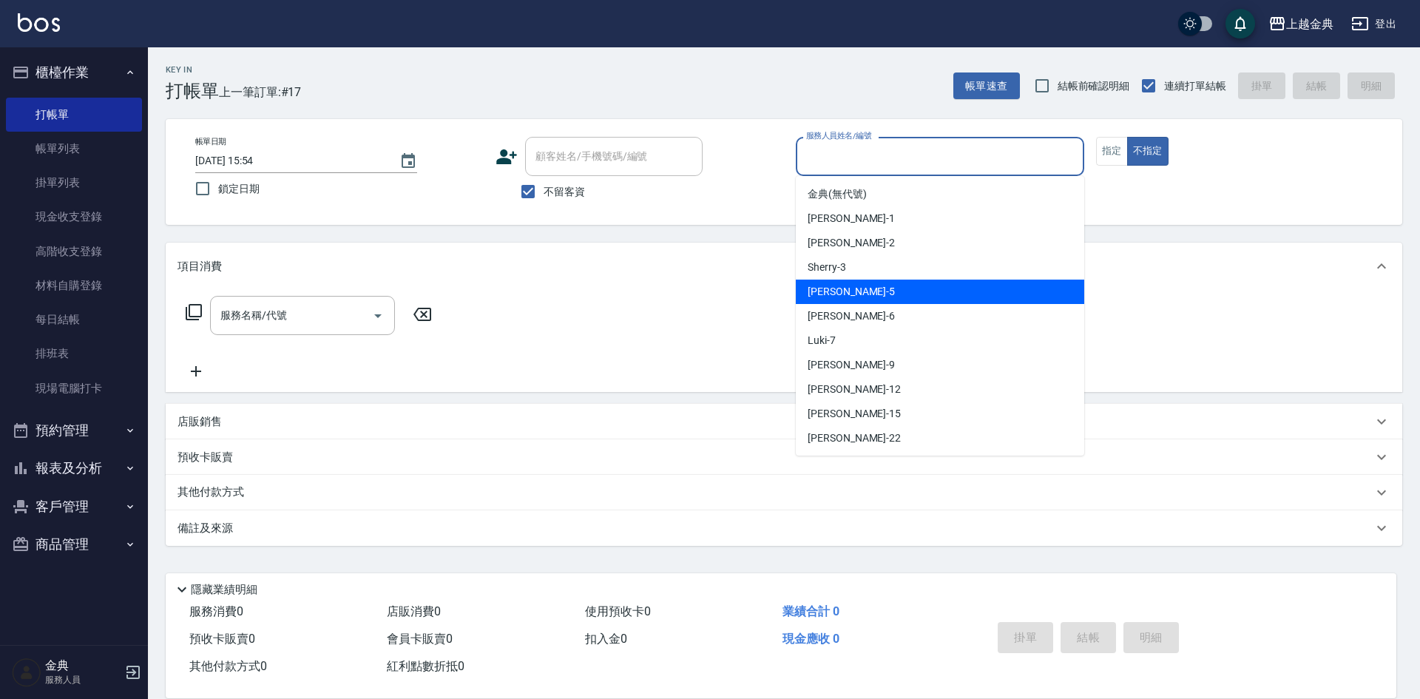
click at [861, 299] on div "[PERSON_NAME] -5" at bounding box center [940, 292] width 288 height 24
type input "[PERSON_NAME]-5"
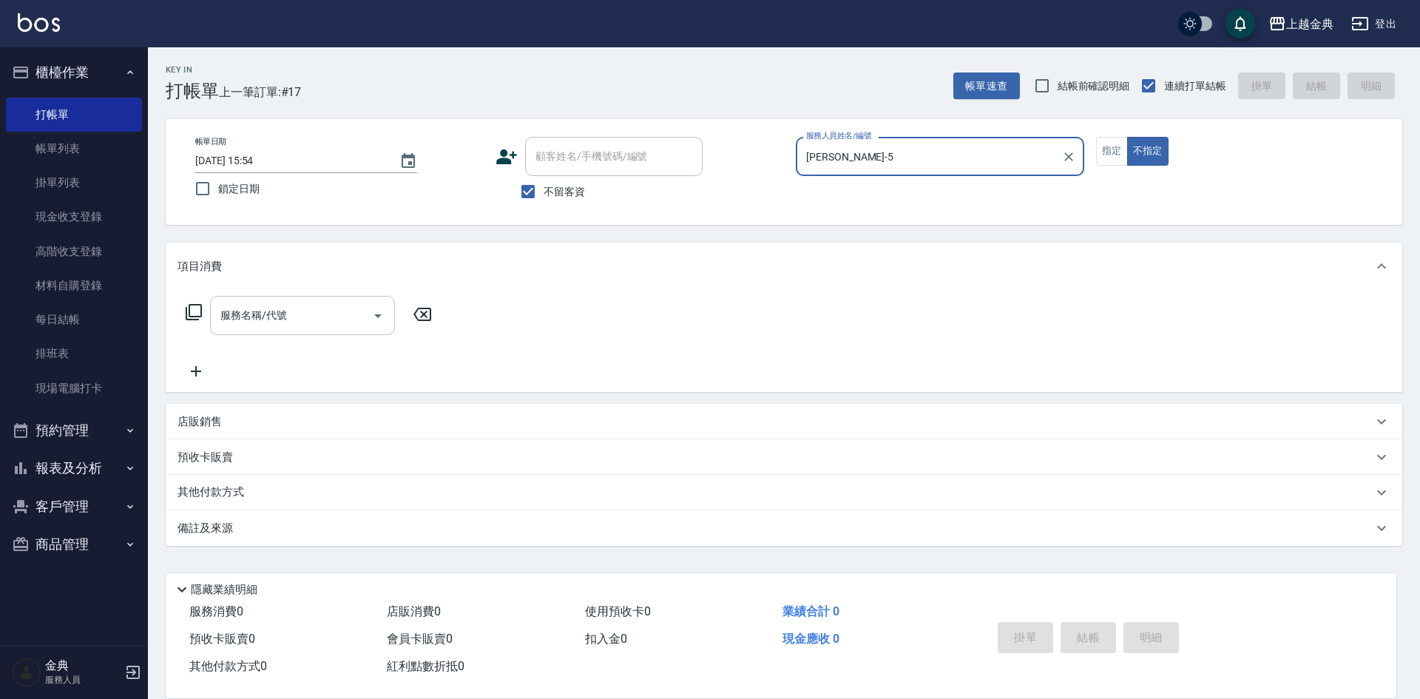
click at [264, 313] on div "服務名稱/代號 服務名稱/代號" at bounding box center [302, 315] width 185 height 39
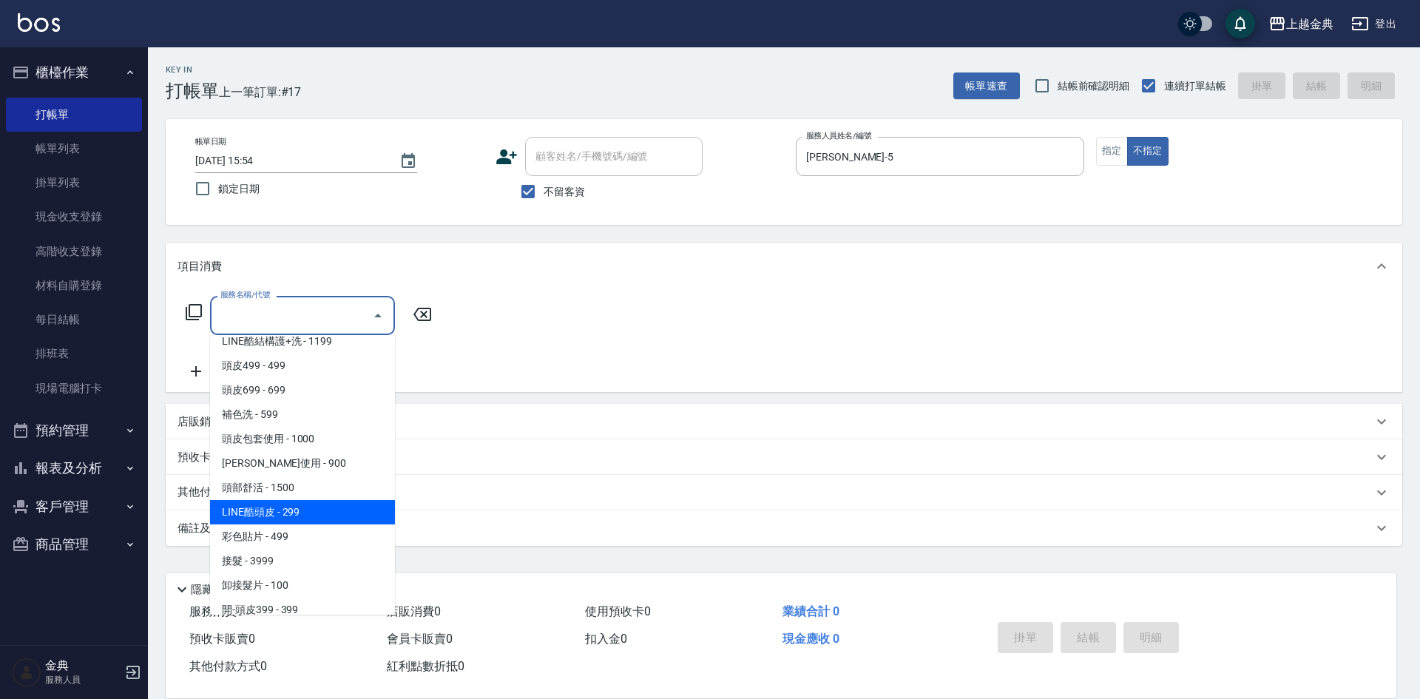
scroll to position [1035, 0]
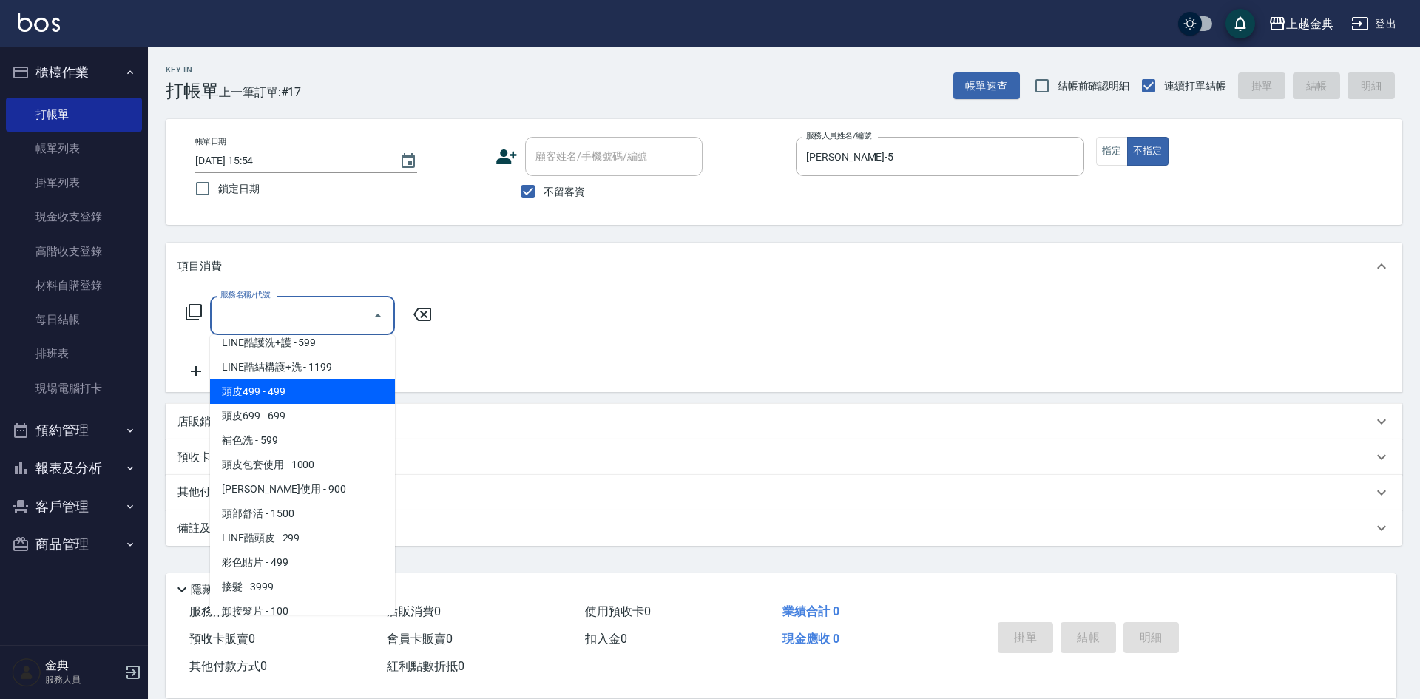
click at [311, 380] on span "頭皮499 - 499" at bounding box center [302, 391] width 185 height 24
type input "頭皮499(601)"
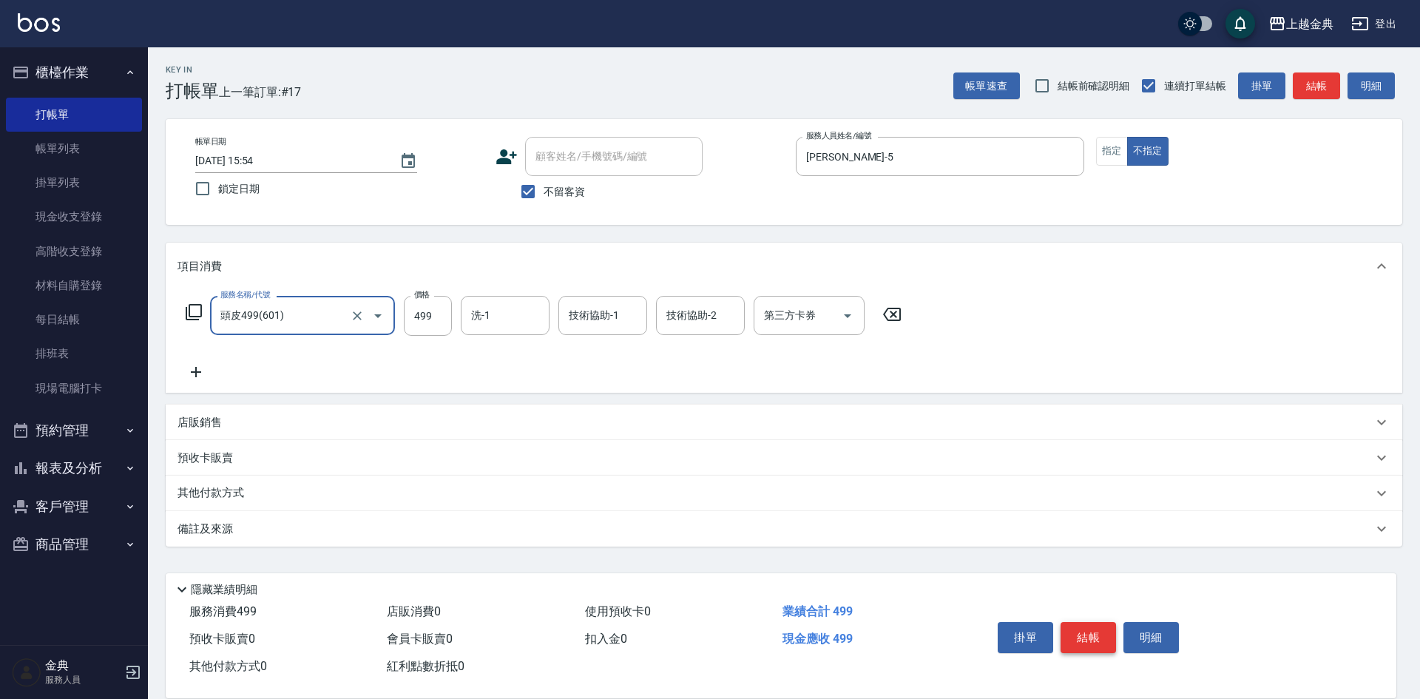
click at [1097, 628] on button "結帳" at bounding box center [1087, 637] width 55 height 31
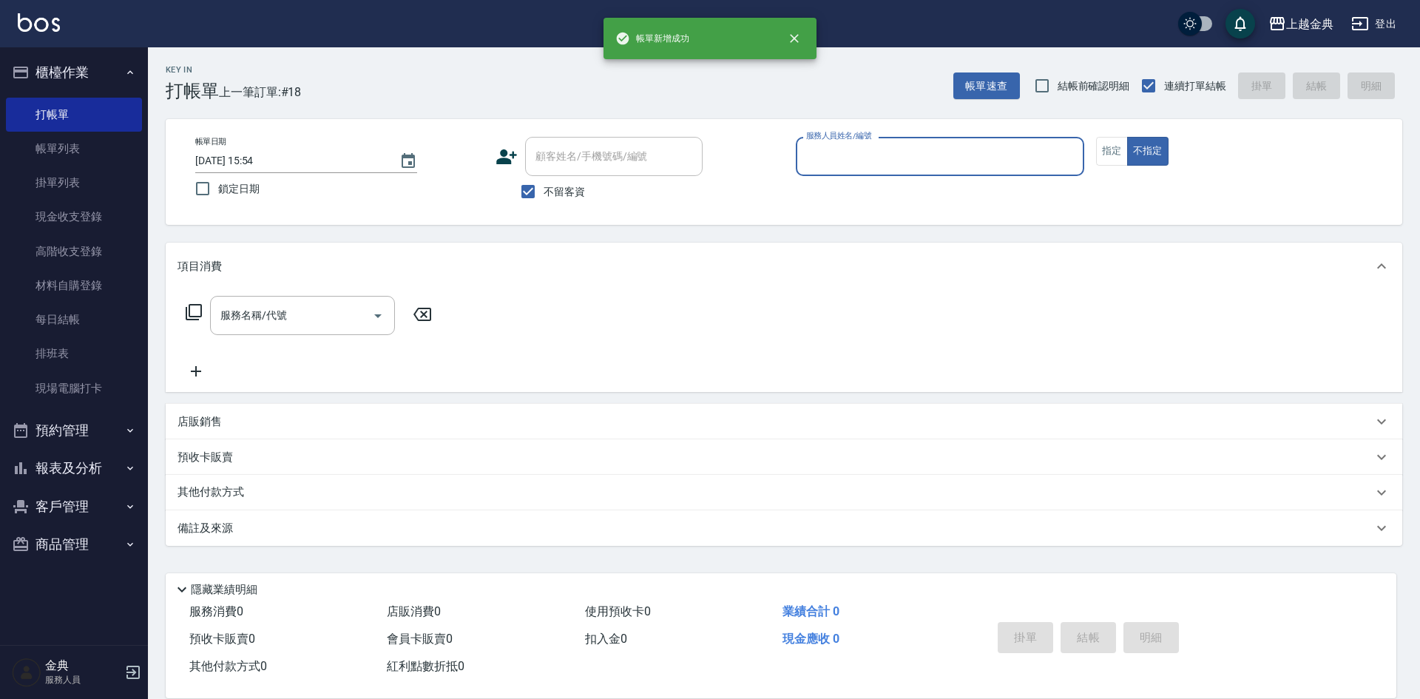
click at [858, 158] on input "服務人員姓名/編號" at bounding box center [939, 156] width 275 height 26
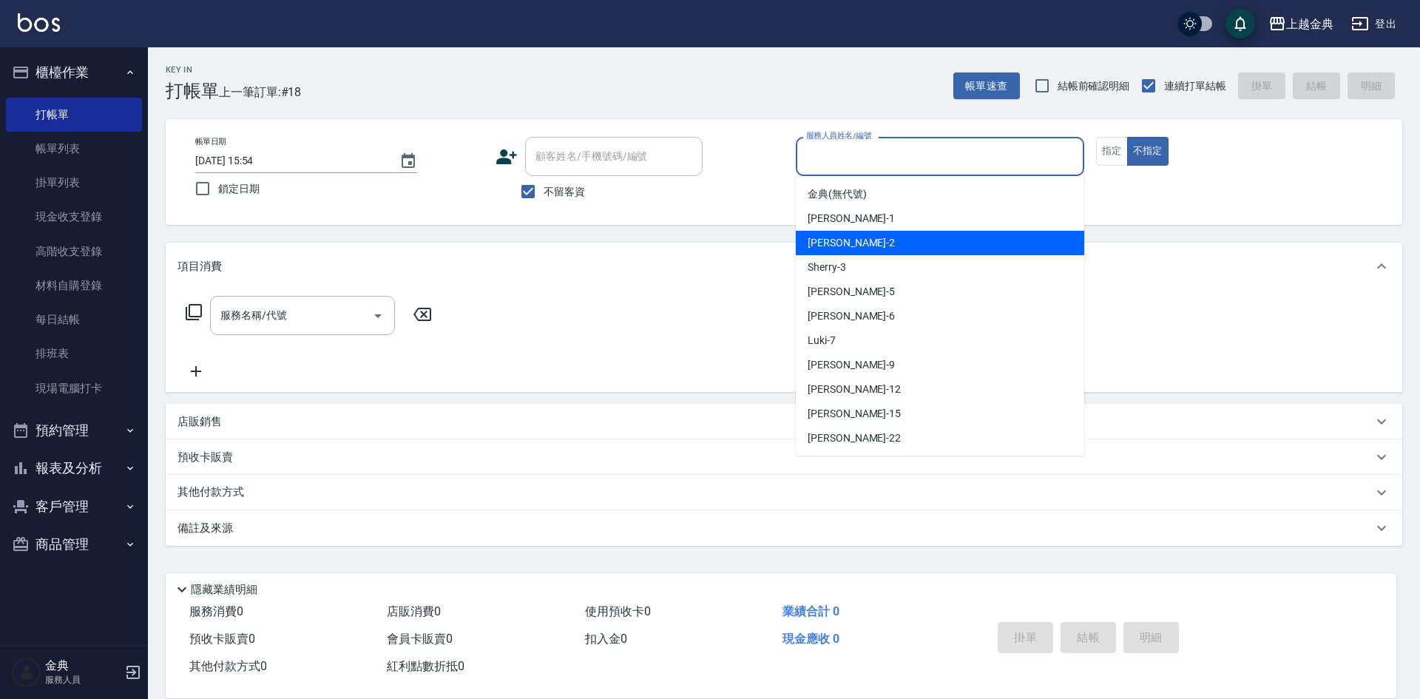
click at [869, 217] on div "Emma -1" at bounding box center [940, 218] width 288 height 24
type input "Emma-1"
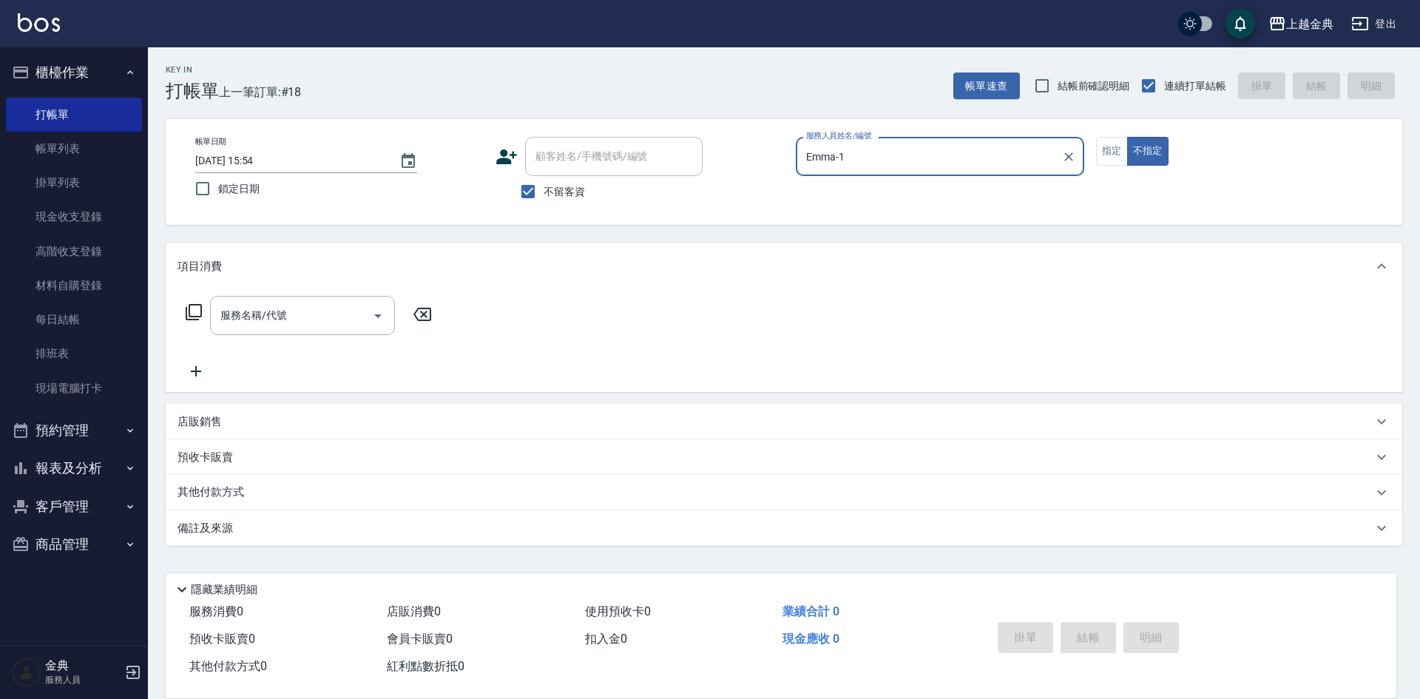
click at [338, 336] on div "服務名稱/代號 服務名稱/代號" at bounding box center [308, 338] width 263 height 84
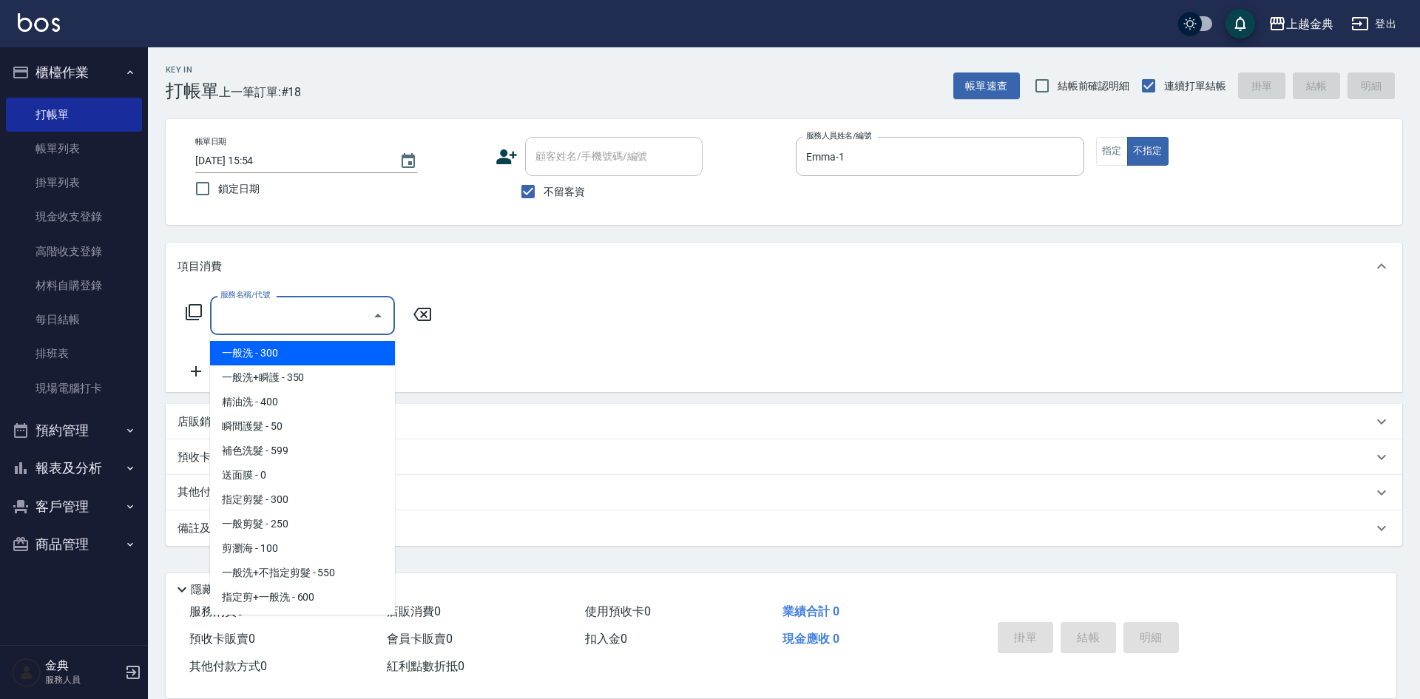
click at [324, 316] on input "服務名稱/代號" at bounding box center [291, 315] width 149 height 26
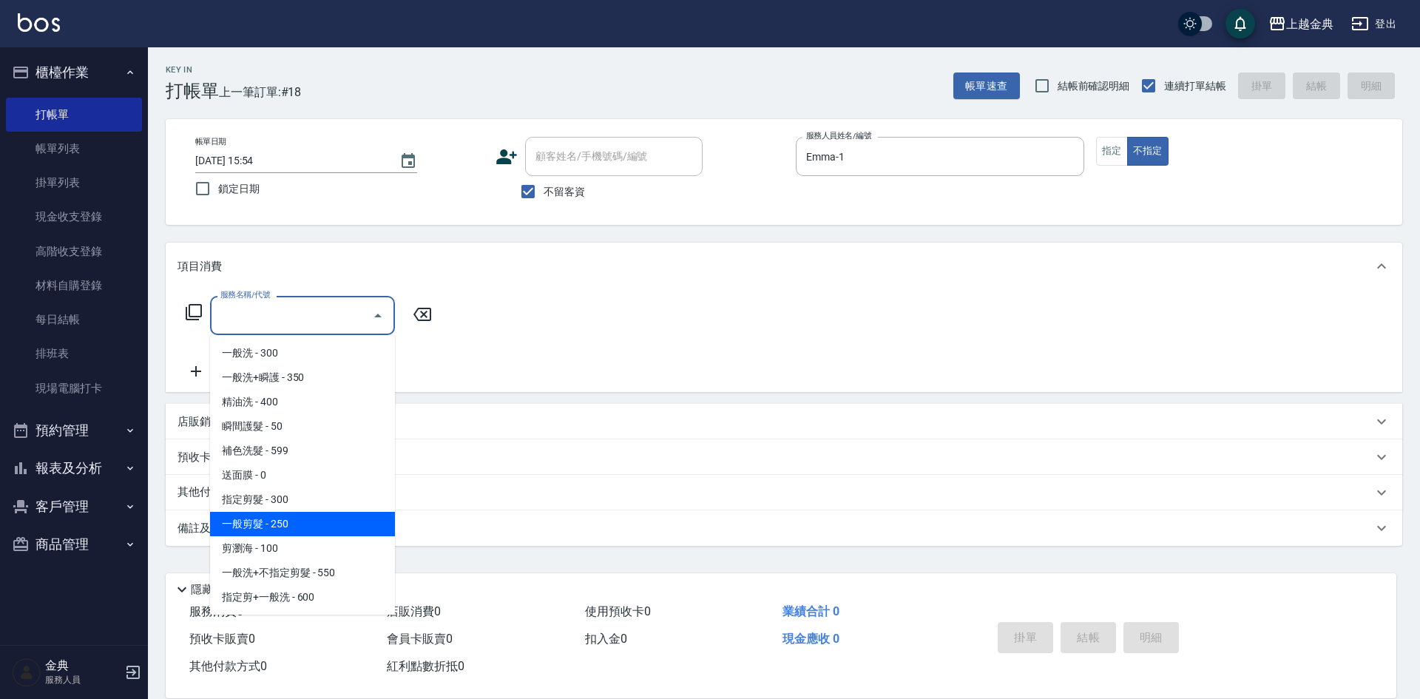
click at [318, 532] on span "一般剪髮 - 250" at bounding box center [302, 524] width 185 height 24
type input "一般剪髮(200)"
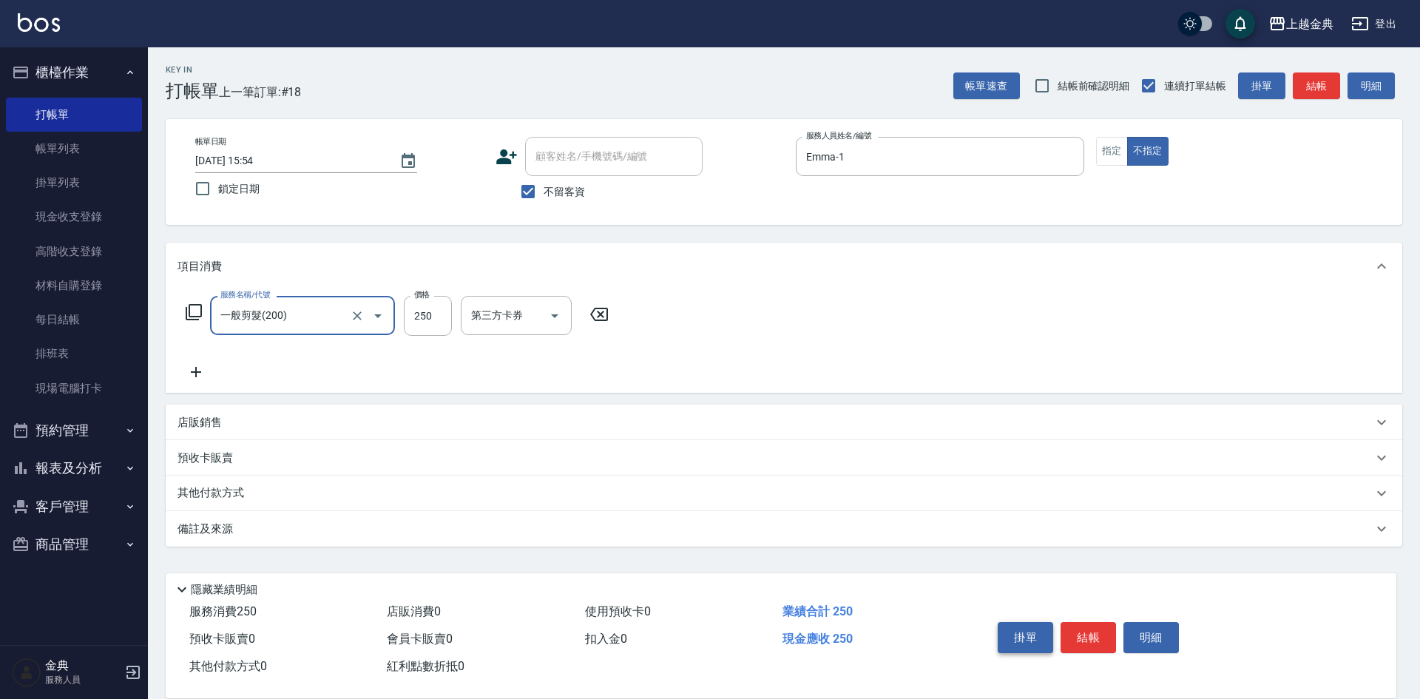
click at [1048, 625] on button "掛單" at bounding box center [1024, 637] width 55 height 31
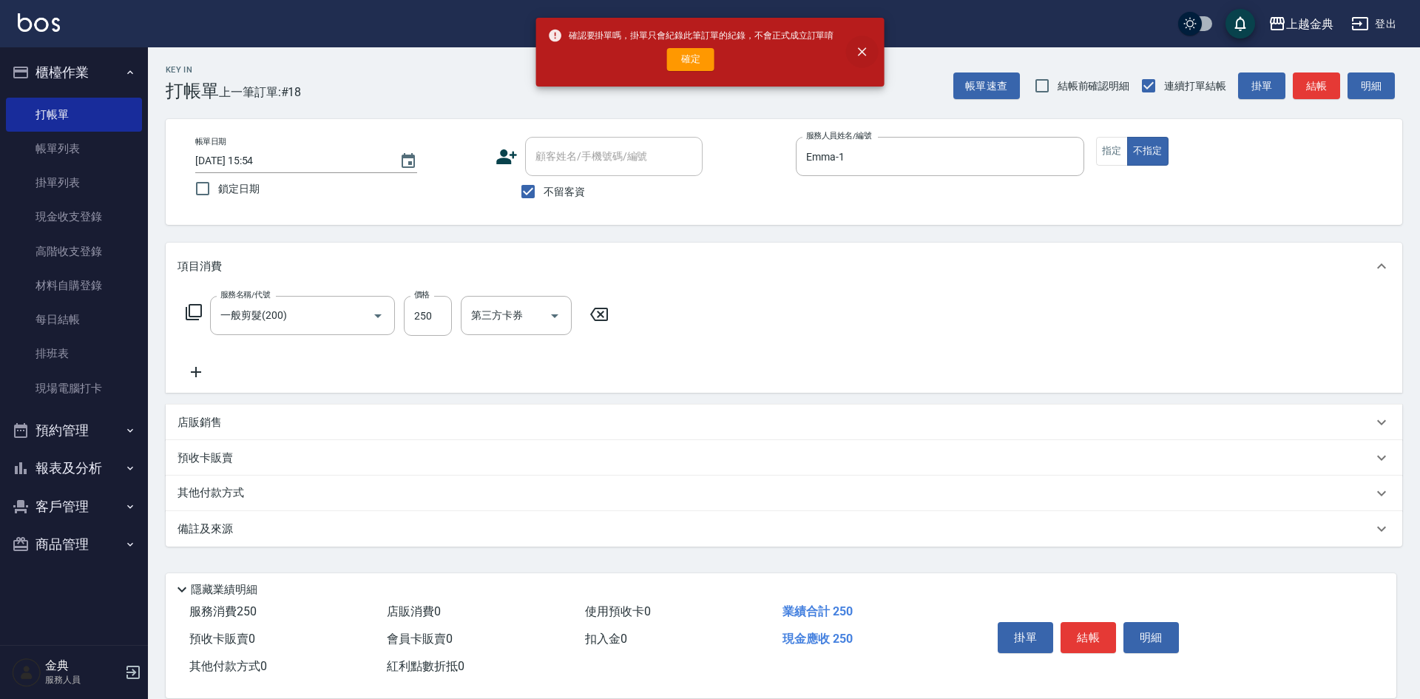
click at [852, 45] on button "close" at bounding box center [861, 51] width 33 height 33
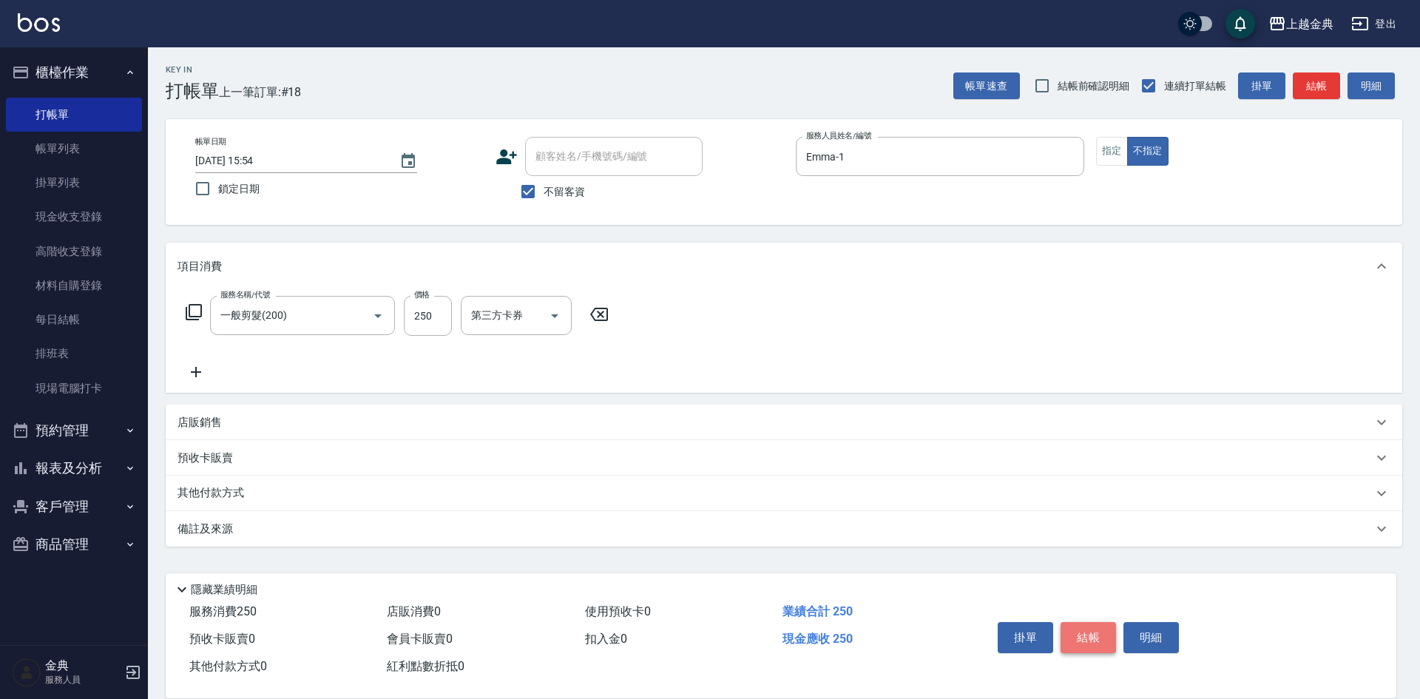
click at [1082, 622] on button "結帳" at bounding box center [1087, 637] width 55 height 31
